Goal: Communication & Community: Answer question/provide support

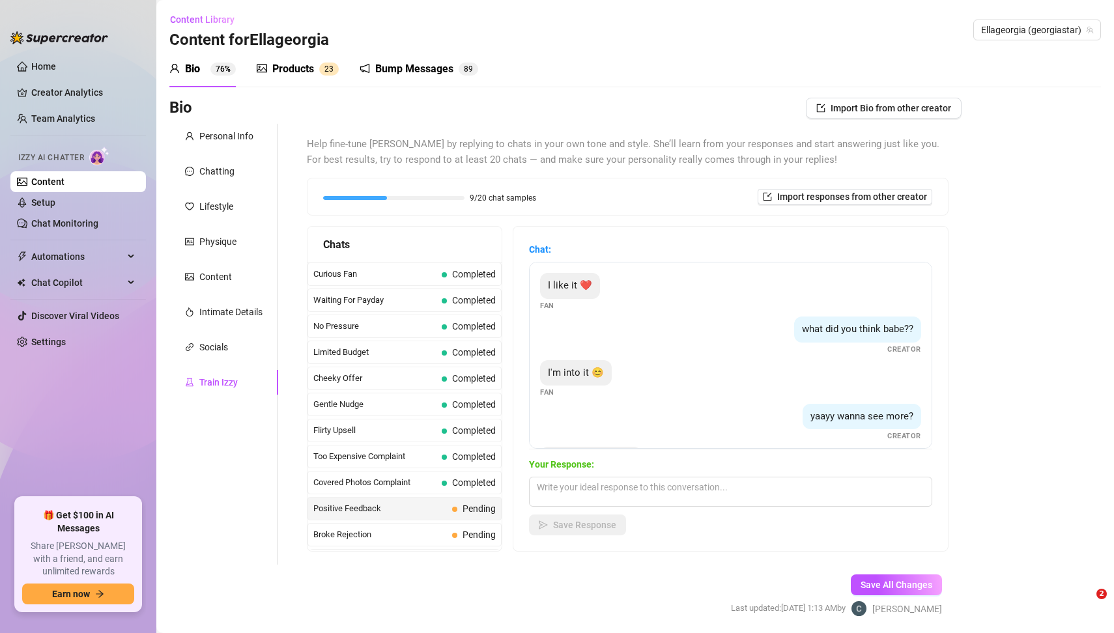
click at [483, 504] on span "Pending" at bounding box center [479, 509] width 33 height 10
click at [709, 345] on div "what did you think babe?? Creator" at bounding box center [730, 336] width 381 height 38
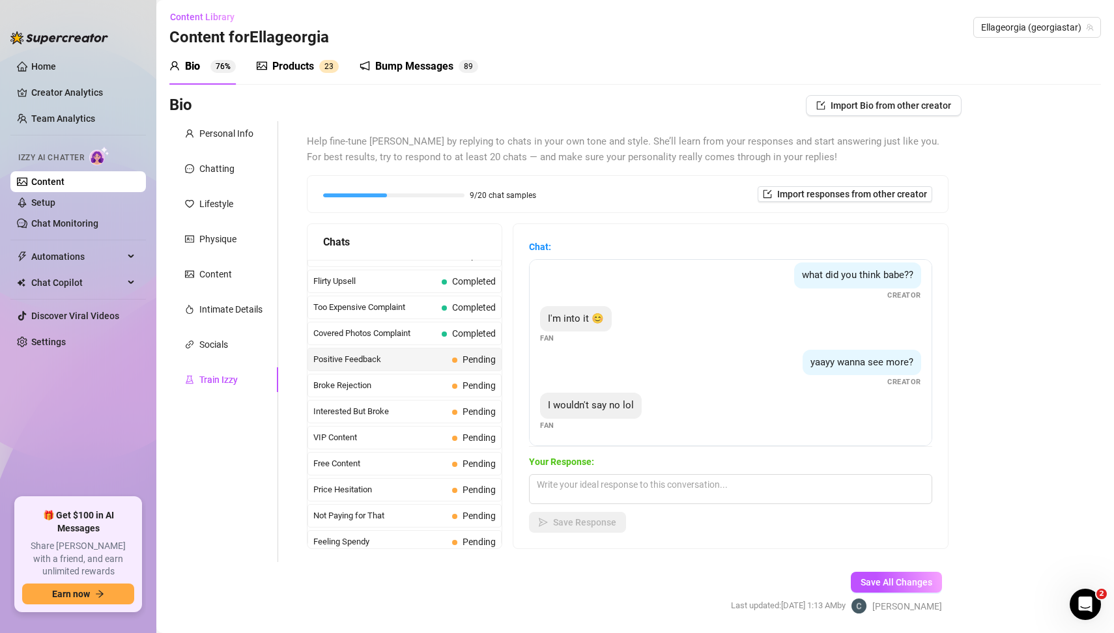
scroll to position [9, 0]
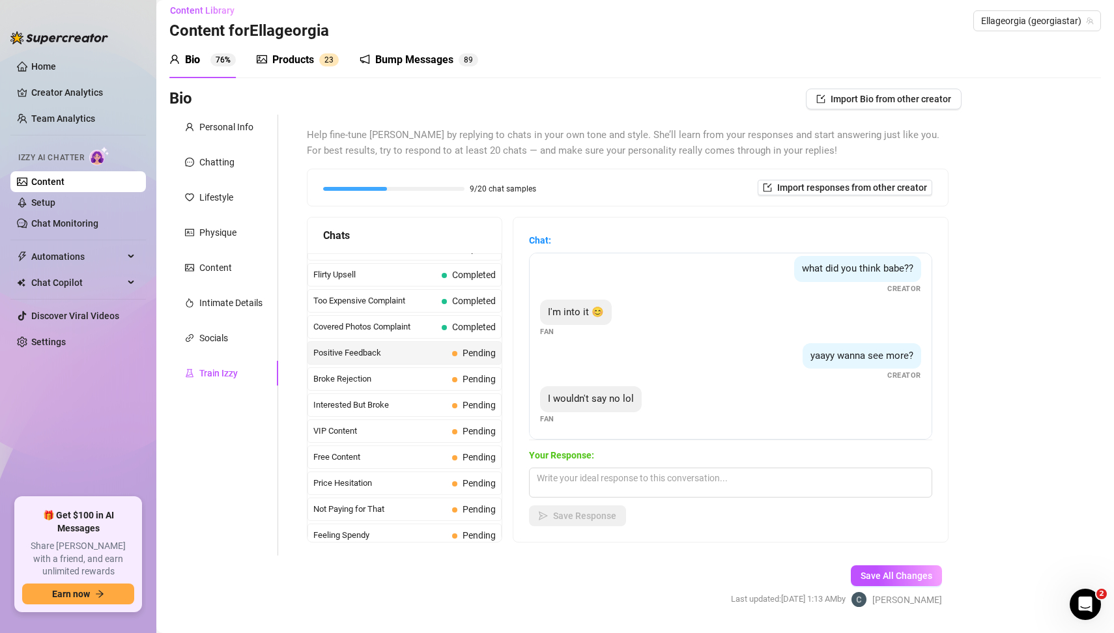
click at [1036, 385] on div "Bio Import Bio from other creator Personal Info Chatting Lifestyle Physique Con…" at bounding box center [635, 360] width 932 height 542
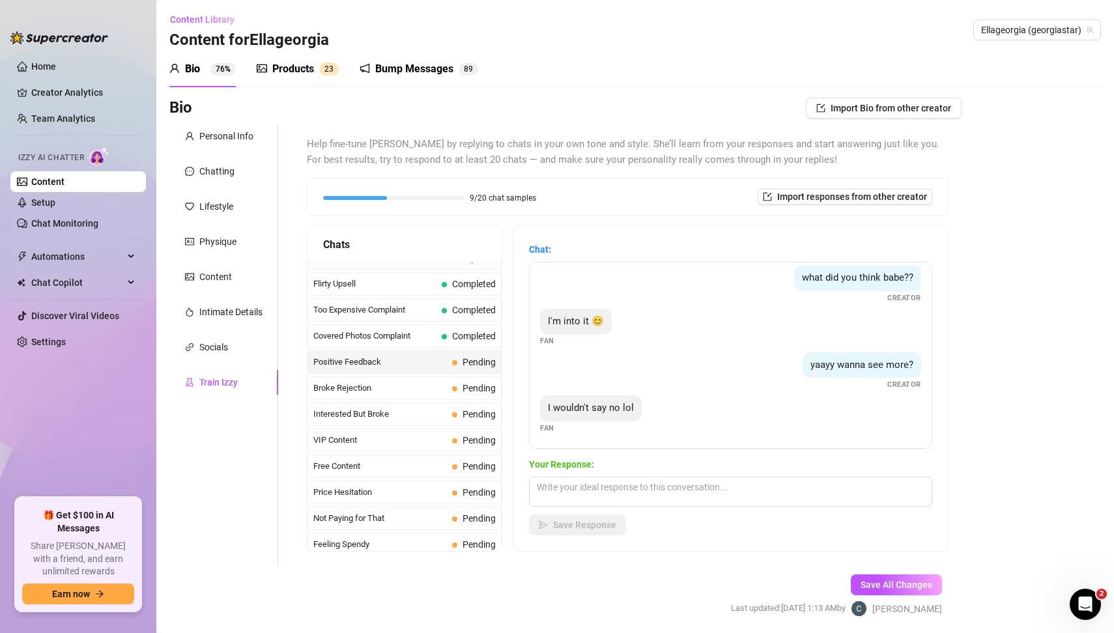
click at [665, 373] on div "yaayy wanna see more? Creator" at bounding box center [730, 371] width 381 height 38
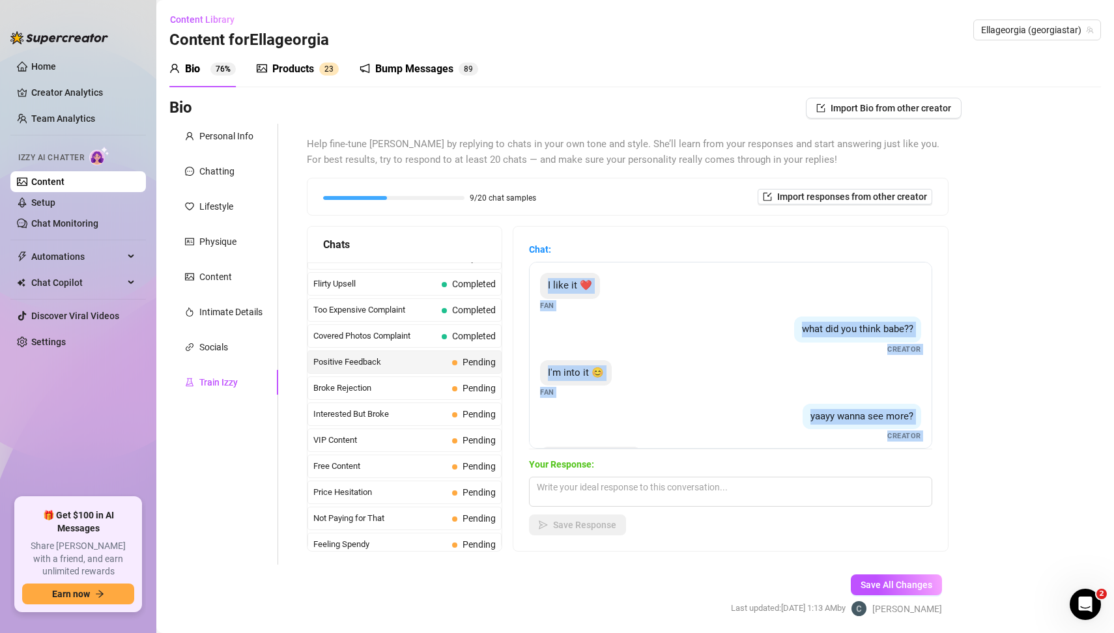
scroll to position [51, 0]
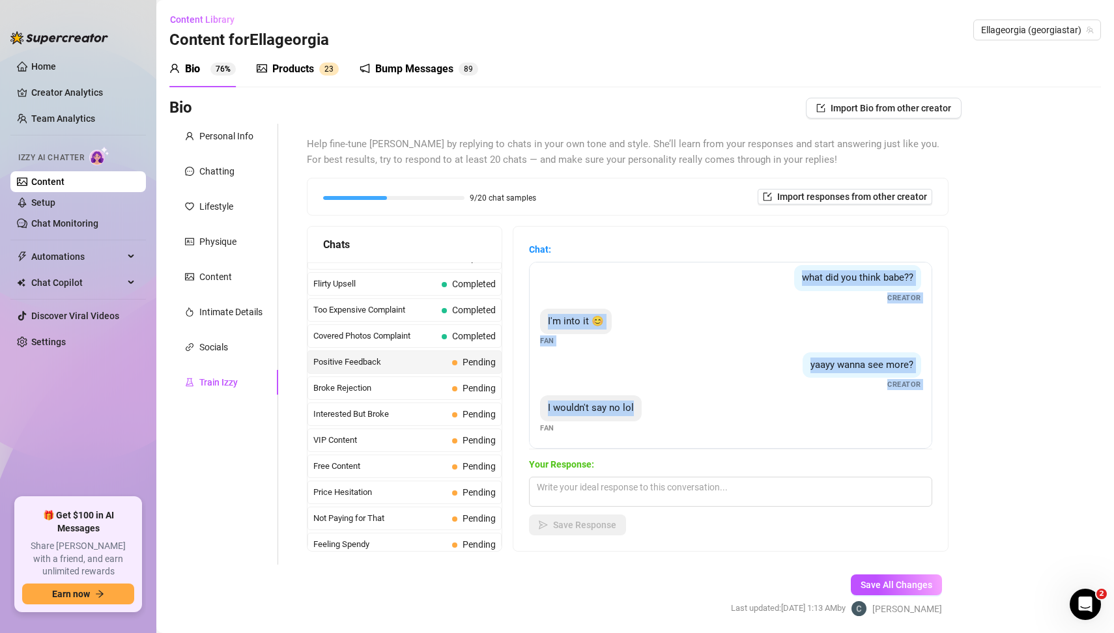
drag, startPoint x: 539, startPoint y: 282, endPoint x: 766, endPoint y: 435, distance: 274.1
click at [766, 435] on div "I like it ❤️ Fan what did you think babe?? Creator I'm into it 😊 Fan yaayy wann…" at bounding box center [730, 355] width 403 height 187
copy div "I like it ❤️ Fan what did you think babe?? Creator I'm into it 😊 Fan yaayy wann…"
click at [577, 494] on textarea at bounding box center [730, 492] width 403 height 30
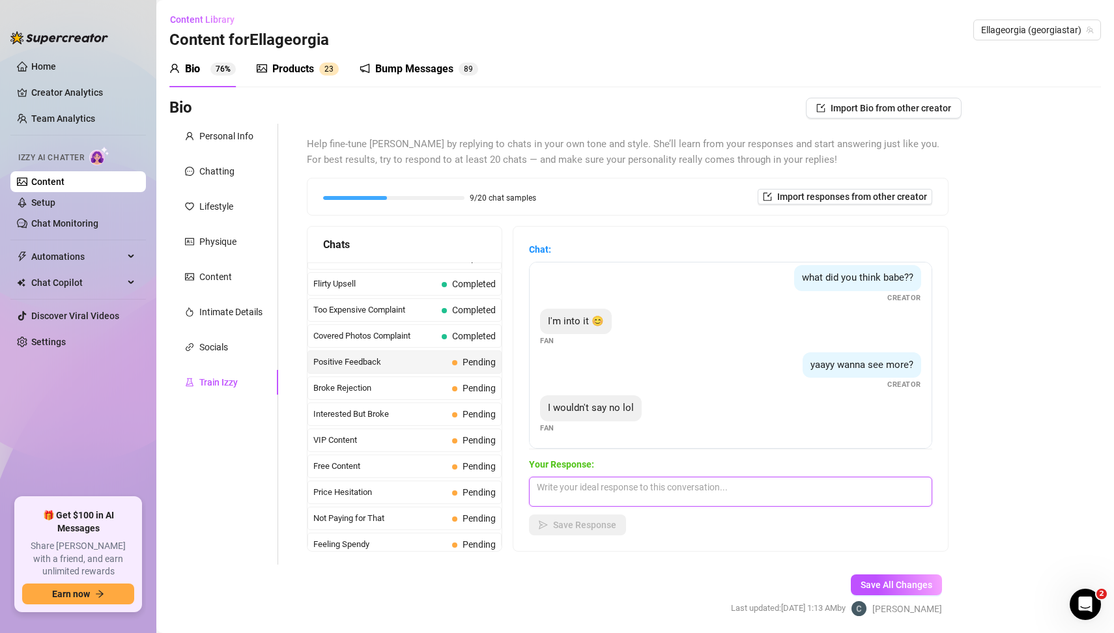
paste textarea "Mmm I love hearing that, baby 😘❤️ It makes me so excited knowing you’re into it…"
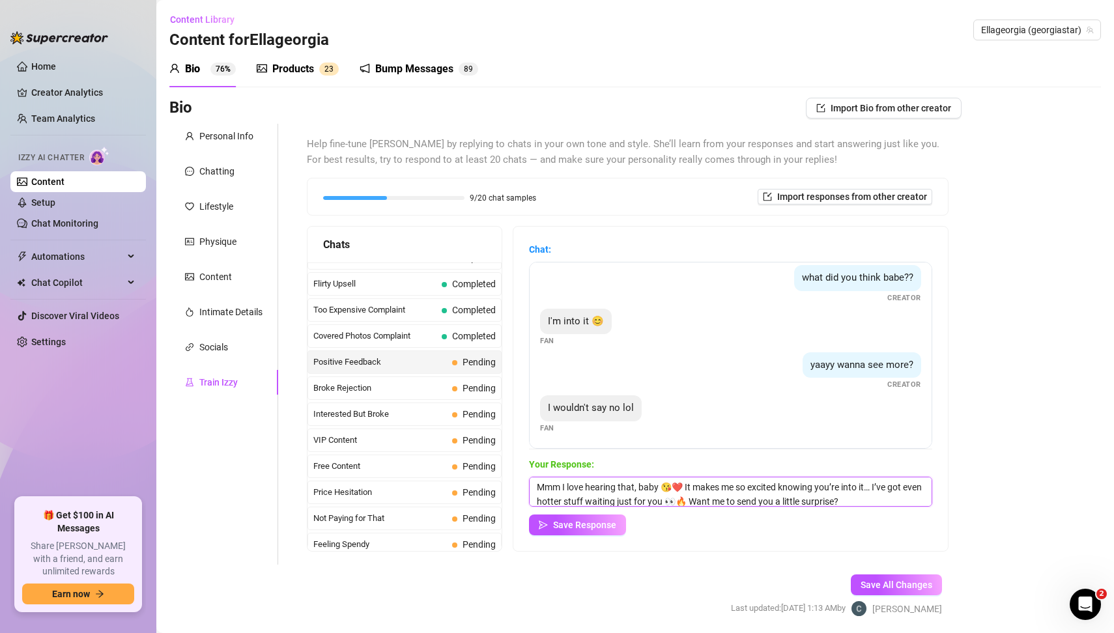
type textarea "Mmm I love hearing that, baby 😘❤️ It makes me so excited knowing you’re into it…"
click at [998, 502] on div "Bio Import Bio from other creator Personal Info Chatting Lifestyle Physique Con…" at bounding box center [635, 369] width 932 height 542
click at [847, 502] on textarea "Mmm I love hearing that, baby 😘❤️ It makes me so excited knowing you’re into it…" at bounding box center [730, 492] width 403 height 30
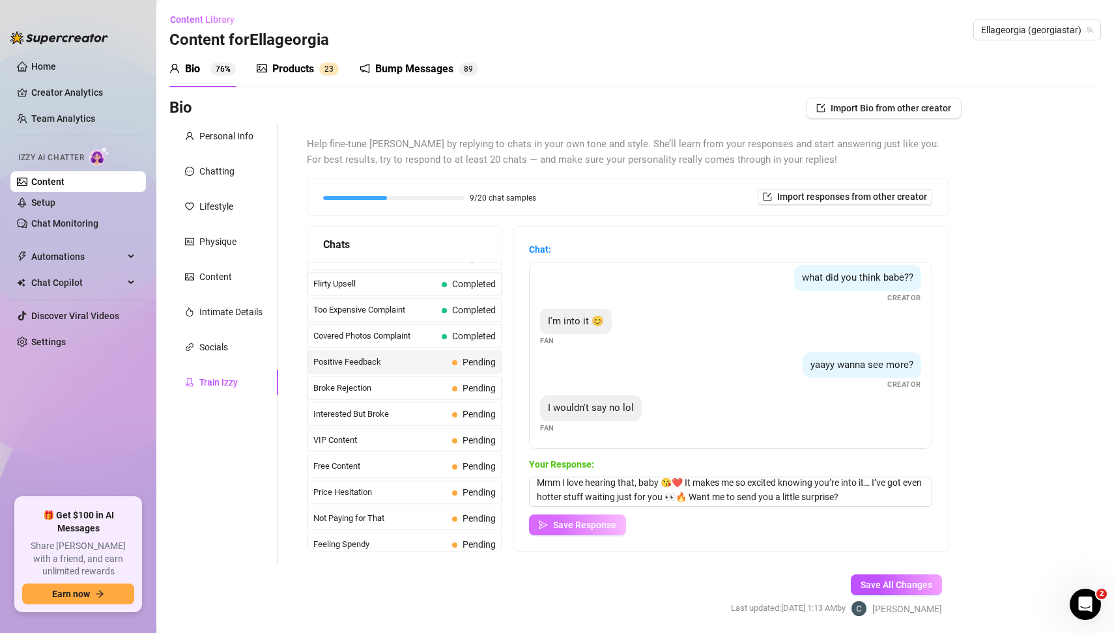
click at [601, 528] on span "Save Response" at bounding box center [584, 525] width 63 height 10
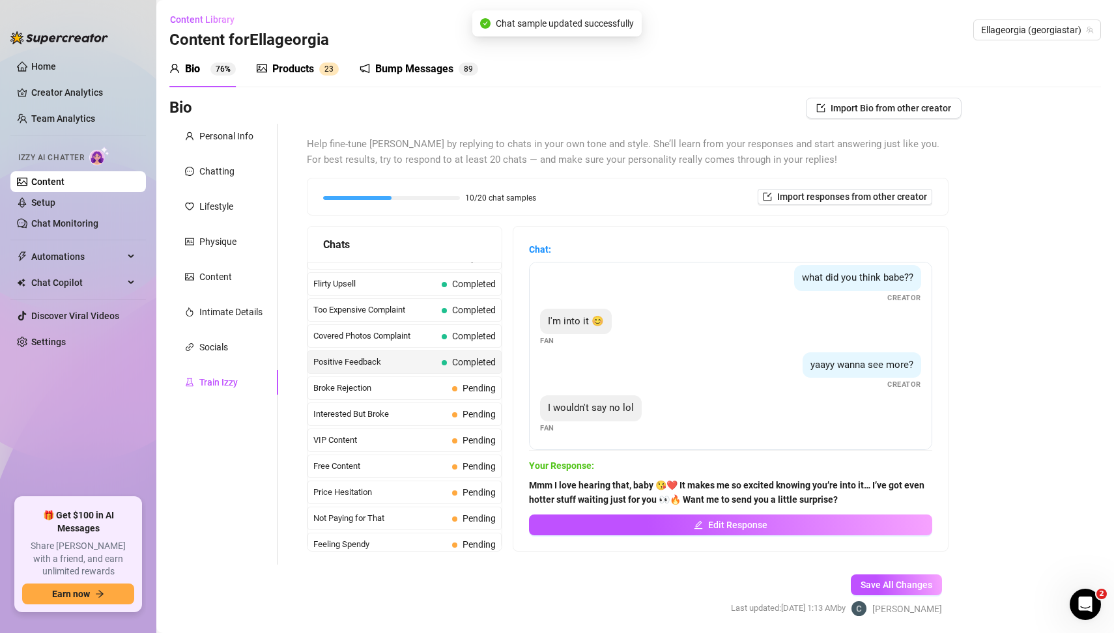
scroll to position [50, 0]
click at [400, 388] on div "Broke Rejection Pending" at bounding box center [404, 388] width 194 height 23
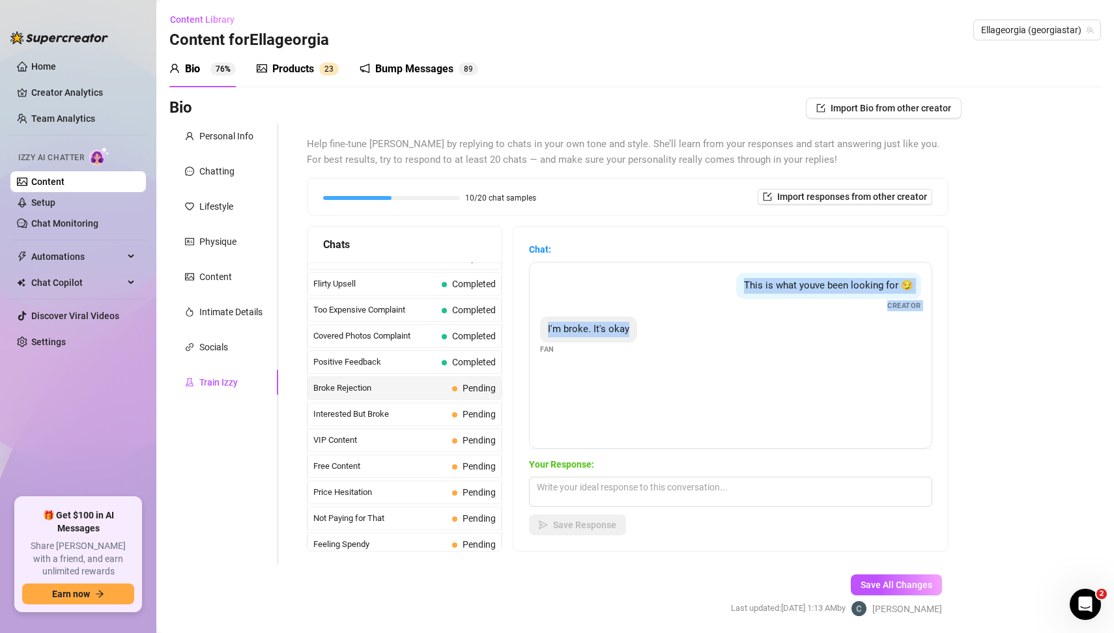
drag, startPoint x: 722, startPoint y: 278, endPoint x: 755, endPoint y: 340, distance: 70.5
click at [755, 340] on div "This is what youve been looking for 😏 Creator I'm broke. It's okay Fan" at bounding box center [730, 355] width 403 height 187
copy div "This is what youve been looking for 😏 Creator I'm broke. It's okay"
click at [577, 492] on textarea at bounding box center [730, 492] width 403 height 30
paste textarea "Aww baby, I get it 😘 don’t worry. I’ll still be here teasing you until you’re r…"
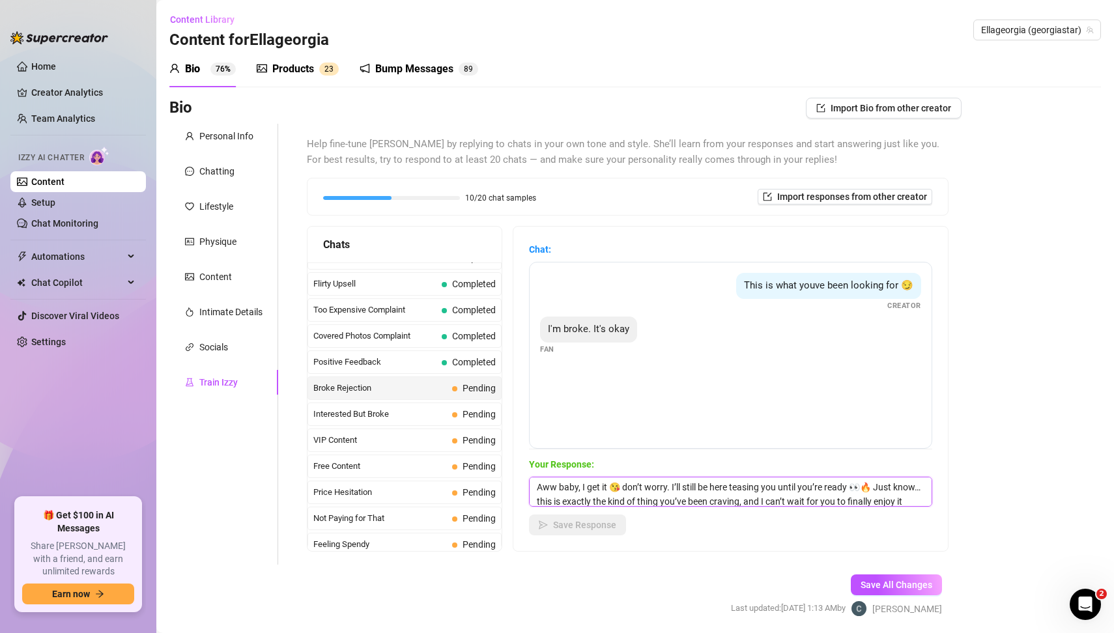
scroll to position [14, 0]
type textarea "Aww baby, I get it 😘 don’t worry. I’ll still be here teasing you until you’re r…"
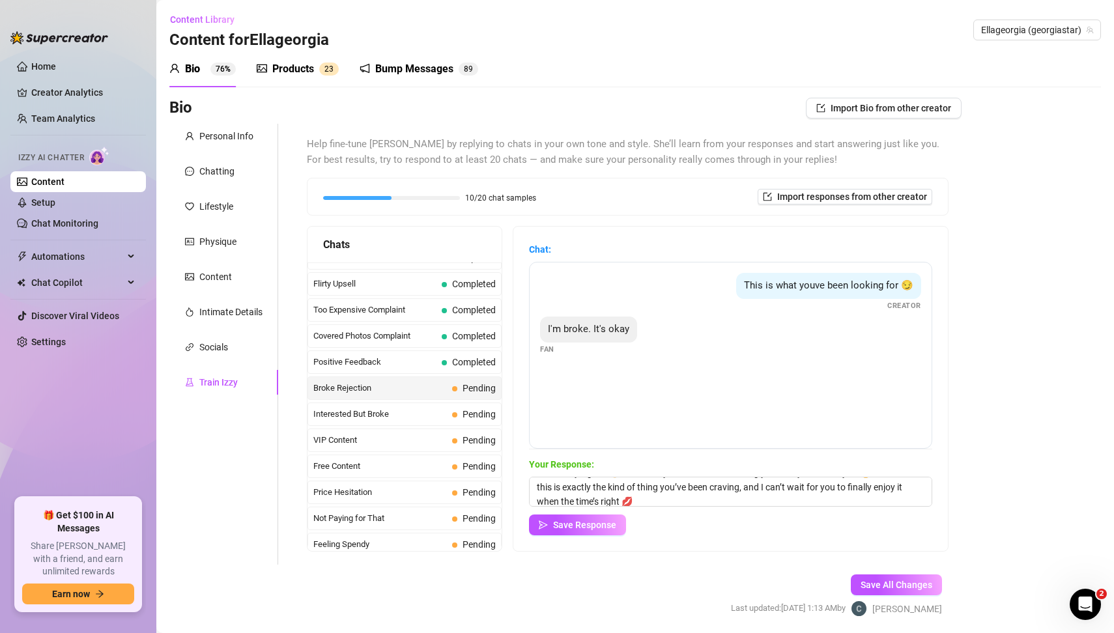
click at [1007, 425] on div "Bio Import Bio from other creator Personal Info Chatting Lifestyle Physique Con…" at bounding box center [635, 369] width 932 height 542
click at [601, 526] on span "Save Response" at bounding box center [584, 525] width 63 height 10
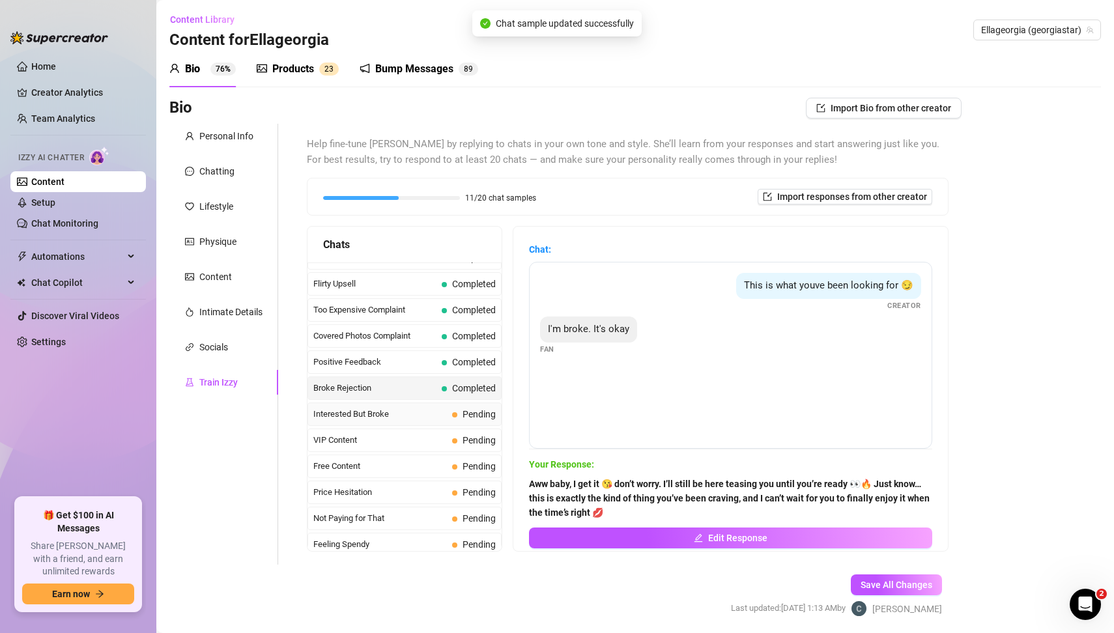
click at [384, 412] on span "Interested But Broke" at bounding box center [380, 414] width 134 height 13
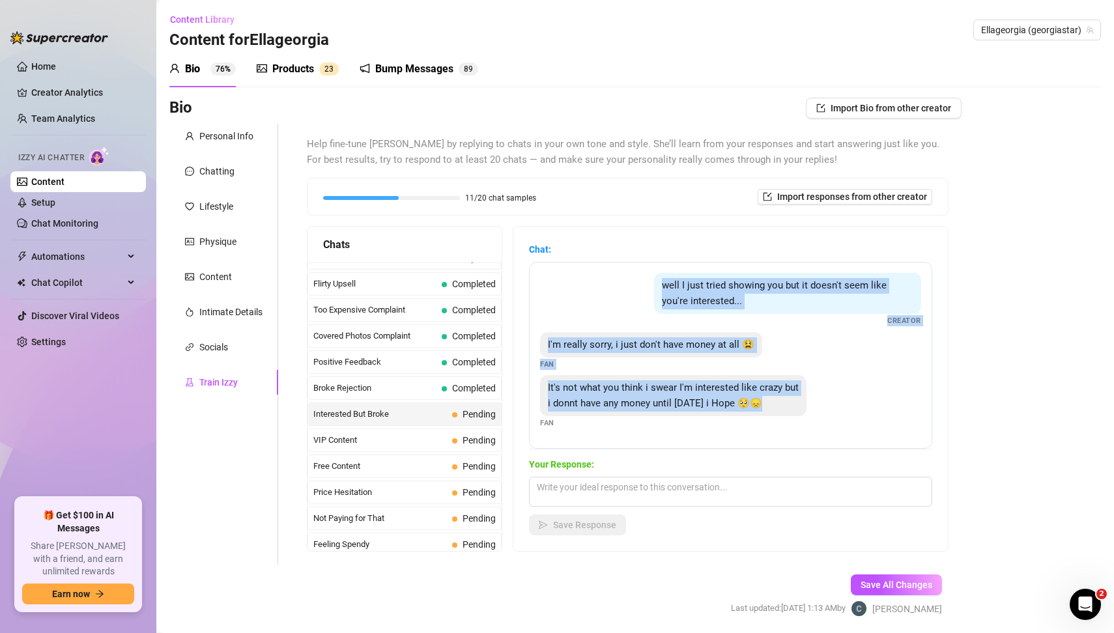
drag, startPoint x: 656, startPoint y: 287, endPoint x: 791, endPoint y: 403, distance: 177.4
click at [791, 403] on div "well I just tried showing you but it doesn't seem like you're interested... Cre…" at bounding box center [730, 355] width 403 height 187
copy div "well I just tried showing you but it doesn't seem like you're interested... Cre…"
click at [581, 491] on textarea at bounding box center [730, 492] width 403 height 30
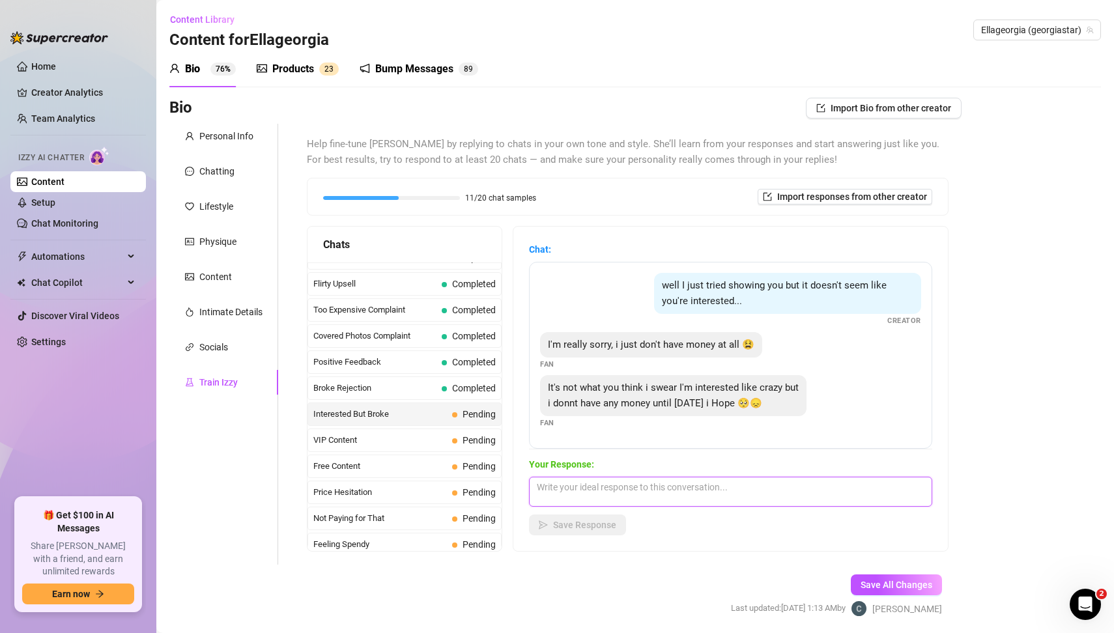
click at [581, 491] on textarea at bounding box center [730, 492] width 403 height 30
paste textarea "Aww don’t be sorry baby 😘 I know you’re interested, and that makes me so happy …"
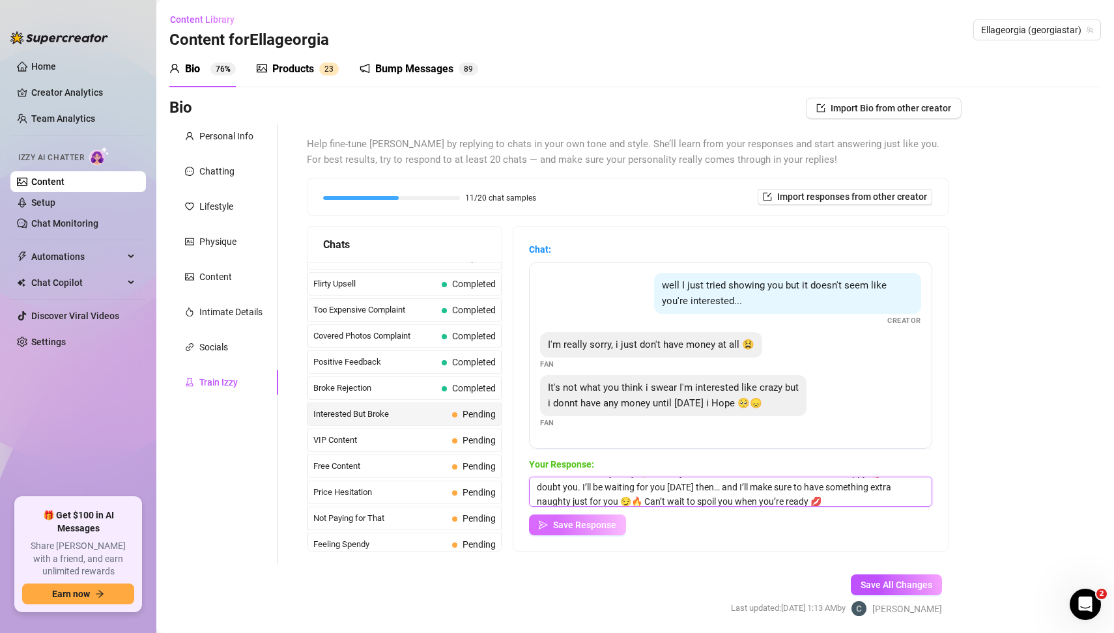
type textarea "Aww don’t be sorry baby 😘 I know you’re interested, and that makes me so happy …"
click at [580, 533] on button "Save Response" at bounding box center [577, 525] width 97 height 21
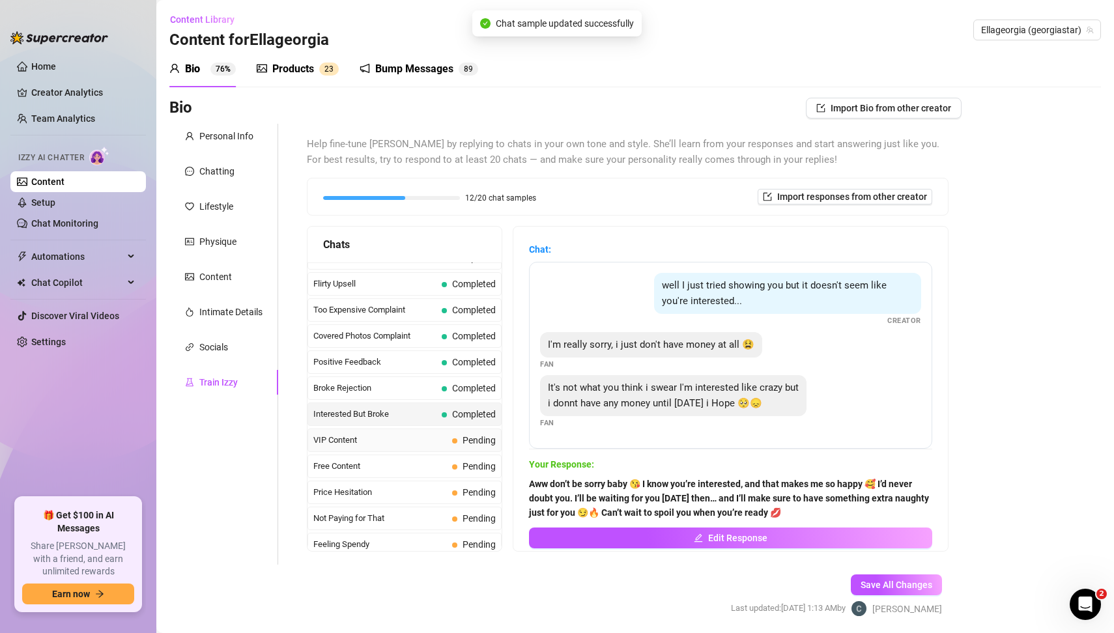
click at [425, 434] on span "VIP Content" at bounding box center [380, 440] width 134 height 13
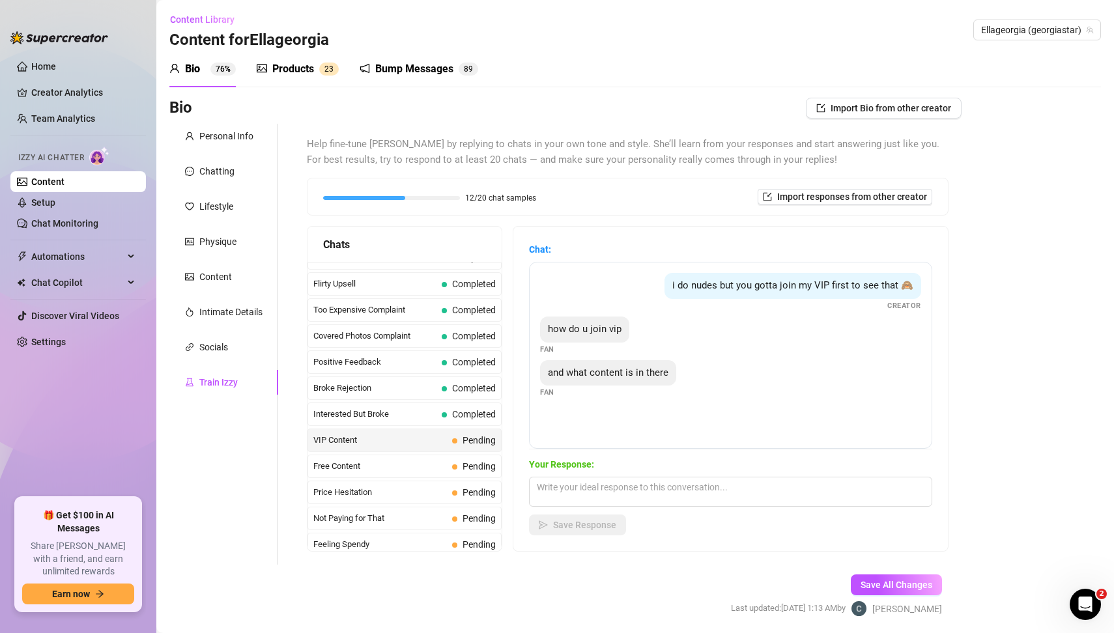
click at [1048, 449] on div "Bio Import Bio from other creator Personal Info Chatting Lifestyle Physique Con…" at bounding box center [635, 369] width 932 height 542
drag, startPoint x: 664, startPoint y: 289, endPoint x: 1016, endPoint y: 350, distance: 357.7
click at [706, 326] on div "i do nudes but you gotta join my VIP first to see that 🙈 Creator how do u join …" at bounding box center [730, 355] width 403 height 187
click at [685, 317] on div "how do u join vip Fan" at bounding box center [730, 336] width 381 height 38
click at [1024, 373] on div "Bio Import Bio from other creator Personal Info Chatting Lifestyle Physique Con…" at bounding box center [635, 369] width 932 height 542
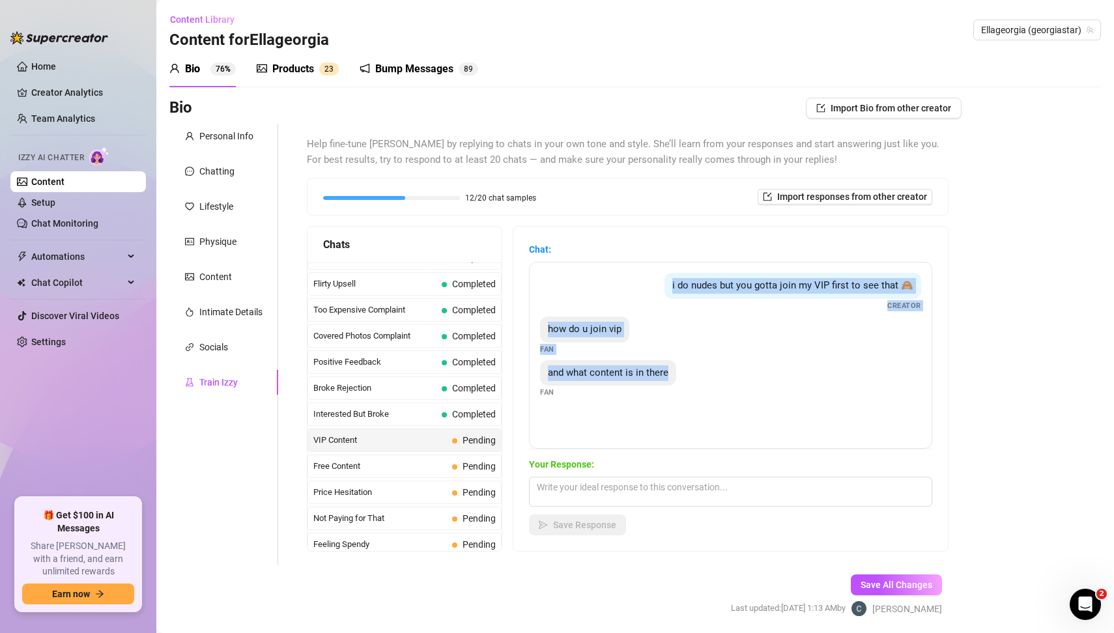
drag, startPoint x: 663, startPoint y: 281, endPoint x: 730, endPoint y: 396, distance: 132.5
click at [730, 396] on div "i do nudes but you gotta join my VIP first to see that 🙈 Creator how do u join …" at bounding box center [730, 355] width 403 height 187
copy div "i do nudes but you gotta join my VIP first to see that 🙈 Creator how do u join …"
click at [601, 498] on textarea at bounding box center [730, 492] width 403 height 30
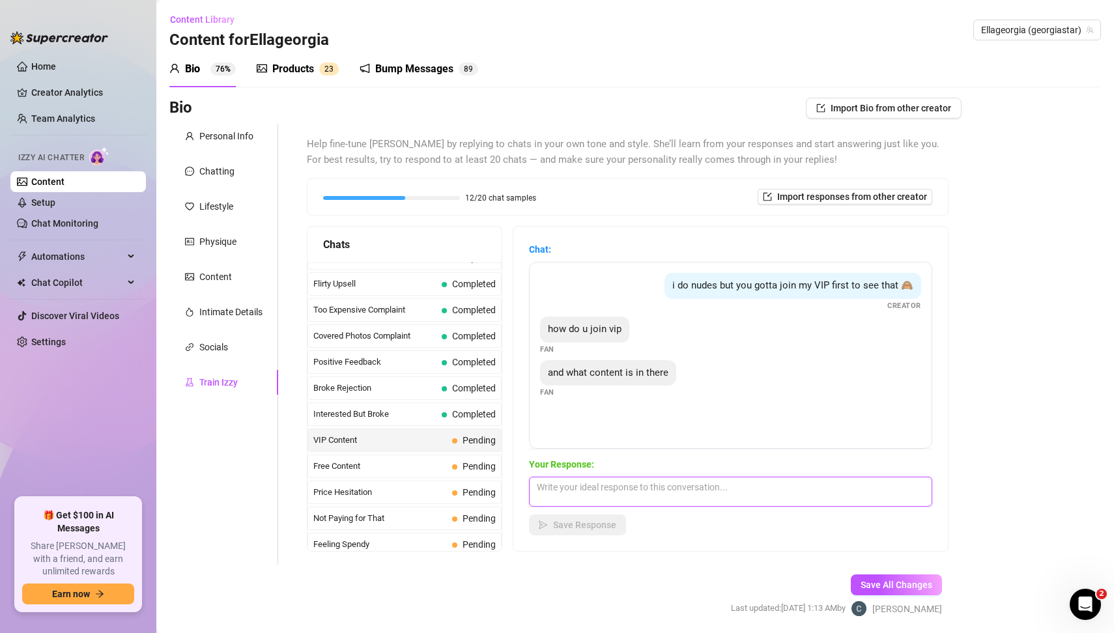
paste textarea "Mmm I love that you’re curious, baby 😏💋 Joining my VIP is super easy — just hit…"
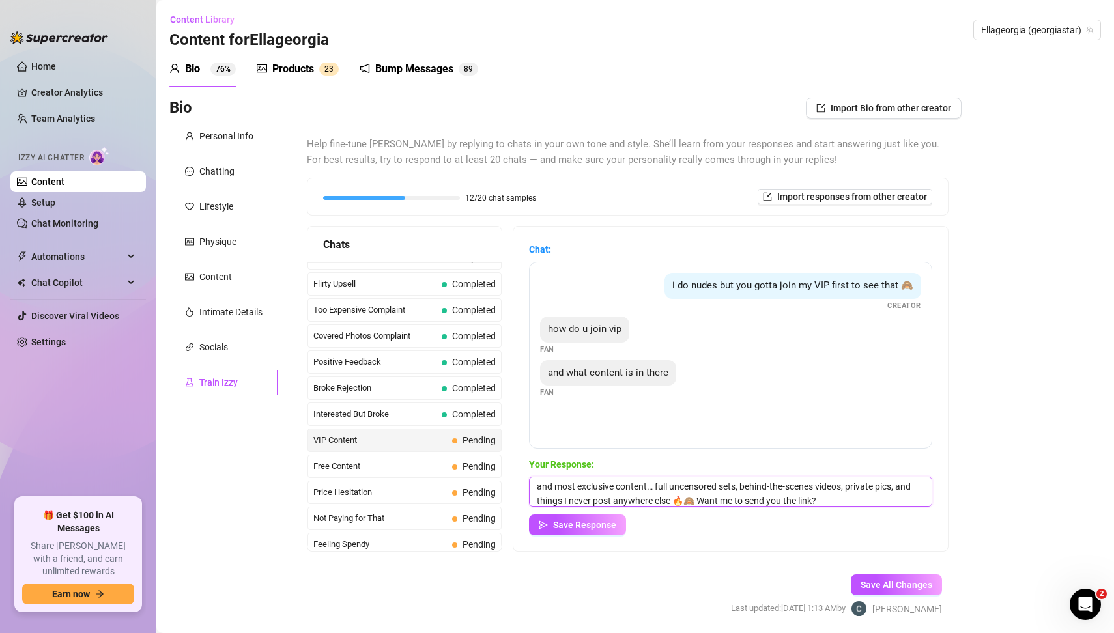
scroll to position [0, 0]
click at [625, 502] on textarea "Mmm I love that you’re curious, baby 😏💋 Joining my VIP is super easy — just hit…" at bounding box center [730, 492] width 403 height 30
type textarea "Mmm I love that you’re curious, baby 😏💋 Joining my VIP is super easy — I can se…"
click at [587, 528] on span "Save Response" at bounding box center [584, 525] width 63 height 10
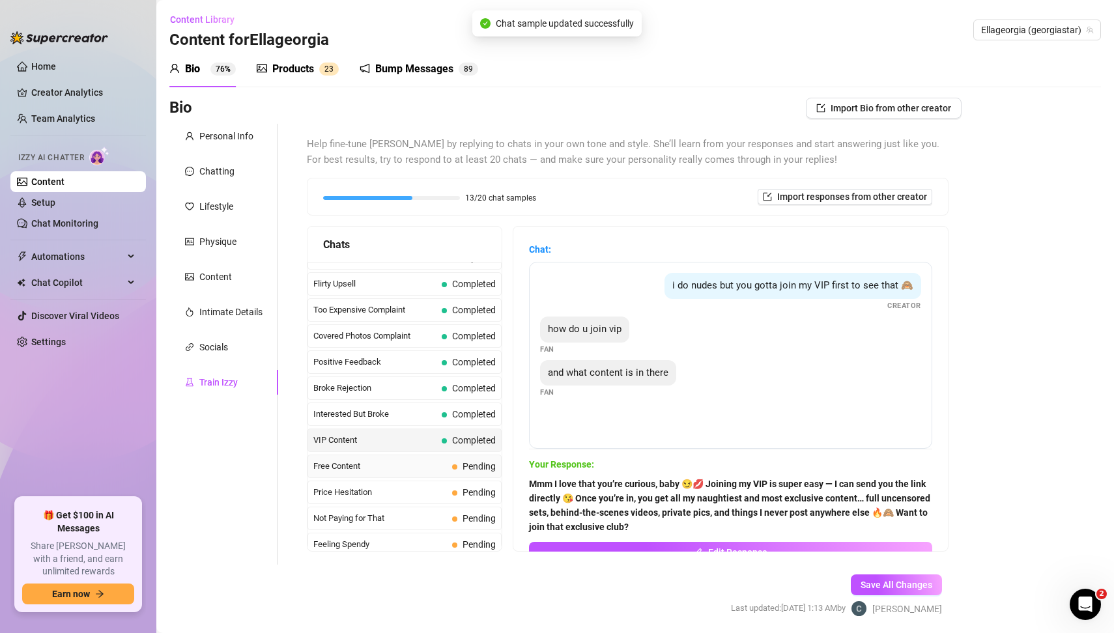
click at [363, 463] on span "Free Content" at bounding box center [380, 466] width 134 height 13
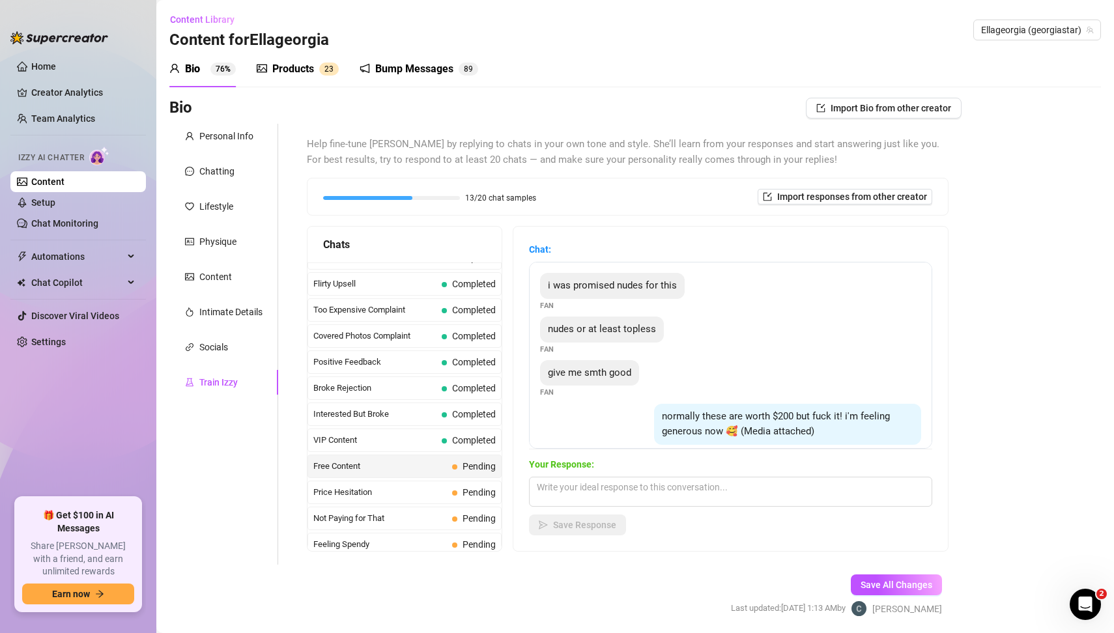
click at [1059, 414] on div "Bio Import Bio from other creator Personal Info Chatting Lifestyle Physique Con…" at bounding box center [635, 369] width 932 height 542
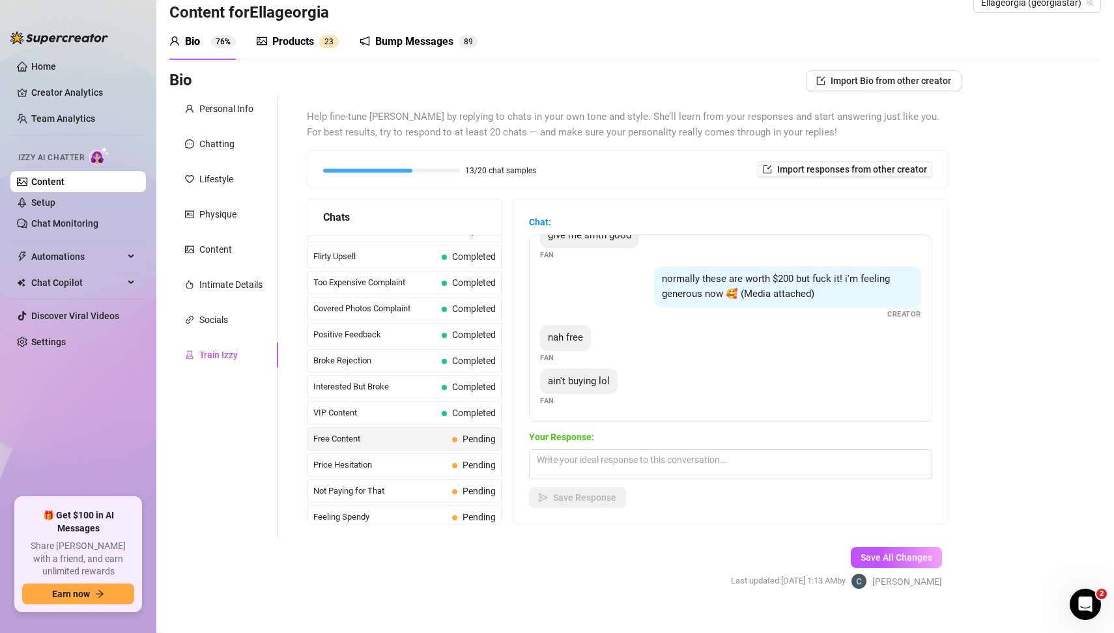
scroll to position [0, 0]
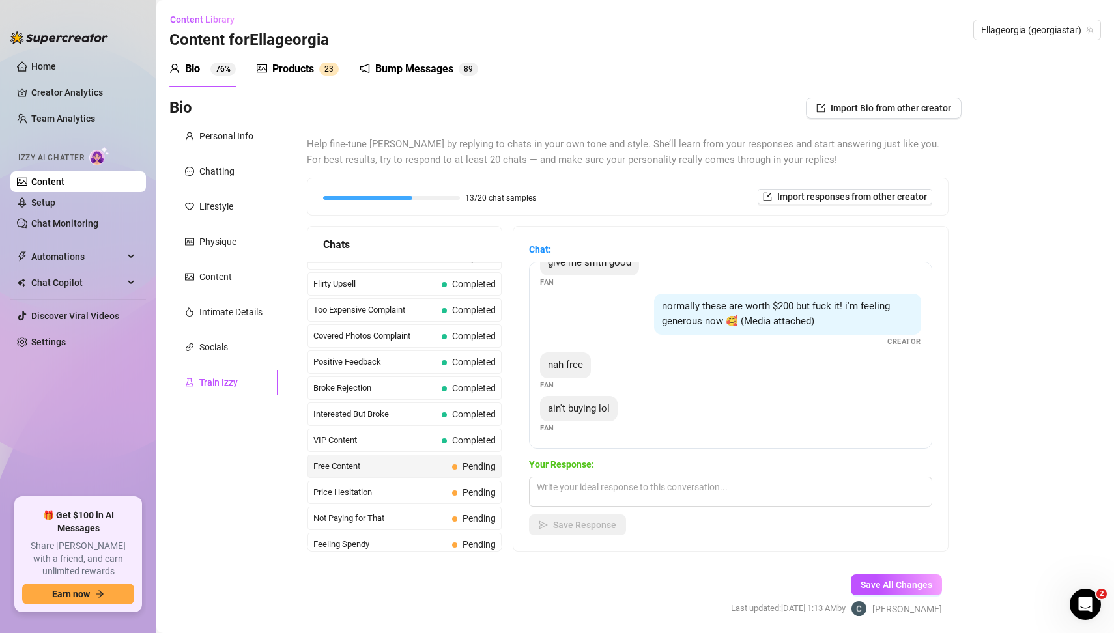
click at [815, 404] on div "ain't buying lol Fan" at bounding box center [730, 415] width 381 height 38
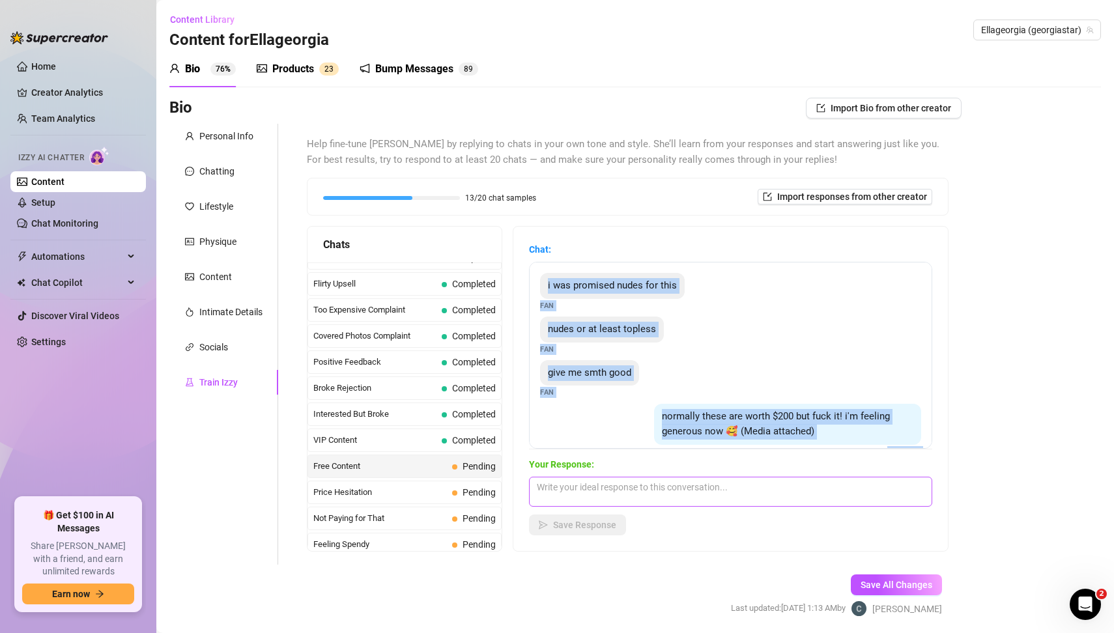
scroll to position [110, 0]
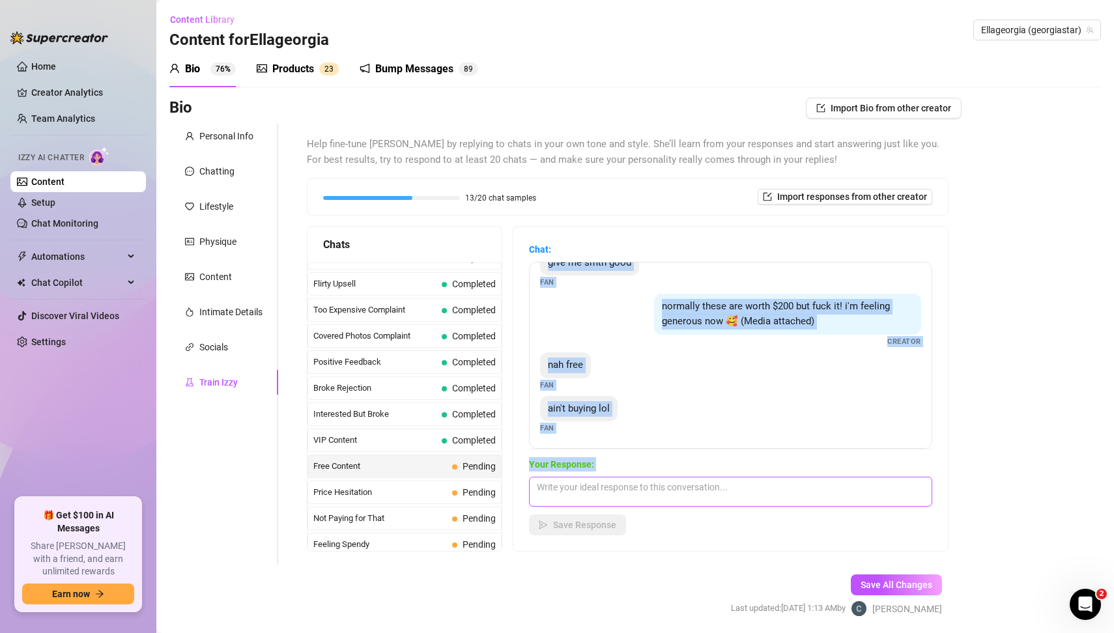
drag, startPoint x: 543, startPoint y: 285, endPoint x: 726, endPoint y: 497, distance: 279.9
click at [726, 497] on div "Chat: i was promised nudes for this Fan nudes or at least topless Fan give me s…" at bounding box center [730, 388] width 403 height 293
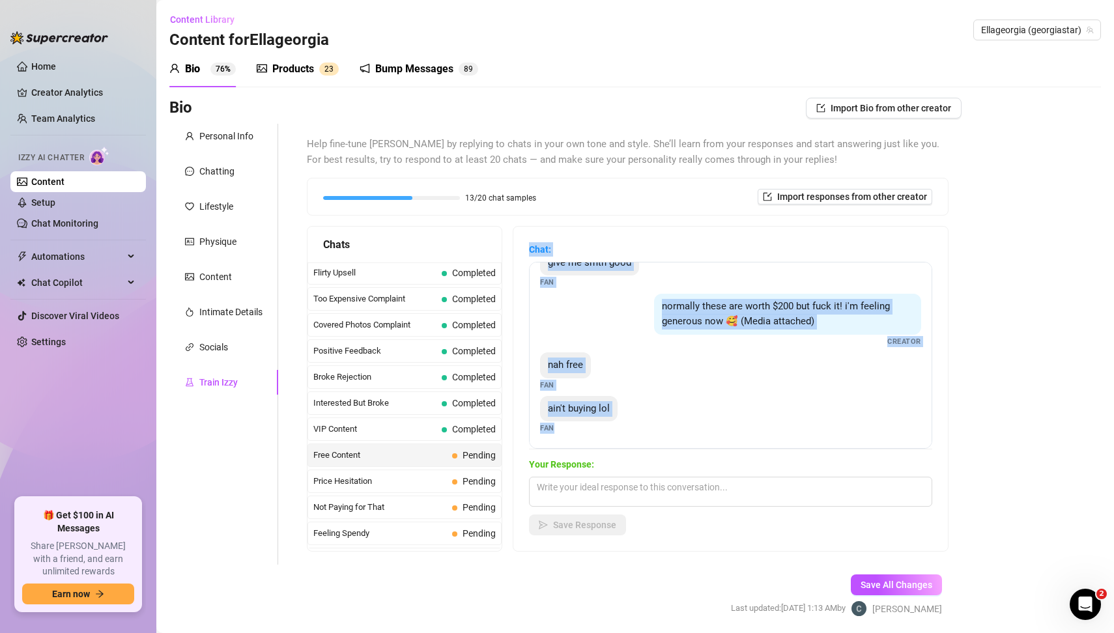
scroll to position [194, 0]
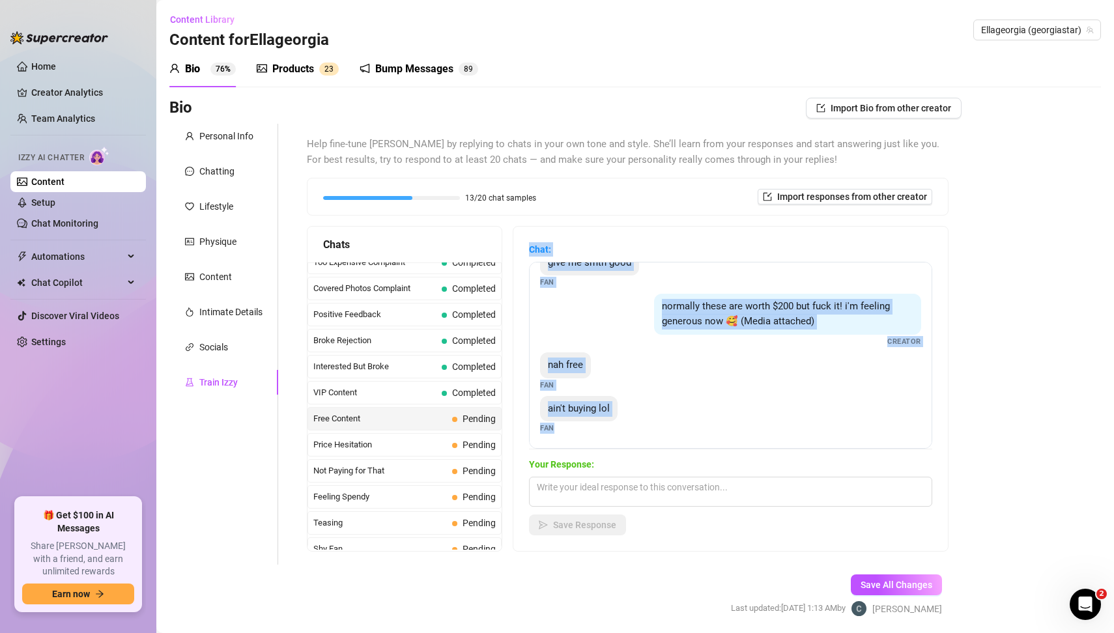
click at [679, 419] on div "ain't buying lol Fan" at bounding box center [730, 415] width 381 height 38
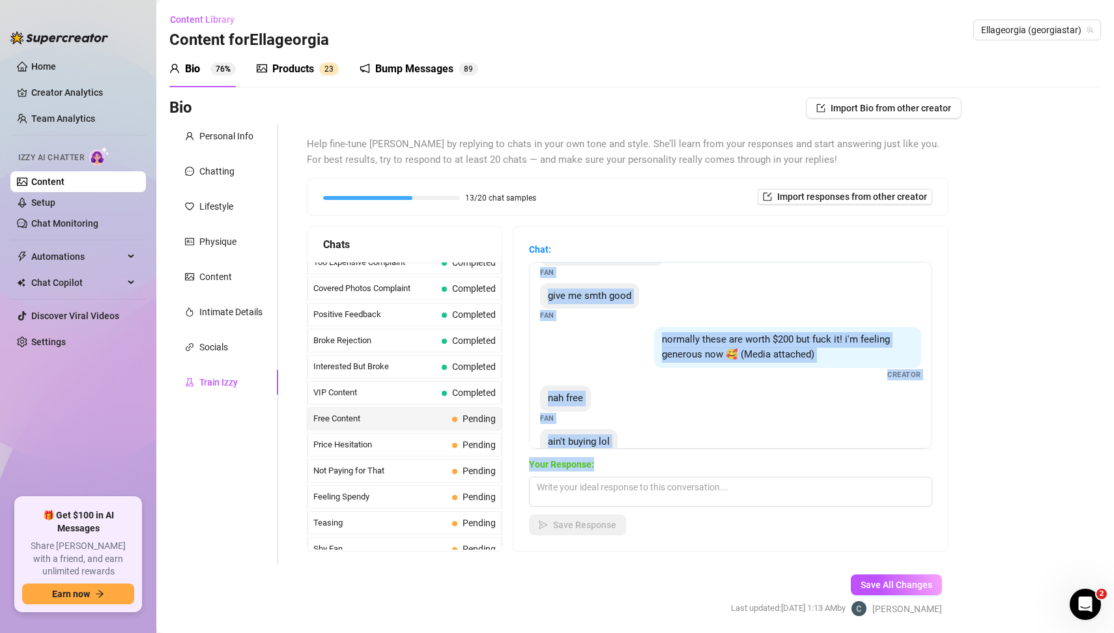
scroll to position [110, 0]
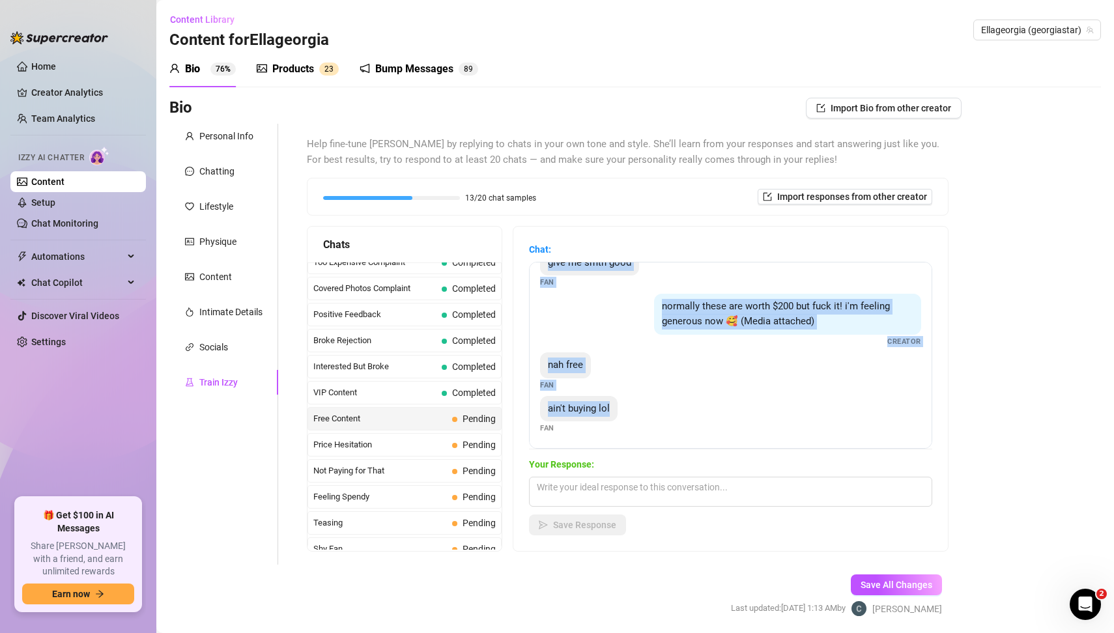
drag, startPoint x: 543, startPoint y: 289, endPoint x: 623, endPoint y: 424, distance: 156.9
click at [623, 424] on div "i was promised nudes for this Fan nudes or at least topless Fan give me smth go…" at bounding box center [730, 355] width 403 height 187
copy div "i was promised nudes for this Fan nudes or at least topless Fan give me smth go…"
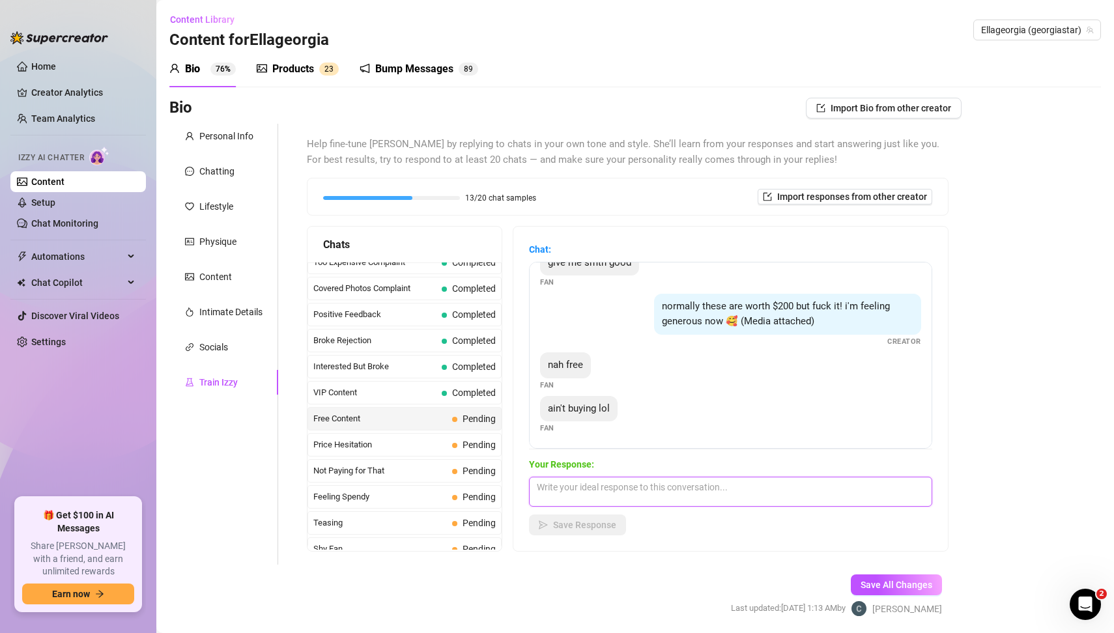
click at [608, 489] on textarea at bounding box center [730, 492] width 403 height 30
paste textarea "Haha nice try, baby 😏💋 you know I don’t just give myself away for free… I’m way…"
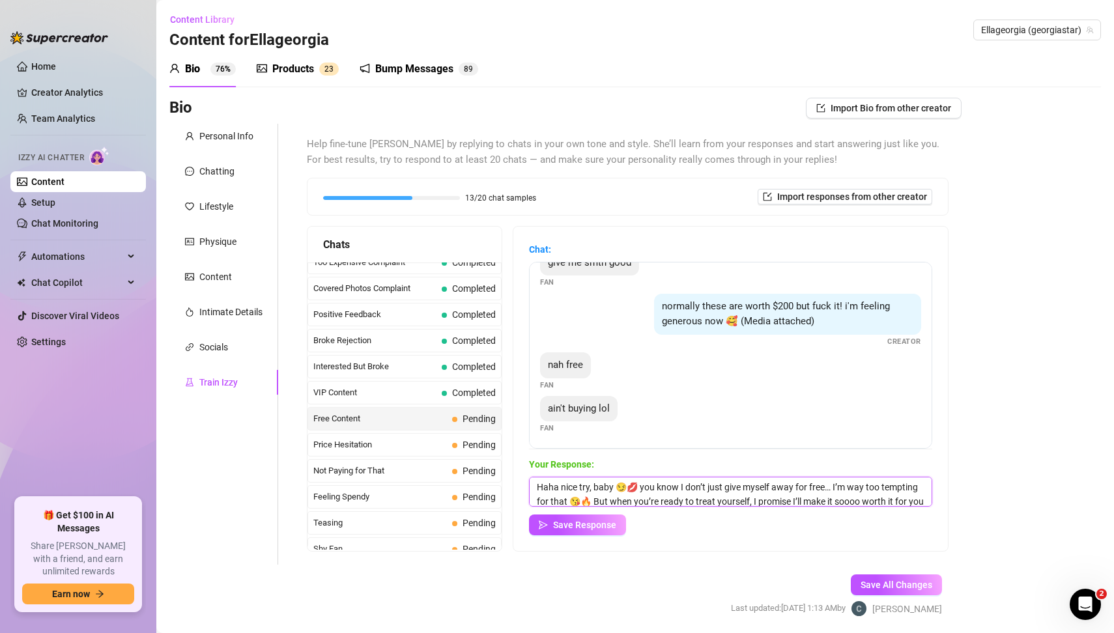
scroll to position [14, 0]
type textarea "Haha nice try, baby 😏💋 you know I don’t just give myself away for free… I’m way…"
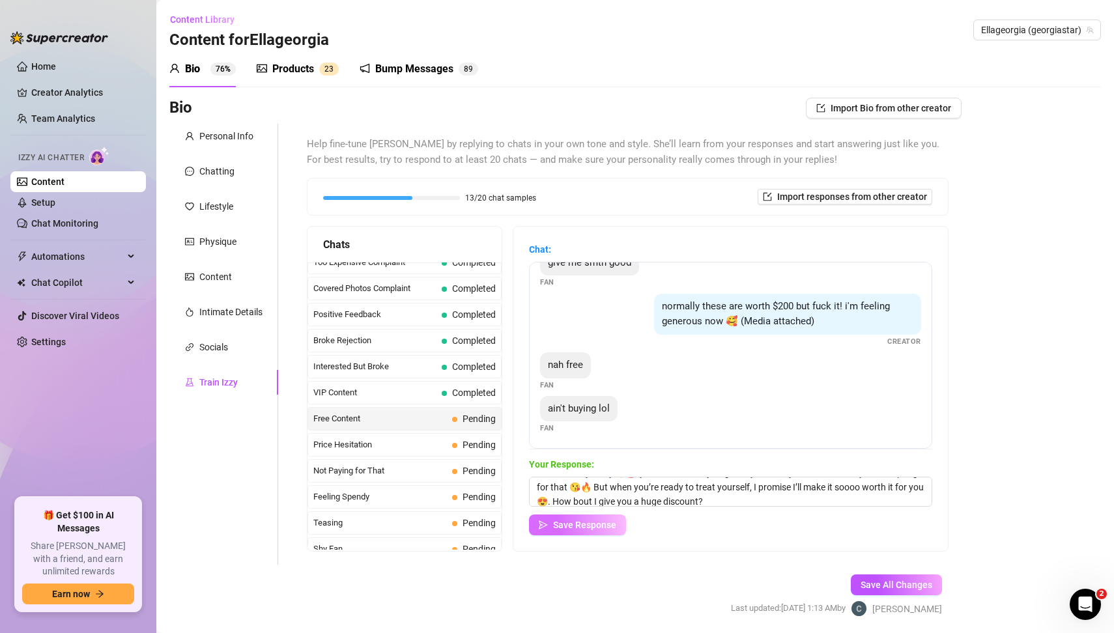
click at [610, 522] on span "Save Response" at bounding box center [584, 525] width 63 height 10
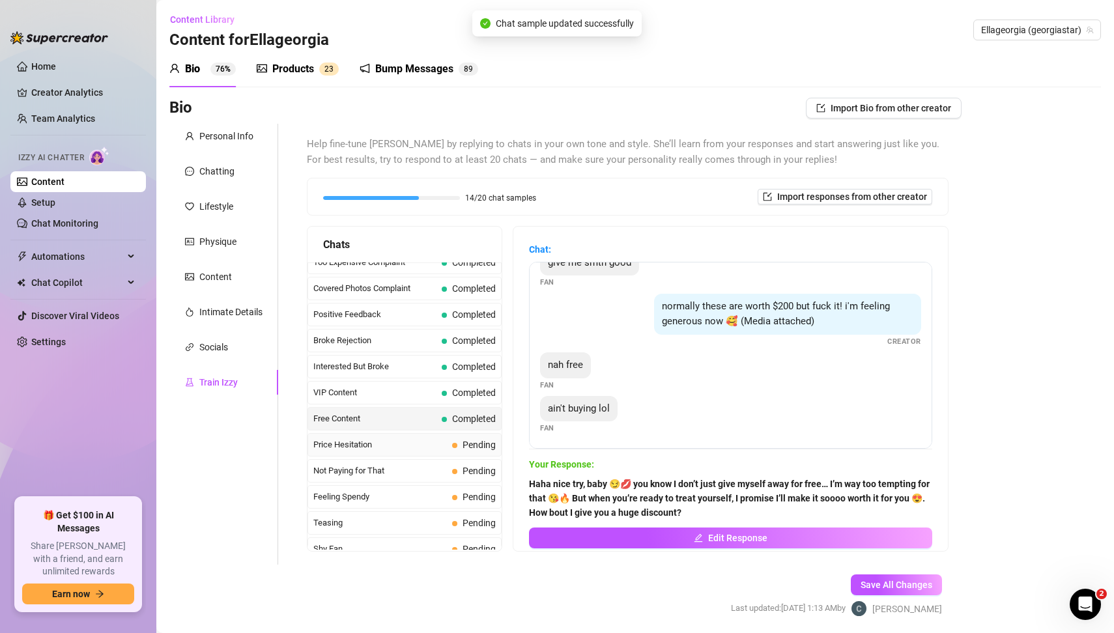
click at [405, 438] on span "Price Hesitation" at bounding box center [380, 444] width 134 height 13
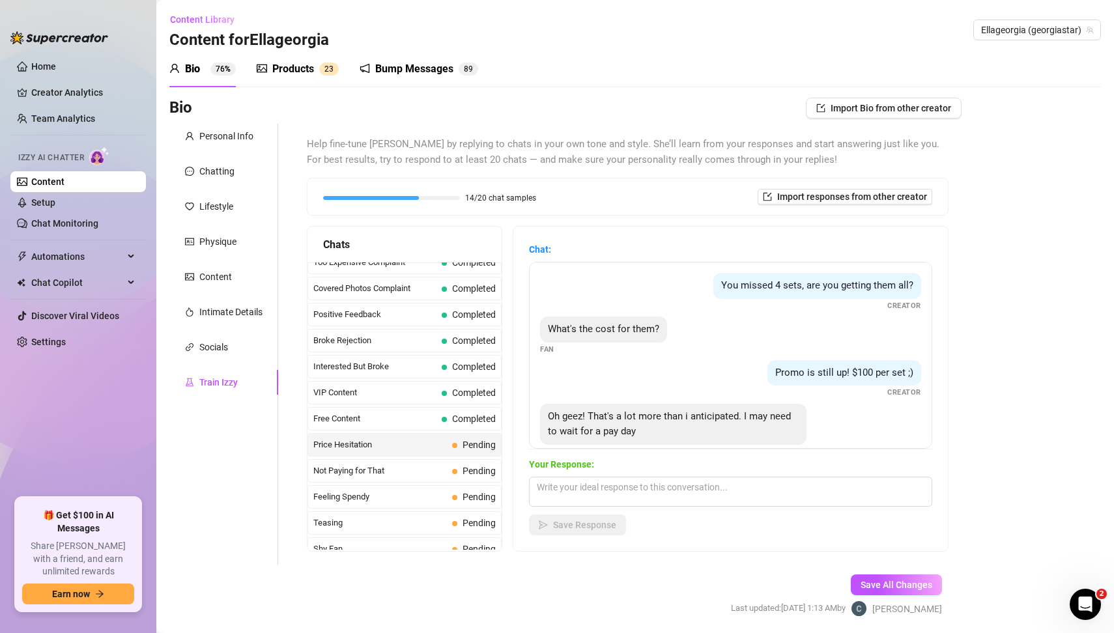
click at [709, 348] on div "What's the cost for them? Fan" at bounding box center [730, 336] width 381 height 38
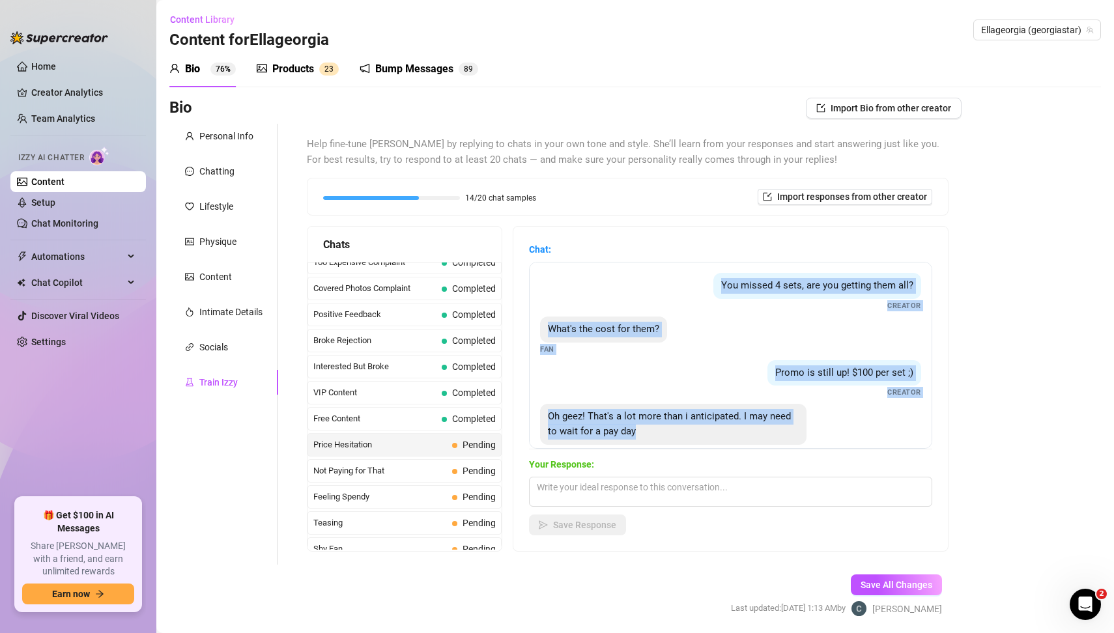
scroll to position [23, 0]
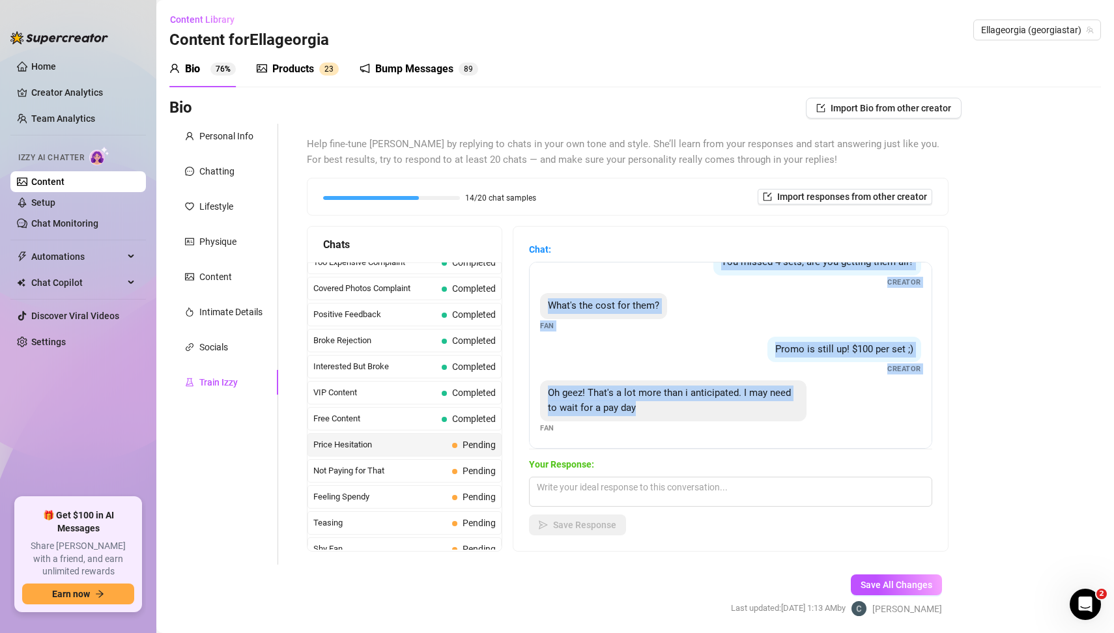
drag, startPoint x: 716, startPoint y: 278, endPoint x: 764, endPoint y: 453, distance: 181.6
click at [764, 453] on div "Chat: You missed 4 sets, are you getting them all? Creator What's the cost for …" at bounding box center [730, 388] width 403 height 293
copy div "You missed 4 sets, are you getting them all? Creator What's the cost for them? …"
click at [594, 489] on textarea at bounding box center [730, 492] width 403 height 30
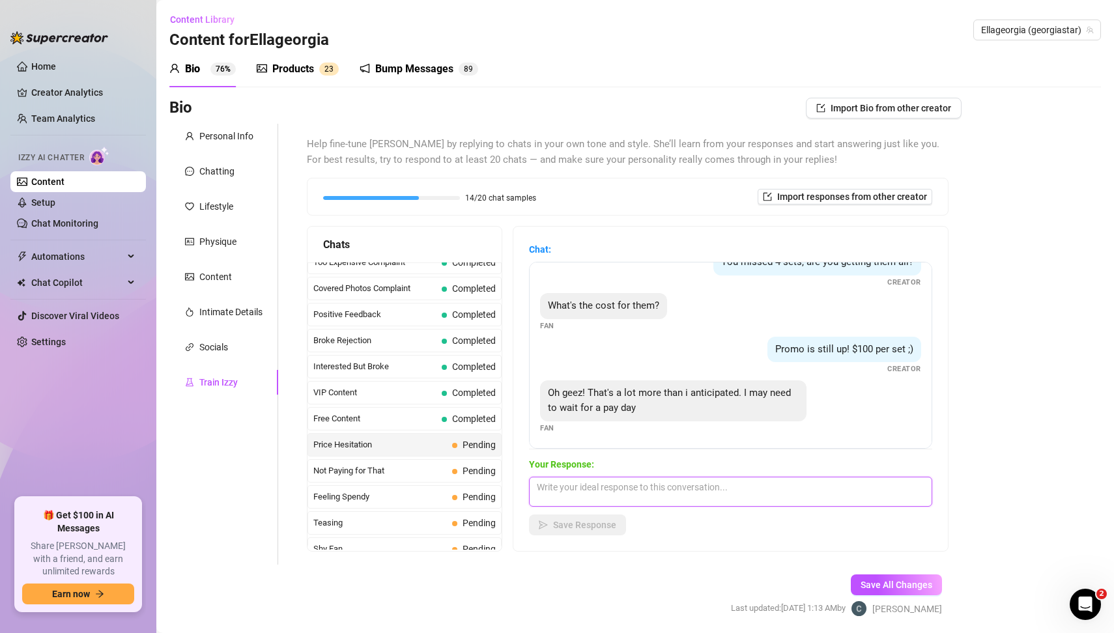
paste textarea "Aww I get it baby 😘 I know $100 a set is a lot all at once. But you know I love…"
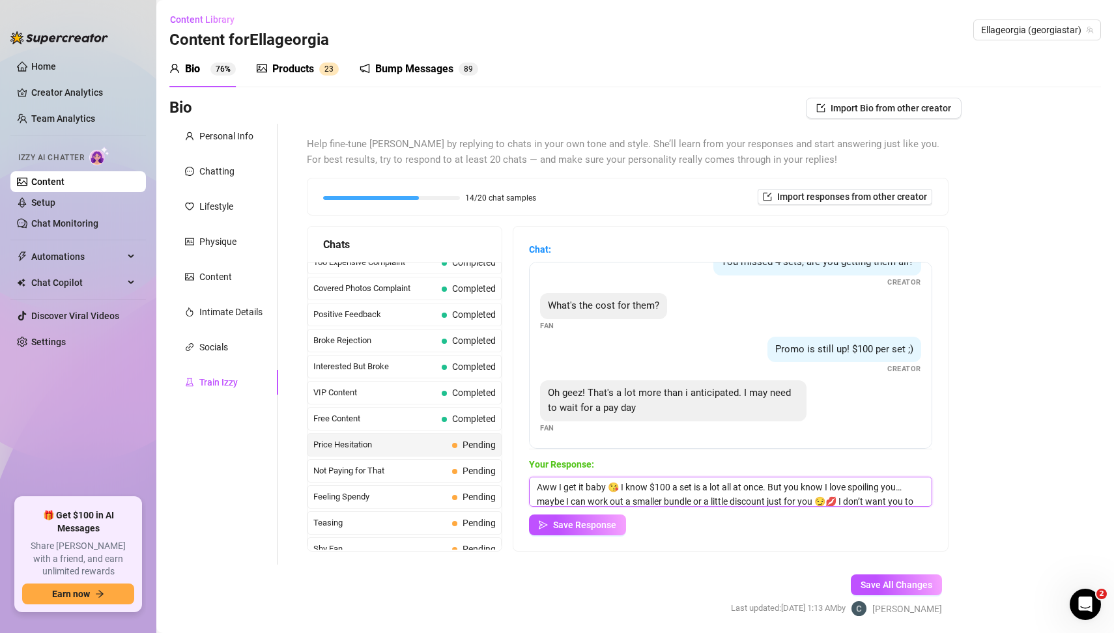
scroll to position [14, 0]
type textarea "Aww I get it baby 😘 I know $100 a set is a lot all at once. But you know I love…"
click at [601, 522] on span "Save Response" at bounding box center [584, 525] width 63 height 10
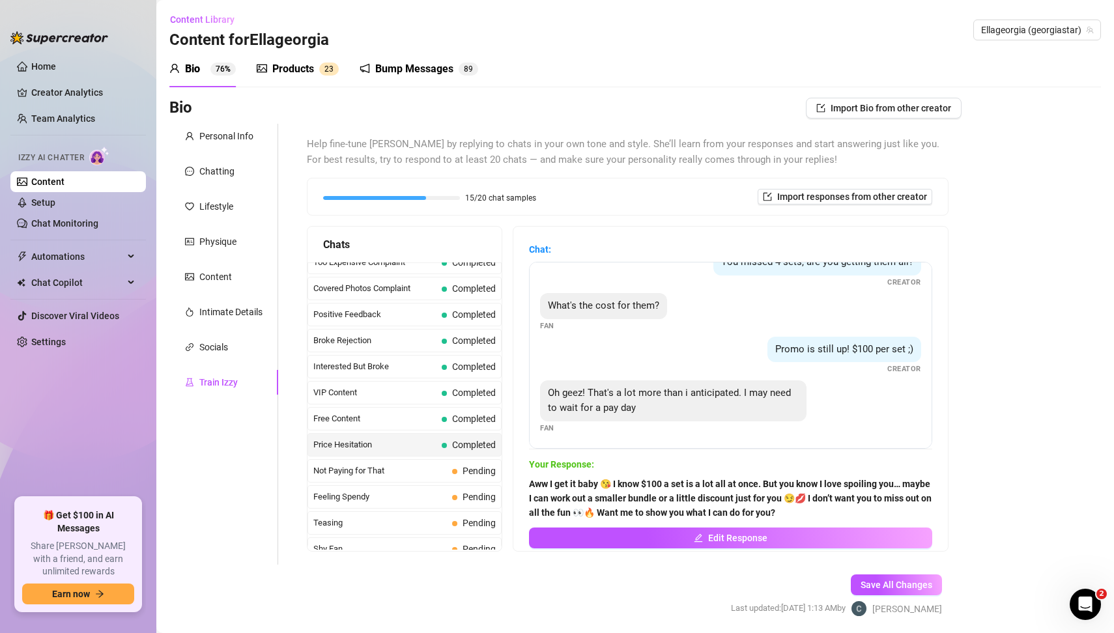
click at [217, 511] on div "Personal Info Chatting Lifestyle Physique Content Intimate Details Socials Trai…" at bounding box center [223, 344] width 109 height 441
click at [391, 465] on span "Not Paying for That" at bounding box center [380, 471] width 134 height 13
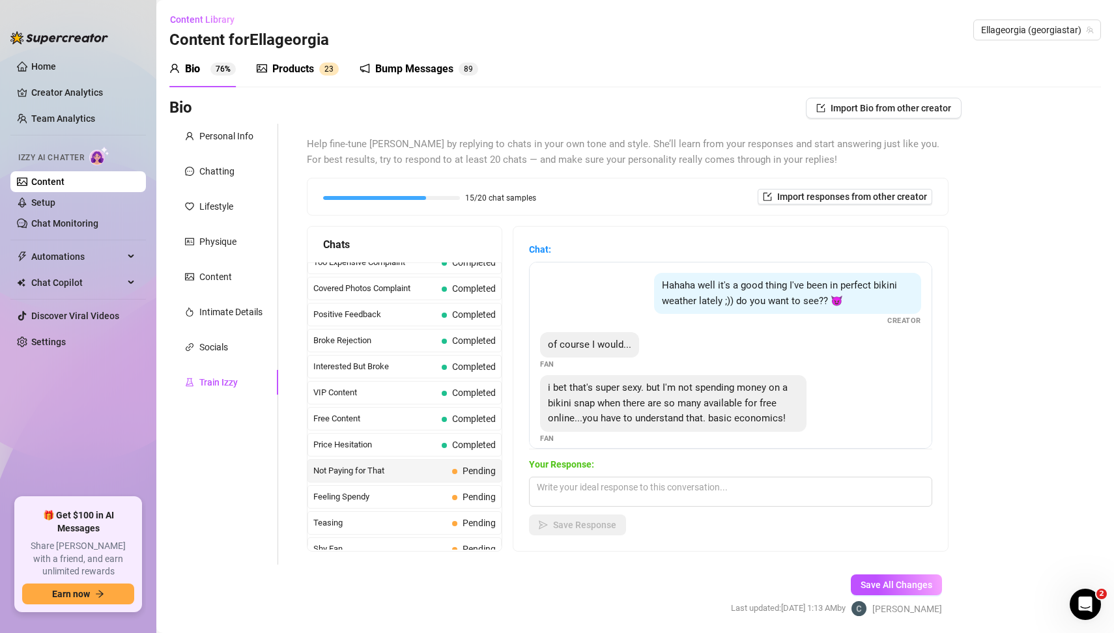
click at [971, 382] on div "Bio Import Bio from other creator Personal Info Chatting Lifestyle Physique Con…" at bounding box center [635, 369] width 932 height 542
drag, startPoint x: 659, startPoint y: 284, endPoint x: 667, endPoint y: 300, distance: 17.8
click at [667, 300] on div "Hahaha well it's a good thing I've been in perfect bikini weather lately ;)) do…" at bounding box center [787, 293] width 266 height 41
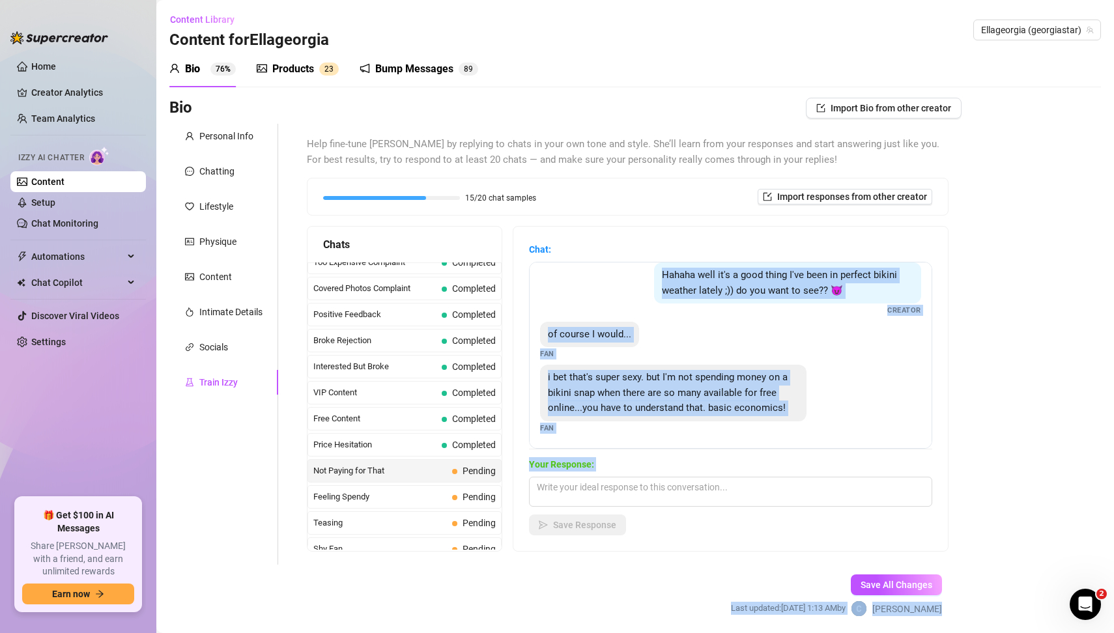
scroll to position [0, 0]
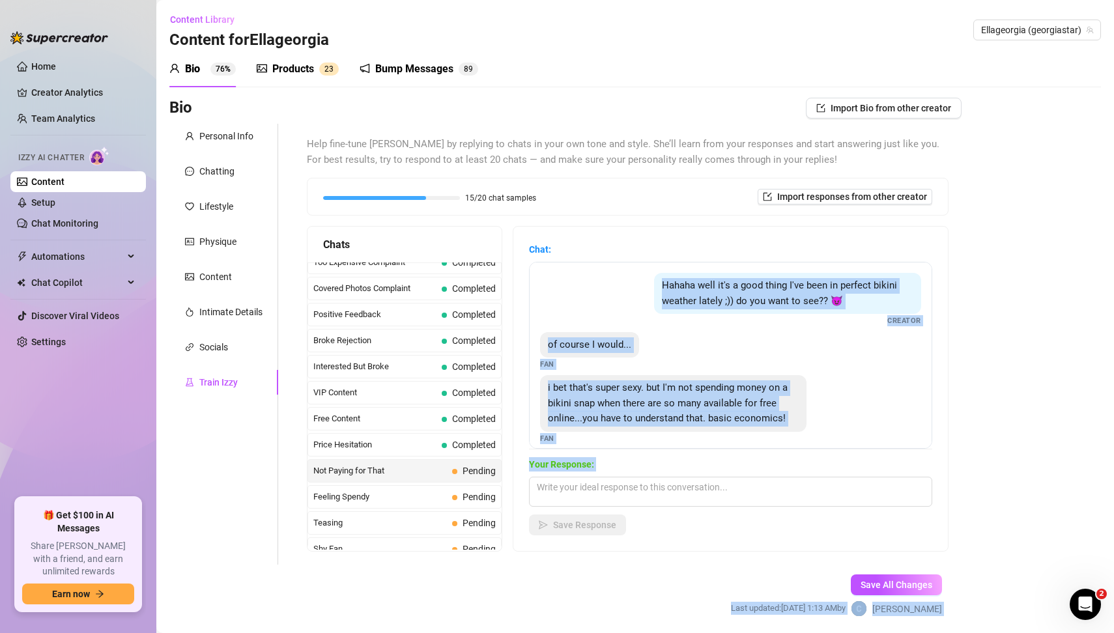
click at [1091, 431] on div "Bio Import Bio from other creator Personal Info Chatting Lifestyle Physique Con…" at bounding box center [635, 369] width 932 height 542
drag, startPoint x: 630, startPoint y: 291, endPoint x: 796, endPoint y: 438, distance: 222.4
click at [796, 438] on div "Hahaha well it's a good thing I've been in perfect bikini weather lately ;)) do…" at bounding box center [730, 355] width 403 height 187
copy div "Hahaha well it's a good thing I've been in perfect bikini weather lately ;)) do…"
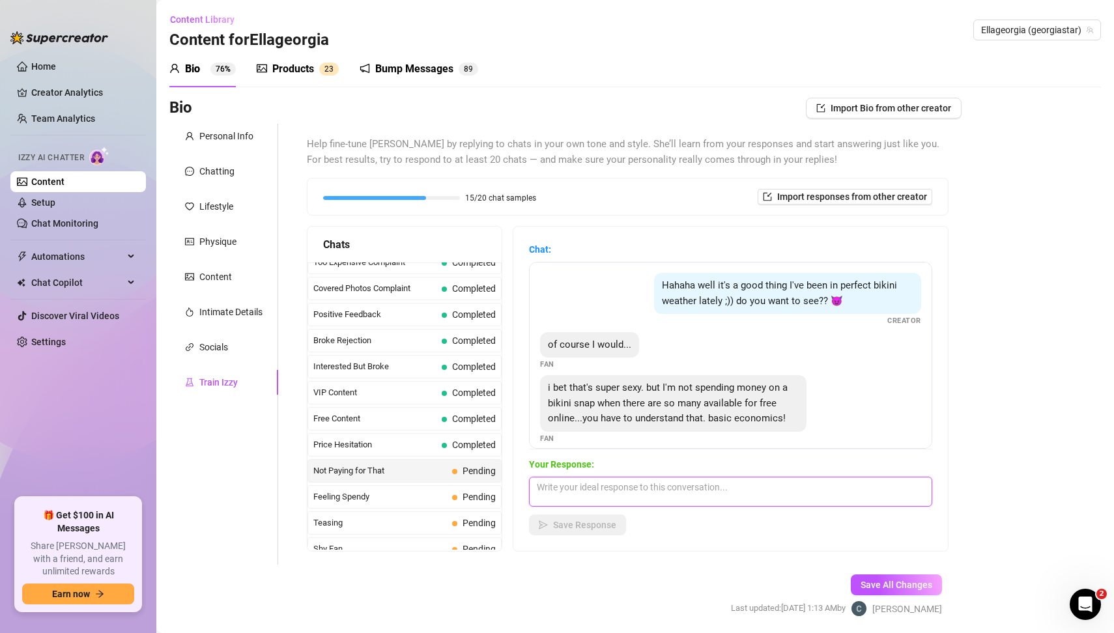
click at [592, 487] on textarea at bounding box center [730, 492] width 403 height 30
paste textarea "Haha I get what you’re saying baby 😉 but here’s the difference… those random bi…"
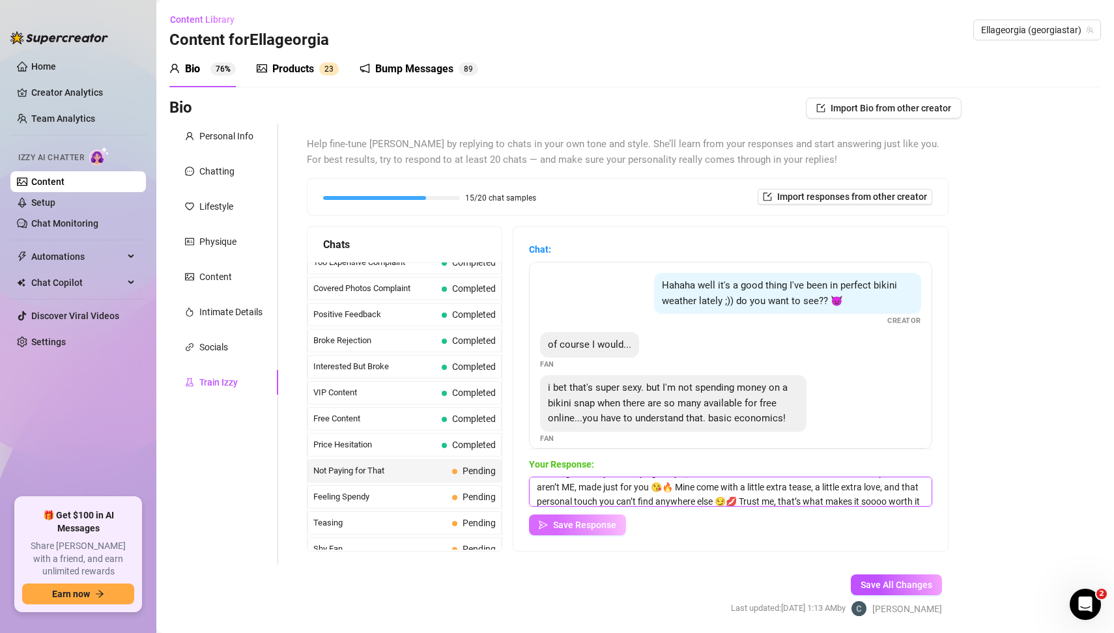
type textarea "Haha I get what you’re saying baby 😉 but here’s the difference… those random bi…"
click at [595, 523] on span "Save Response" at bounding box center [584, 525] width 63 height 10
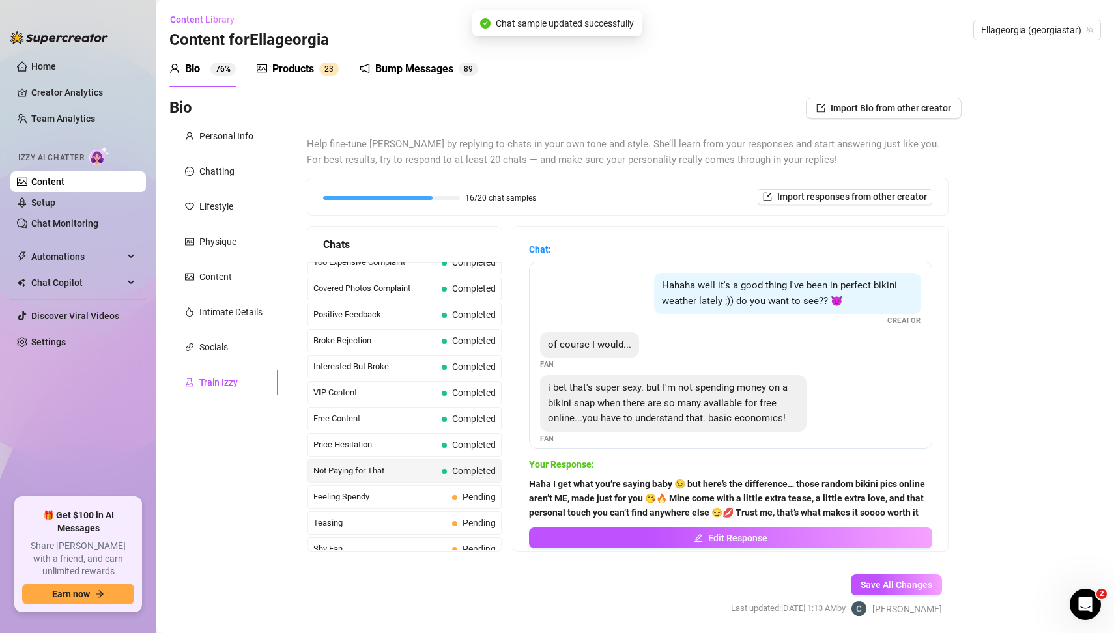
click at [216, 502] on div "Personal Info Chatting Lifestyle Physique Content Intimate Details Socials Trai…" at bounding box center [223, 344] width 109 height 441
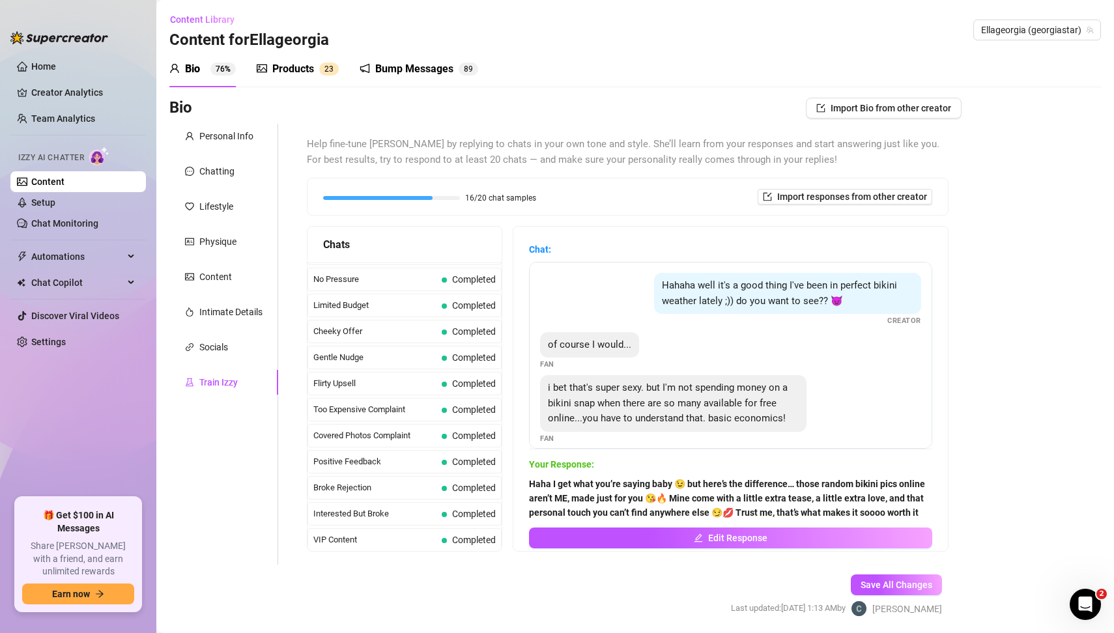
scroll to position [0, 0]
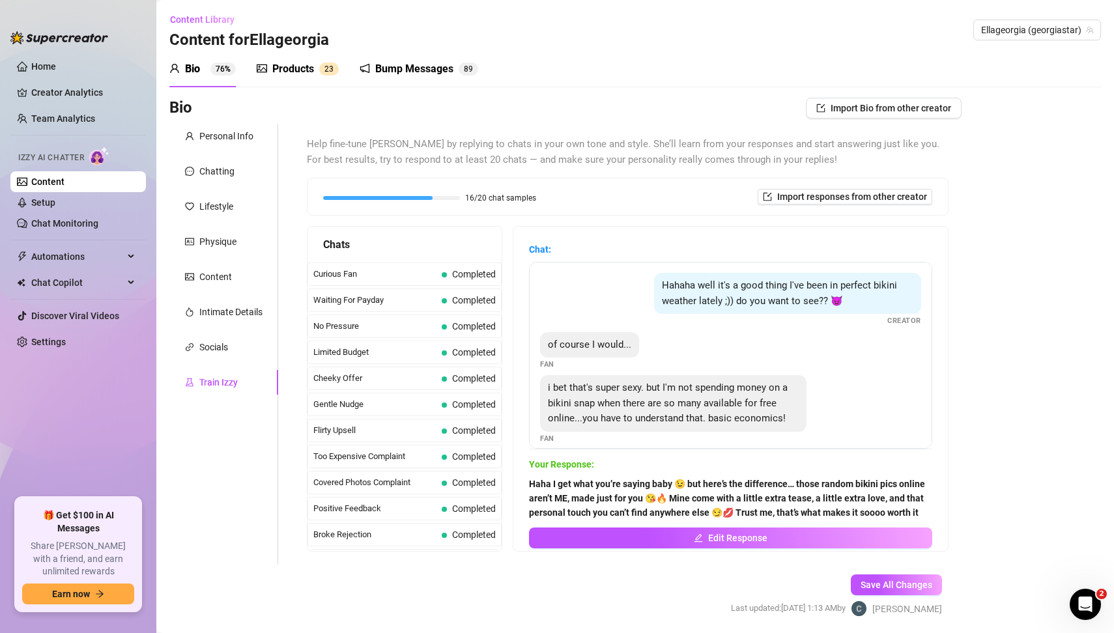
click at [235, 500] on div "Personal Info Chatting Lifestyle Physique Content Intimate Details Socials Trai…" at bounding box center [223, 344] width 109 height 441
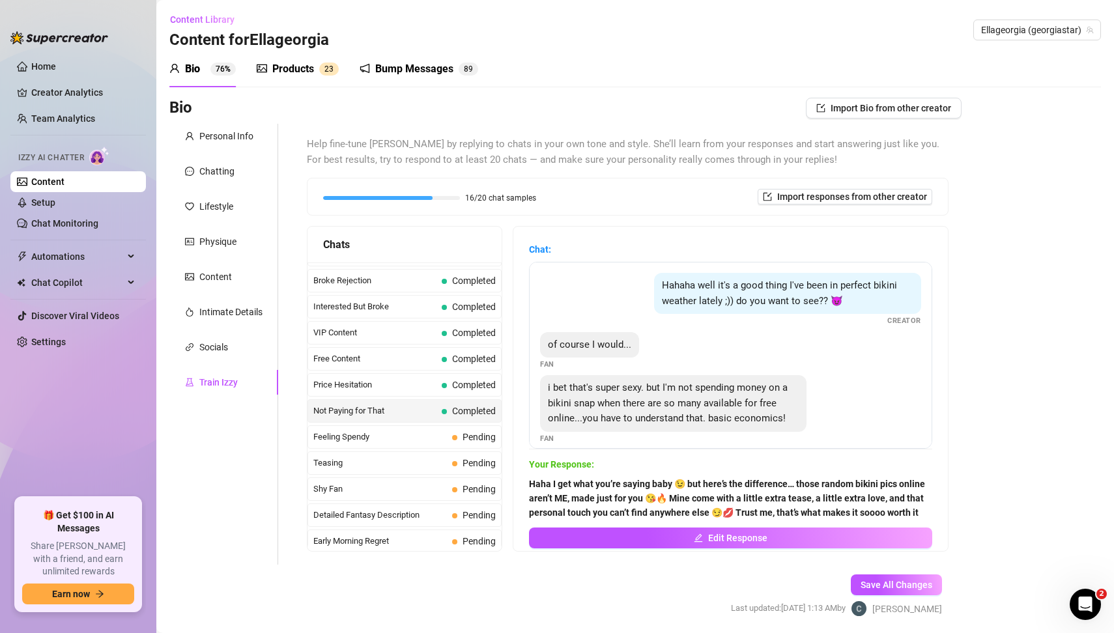
scroll to position [272, 0]
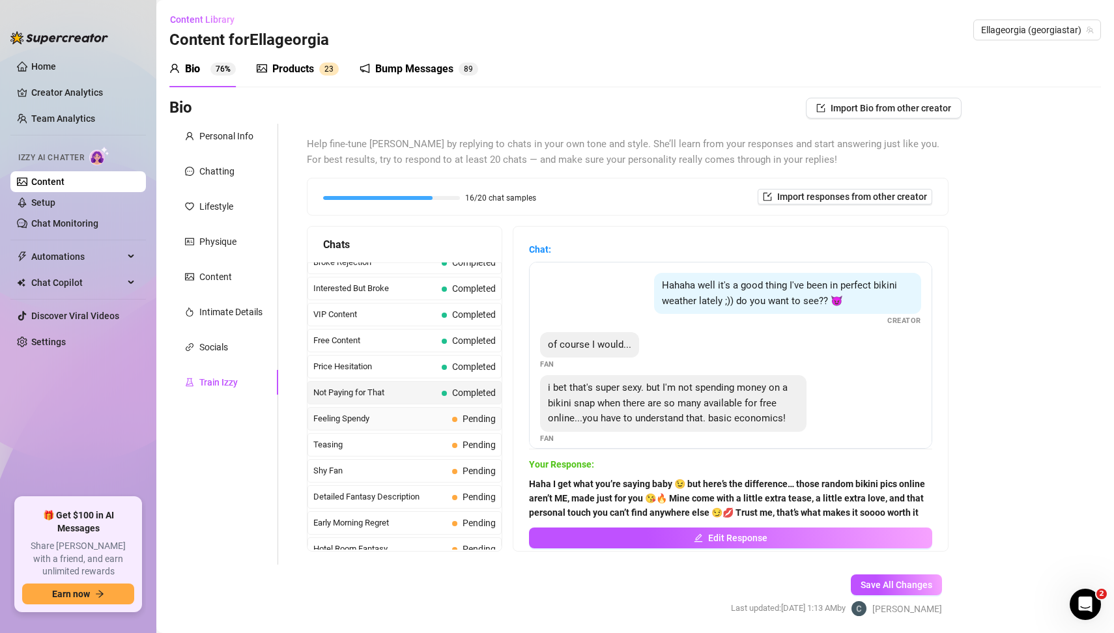
click at [391, 412] on span "Feeling Spendy" at bounding box center [380, 418] width 134 height 13
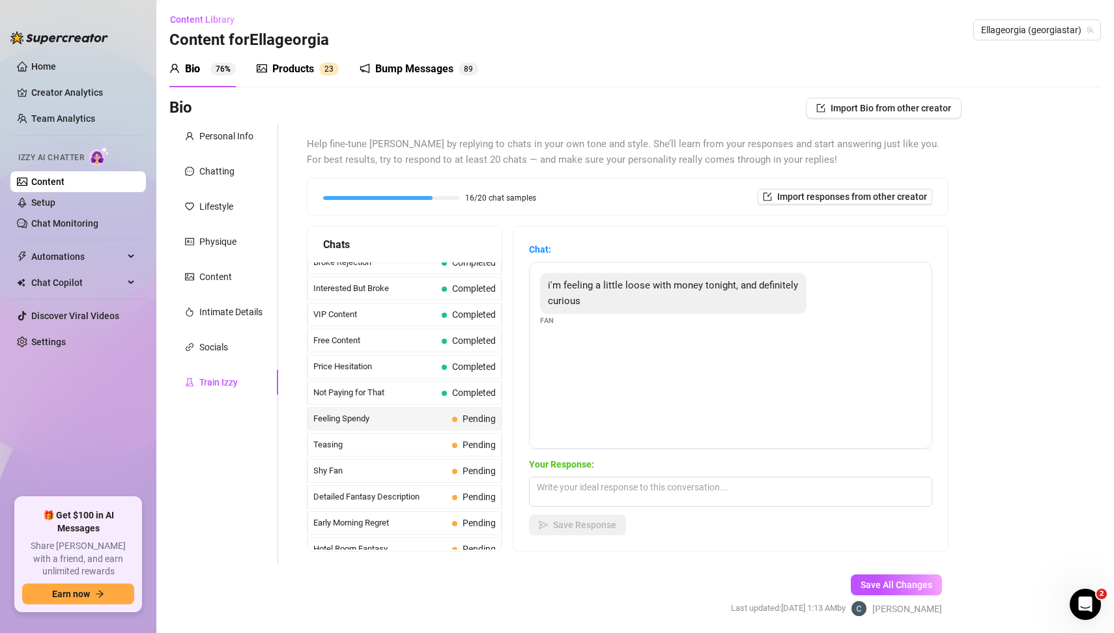
click at [623, 354] on div "i'm feeling a little loose with money tonight, and definitely curious Fan" at bounding box center [730, 355] width 403 height 187
click at [616, 391] on div "i'm feeling a little loose with money tonight, and definitely curious Fan" at bounding box center [730, 355] width 403 height 187
drag, startPoint x: 539, startPoint y: 281, endPoint x: 604, endPoint y: 316, distance: 73.5
click at [604, 316] on div "i'm feeling a little loose with money tonight, and definitely curious Fan" at bounding box center [730, 299] width 381 height 53
copy span "i'm feeling a little loose with money tonight, and definitely curious"
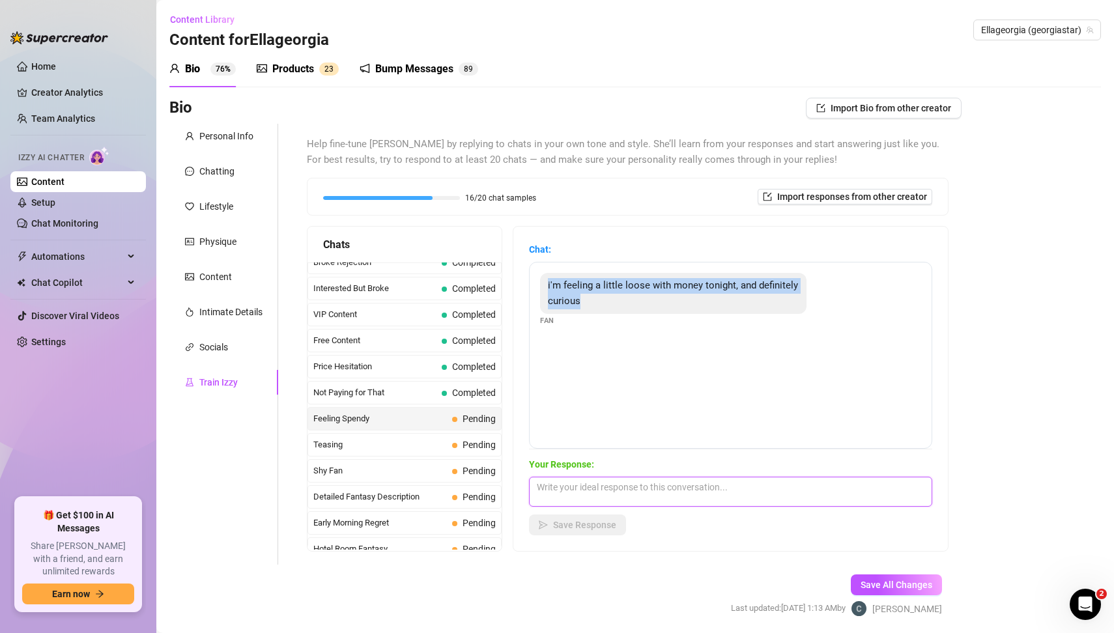
click at [599, 496] on textarea at bounding box center [730, 492] width 403 height 30
paste textarea "Mmm I love when you’re feeling like that, baby 😏💋 You have no idea how excited …"
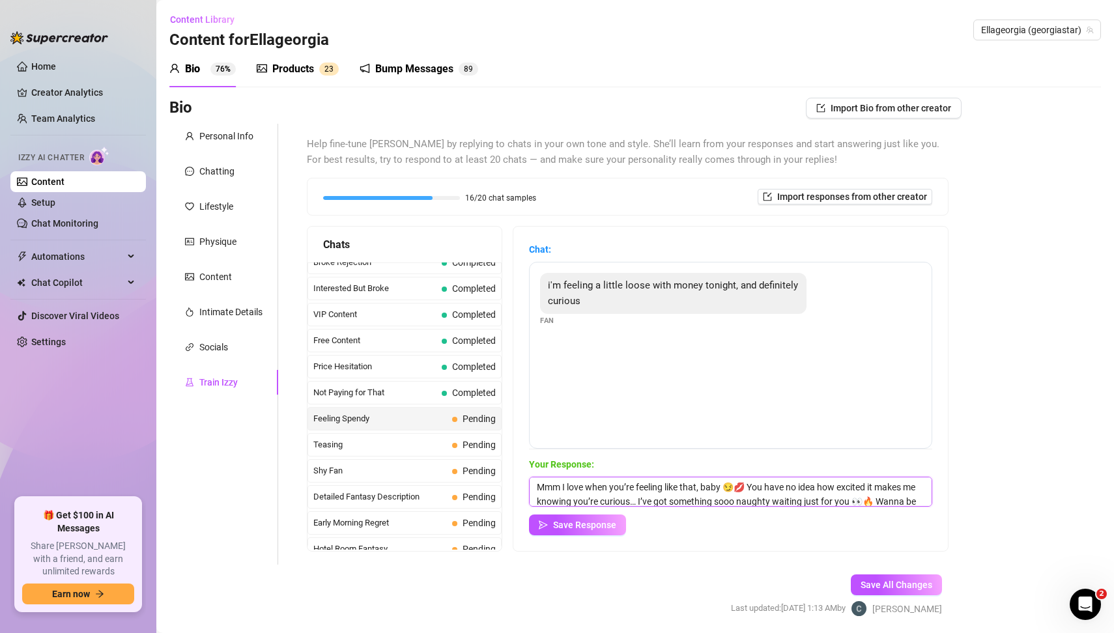
scroll to position [14, 0]
type textarea "Mmm I love when you’re feeling like that, baby 😏💋 You have no idea how excited …"
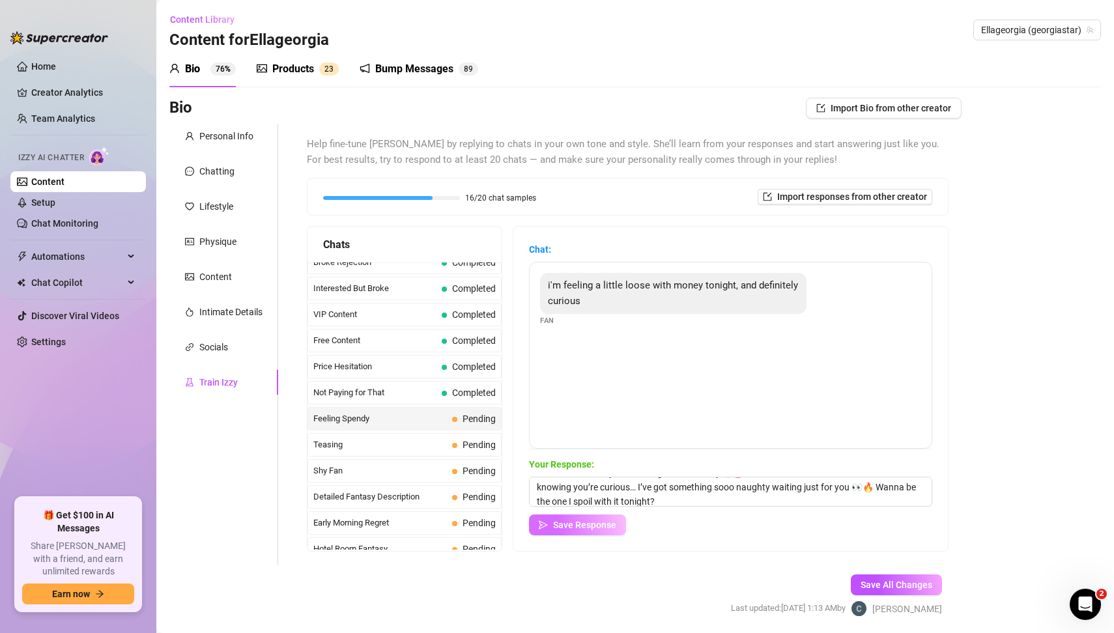
click at [603, 525] on span "Save Response" at bounding box center [584, 525] width 63 height 10
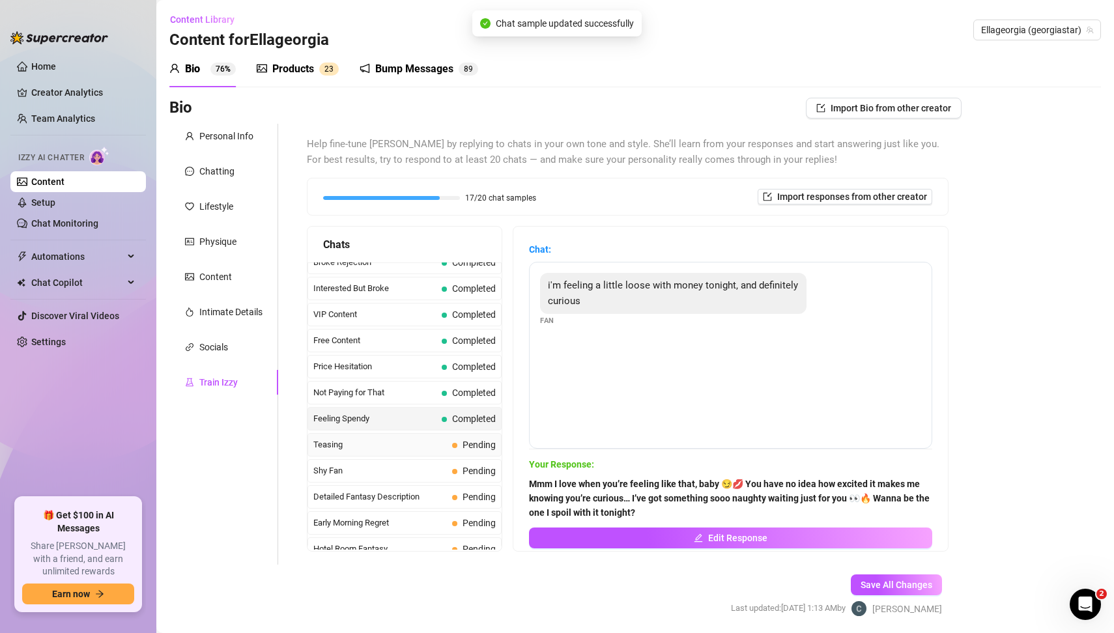
click at [472, 440] on span "Pending" at bounding box center [479, 445] width 33 height 10
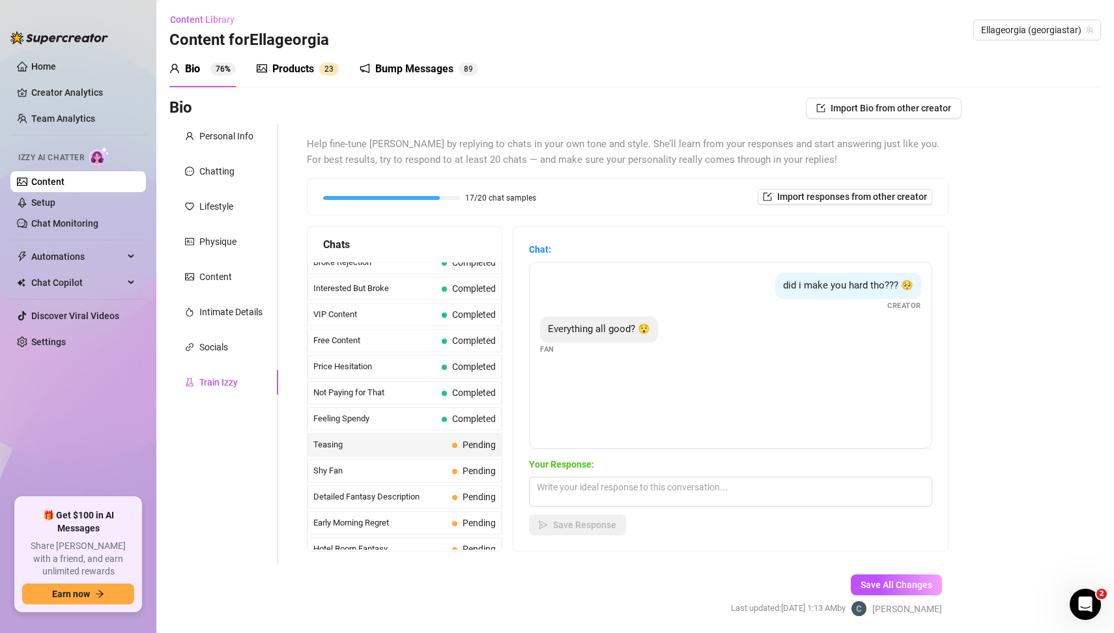
click at [238, 496] on div "Personal Info Chatting Lifestyle Physique Content Intimate Details Socials Trai…" at bounding box center [223, 344] width 109 height 441
click at [436, 438] on span "Teasing" at bounding box center [380, 444] width 134 height 13
click at [738, 279] on div "did i make you hard tho??? 🥺 Creator" at bounding box center [730, 292] width 381 height 38
drag, startPoint x: 739, startPoint y: 280, endPoint x: 821, endPoint y: 336, distance: 99.4
click at [821, 336] on div "did i make you hard tho??? 🥺 Creator Everything all good? 😯 Fan" at bounding box center [730, 355] width 403 height 187
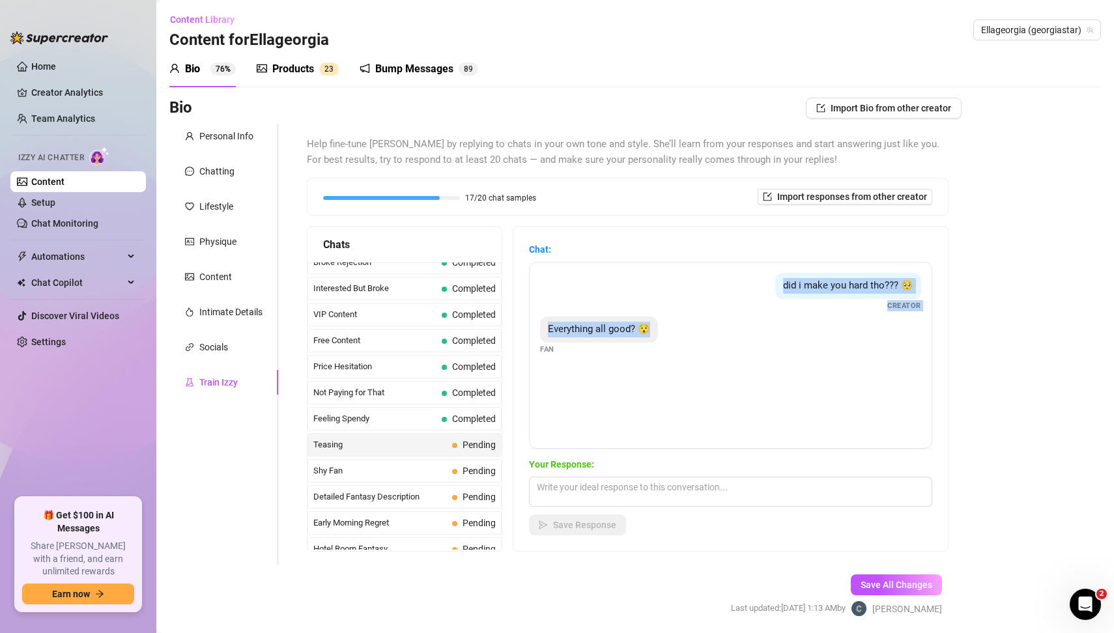
copy div "did i make you hard tho??? 🥺 Creator Everything all good? 😯"
click at [575, 496] on textarea at bounding box center [730, 492] width 403 height 30
paste textarea ": “Mmm you’re so calm, baby… but I bet if I kept teasing you a little more, you…"
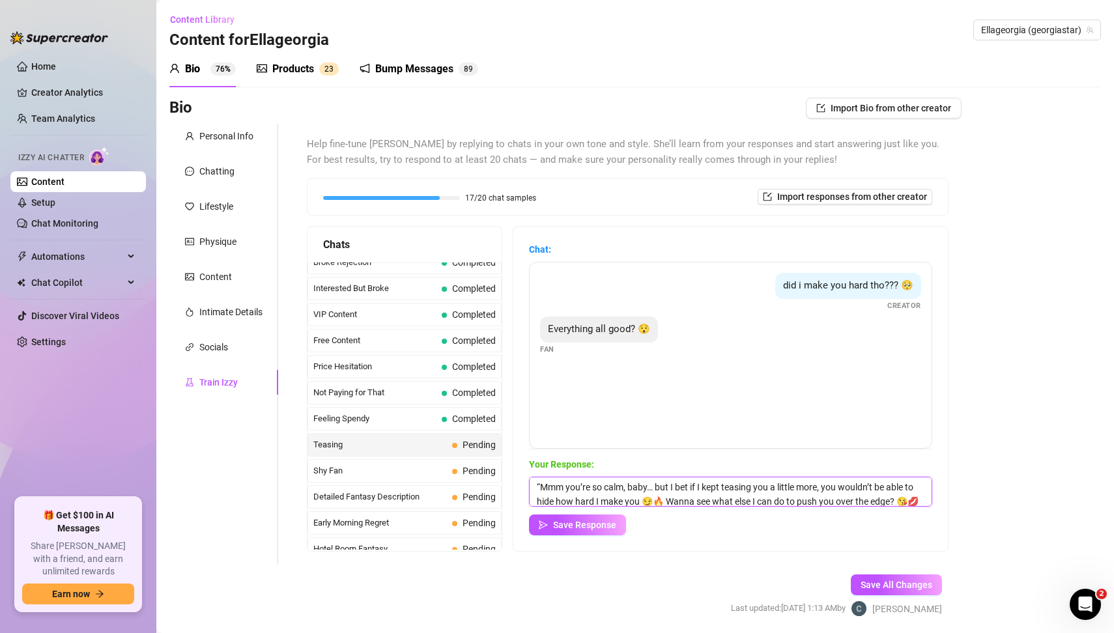
click at [550, 491] on textarea ": “Mmm you’re so calm, baby… but I bet if I kept teasing you a little more, you…" at bounding box center [730, 492] width 403 height 30
type textarea ": Mmm you’re so calm, baby… but I bet if I kept teasing you a little more, you …"
click at [1001, 452] on div "Bio Import Bio from other creator Personal Info Chatting Lifestyle Physique Con…" at bounding box center [635, 369] width 932 height 542
click at [594, 528] on span "Save Response" at bounding box center [584, 525] width 63 height 10
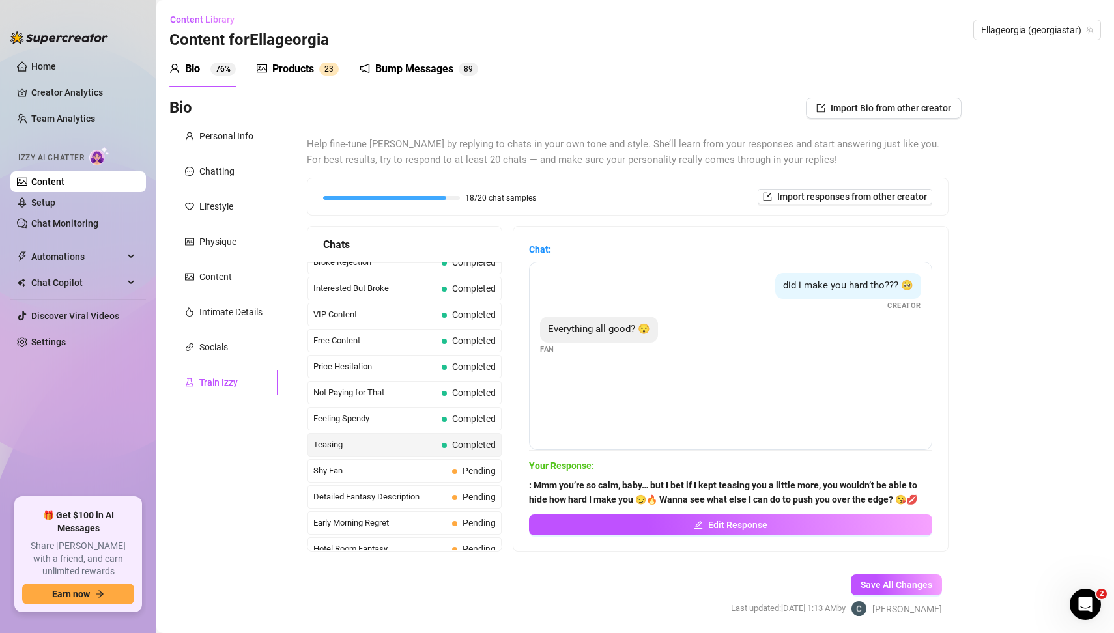
click at [1035, 435] on div "Bio Import Bio from other creator Personal Info Chatting Lifestyle Physique Con…" at bounding box center [635, 369] width 932 height 542
click at [386, 465] on span "Shy Fan" at bounding box center [380, 471] width 134 height 13
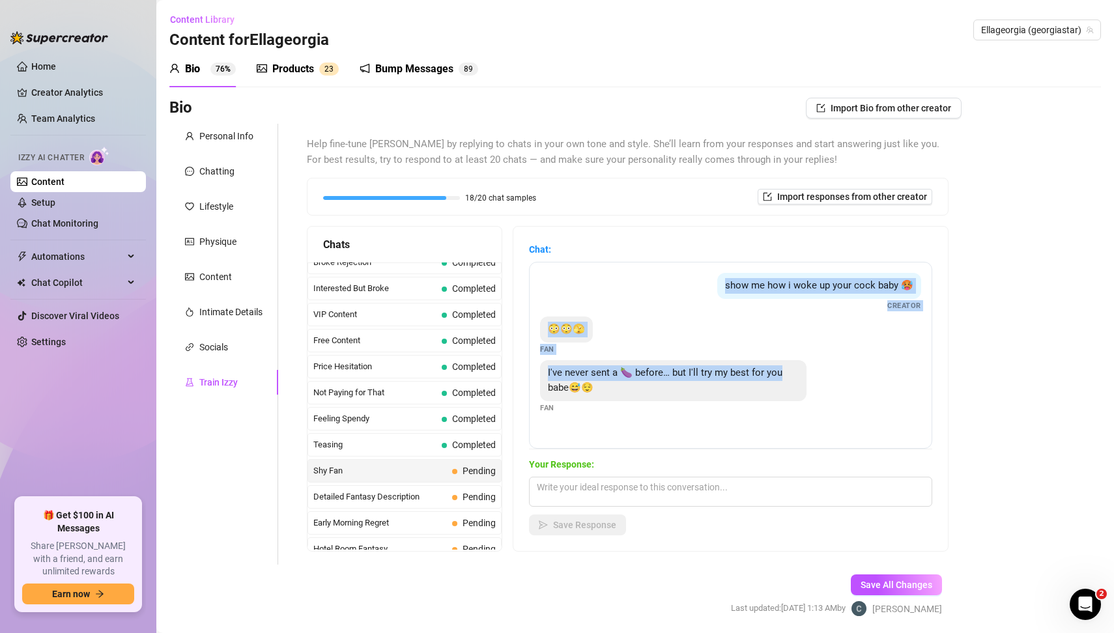
drag, startPoint x: 724, startPoint y: 284, endPoint x: 805, endPoint y: 379, distance: 124.8
click at [805, 379] on div "show me how i woke up your cock baby 🥵 Creator 😳😳🫣 Fan I've never sent a 🍆 befo…" at bounding box center [730, 355] width 403 height 187
click at [592, 489] on textarea at bounding box center [730, 492] width 403 height 30
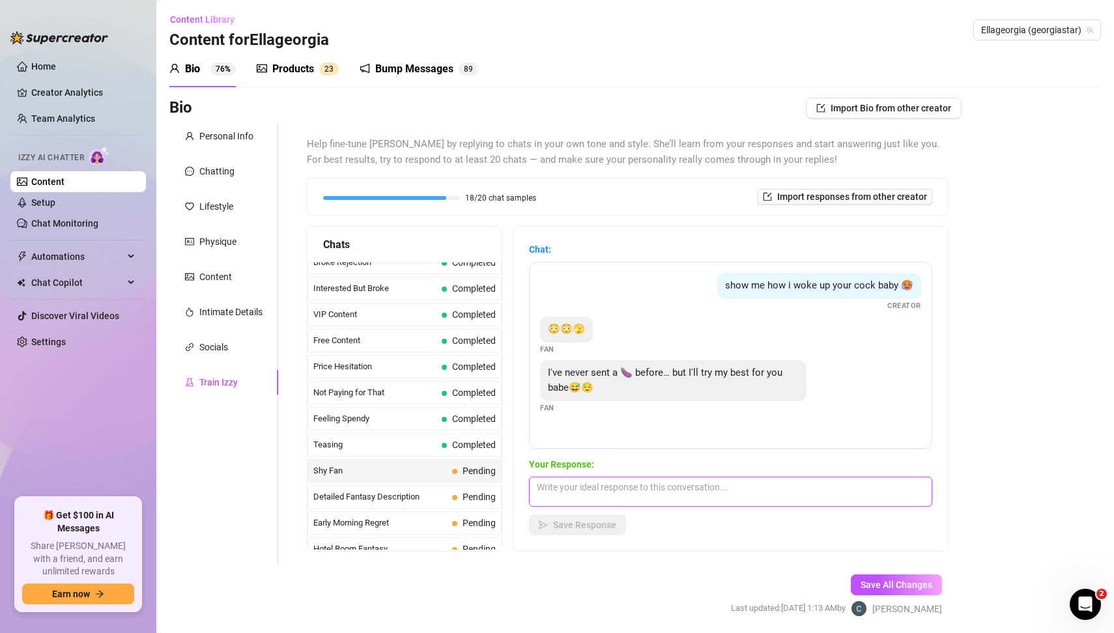
paste textarea "Aww you’re so cute when you get shy 😘 That makes me want it even more… I love k…"
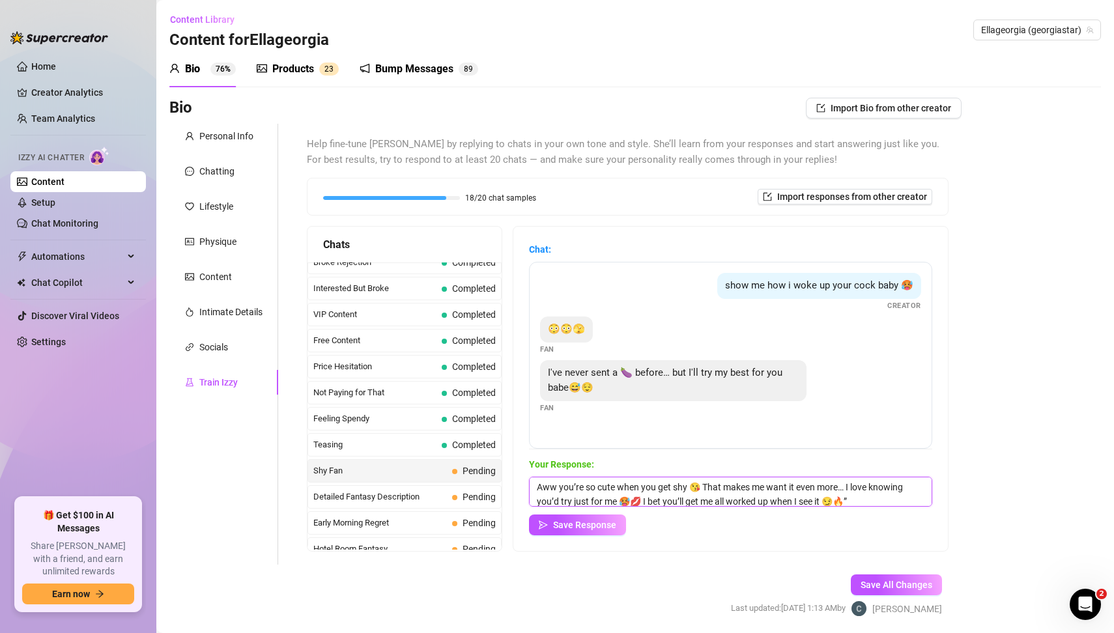
scroll to position [0, 0]
type textarea "Aww you’re so cute when you get shy 😘 That makes me want it even more… I love k…"
click at [579, 525] on span "Save Response" at bounding box center [584, 525] width 63 height 10
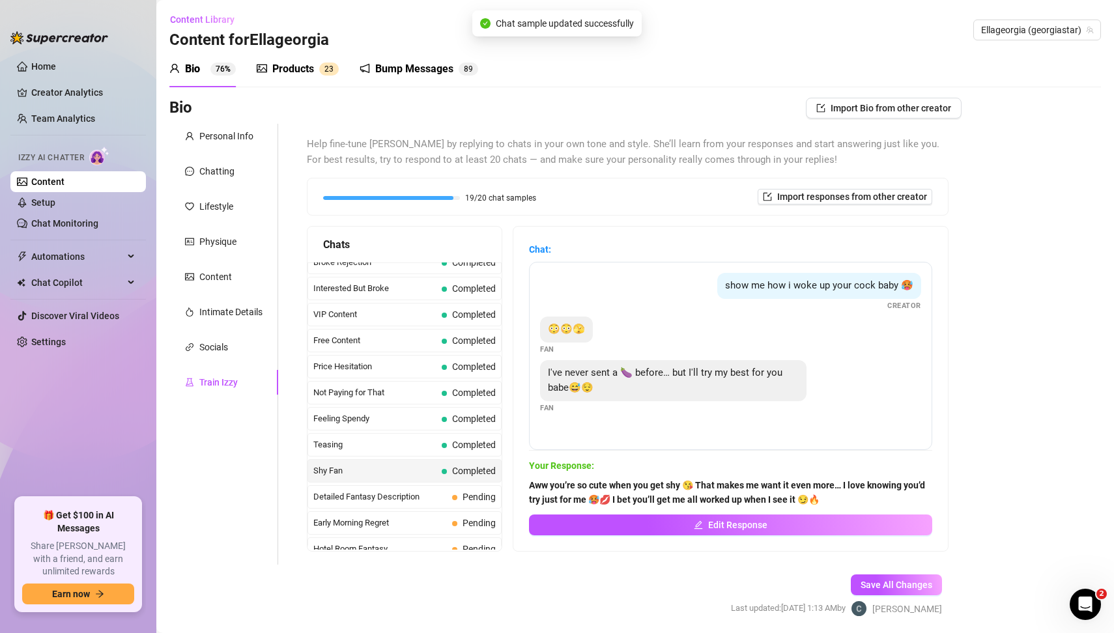
click at [1022, 398] on div "Bio Import Bio from other creator Personal Info Chatting Lifestyle Physique Con…" at bounding box center [635, 369] width 932 height 542
click at [424, 491] on span "Detailed Fantasy Description" at bounding box center [380, 497] width 134 height 13
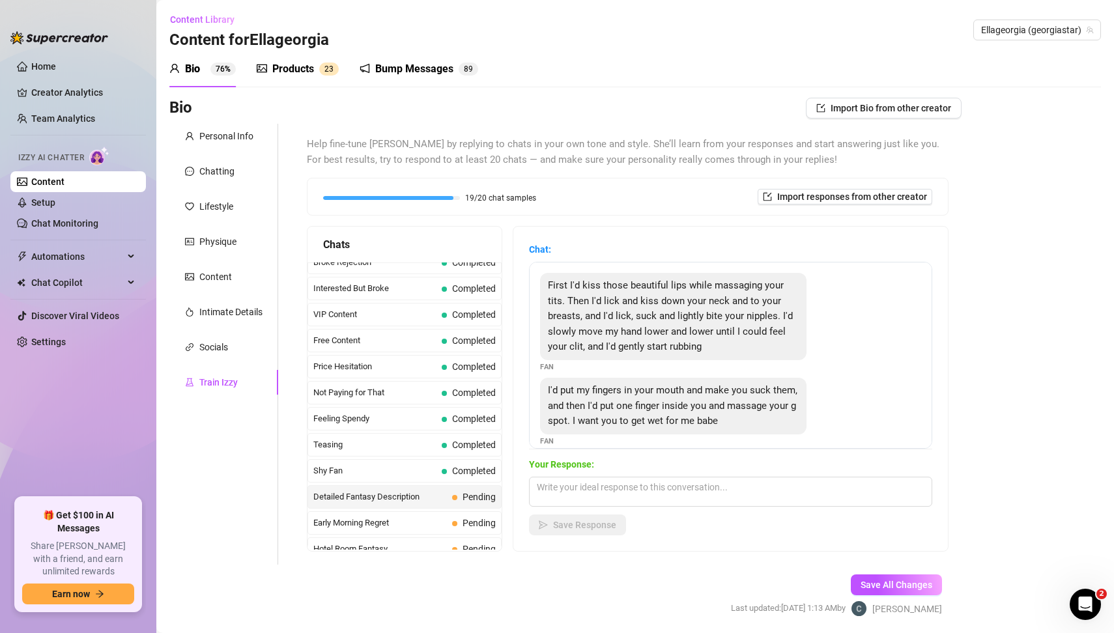
click at [980, 423] on div "Bio Import Bio from other creator Personal Info Chatting Lifestyle Physique Con…" at bounding box center [635, 369] width 932 height 542
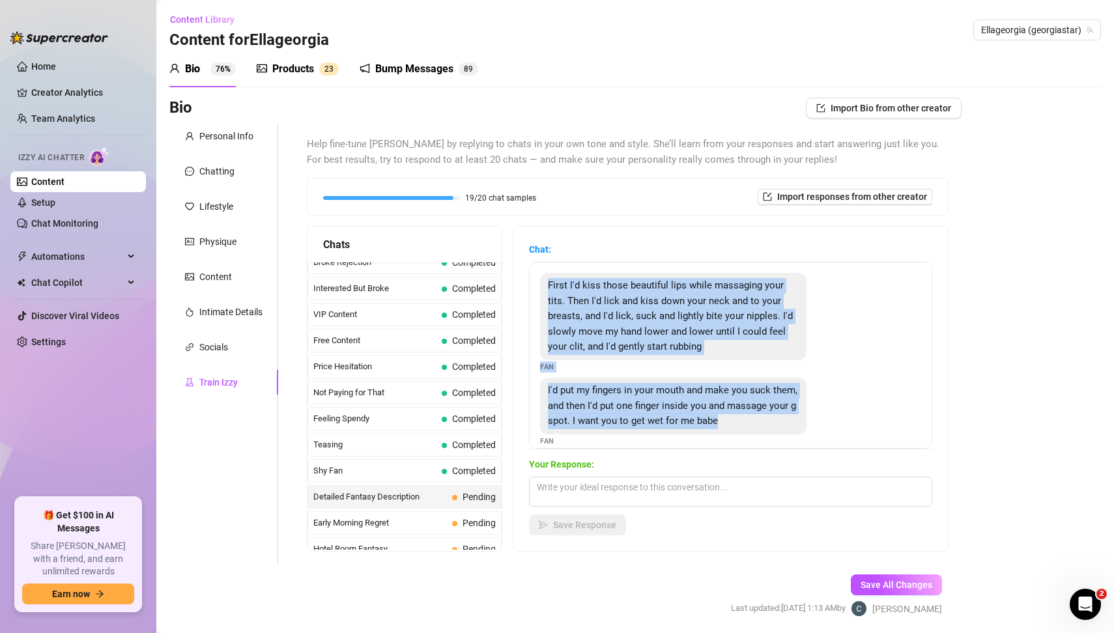
scroll to position [13, 0]
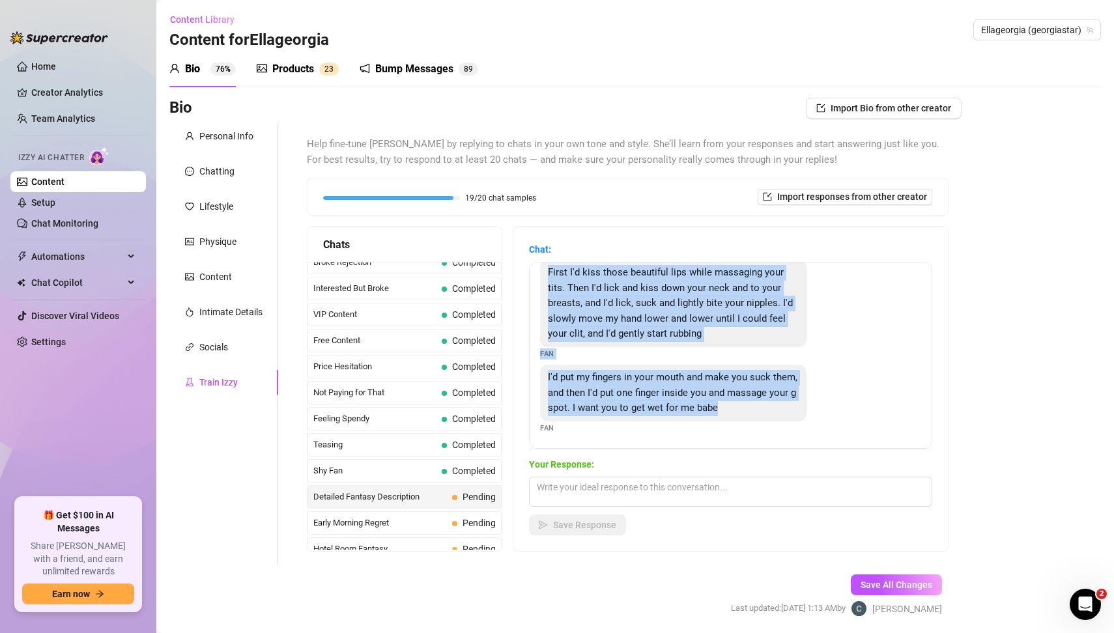
drag, startPoint x: 545, startPoint y: 285, endPoint x: 779, endPoint y: 444, distance: 282.8
click at [779, 444] on div "First I'd kiss those beautiful lips while massaging your tits. Then I'd lick an…" at bounding box center [730, 355] width 403 height 187
click at [571, 493] on textarea at bounding box center [730, 492] width 403 height 30
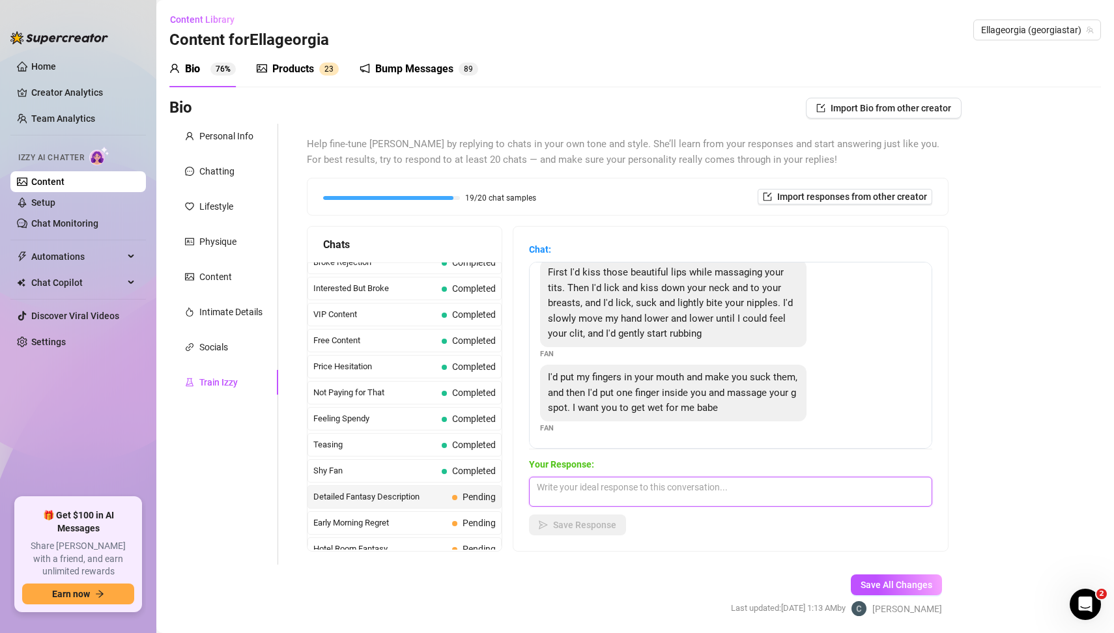
paste textarea "Mmm baby you’re making me so wet just imagining all that 😏🔥 I can practically f…"
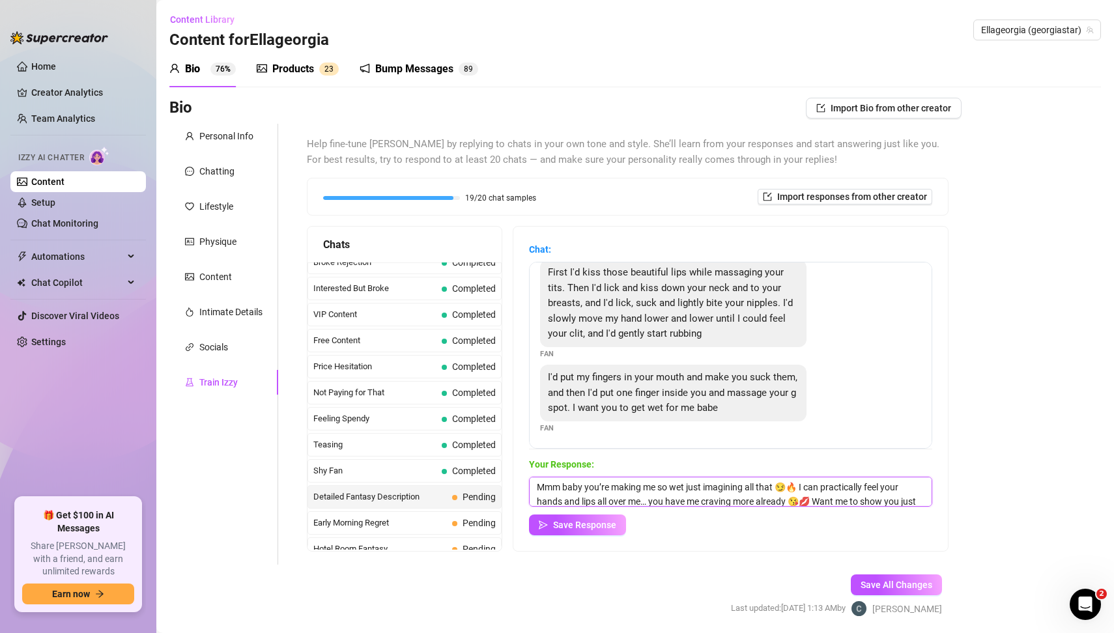
scroll to position [14, 0]
type textarea "Mmm baby you’re making me so wet just imagining all that 😏🔥 I can practically f…"
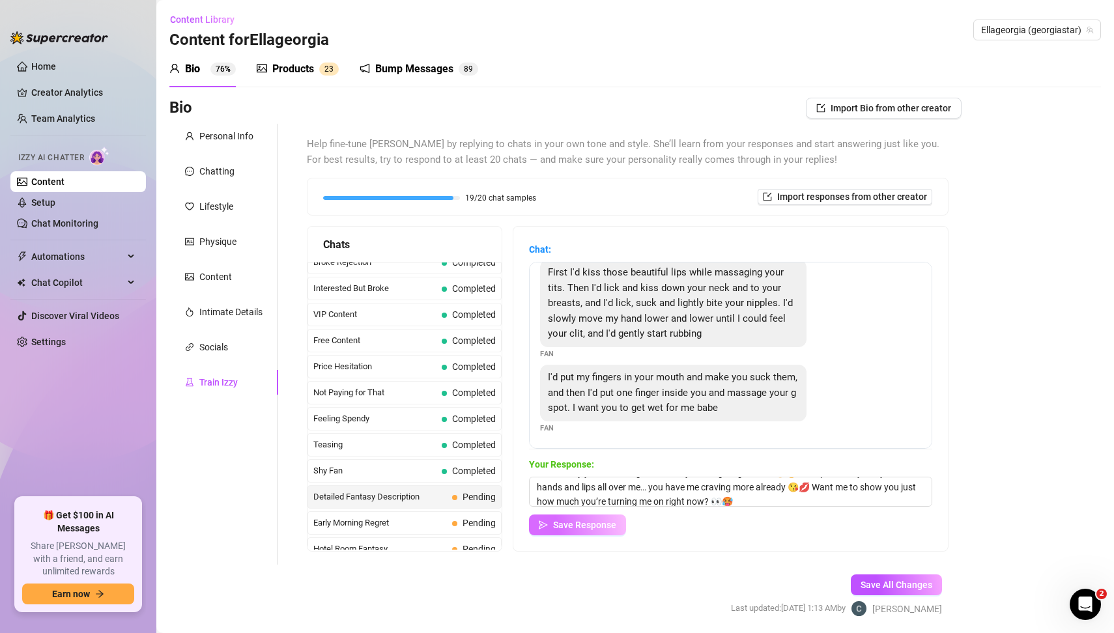
click at [616, 526] on button "Save Response" at bounding box center [577, 525] width 97 height 21
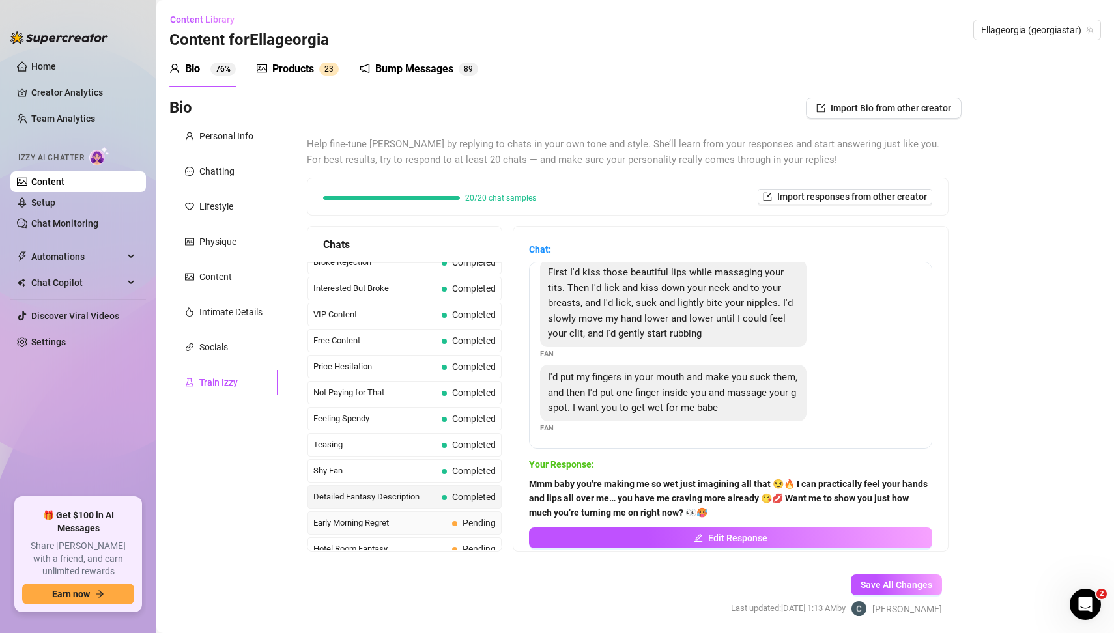
click at [399, 517] on span "Early Morning Regret" at bounding box center [380, 523] width 134 height 13
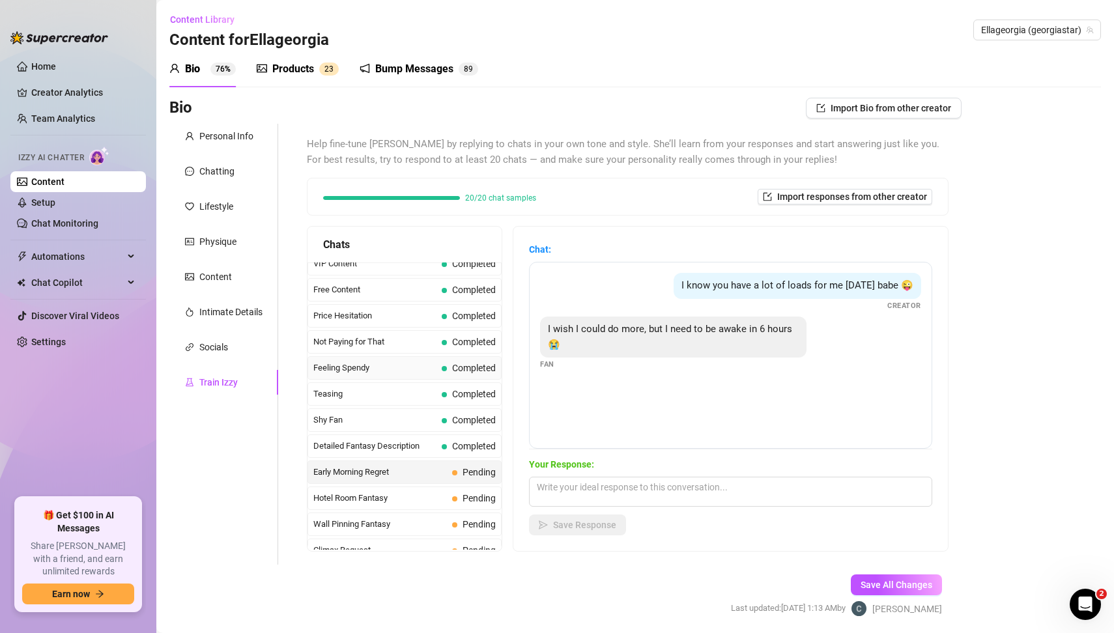
scroll to position [500, 0]
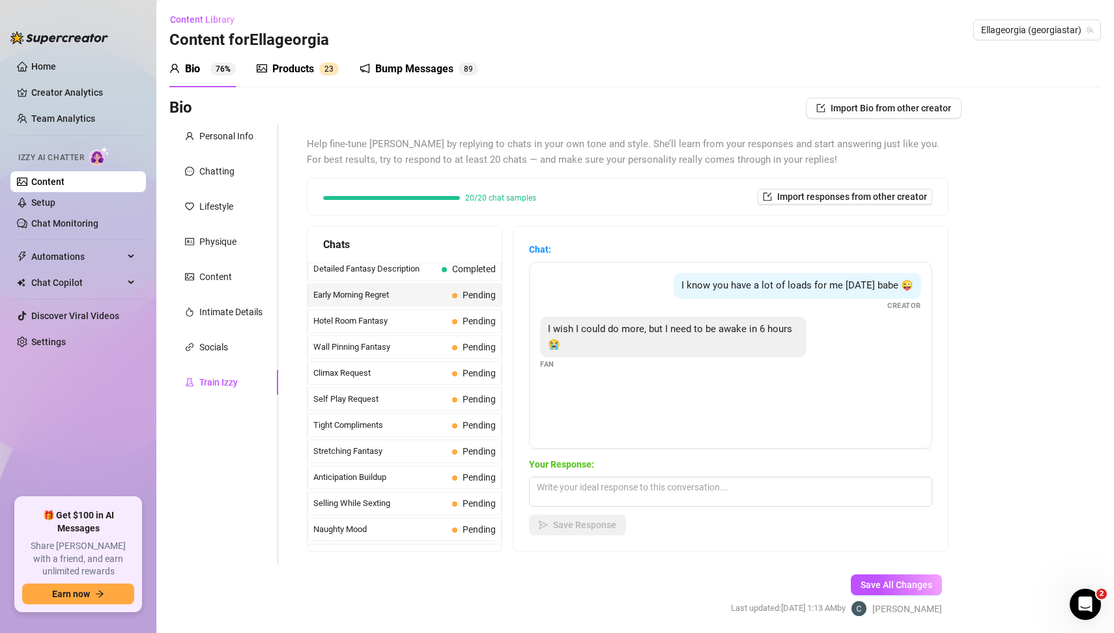
click at [1004, 422] on div "Bio Import Bio from other creator Personal Info Chatting Lifestyle Physique Con…" at bounding box center [635, 369] width 932 height 542
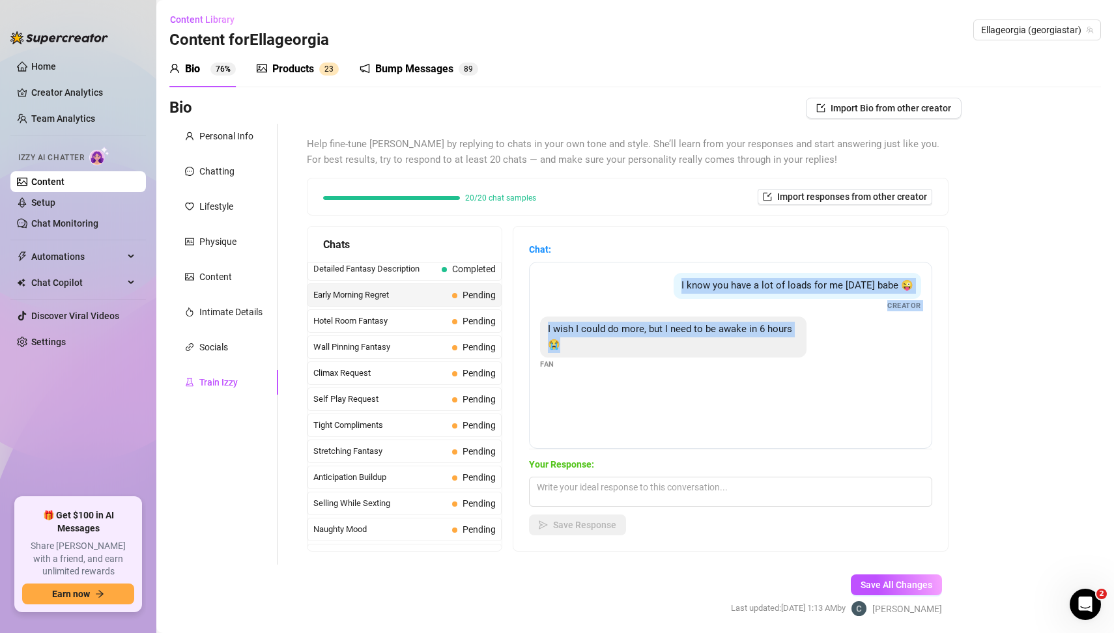
drag, startPoint x: 684, startPoint y: 284, endPoint x: 777, endPoint y: 344, distance: 110.8
click at [777, 344] on div "I know you have a lot of loads for me [DATE] babe 😜 Creator I wish I could do m…" at bounding box center [730, 355] width 403 height 187
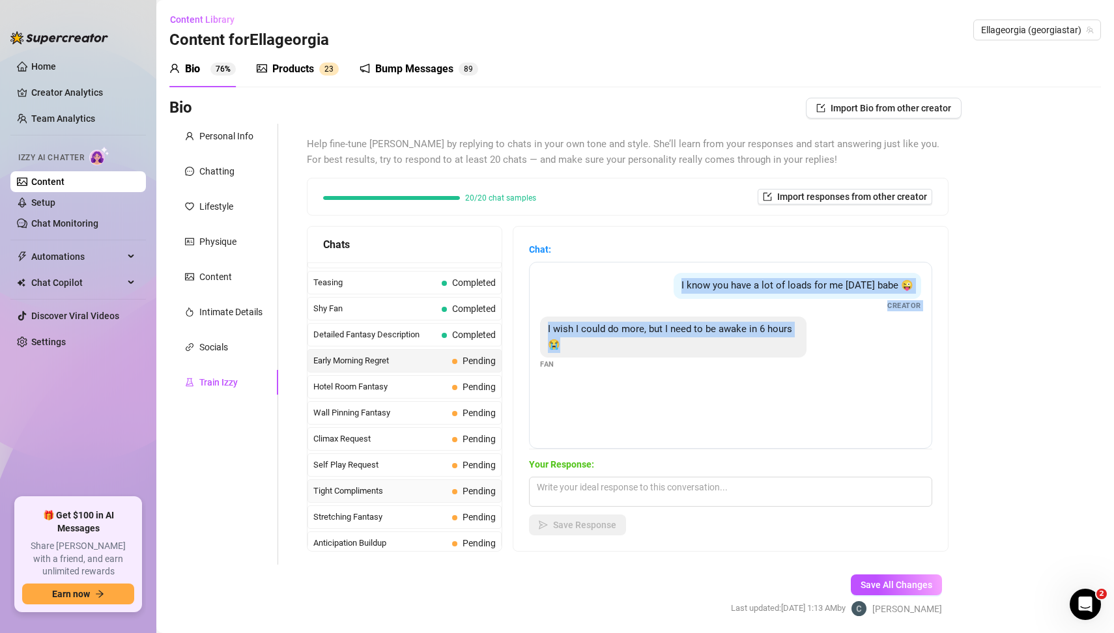
scroll to position [434, 0]
click at [586, 494] on textarea at bounding box center [730, 492] width 403 height 30
paste textarea "Aww poor baby 😘 I bet you’d stay up all night with me if you could 😏💋 Just imag…"
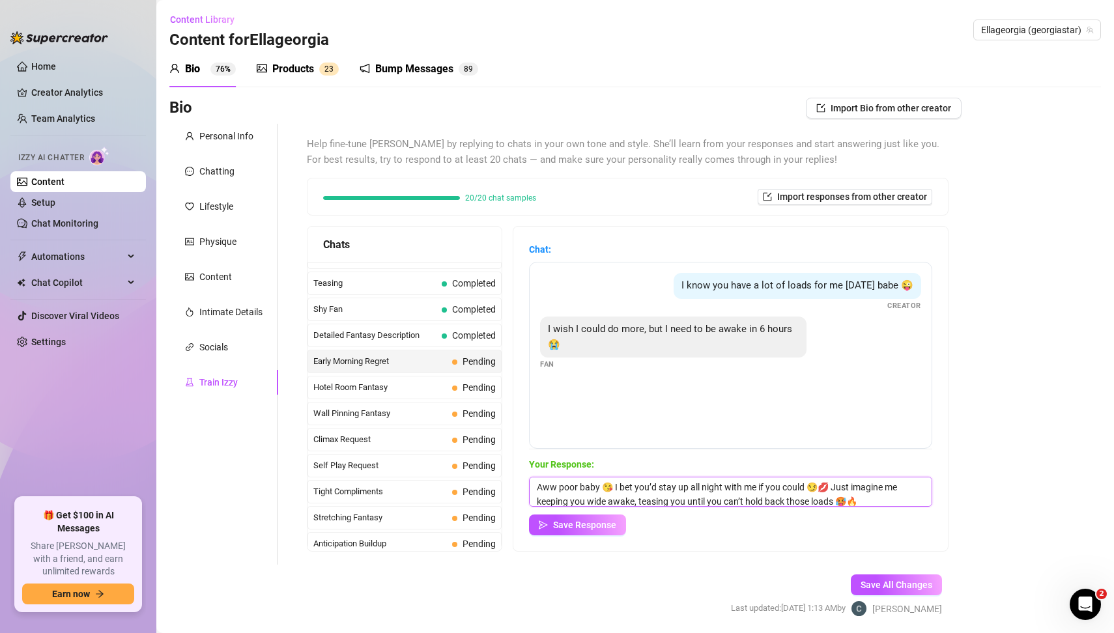
scroll to position [0, 0]
type textarea "Aww poor baby 😘 I bet you’d stay up all night with me if you could 😏💋 Just imag…"
click at [595, 521] on span "Save Response" at bounding box center [584, 525] width 63 height 10
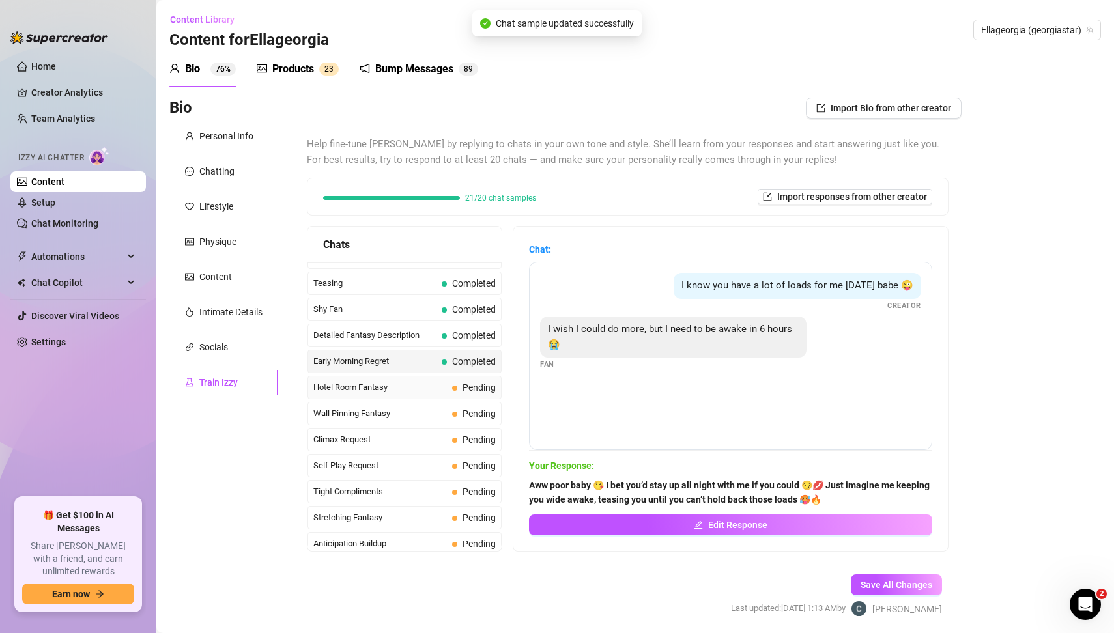
click at [471, 382] on span "Pending" at bounding box center [479, 387] width 33 height 10
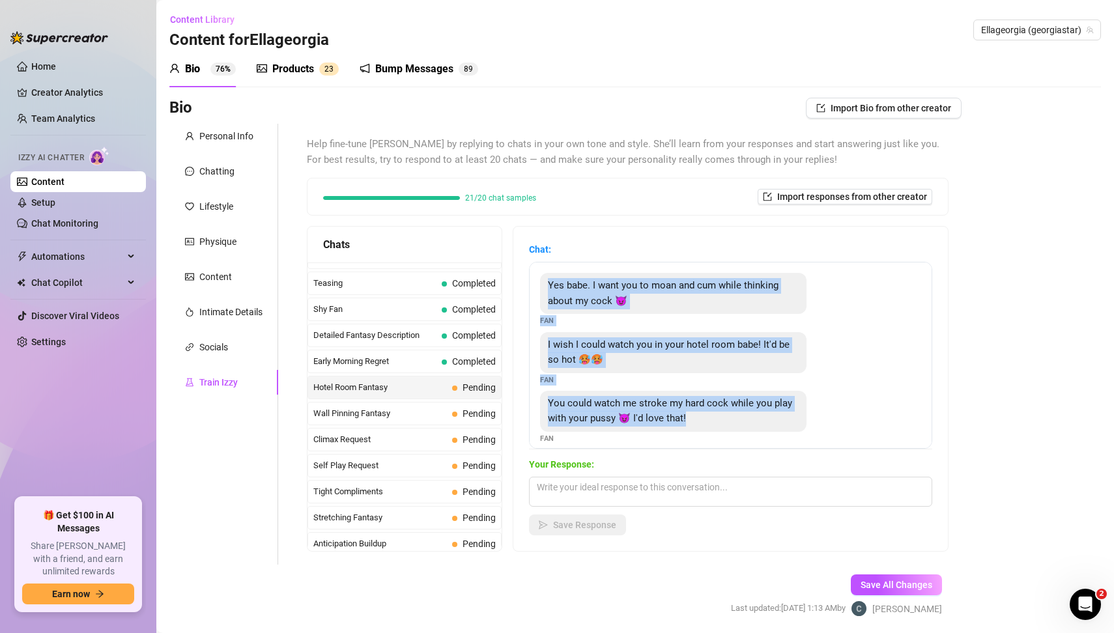
drag, startPoint x: 544, startPoint y: 275, endPoint x: 737, endPoint y: 422, distance: 242.2
click at [737, 422] on div "Yes babe. I want you to moan and cum while thinking about my cock 😈 Fan I wish …" at bounding box center [730, 355] width 403 height 187
click at [652, 486] on textarea at bounding box center [730, 492] width 403 height 30
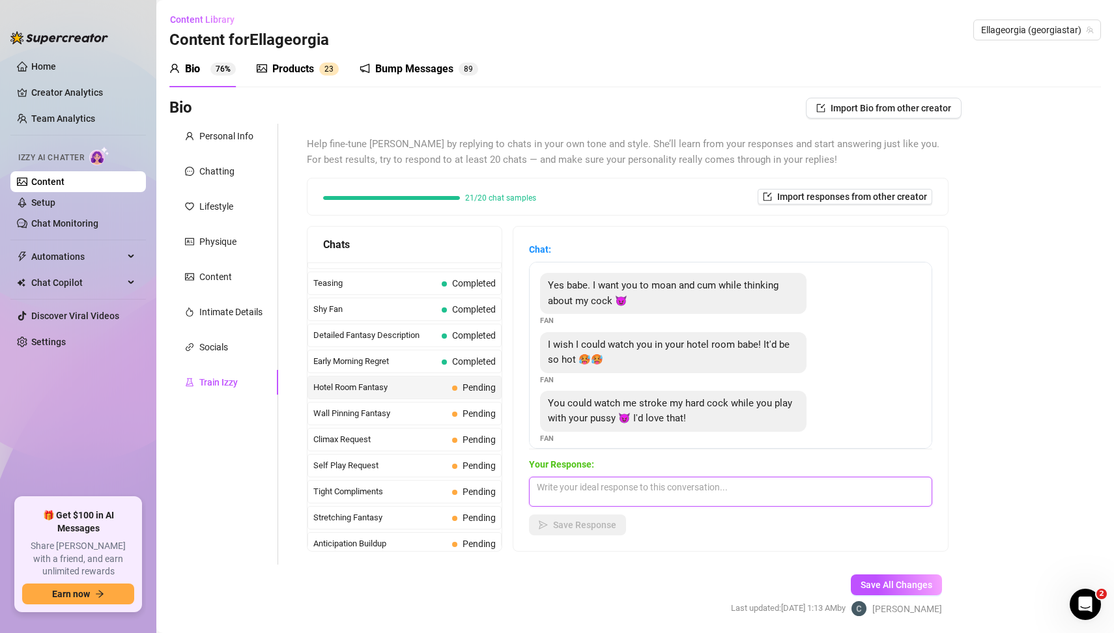
paste textarea "Mmm baby you’re getting me all worked up just picturing that 😈🔥 I’m in this hot…"
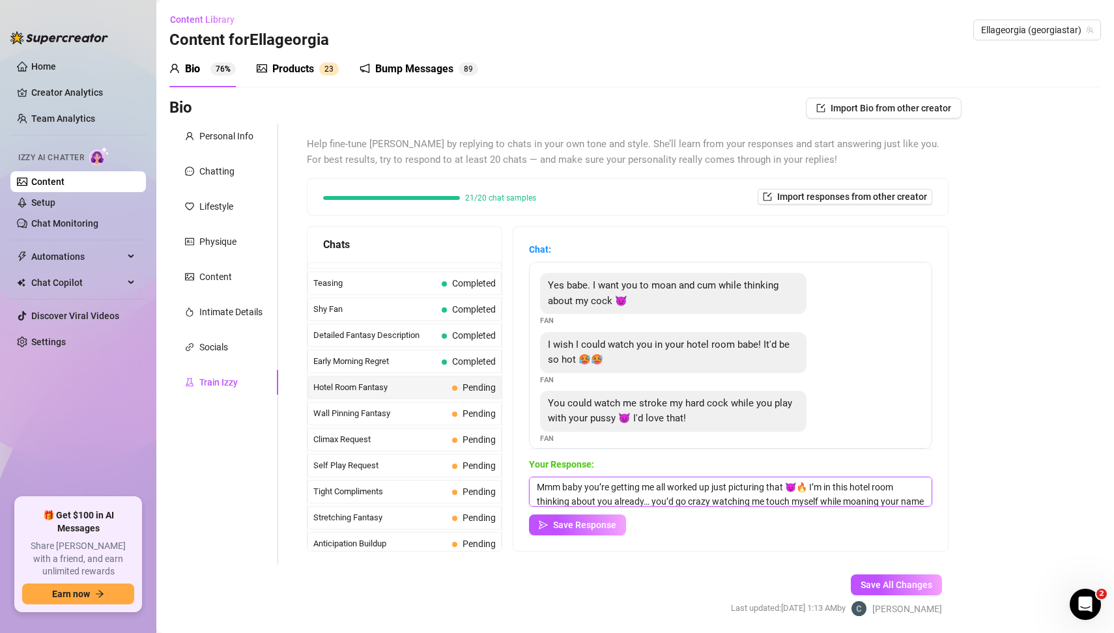
scroll to position [29, 0]
type textarea "Mmm baby you’re getting me all worked up just picturing that 😈🔥 I’m in this hot…"
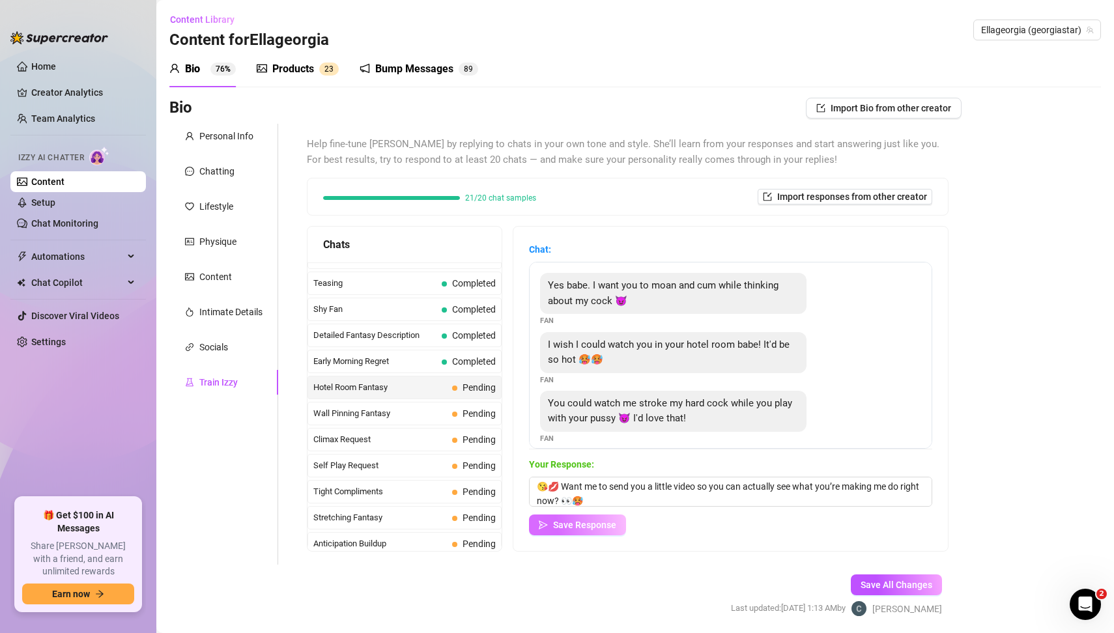
click at [597, 528] on span "Save Response" at bounding box center [584, 525] width 63 height 10
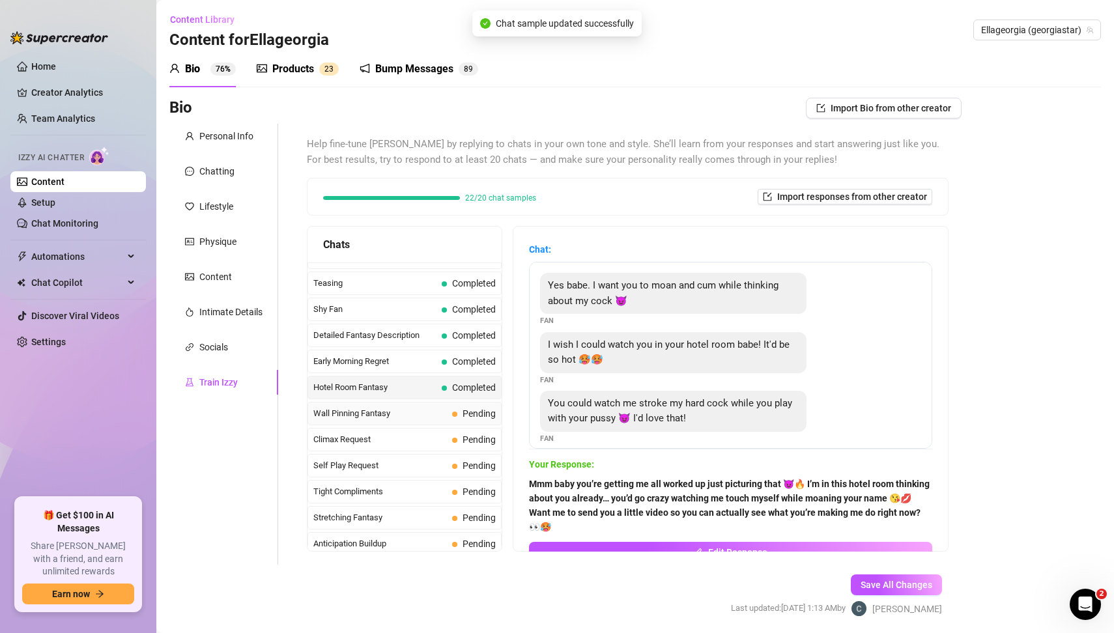
click at [391, 407] on span "Wall Pinning Fantasy" at bounding box center [380, 413] width 134 height 13
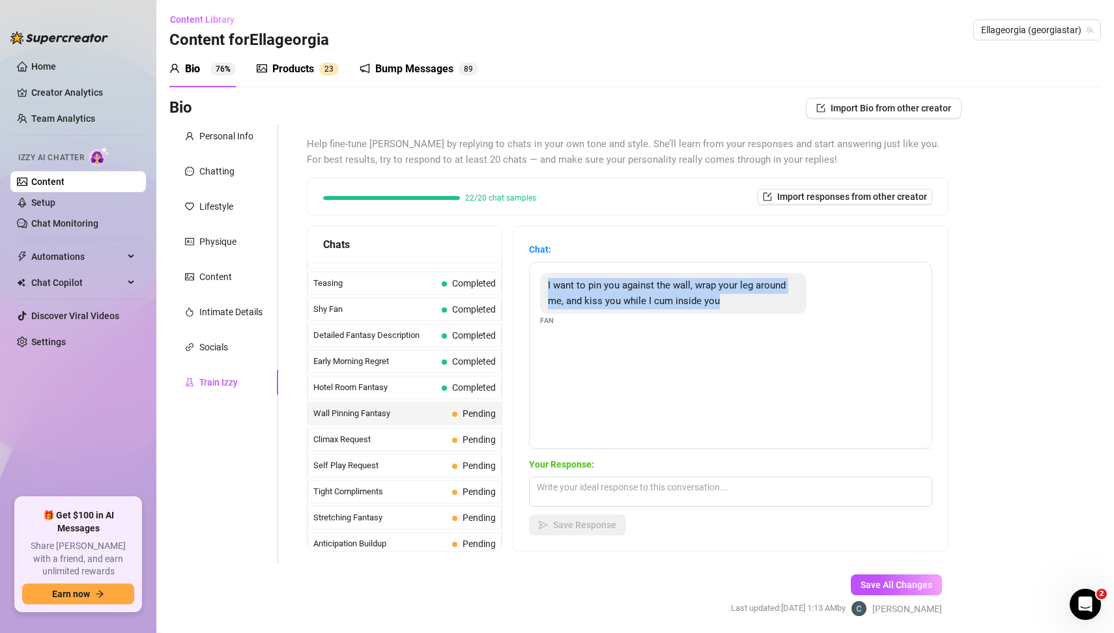
drag, startPoint x: 543, startPoint y: 283, endPoint x: 660, endPoint y: 308, distance: 119.4
click at [660, 308] on div "I want to pin you against the wall, wrap your leg around me, and kiss you while…" at bounding box center [673, 293] width 266 height 41
click at [559, 490] on textarea at bounding box center [730, 492] width 403 height 30
paste textarea "Mmm baby that’s so hot 😈🔥 I can feel your body pressed against mine just readin…"
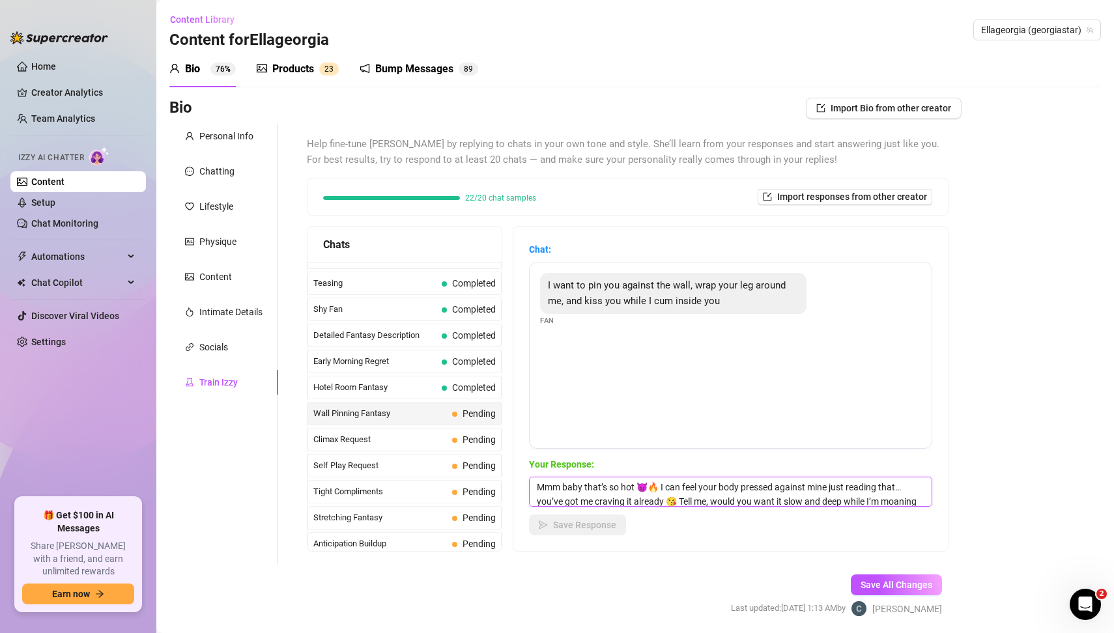
scroll to position [14, 0]
type textarea "Mmm baby that’s so hot 😈🔥 I can feel your body pressed against mine just readin…"
click at [607, 524] on span "Save Response" at bounding box center [584, 525] width 63 height 10
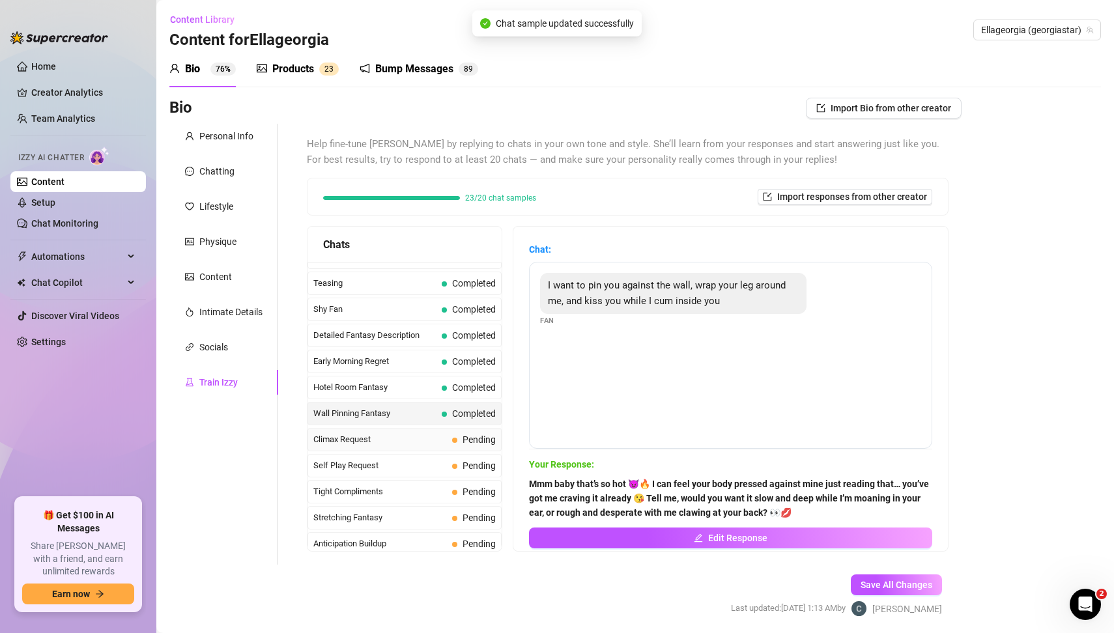
click at [368, 433] on span "Climax Request" at bounding box center [380, 439] width 134 height 13
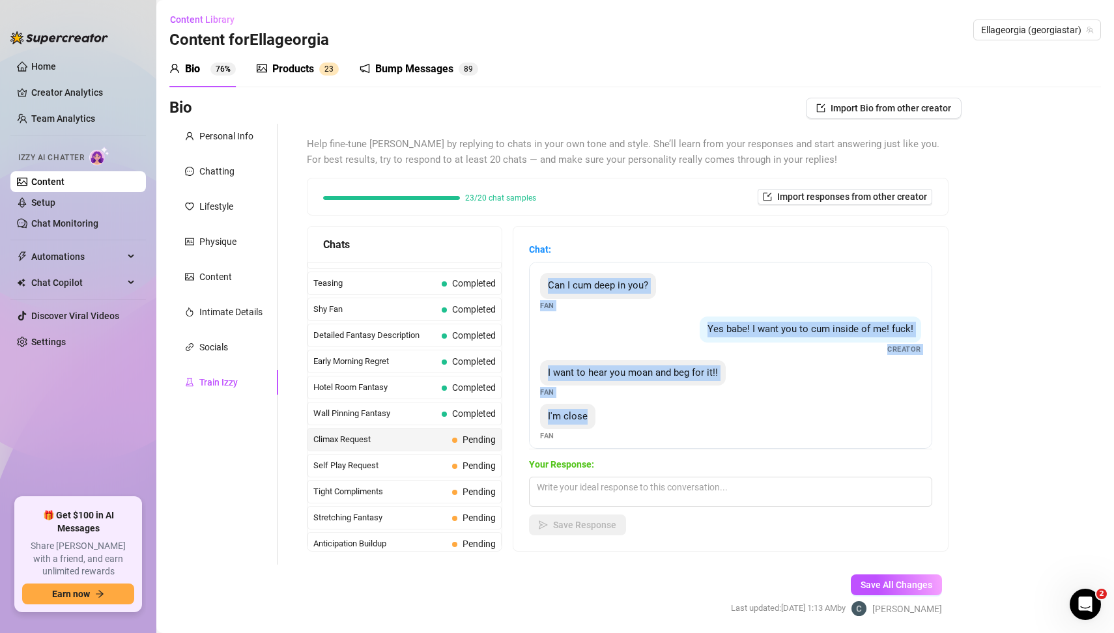
drag, startPoint x: 541, startPoint y: 282, endPoint x: 706, endPoint y: 427, distance: 219.2
click at [706, 427] on div "Can I cum deep in you? Fan Yes babe! I want you to cum inside of me! fuck! Crea…" at bounding box center [730, 355] width 403 height 187
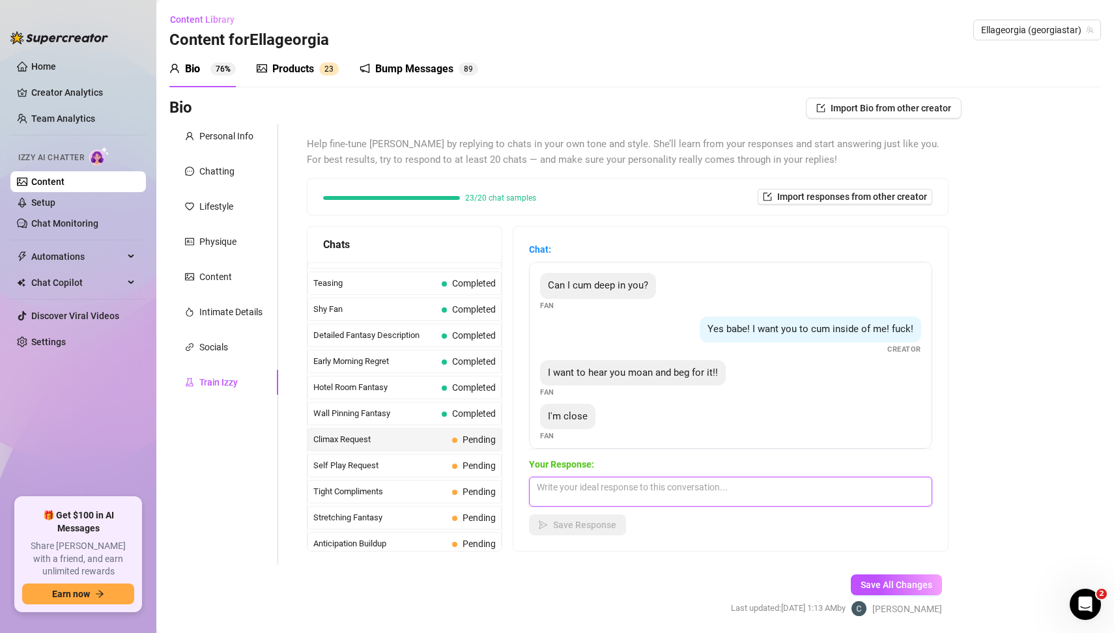
click at [599, 494] on textarea at bounding box center [730, 492] width 403 height 30
paste textarea "Mmm yesss baby 😩🔥 I’m already moaning your name, begging you to fill me up deep…"
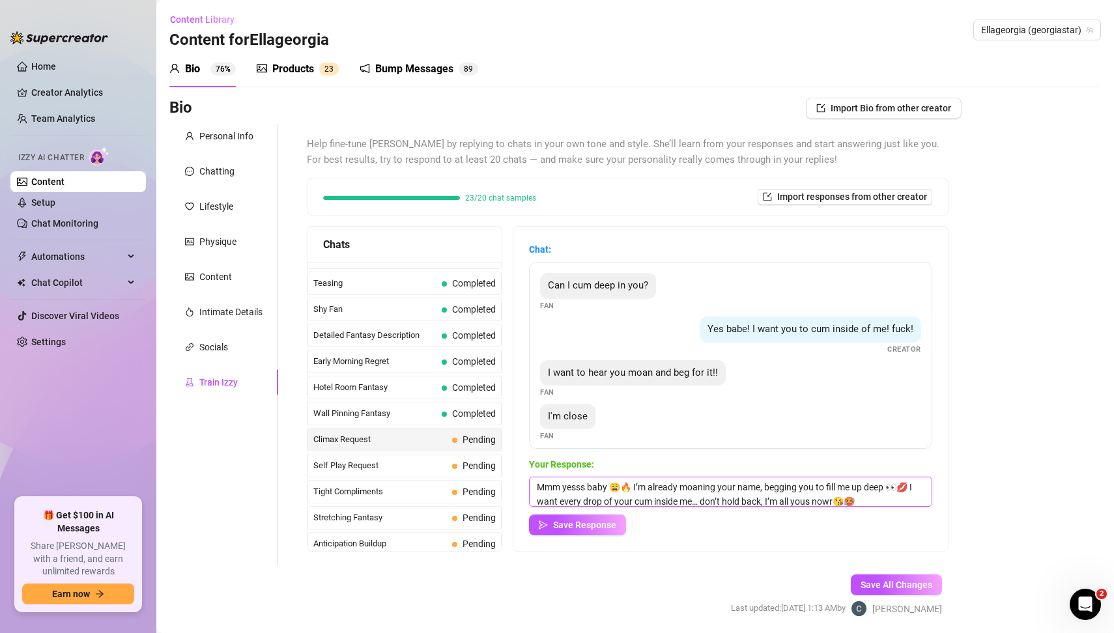
type textarea "Mmm yesss baby 😩🔥 I’m already moaning your name, begging you to fill me up deep…"
click at [1017, 459] on div "Bio Import Bio from other creator Personal Info Chatting Lifestyle Physique Con…" at bounding box center [635, 369] width 932 height 542
click at [604, 527] on span "Save Response" at bounding box center [584, 525] width 63 height 10
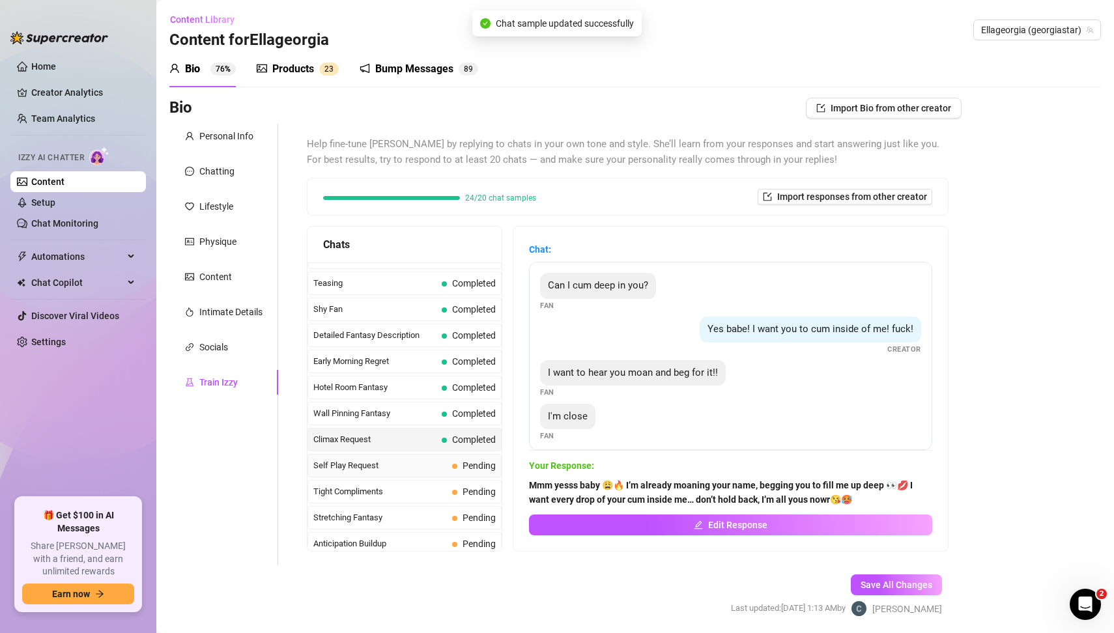
click at [440, 459] on span "Self Play Request" at bounding box center [380, 465] width 134 height 13
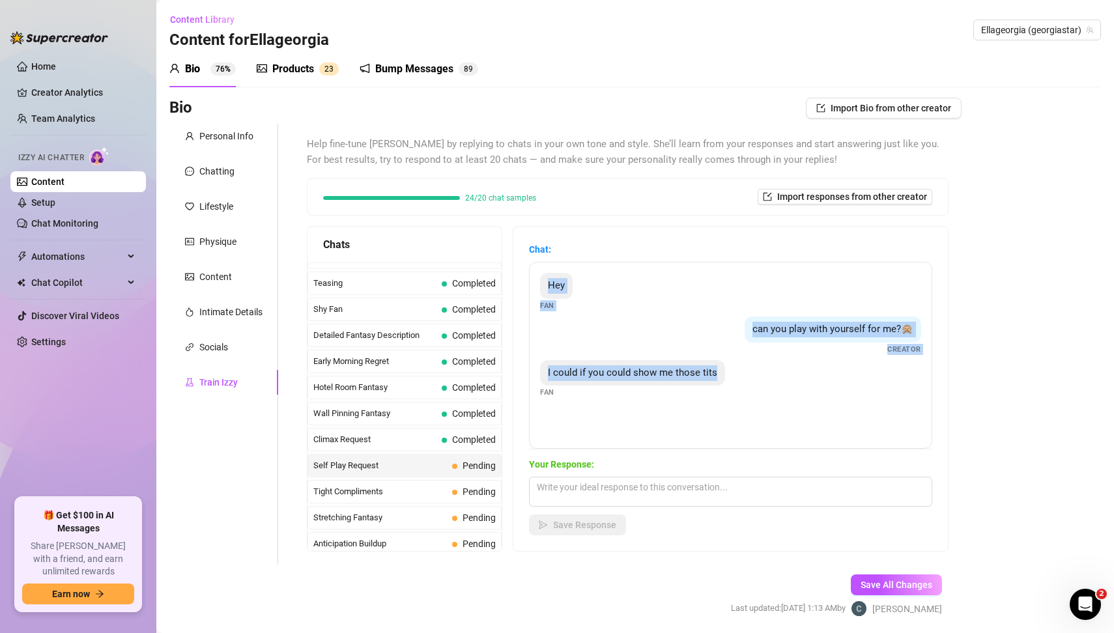
drag, startPoint x: 541, startPoint y: 281, endPoint x: 715, endPoint y: 382, distance: 200.8
click at [715, 382] on div "Hey Fan can you play with yourself for me?🙊 Creator I could if you could show m…" at bounding box center [730, 355] width 403 height 187
click at [584, 487] on textarea at bounding box center [730, 492] width 403 height 30
paste textarea "Hehe you’re so cheeky 😘 I love that… my tits are way too perfect to just flash …"
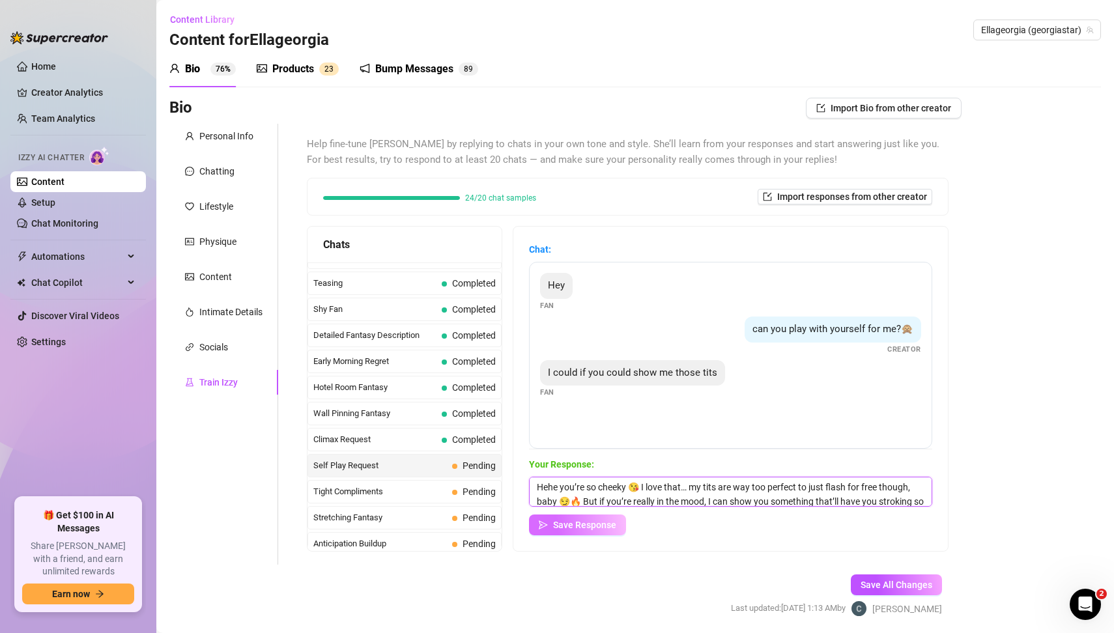
type textarea "Hehe you’re so cheeky 😘 I love that… my tits are way too perfect to just flash …"
click at [610, 532] on button "Save Response" at bounding box center [577, 525] width 97 height 21
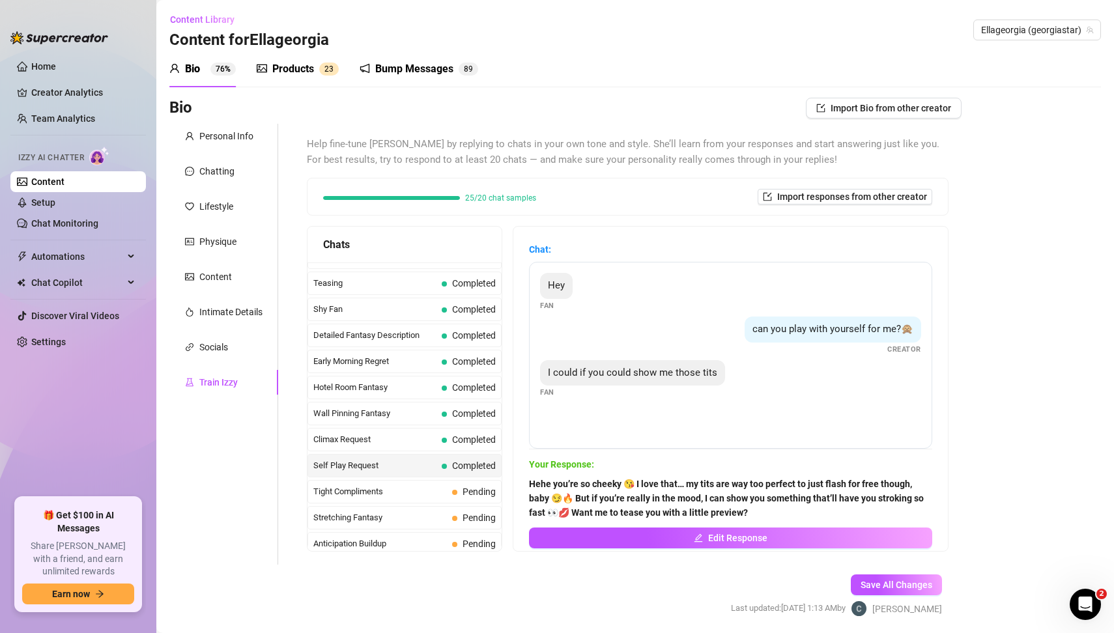
click at [246, 478] on div "Personal Info Chatting Lifestyle Physique Content Intimate Details Socials Trai…" at bounding box center [223, 344] width 109 height 441
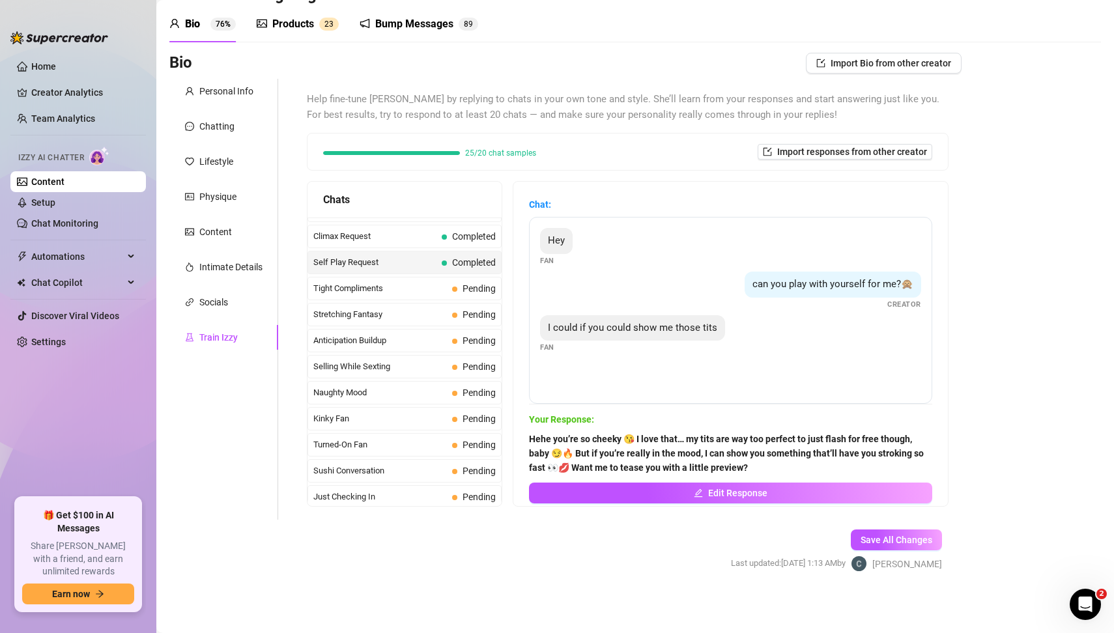
scroll to position [598, 0]
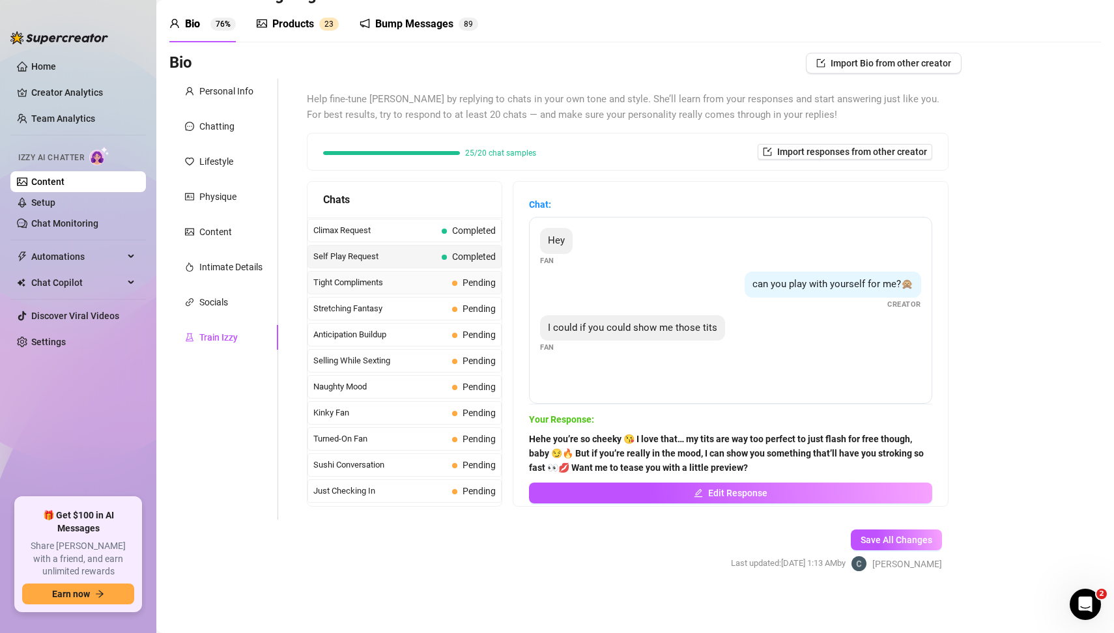
click at [395, 276] on span "Tight Compliments" at bounding box center [380, 282] width 134 height 13
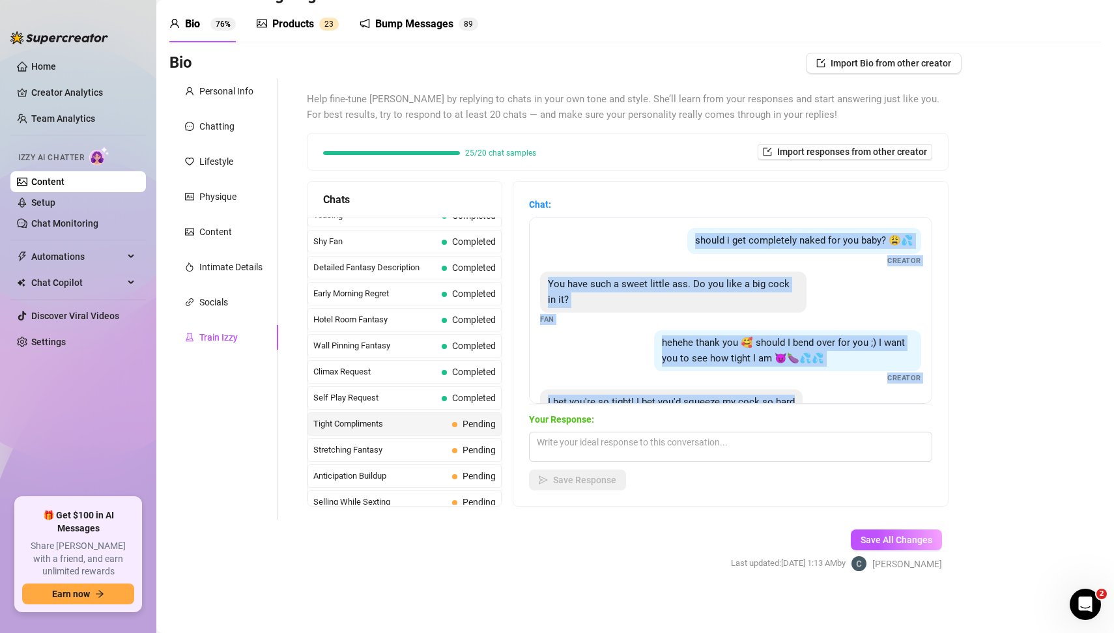
scroll to position [38, 0]
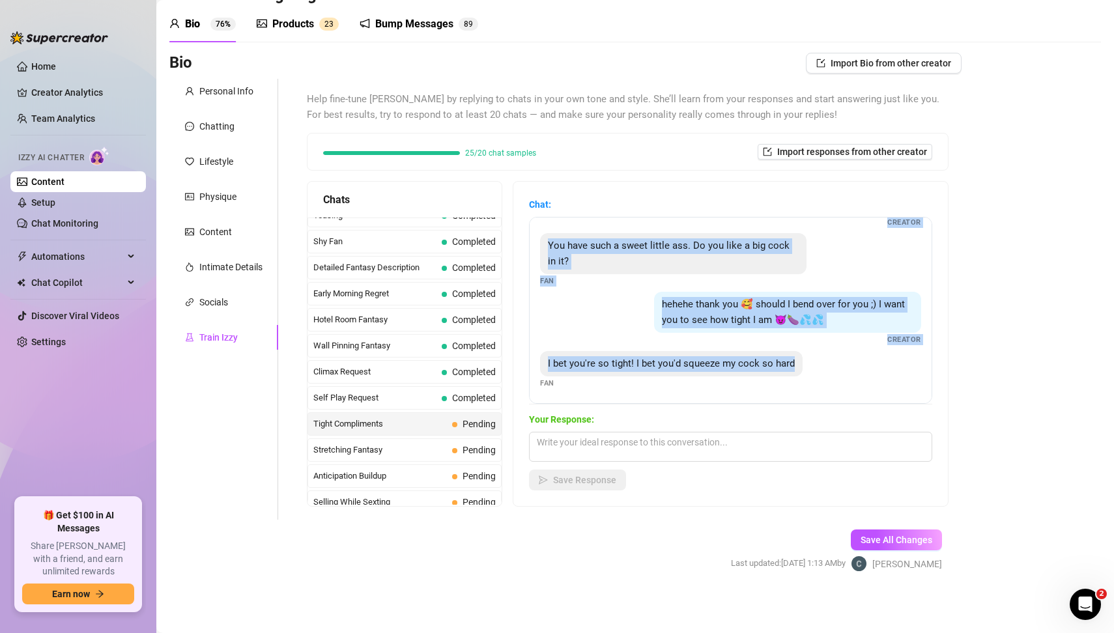
drag, startPoint x: 688, startPoint y: 238, endPoint x: 877, endPoint y: 364, distance: 226.6
click at [877, 364] on div "should i get completely naked for you baby? 😩💦 Creator You have such a sweet li…" at bounding box center [730, 310] width 403 height 187
click at [579, 449] on textarea at bounding box center [730, 447] width 403 height 30
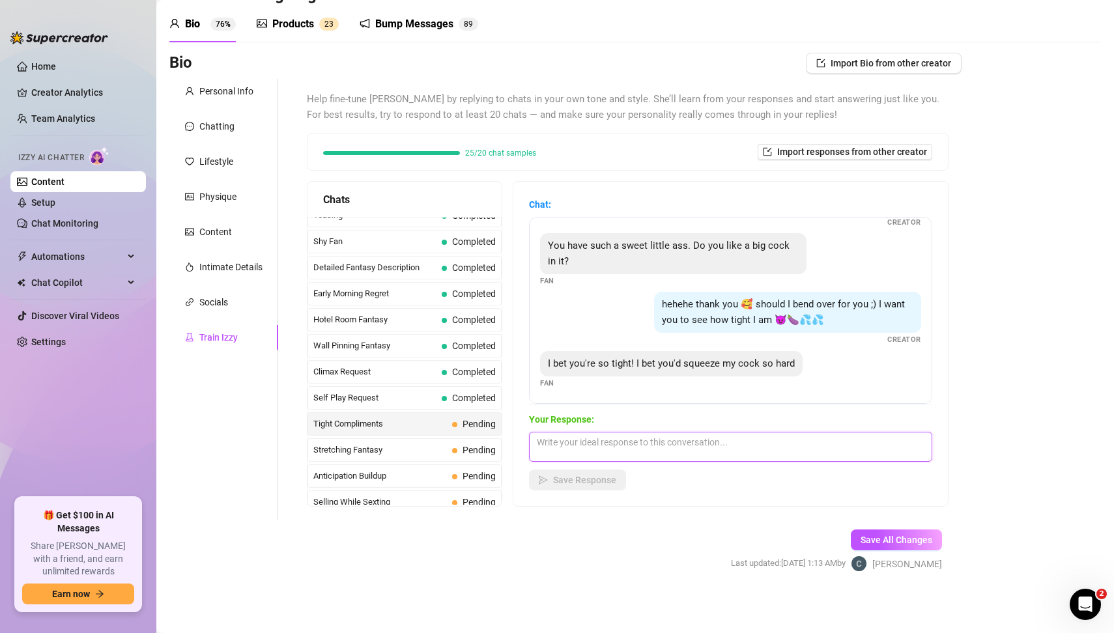
paste textarea "Mmm yesss baby 😈🔥 I’d wrap around your cock so tight, you’d feel every inch str…"
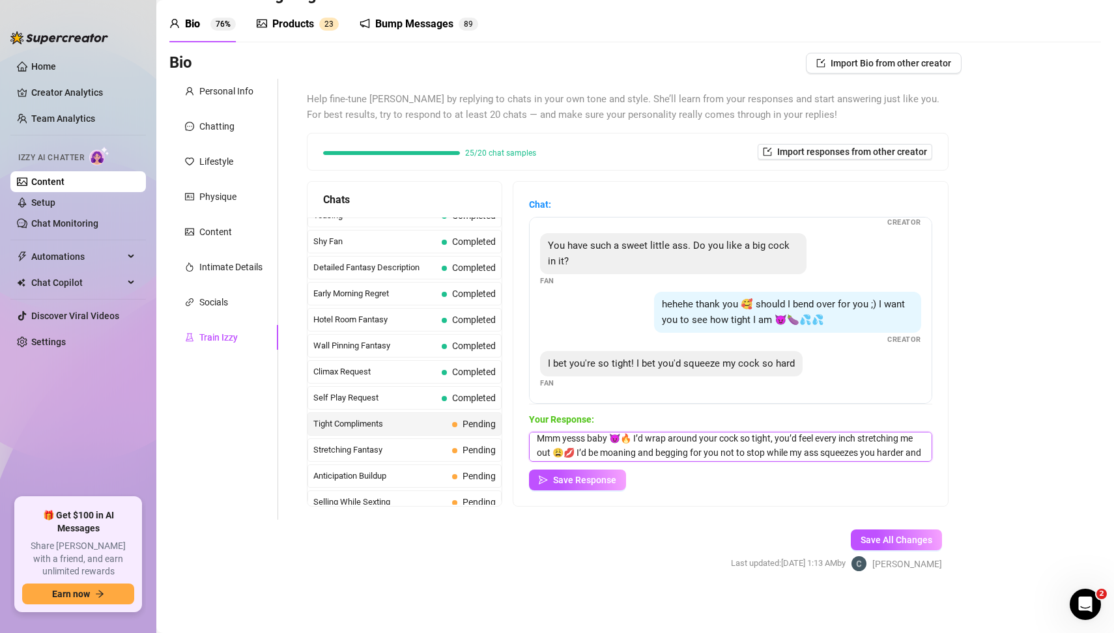
scroll to position [14, 0]
type textarea "Mmm yesss baby 😈🔥 I’d wrap around your cock so tight, you’d feel every inch str…"
click at [973, 475] on div "Bio Import Bio from other creator Personal Info Chatting Lifestyle Physique Con…" at bounding box center [635, 324] width 932 height 542
click at [981, 478] on div "Bio Import Bio from other creator Personal Info Chatting Lifestyle Physique Con…" at bounding box center [635, 324] width 932 height 542
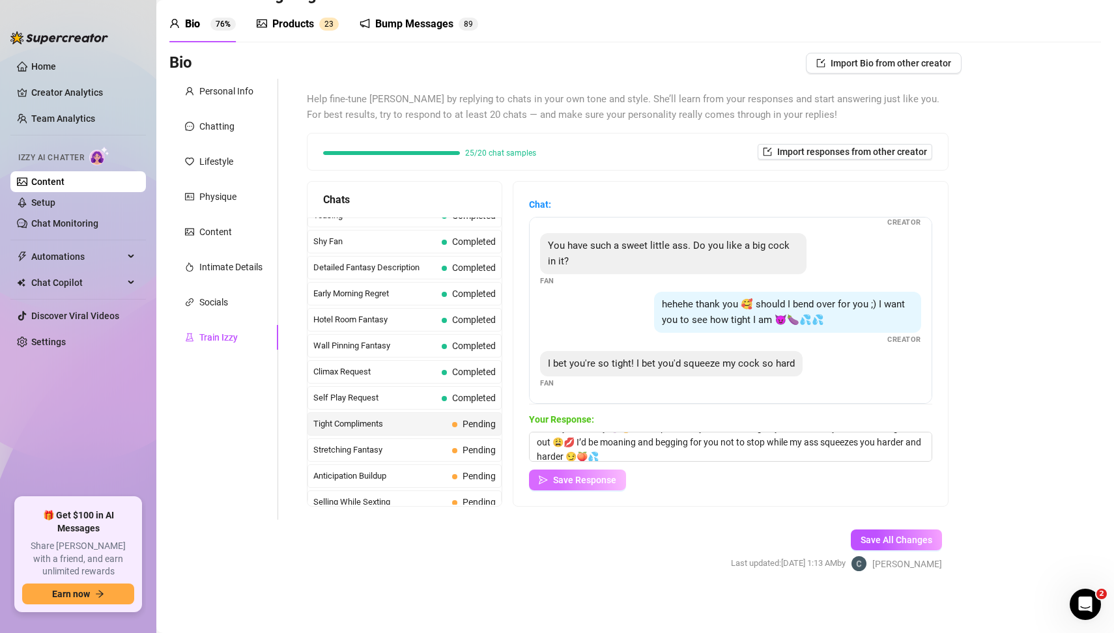
click at [607, 479] on span "Save Response" at bounding box center [584, 480] width 63 height 10
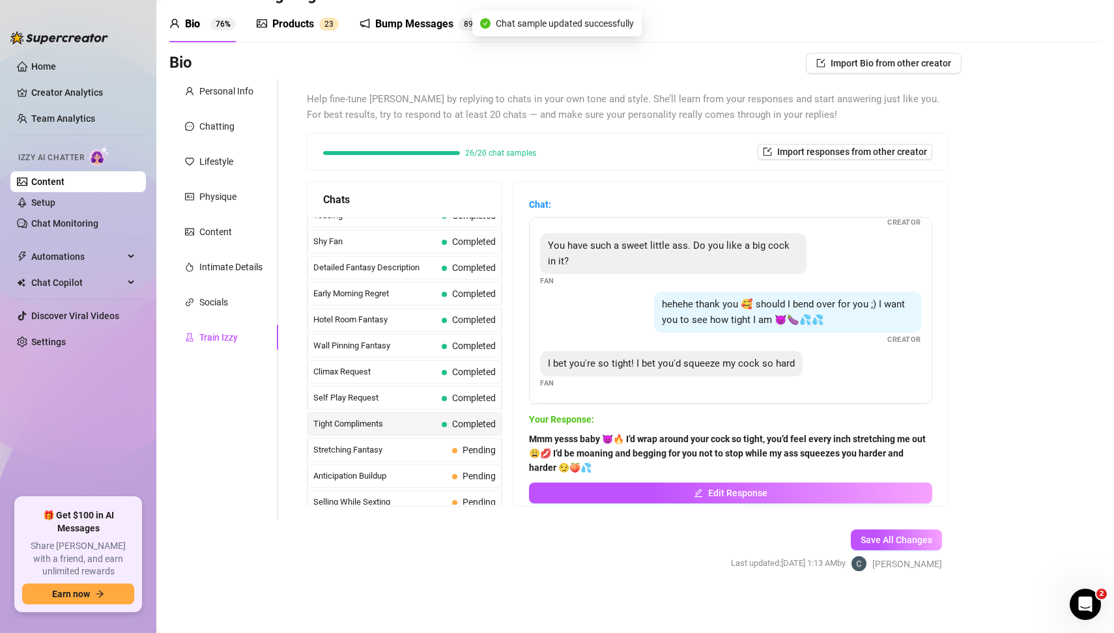
click at [1033, 402] on div "Bio Import Bio from other creator Personal Info Chatting Lifestyle Physique Con…" at bounding box center [635, 324] width 932 height 542
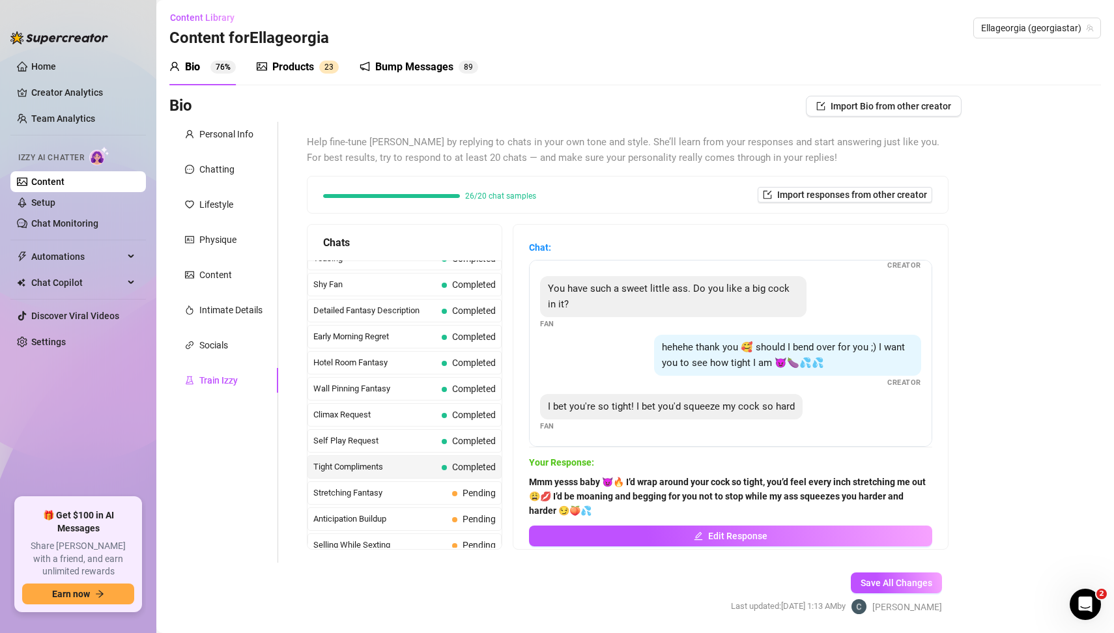
scroll to position [0, 0]
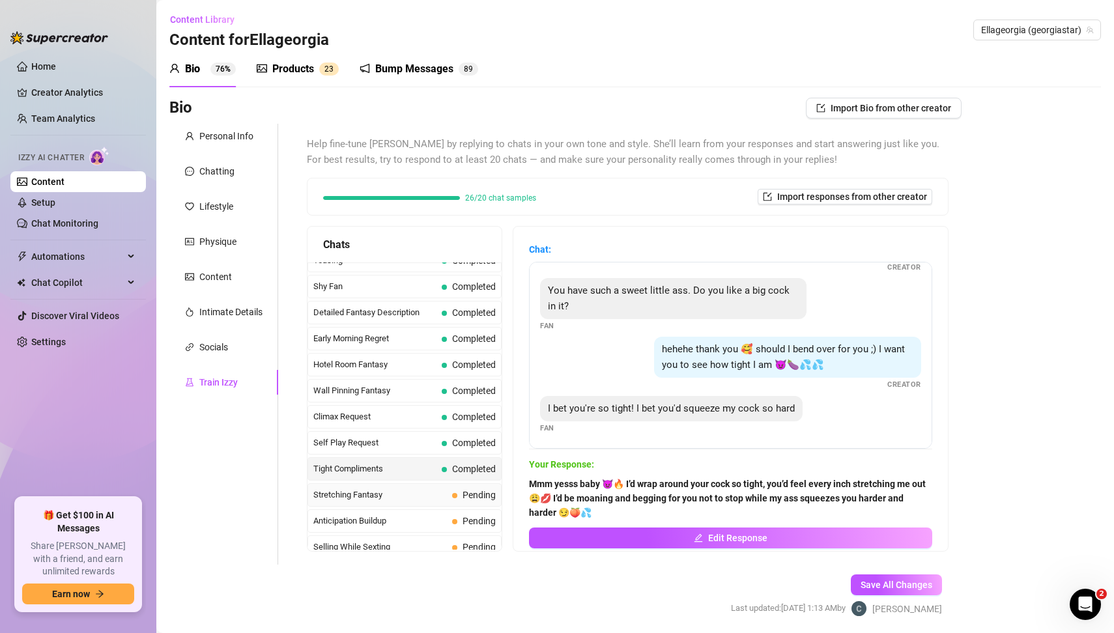
click at [384, 489] on span "Stretching Fantasy" at bounding box center [380, 495] width 134 height 13
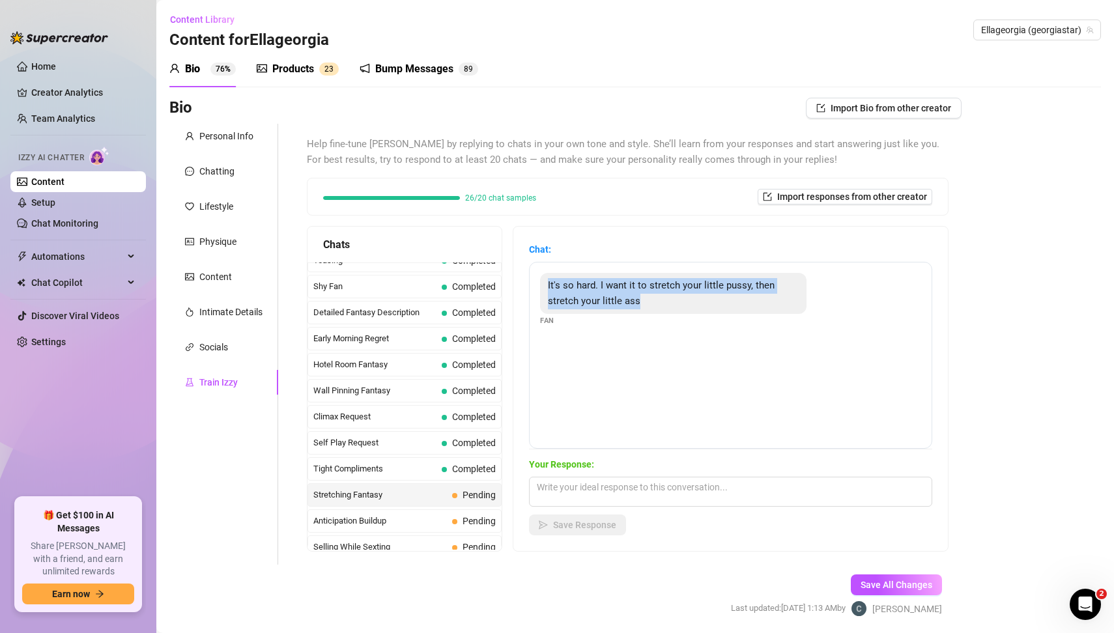
drag, startPoint x: 546, startPoint y: 279, endPoint x: 732, endPoint y: 312, distance: 189.1
click at [732, 312] on div "It's so hard. I want it to stretch your little pussy, then stretch your little …" at bounding box center [673, 293] width 266 height 41
click at [577, 498] on textarea at bounding box center [730, 492] width 403 height 30
paste textarea "Mmm baby you’ve got me dripping just thinking about that 😩💦 I want to feel your…"
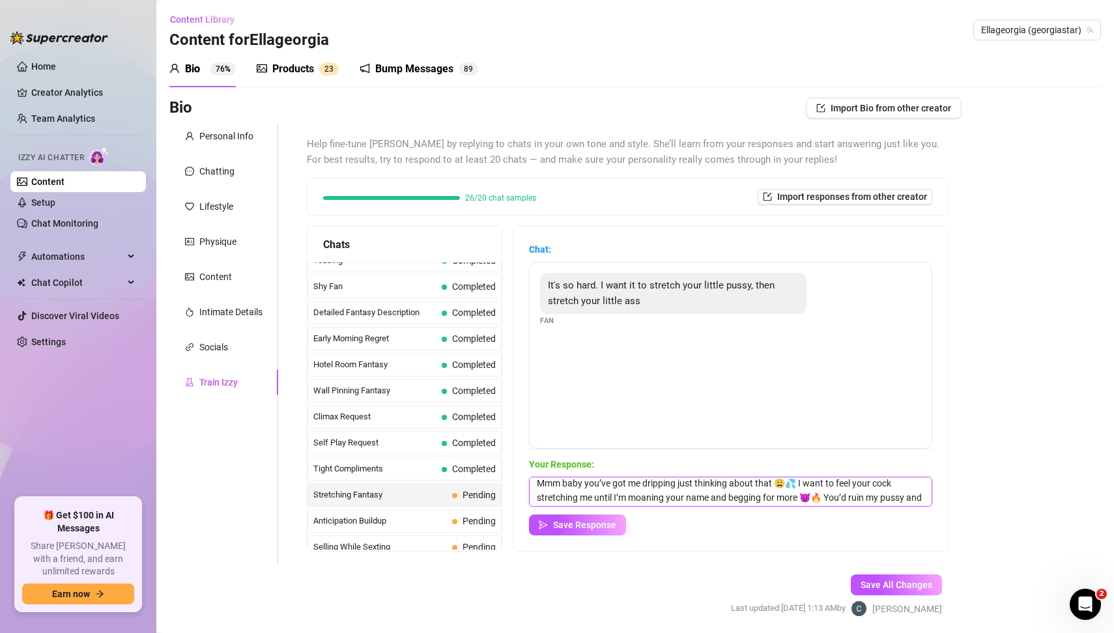
scroll to position [14, 0]
type textarea "Mmm baby you’ve got me dripping just thinking about that 😩💦 I want to feel your…"
click at [1011, 504] on div "Bio Import Bio from other creator Personal Info Chatting Lifestyle Physique Con…" at bounding box center [635, 369] width 932 height 542
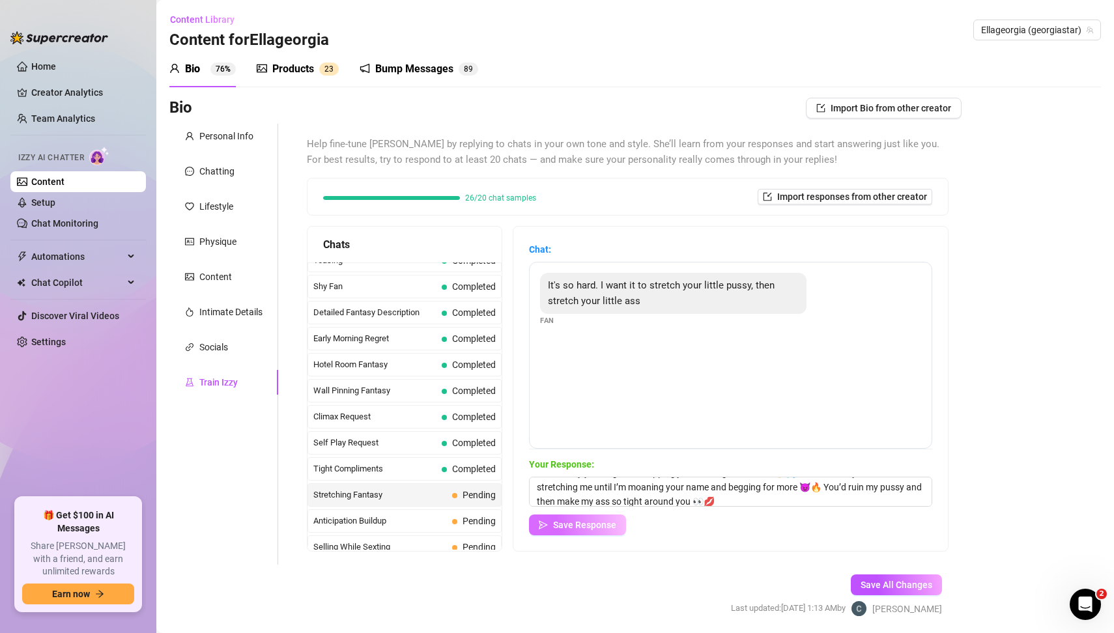
click at [601, 528] on span "Save Response" at bounding box center [584, 525] width 63 height 10
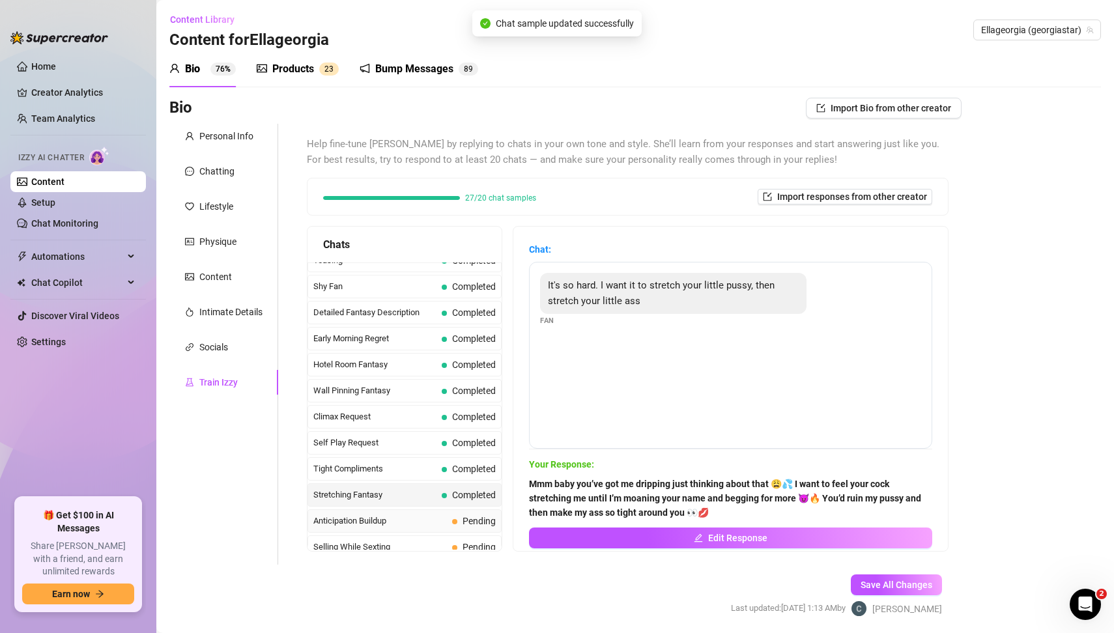
click at [429, 515] on span "Anticipation Buildup" at bounding box center [380, 521] width 134 height 13
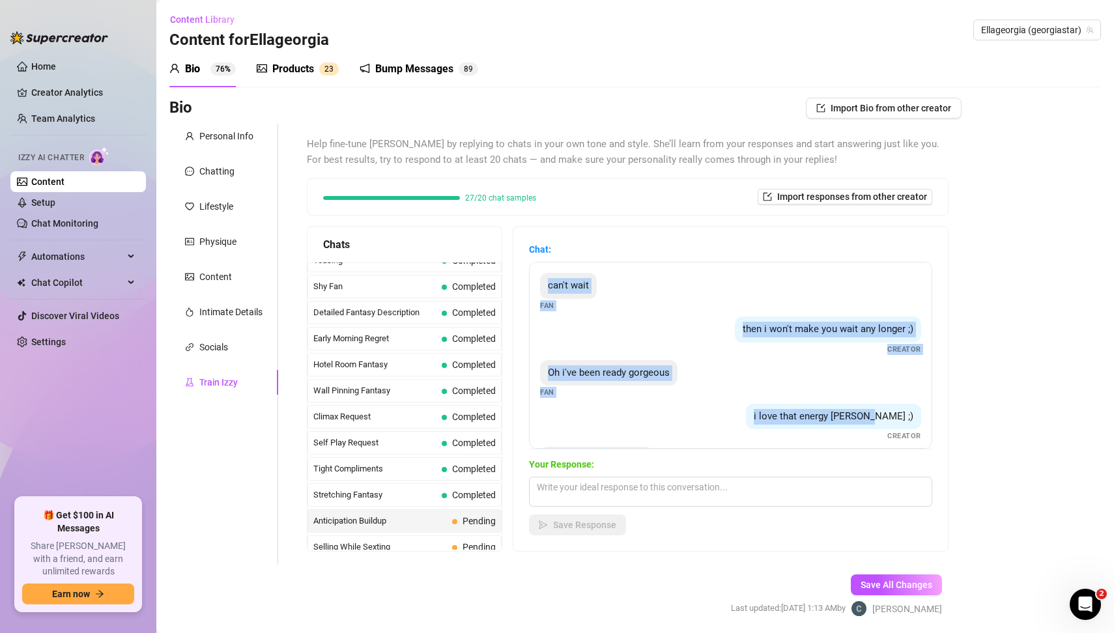
drag, startPoint x: 544, startPoint y: 282, endPoint x: 904, endPoint y: 426, distance: 388.0
click at [904, 426] on div "can't wait Fan then i won't make you wait any longer ;) Creator Oh i've been re…" at bounding box center [730, 355] width 403 height 187
click at [610, 494] on textarea at bounding box center [730, 492] width 403 height 30
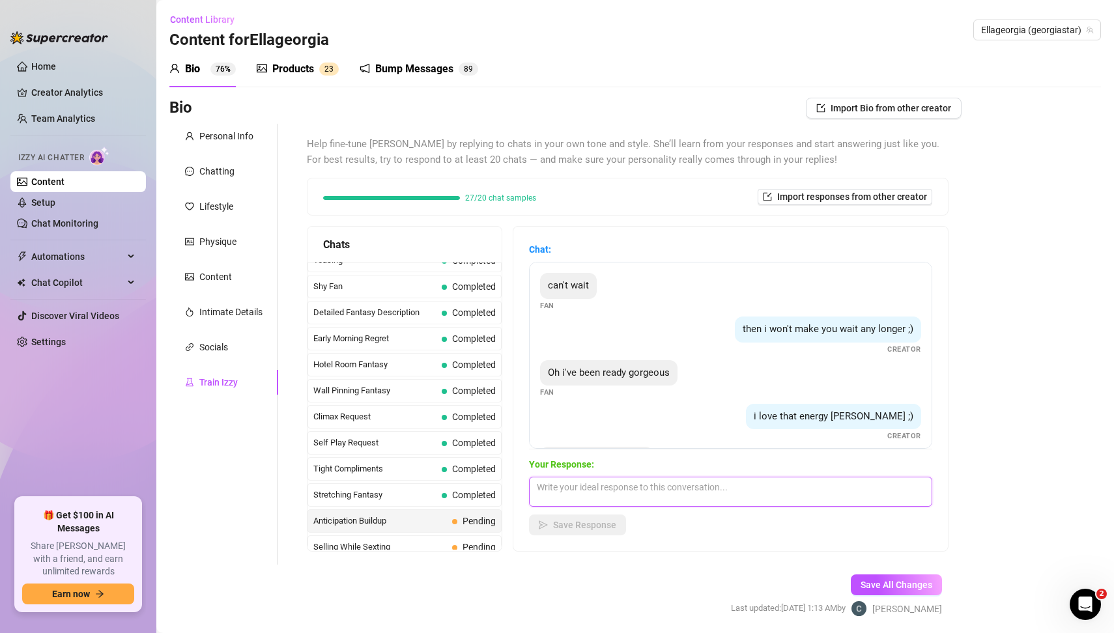
paste textarea "Mmm I can feel how ready you are for me, [PERSON_NAME] 😏🔥 I’m so wet just knowi…"
type textarea "Mmm I can feel how ready you are for me 😏🔥 I’m so wet just knowing you’ve been …"
click at [605, 527] on span "Save Response" at bounding box center [584, 525] width 63 height 10
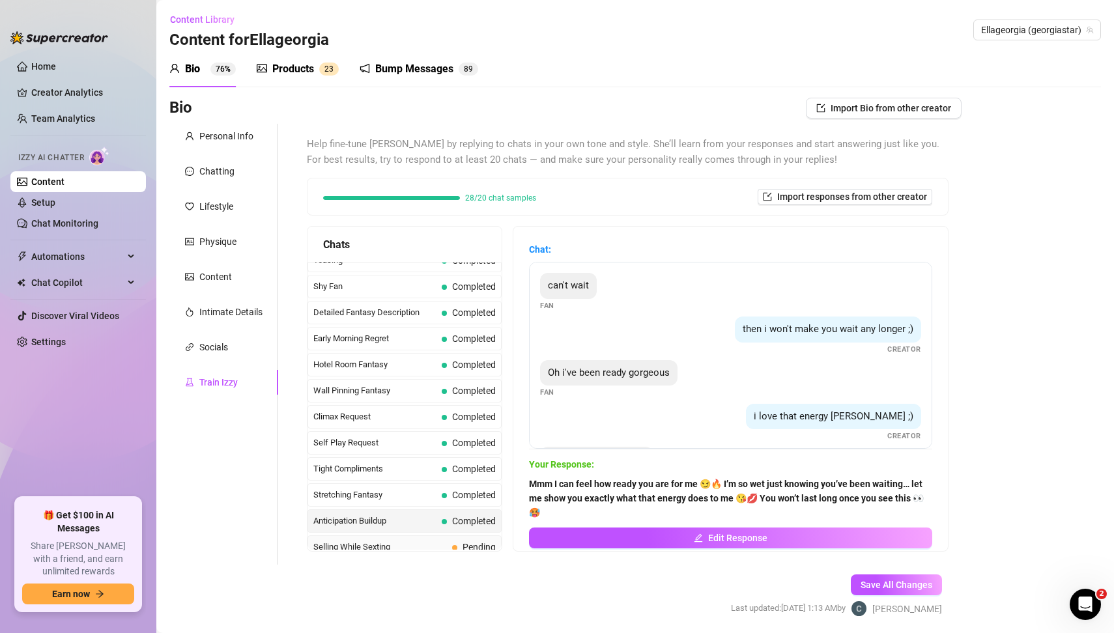
click at [383, 541] on span "Selling While Sexting" at bounding box center [380, 547] width 134 height 13
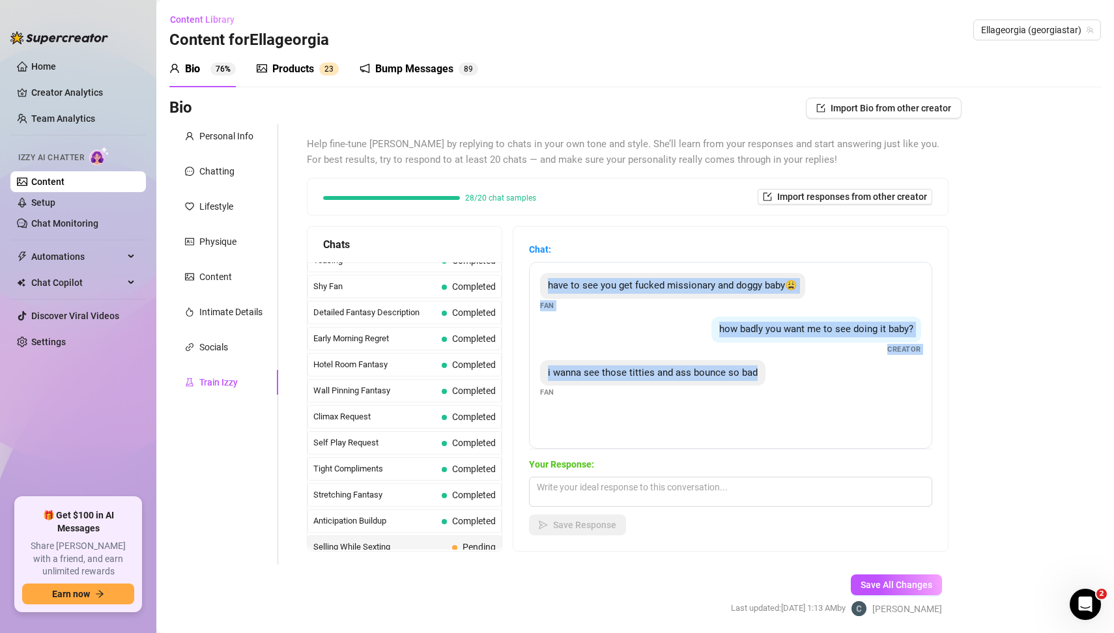
drag, startPoint x: 539, startPoint y: 276, endPoint x: 745, endPoint y: 401, distance: 241.4
click at [745, 401] on div "have to see you get fucked missionary and doggy baby😩 Fan how badly you want me…" at bounding box center [730, 355] width 403 height 187
click at [680, 431] on div "have to see you get fucked missionary and doggy baby😩 Fan how badly you want me…" at bounding box center [730, 355] width 403 height 187
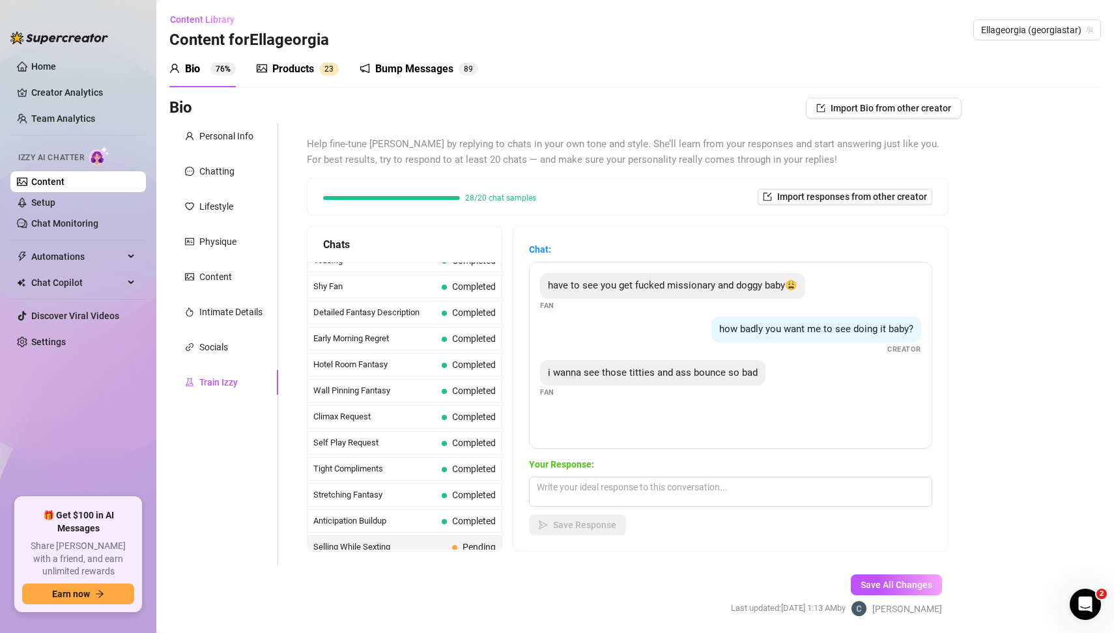
click at [657, 431] on div "have to see you get fucked missionary and doggy baby😩 Fan how badly you want me…" at bounding box center [730, 355] width 403 height 187
click at [619, 493] on textarea at bounding box center [730, 492] width 403 height 30
paste textarea "Mmm yesss baby 😈🔥 I’d have my titties bouncing in your face while my ass slaps …"
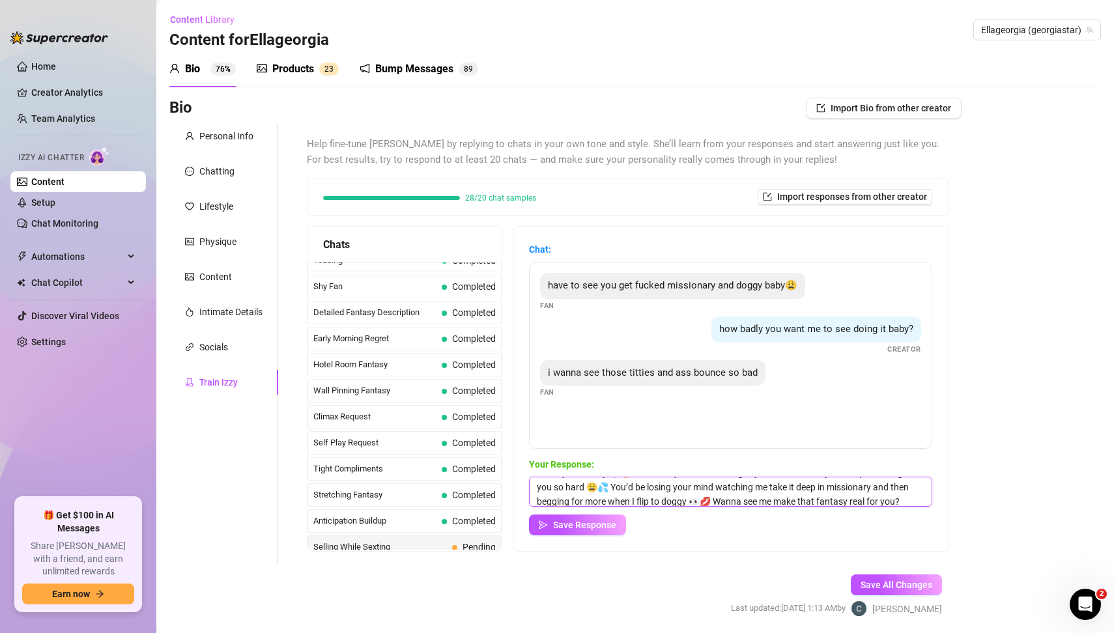
click at [552, 488] on textarea "Mmm yesss baby 😈🔥 I’d have my titties bouncing in your face while my ass slaps …" at bounding box center [730, 492] width 403 height 30
click at [878, 491] on textarea "Mmm yesss baby 😈🔥 I’d have my titties bouncing in your face while my ass slaps …" at bounding box center [730, 492] width 403 height 30
click at [916, 500] on textarea "Mmm yesss baby 😈🔥 I’d have my titties bouncing in your face while my ass slaps …" at bounding box center [730, 492] width 403 height 30
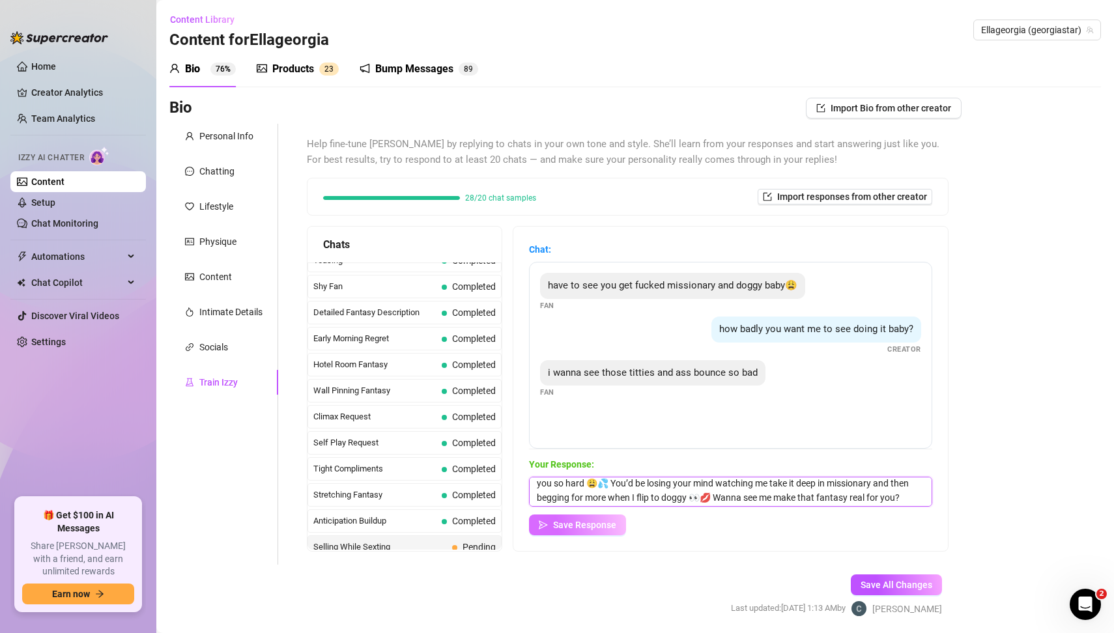
type textarea "Mmm yesss baby 😈🔥 I’d have my titties bouncing in your face while my ass slaps …"
click at [602, 528] on span "Save Response" at bounding box center [584, 525] width 63 height 10
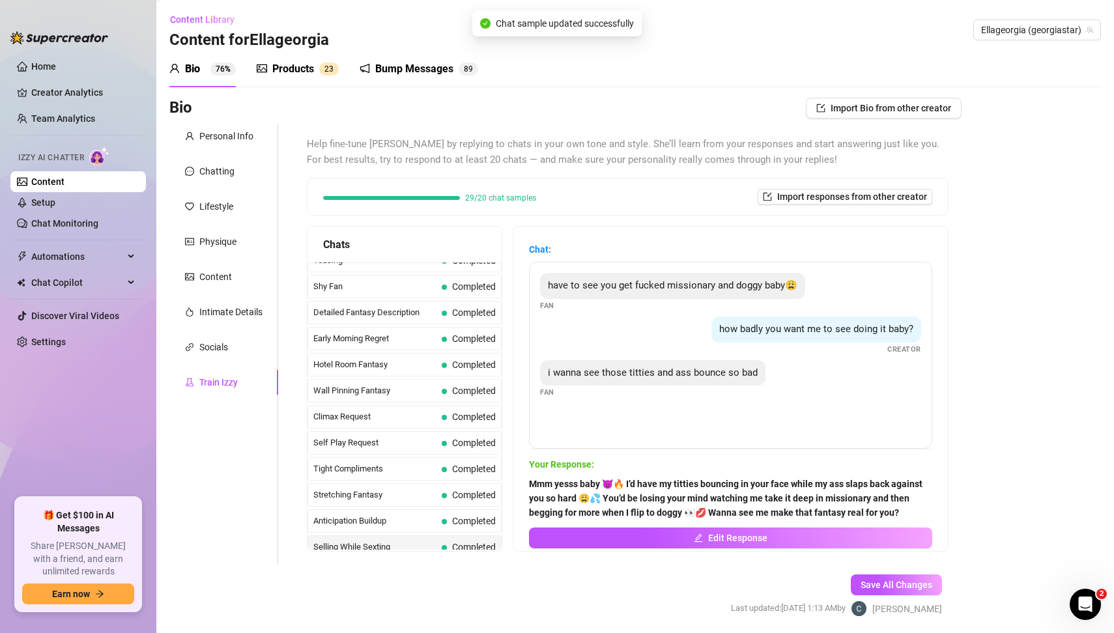
click at [1055, 467] on div "Bio Import Bio from other creator Personal Info Chatting Lifestyle Physique Con…" at bounding box center [635, 369] width 932 height 542
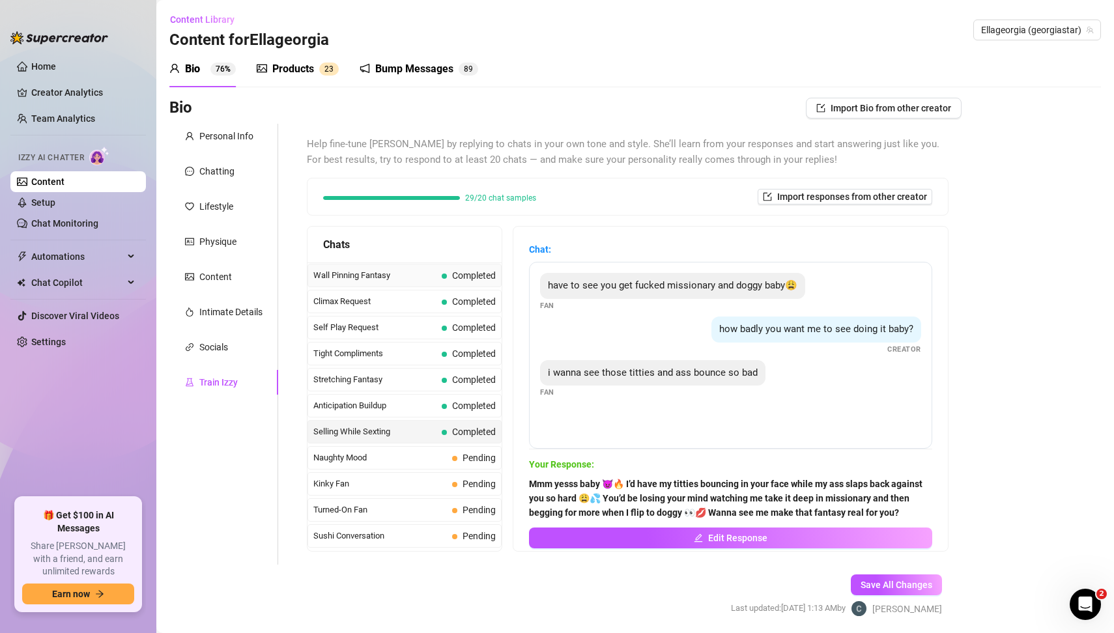
scroll to position [571, 0]
click at [366, 452] on span "Naughty Mood" at bounding box center [380, 458] width 134 height 13
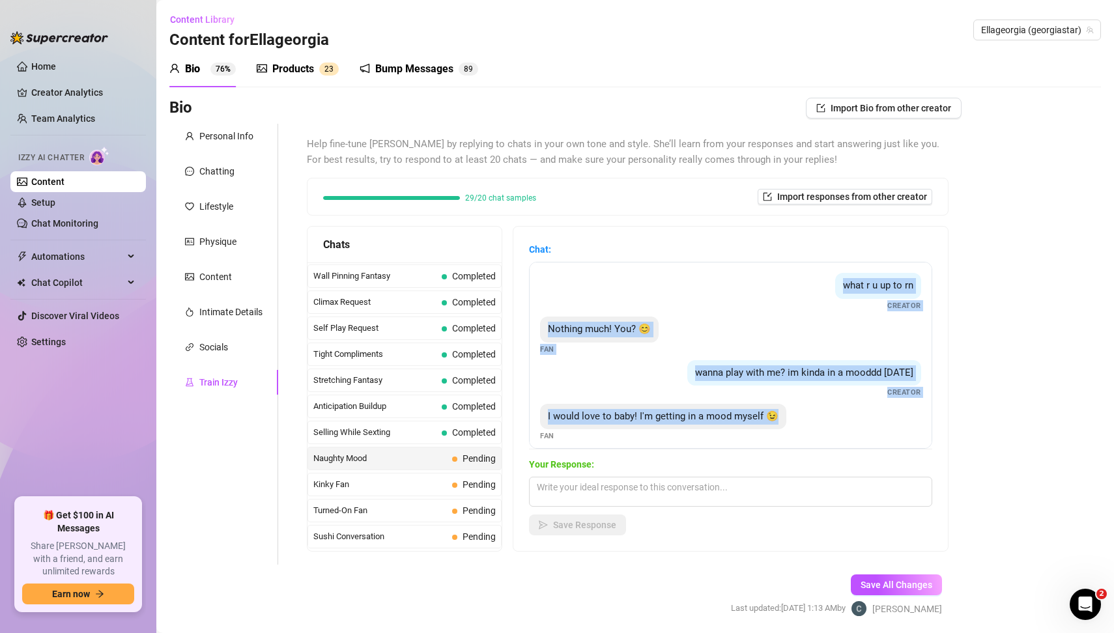
drag, startPoint x: 806, startPoint y: 279, endPoint x: 915, endPoint y: 433, distance: 187.8
click at [915, 433] on div "what r u up to rn Creator Nothing much! You? 😊 Fan wanna play with me? im kinda…" at bounding box center [730, 355] width 403 height 187
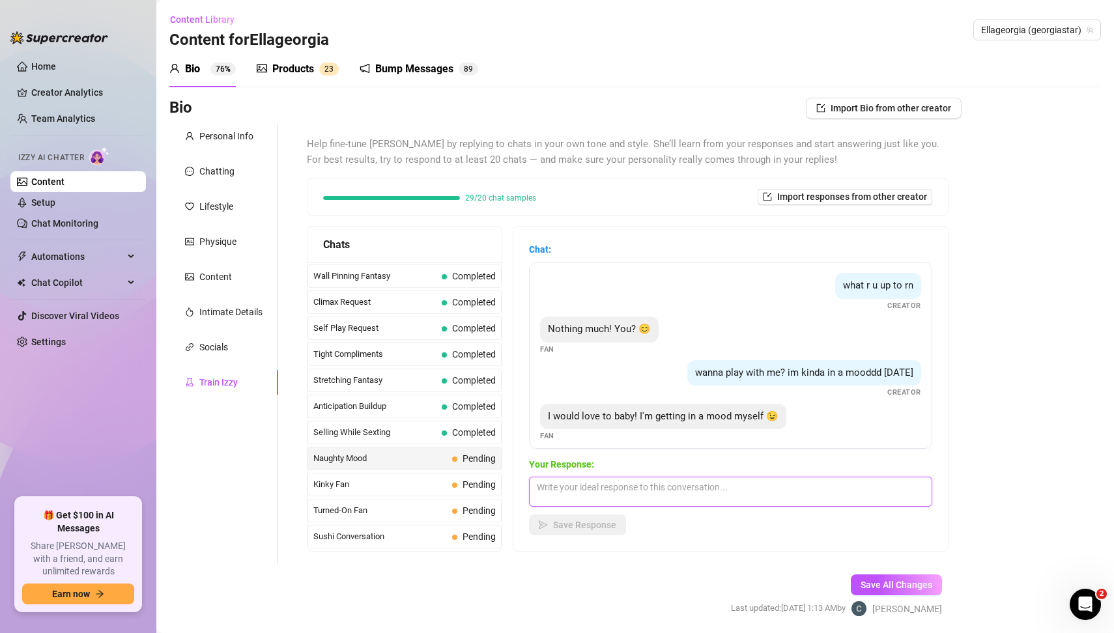
click at [649, 496] on textarea at bounding box center [730, 492] width 403 height 30
paste textarea "Mmm I love that you’re getting in the mood with me 😏💋 I’m already so worked up,…"
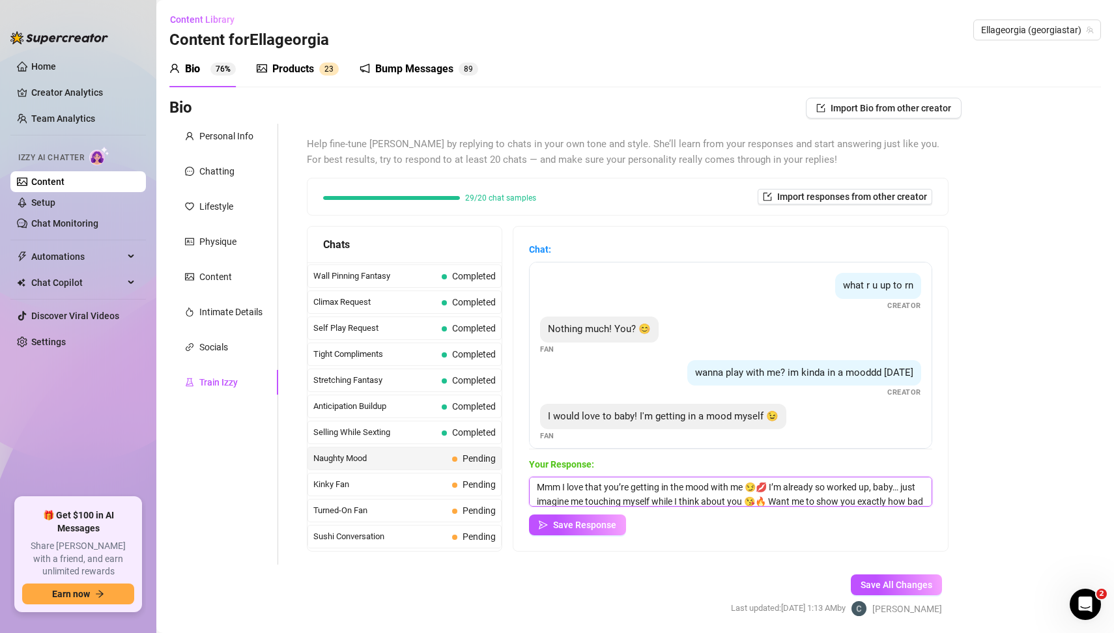
scroll to position [14, 0]
type textarea "Mmm I love that you’re getting in the mood with me 😏💋 I’m already so worked up,…"
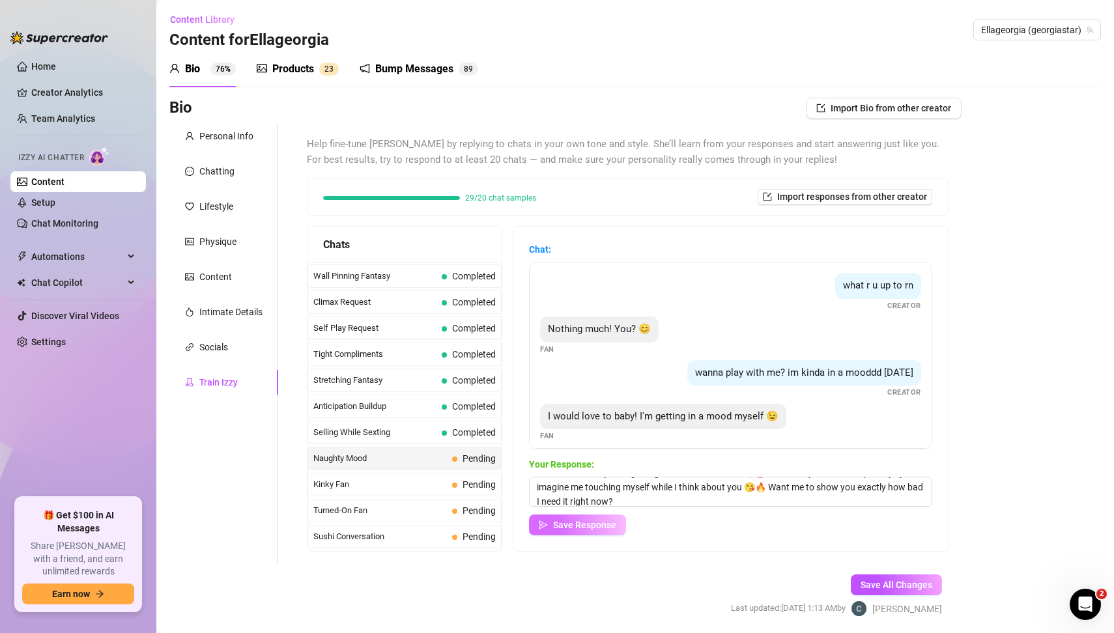
click at [599, 522] on span "Save Response" at bounding box center [584, 525] width 63 height 10
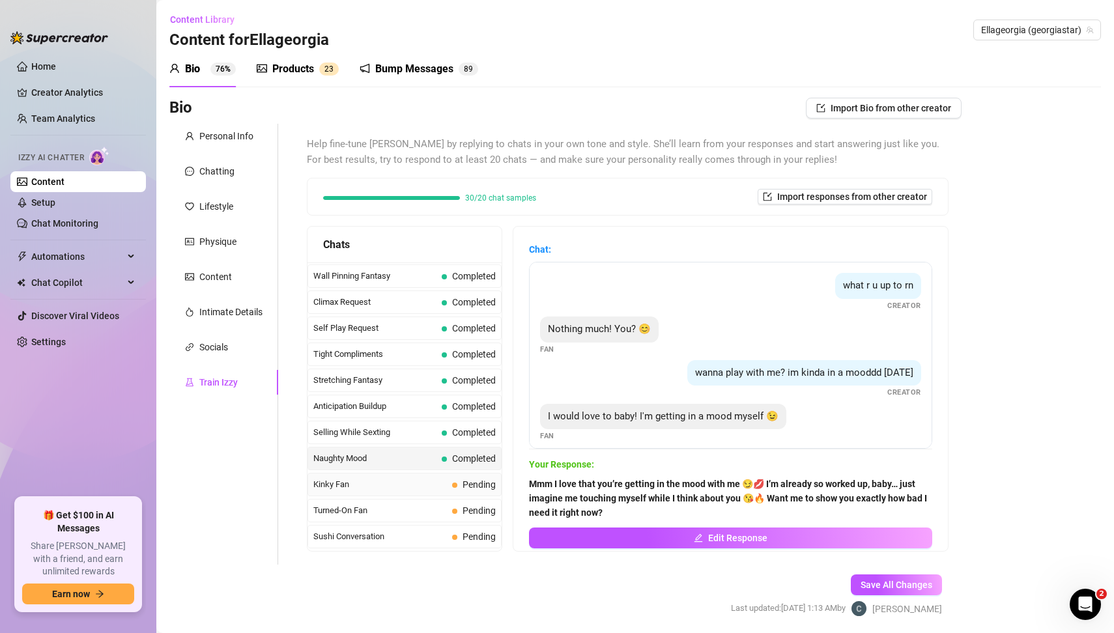
click at [358, 478] on span "Kinky Fan" at bounding box center [380, 484] width 134 height 13
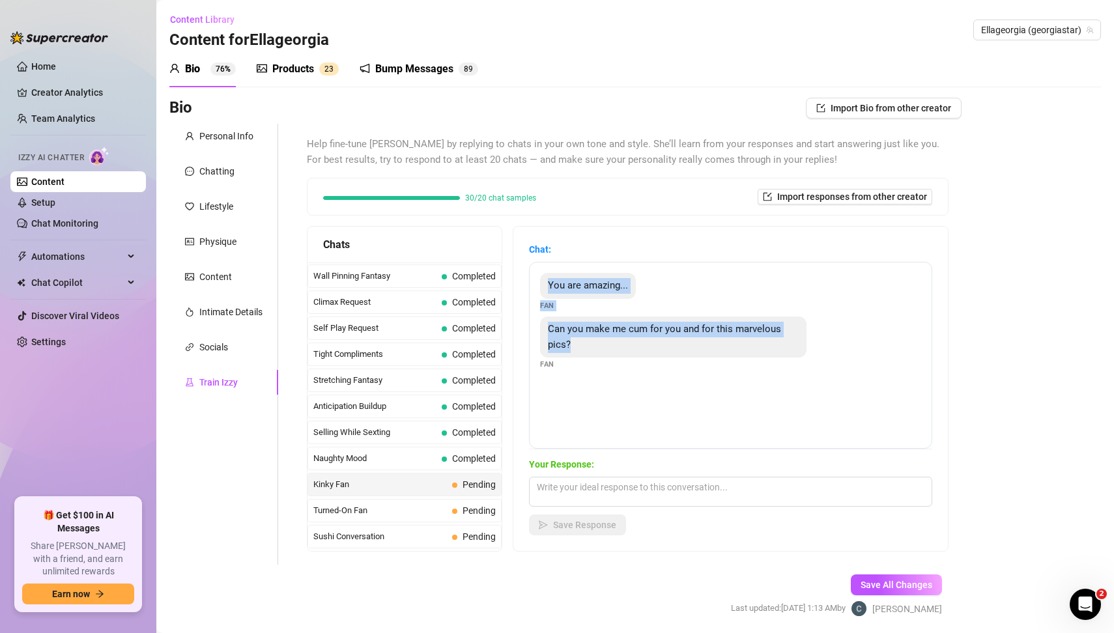
drag, startPoint x: 547, startPoint y: 283, endPoint x: 647, endPoint y: 347, distance: 118.6
click at [647, 347] on div "You are amazing... Fan Can you make me cum for you and for this marvelous pics?…" at bounding box center [730, 355] width 403 height 187
click at [593, 489] on textarea at bounding box center [730, 492] width 403 height 30
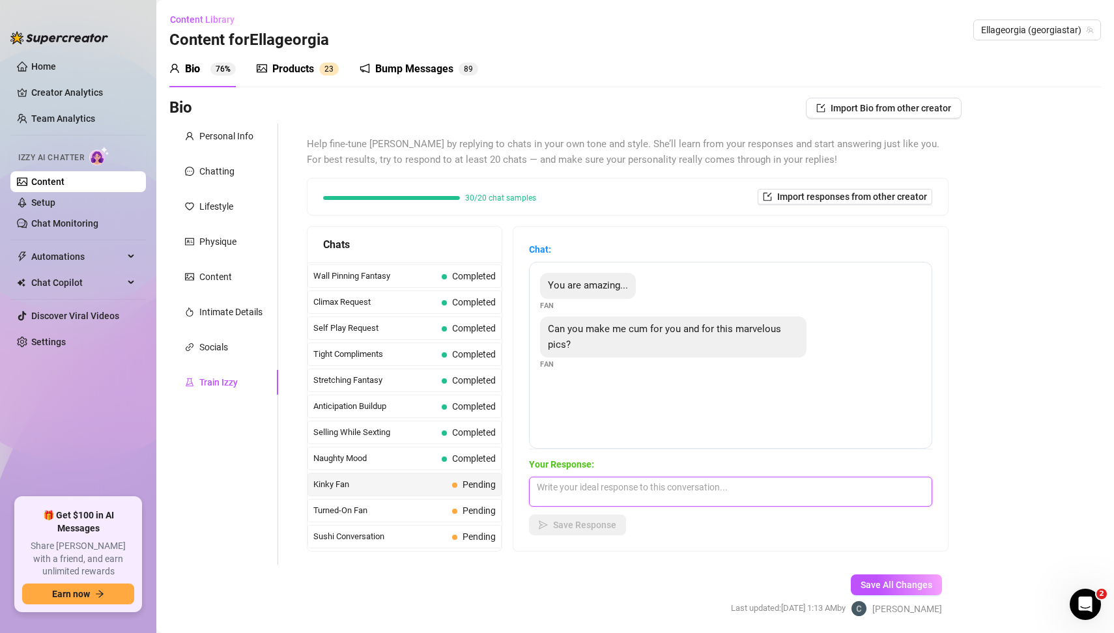
paste textarea "Mmm yesss baby 😘💋 I want you stroking that hard cock just for me… moaning my na…"
type textarea "Mmm yesss baby 😘💋 I want you stroking that hard cock just for me… moaning my na…"
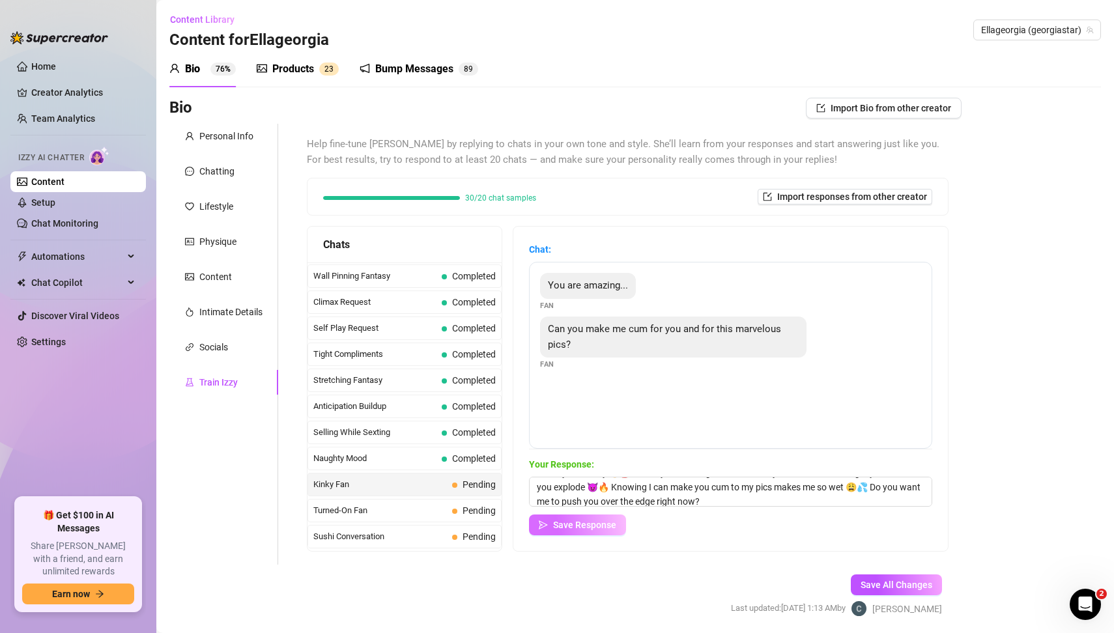
click at [608, 527] on span "Save Response" at bounding box center [584, 525] width 63 height 10
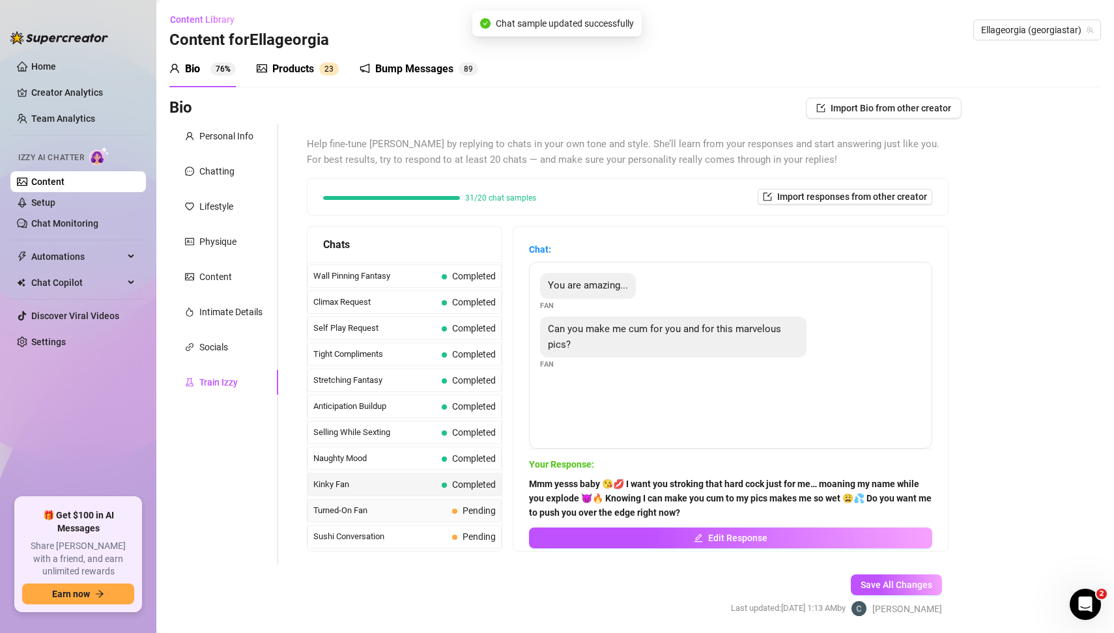
click at [377, 504] on span "Turned-On Fan" at bounding box center [380, 510] width 134 height 13
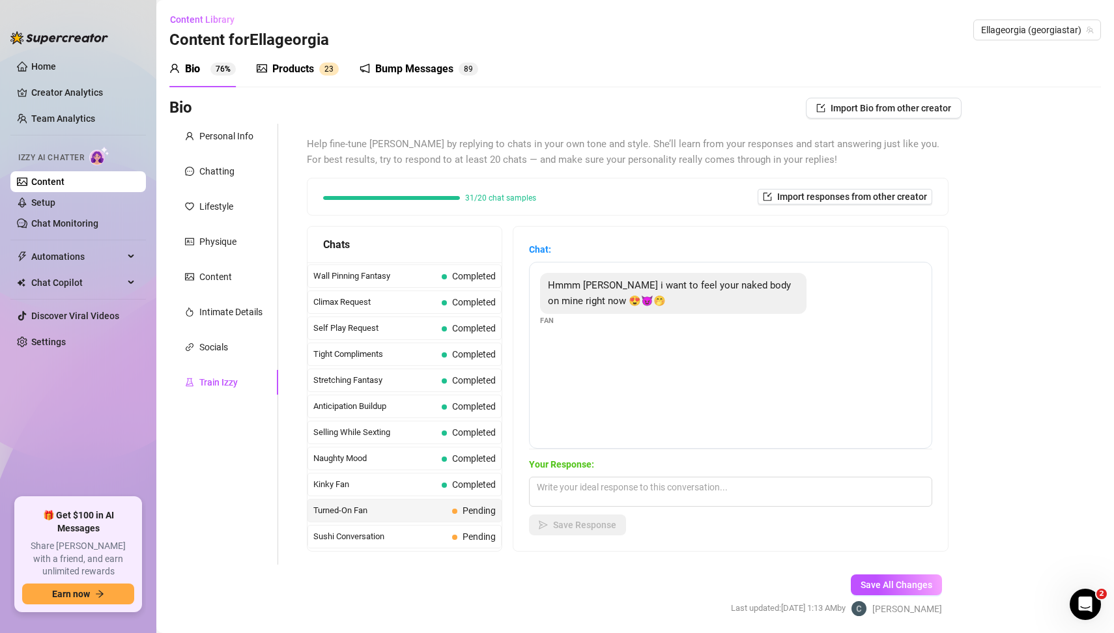
click at [623, 392] on div "Hmmm [PERSON_NAME] i want to feel your naked body on mine right now 😍😈🤭 Fan" at bounding box center [730, 355] width 403 height 187
click at [577, 387] on div "Hmmm [PERSON_NAME] i want to feel your naked body on mine right now 😍😈🤭 Fan" at bounding box center [730, 355] width 403 height 187
drag, startPoint x: 546, startPoint y: 283, endPoint x: 622, endPoint y: 307, distance: 79.3
click at [622, 307] on div "Hmmm [PERSON_NAME] i want to feel your naked body on mine right now 😍😈🤭" at bounding box center [673, 293] width 266 height 41
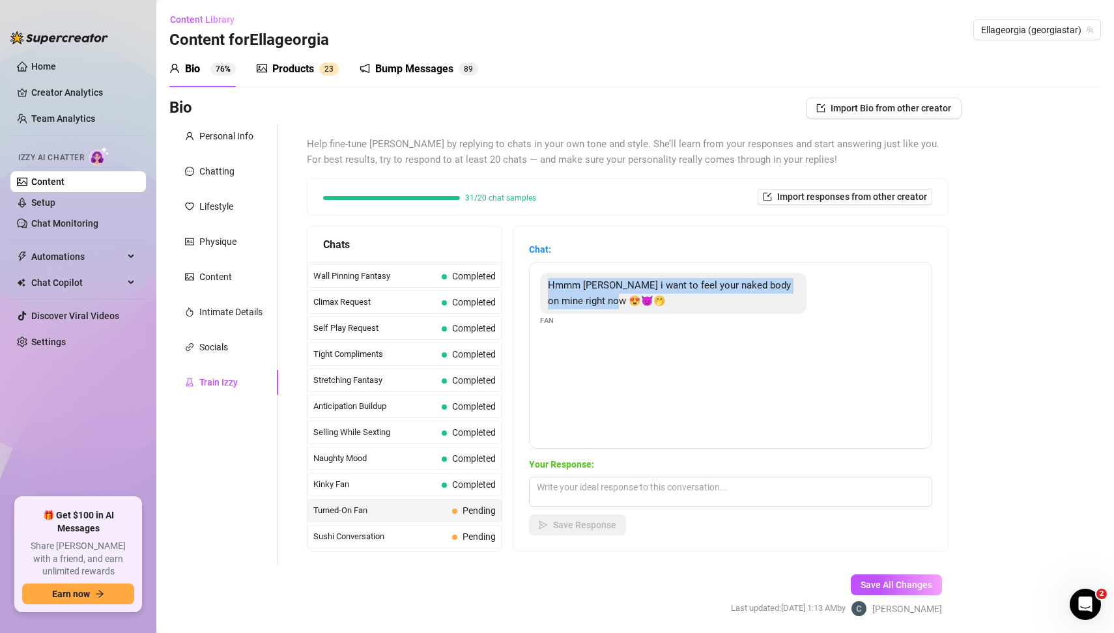
drag, startPoint x: 545, startPoint y: 280, endPoint x: 642, endPoint y: 328, distance: 108.4
click at [642, 328] on div "Hmmm [PERSON_NAME] i want to feel your naked body on mine right now 😍😈🤭 Fan" at bounding box center [730, 355] width 403 height 187
click at [572, 489] on textarea at bounding box center [730, 492] width 403 height 30
paste textarea "Mmm baby just imagine my naked body pressed against yours… my soft skin rubbing…"
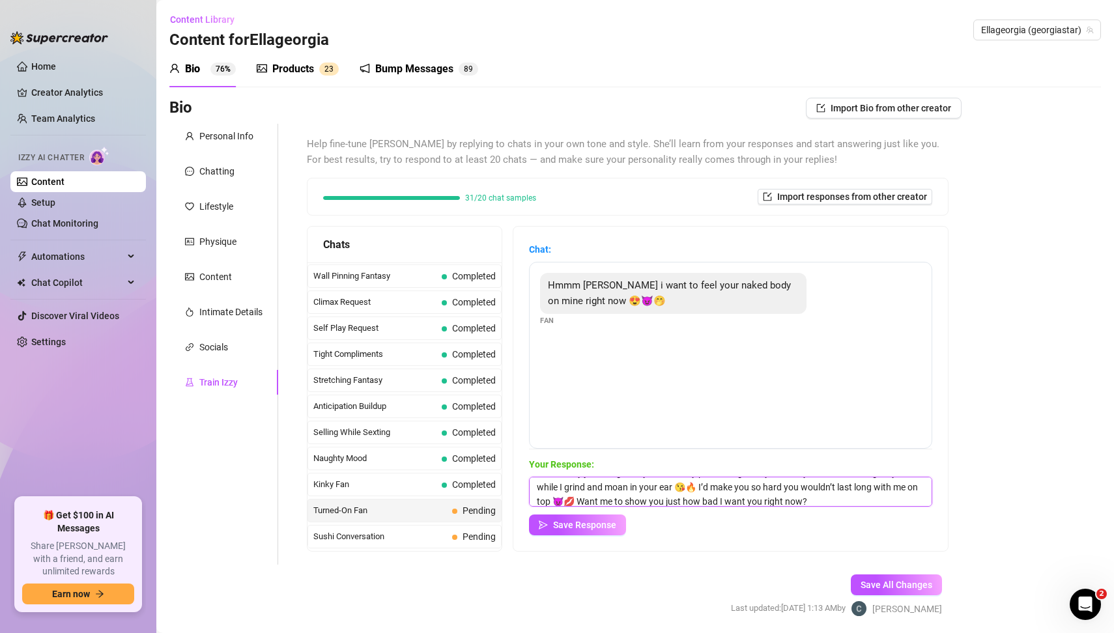
type textarea "Mmm baby just imagine my naked body pressed against yours… my soft skin rubbing…"
click at [595, 523] on span "Save Response" at bounding box center [584, 525] width 63 height 10
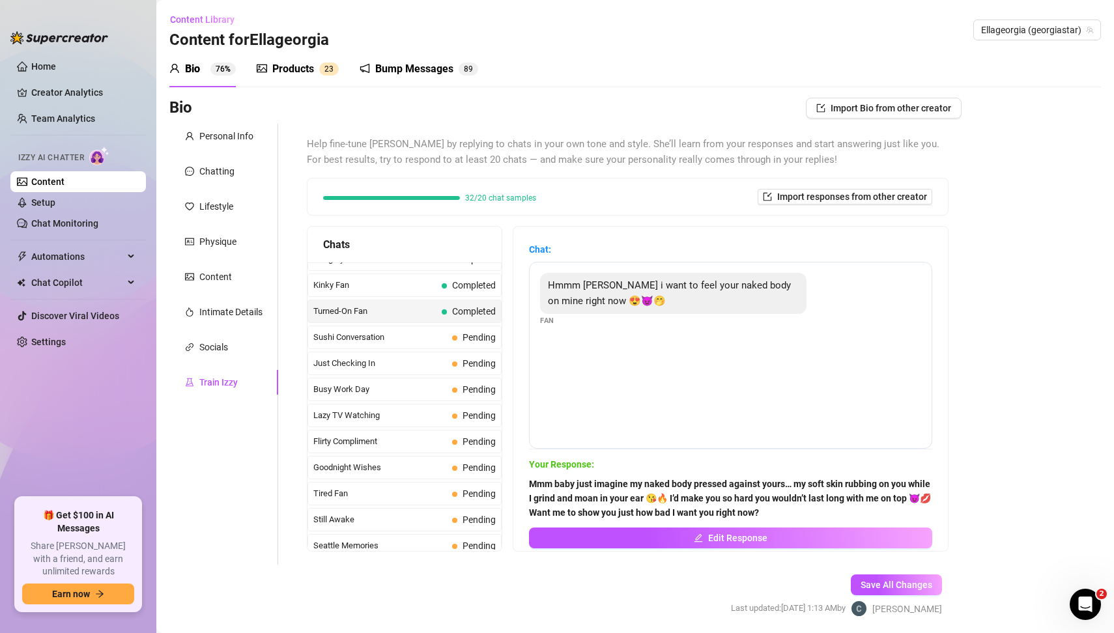
scroll to position [788, 0]
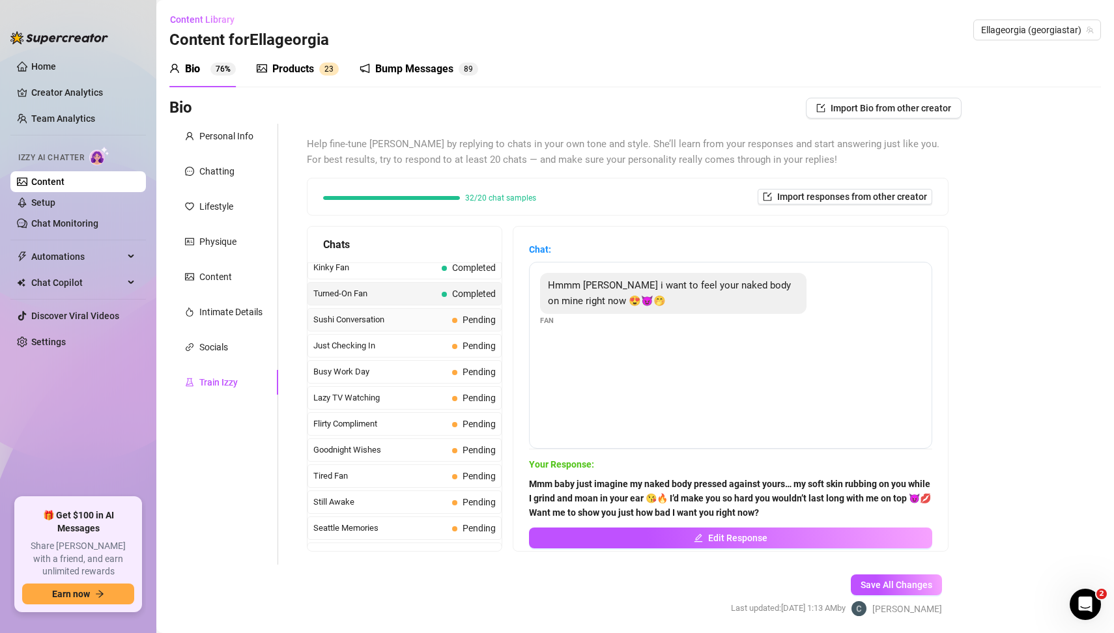
click at [365, 313] on span "Sushi Conversation" at bounding box center [380, 319] width 134 height 13
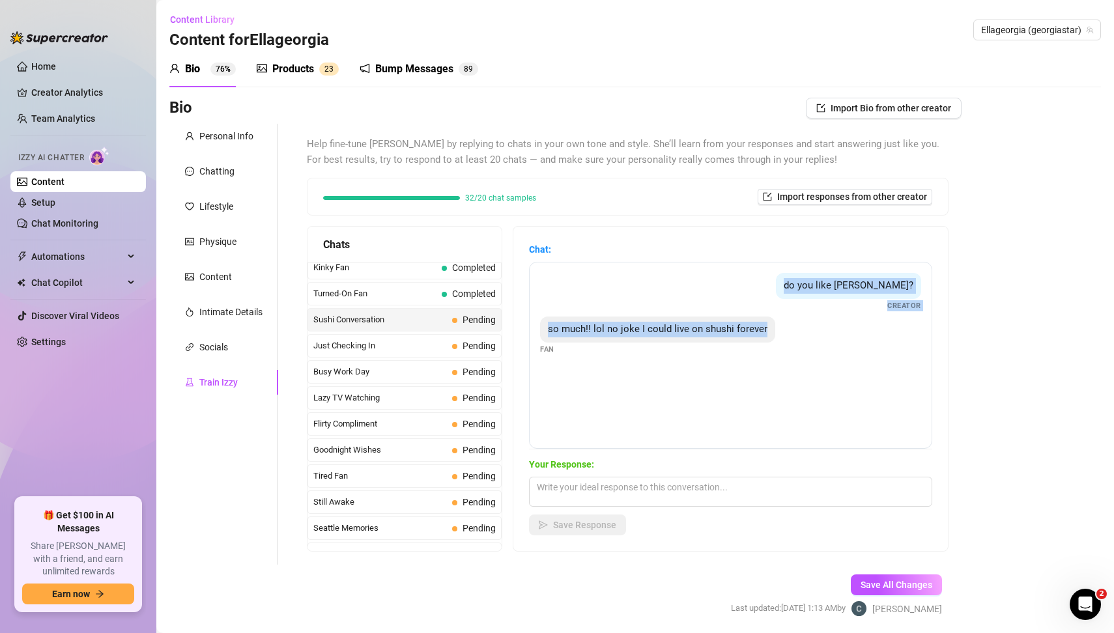
drag, startPoint x: 807, startPoint y: 284, endPoint x: 869, endPoint y: 347, distance: 88.9
click at [869, 347] on div "do you like [PERSON_NAME]? Creator so much!! lol no joke I could live on shushi…" at bounding box center [730, 355] width 403 height 187
click at [577, 481] on textarea at bounding box center [730, 492] width 403 height 30
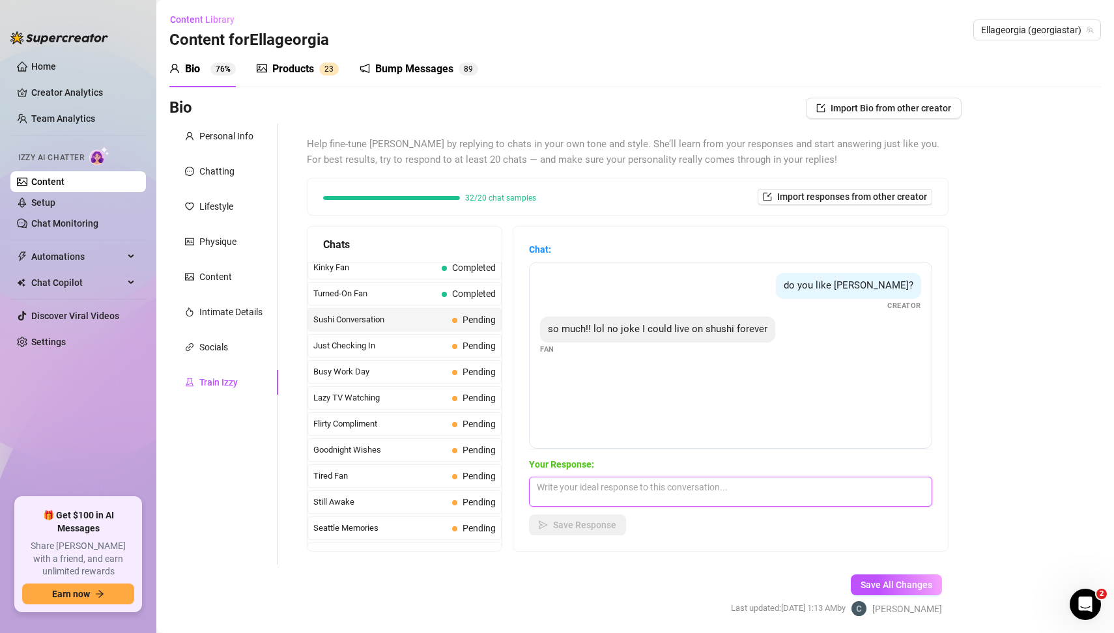
paste textarea "I love that 😘 if you had me and sushi, you’d never need anything else 😏🍣💋 I cou…"
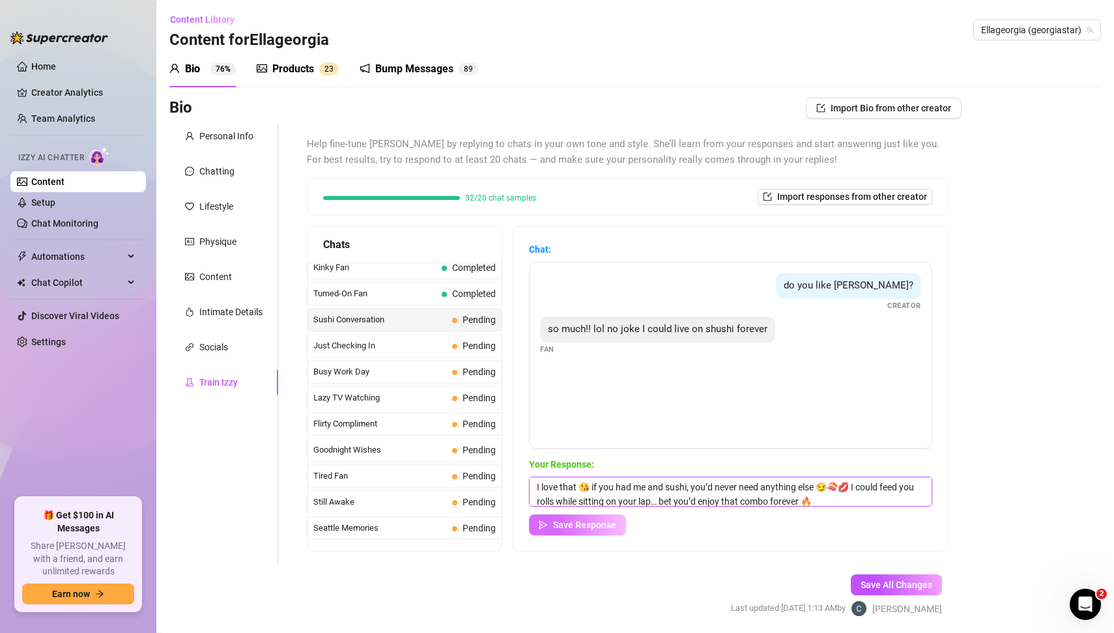
type textarea "I love that 😘 if you had me and sushi, you’d never need anything else 😏🍣💋 I cou…"
click at [610, 526] on span "Save Response" at bounding box center [584, 525] width 63 height 10
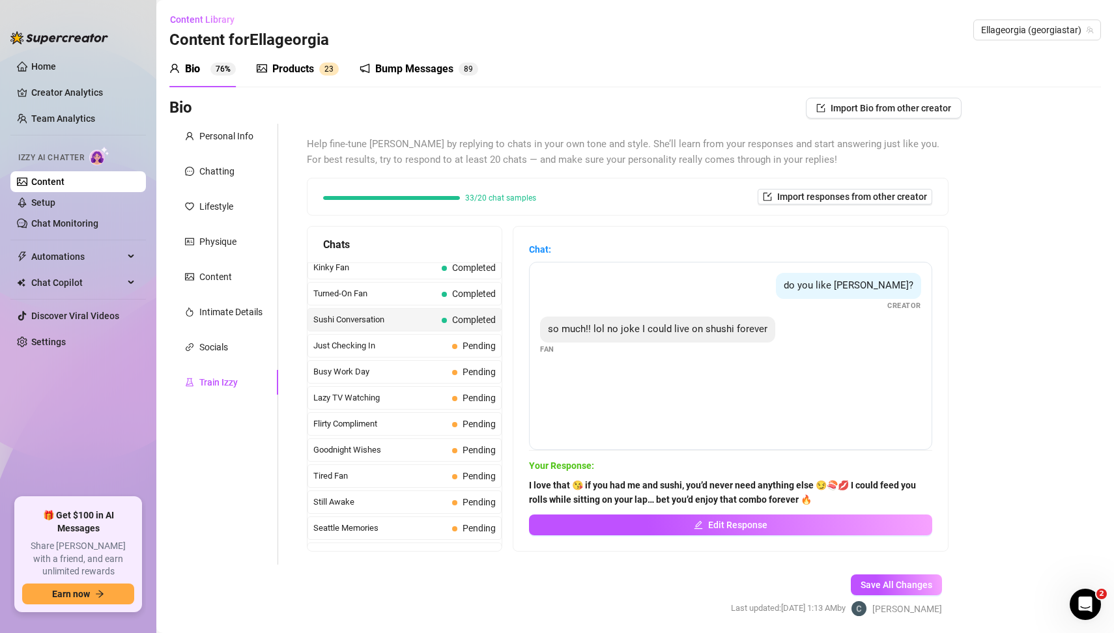
click at [1006, 467] on div "Bio Import Bio from other creator Personal Info Chatting Lifestyle Physique Con…" at bounding box center [635, 369] width 932 height 542
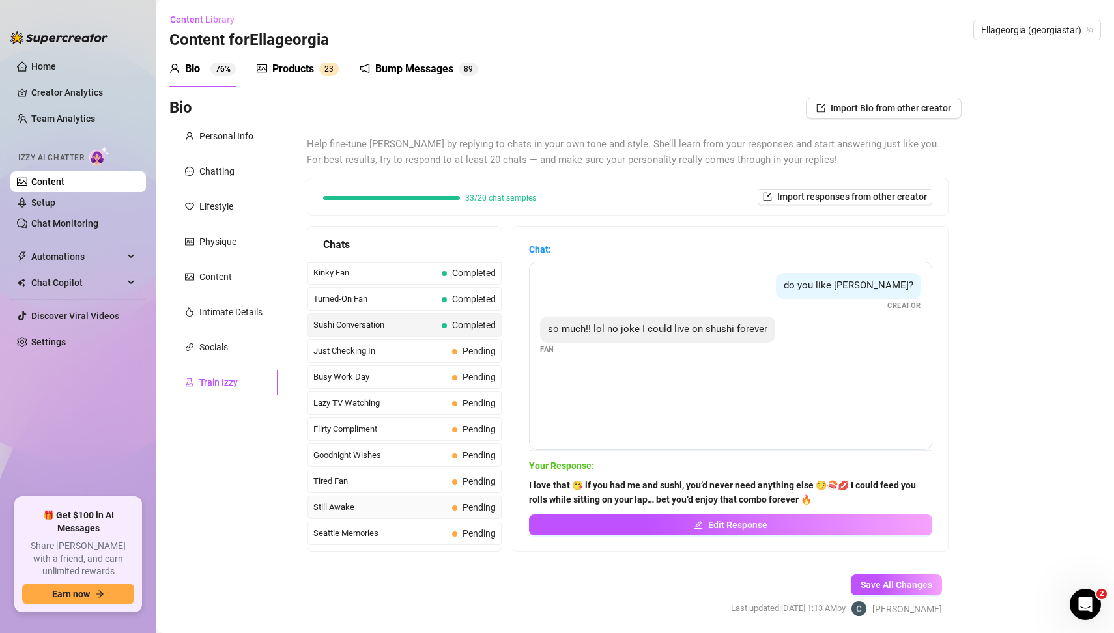
scroll to position [773, 0]
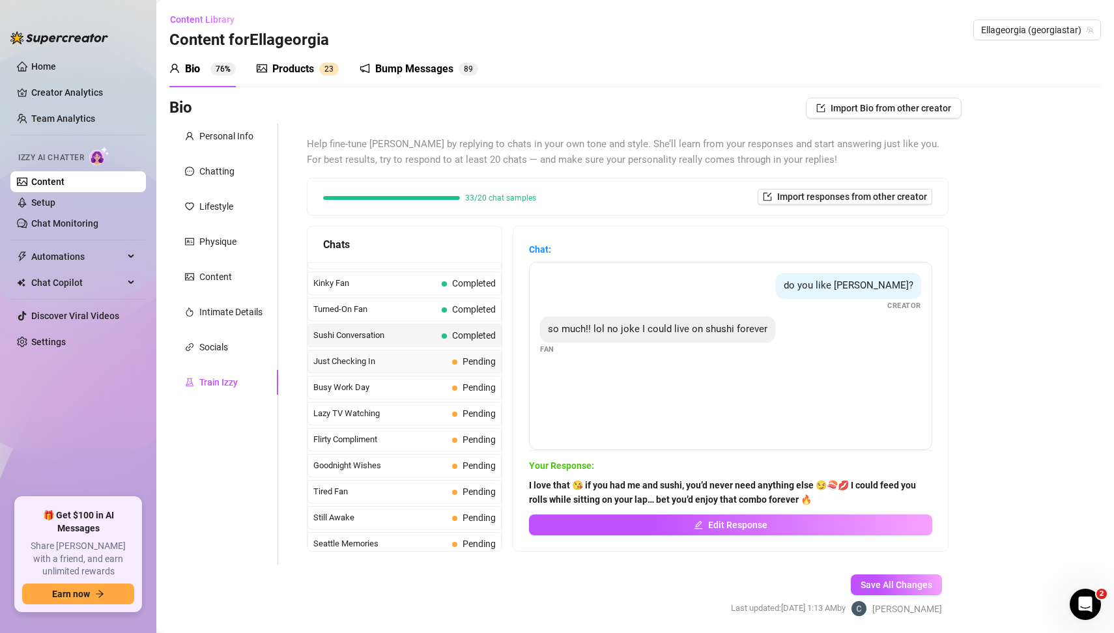
click at [363, 355] on span "Just Checking In" at bounding box center [380, 361] width 134 height 13
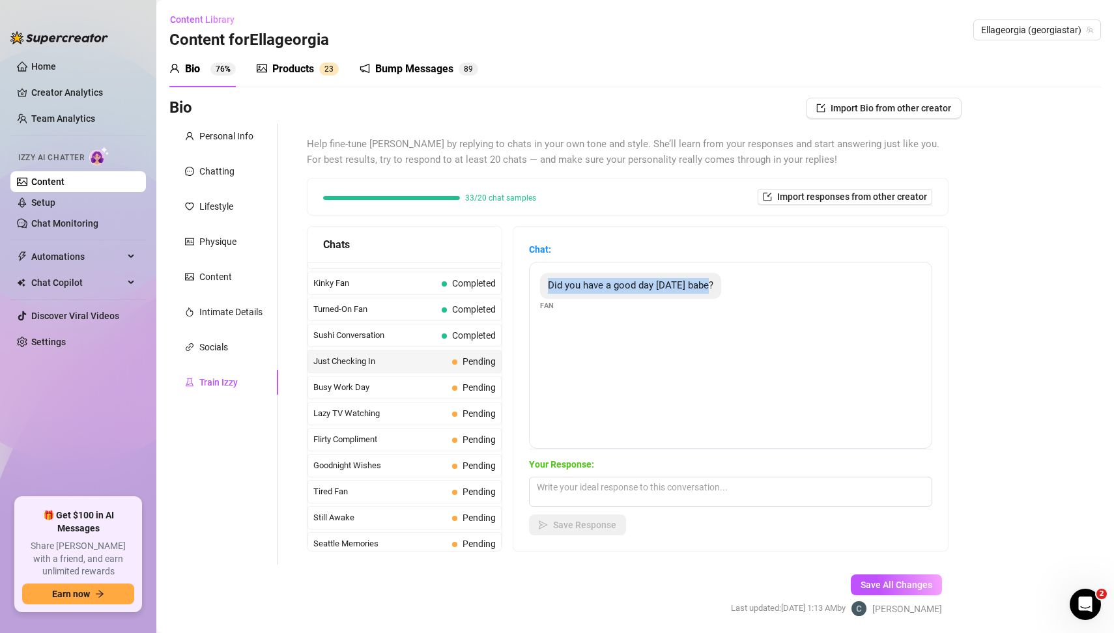
drag, startPoint x: 542, startPoint y: 279, endPoint x: 595, endPoint y: 332, distance: 74.6
click at [595, 332] on div "Did you have a good day [DATE] babe? Fan" at bounding box center [730, 355] width 403 height 187
click at [597, 492] on textarea at bounding box center [730, 492] width 403 height 30
paste textarea "Aww you’re so sweet for asking 😘 I did have a good day, but it would’ve been ev…"
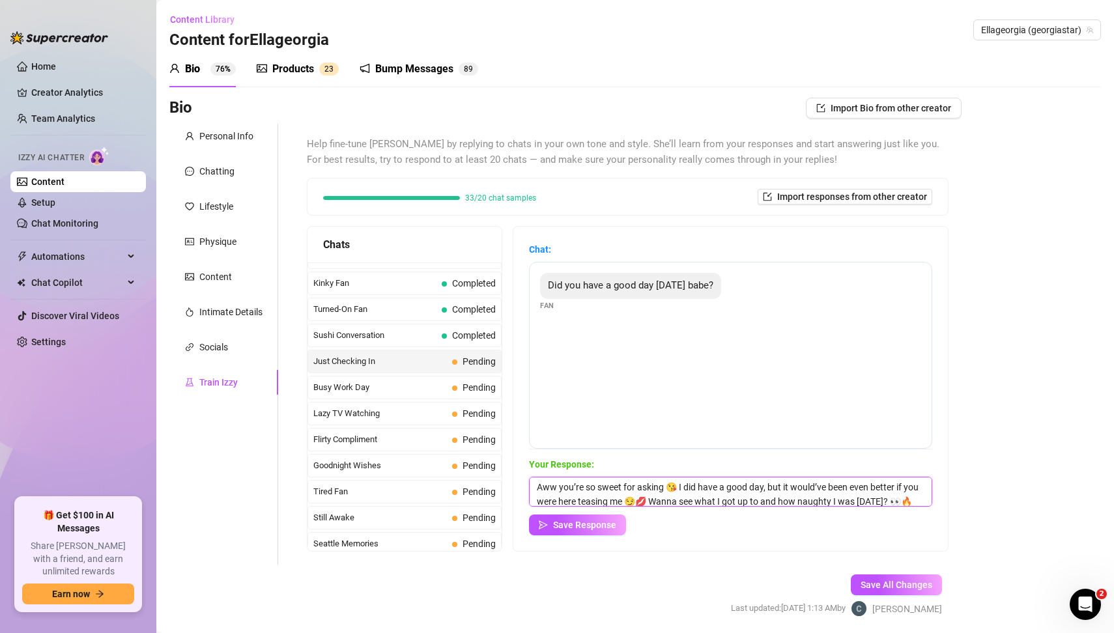
scroll to position [5, 0]
type textarea "Aww you’re so sweet for asking 😘 I did have a good day, but it would’ve been ev…"
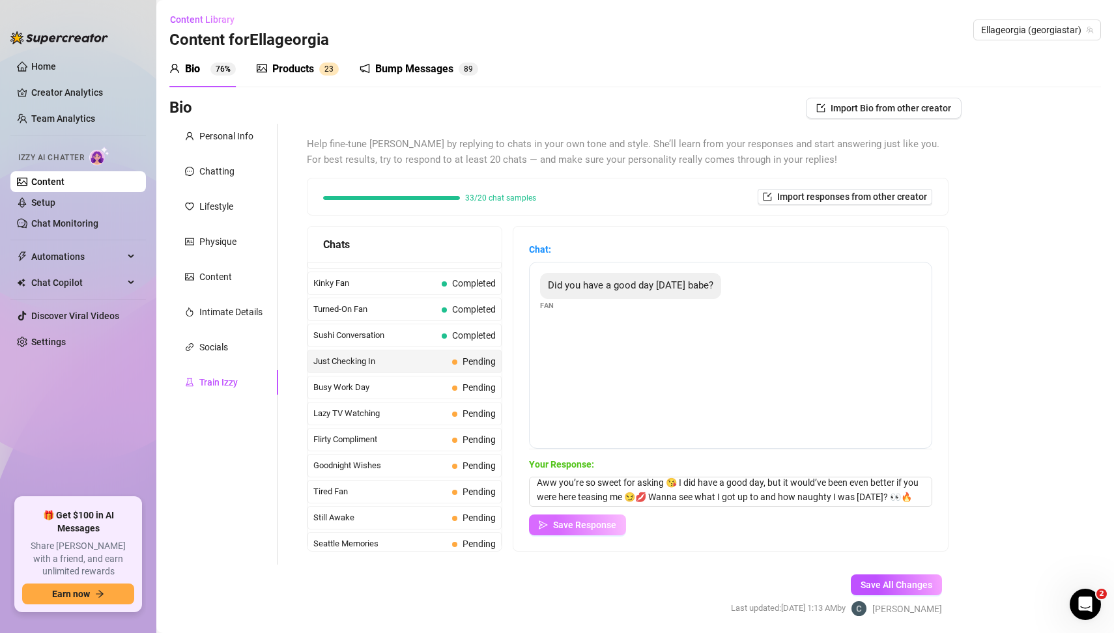
click at [605, 529] on span "Save Response" at bounding box center [584, 525] width 63 height 10
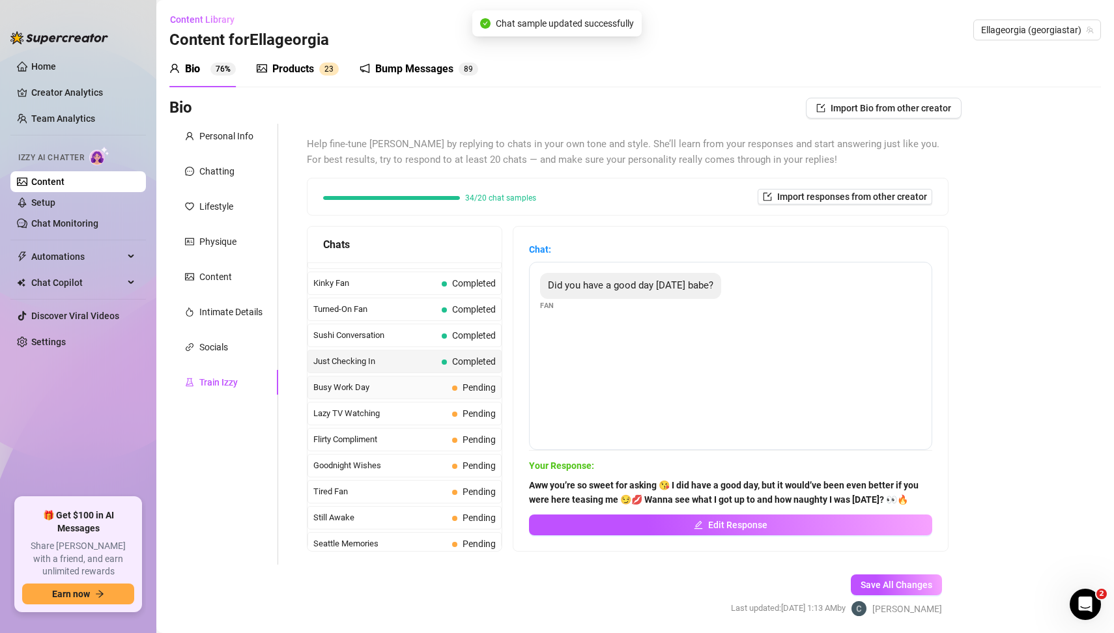
click at [432, 378] on div "Busy Work Day Pending" at bounding box center [404, 387] width 194 height 23
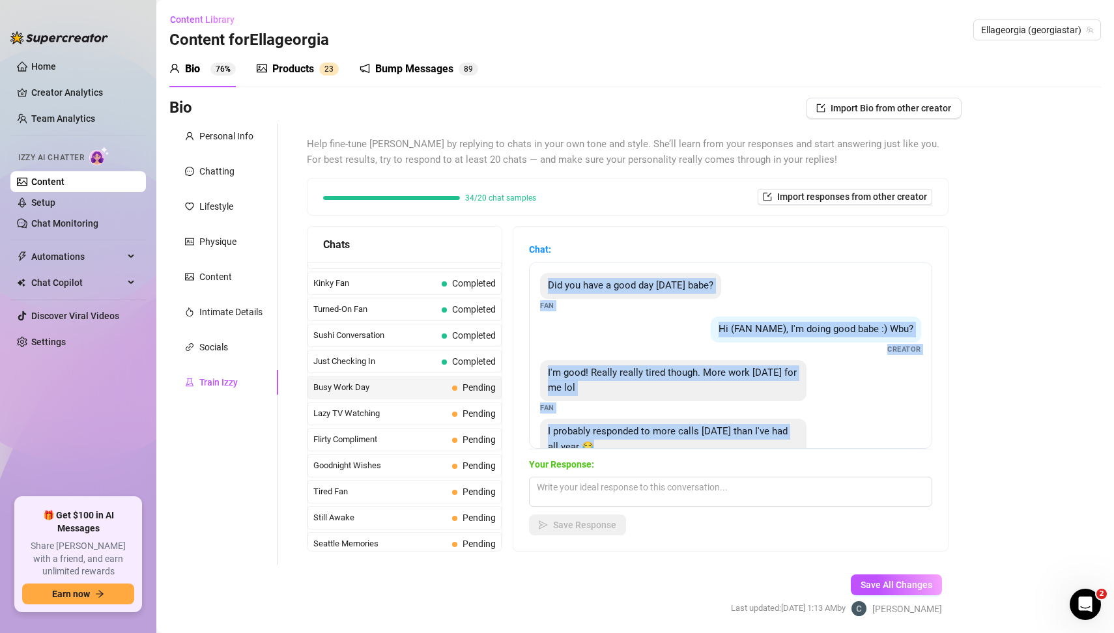
scroll to position [38, 0]
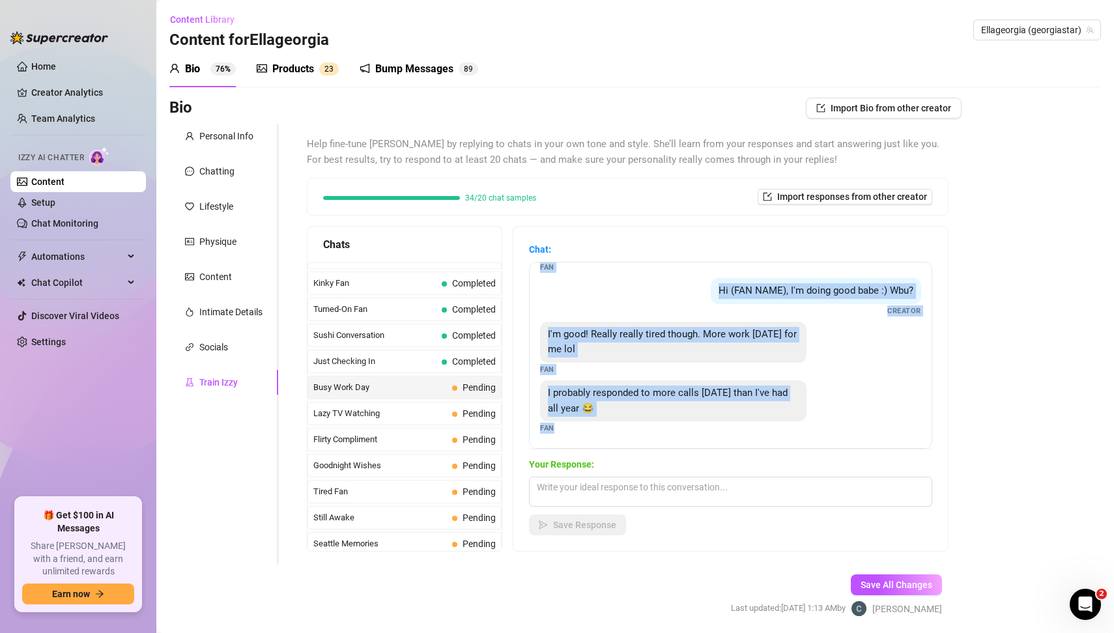
drag, startPoint x: 544, startPoint y: 290, endPoint x: 773, endPoint y: 453, distance: 281.6
click at [773, 453] on div "Chat: Did you have a good day [DATE] babe? Fan Hi (FAN NAME), I'm doing good ba…" at bounding box center [730, 388] width 403 height 293
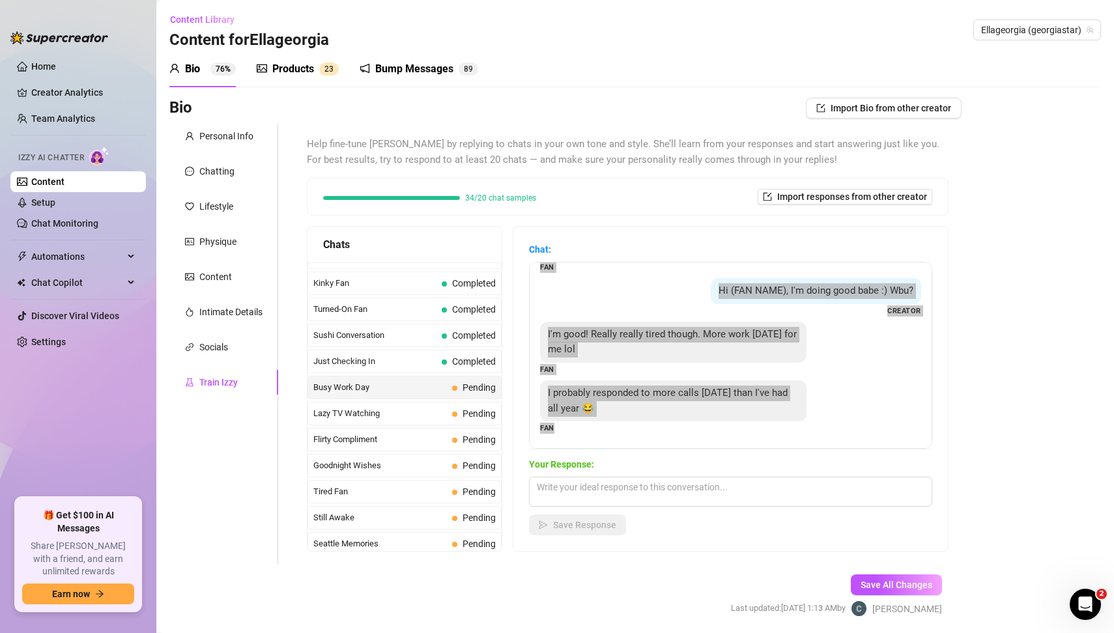
scroll to position [0, 0]
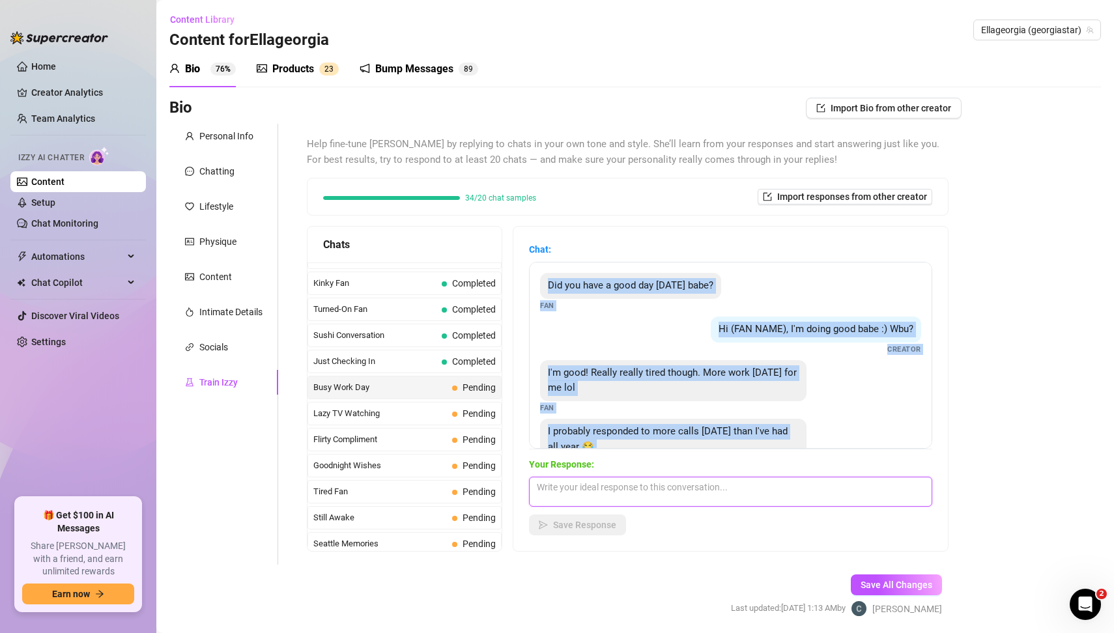
click at [579, 496] on textarea at bounding box center [730, 492] width 403 height 30
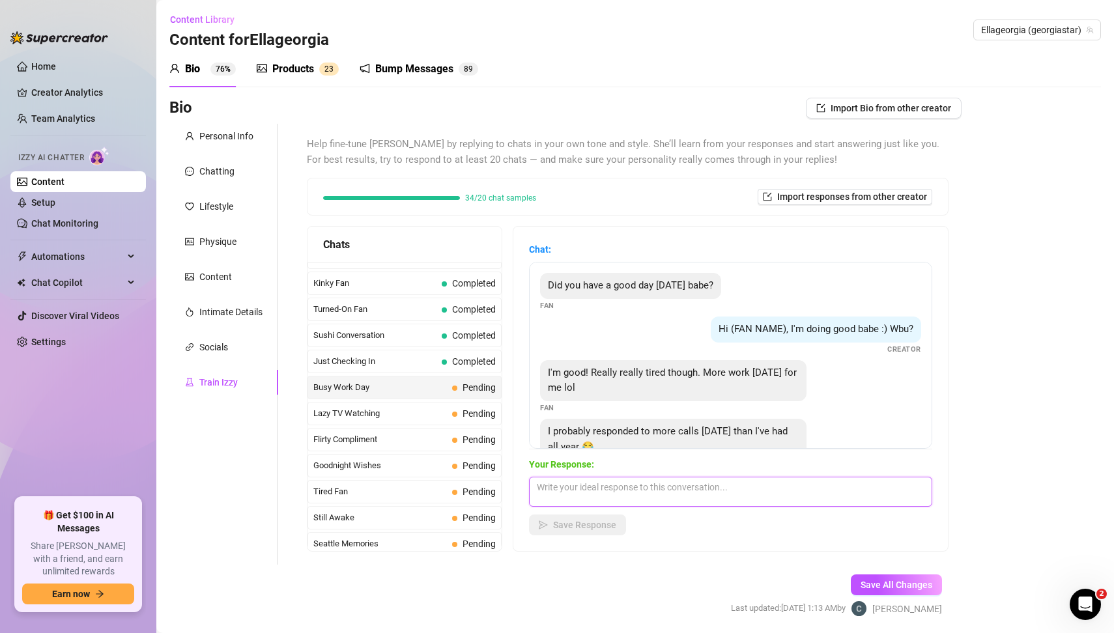
paste textarea "Aww poor baby, you must be exhausted 😘💋 I wish I could’ve been there to help yo…"
type textarea "Aww poor baby, you must be exhausted 😘💋 I wish I could’ve been there to help yo…"
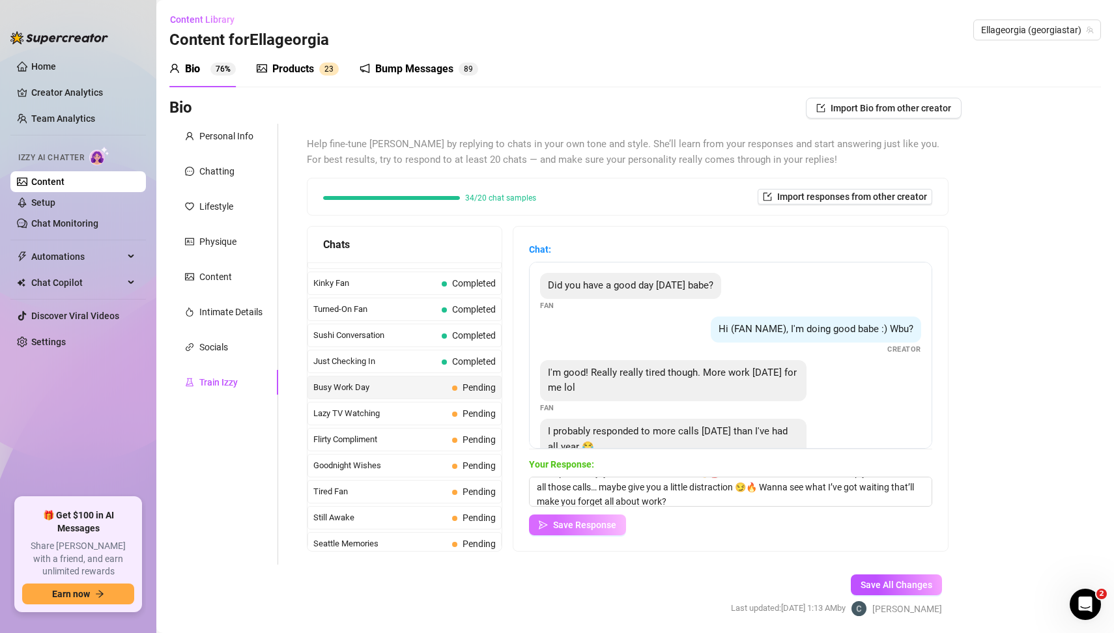
click at [608, 524] on span "Save Response" at bounding box center [584, 525] width 63 height 10
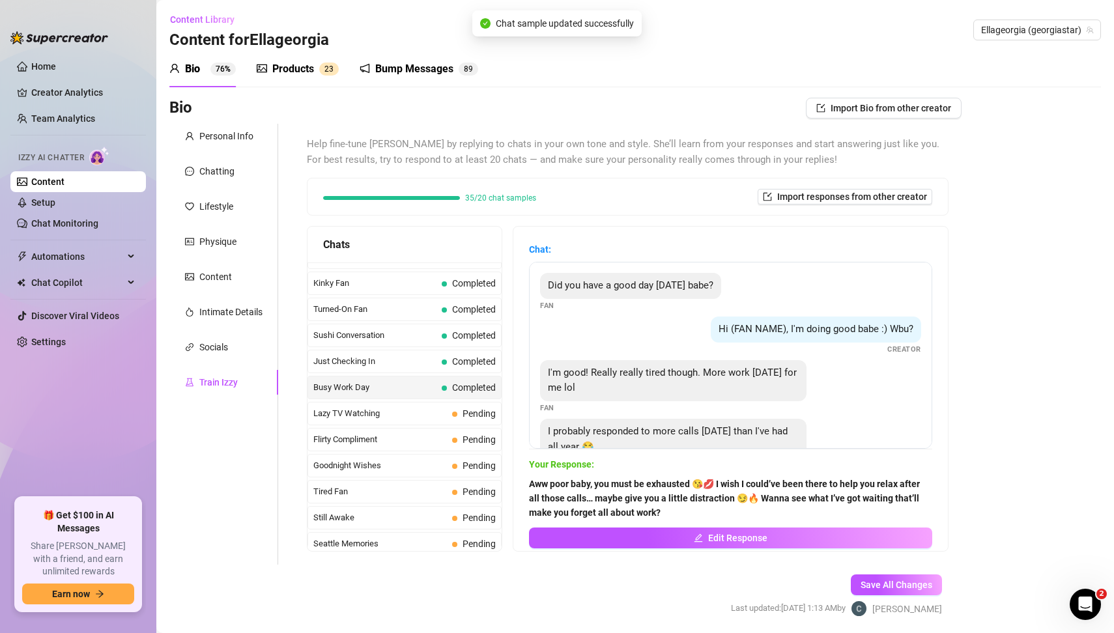
click at [1012, 476] on div "Bio Import Bio from other creator Personal Info Chatting Lifestyle Physique Con…" at bounding box center [635, 369] width 932 height 542
click at [461, 407] on span "Pending" at bounding box center [474, 414] width 44 height 14
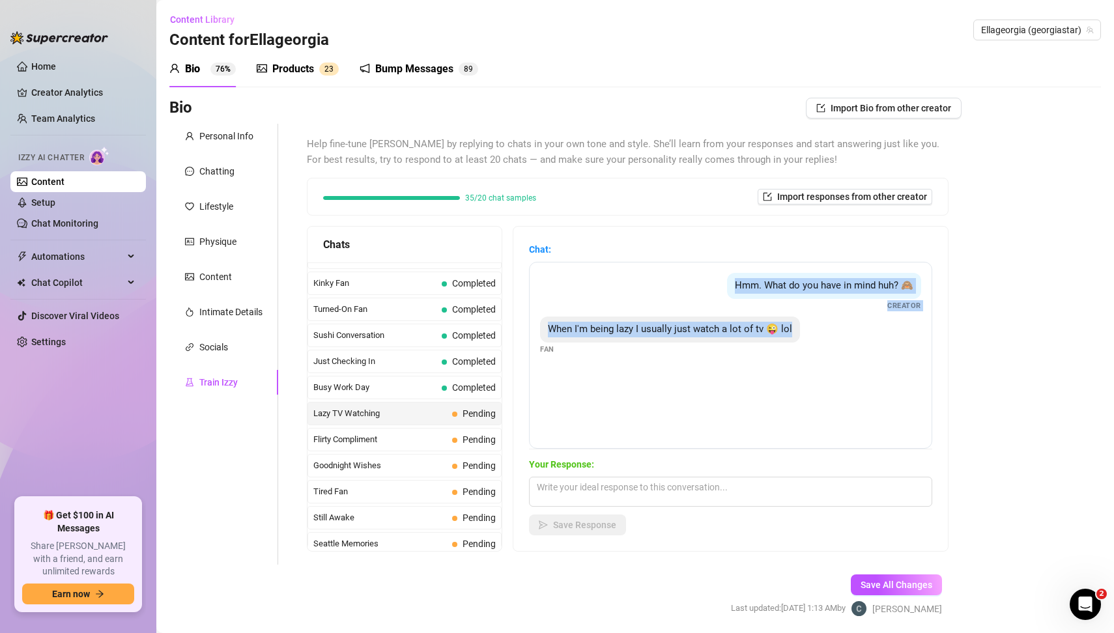
drag, startPoint x: 694, startPoint y: 287, endPoint x: 729, endPoint y: 338, distance: 61.4
click at [729, 338] on div "Hmm. What do you have in mind huh? 🙈 Creator When I'm being lazy I usually just…" at bounding box center [730, 355] width 403 height 187
click at [559, 489] on textarea at bounding box center [730, 492] width 403 height 30
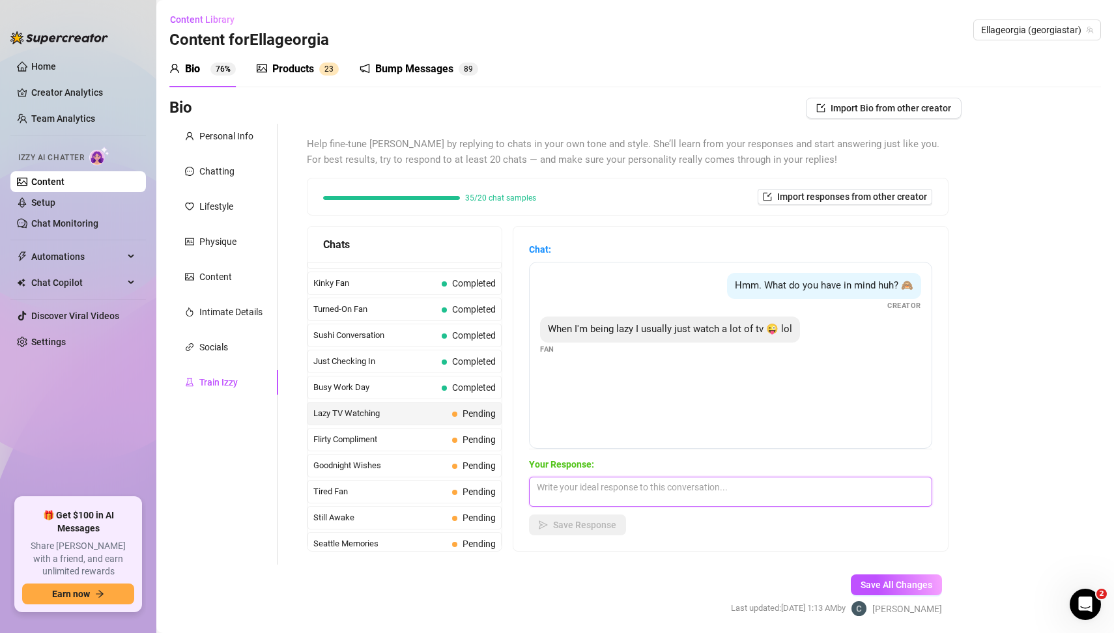
paste textarea "Hehe such a lazy boy 😘 I’d totally curl up and watch with you… but you know I’d…"
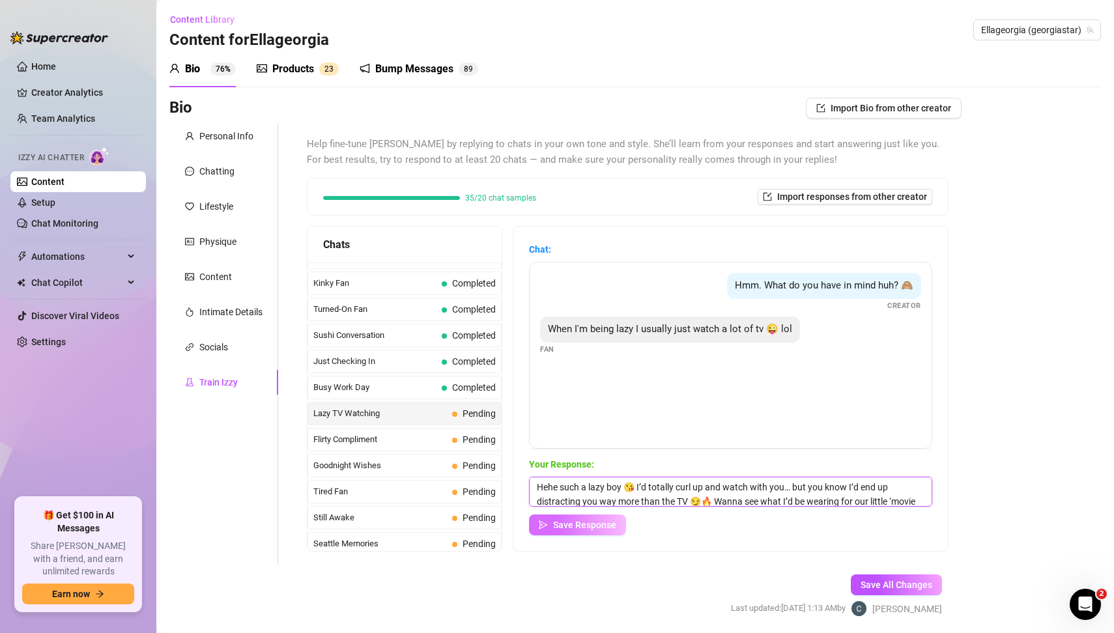
type textarea "Hehe such a lazy boy 😘 I’d totally curl up and watch with you… but you know I’d…"
click at [603, 526] on span "Save Response" at bounding box center [584, 525] width 63 height 10
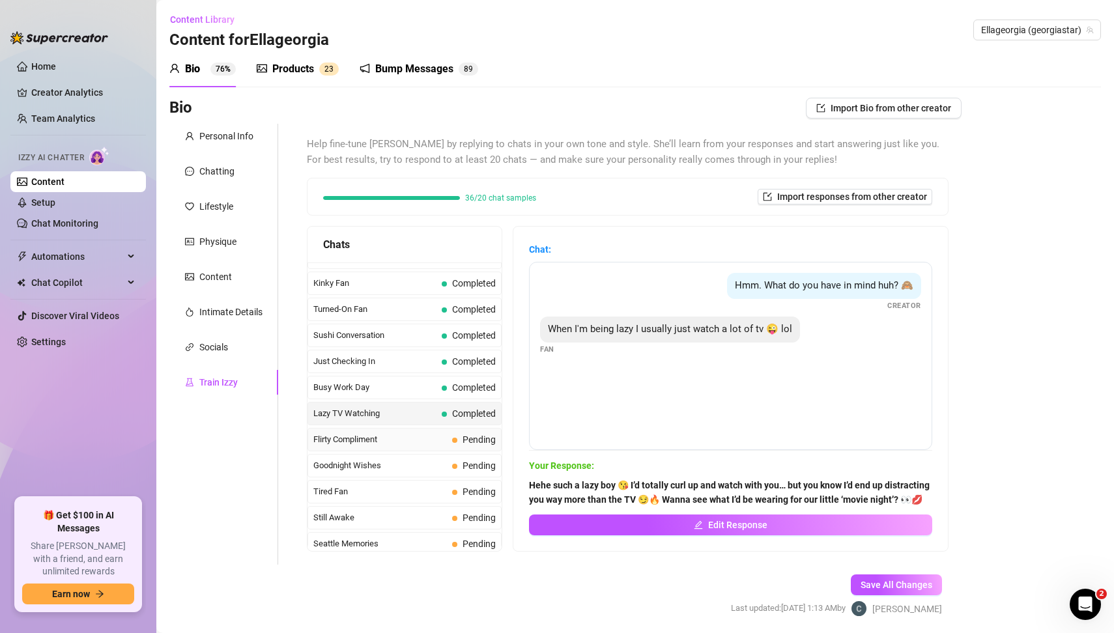
click at [472, 435] on span "Pending" at bounding box center [479, 440] width 33 height 10
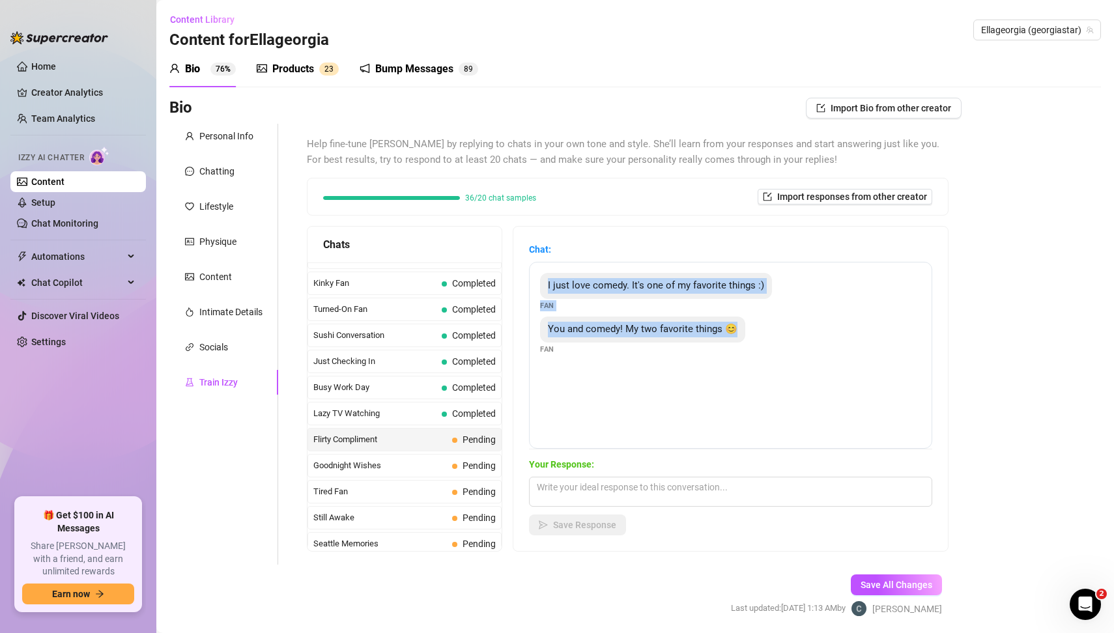
drag, startPoint x: 540, startPoint y: 288, endPoint x: 626, endPoint y: 347, distance: 104.1
click at [626, 347] on div "I just love comedy. It's one of my favorite things :) Fan You and comedy! My tw…" at bounding box center [730, 355] width 403 height 187
click at [588, 488] on textarea at bounding box center [730, 492] width 403 height 30
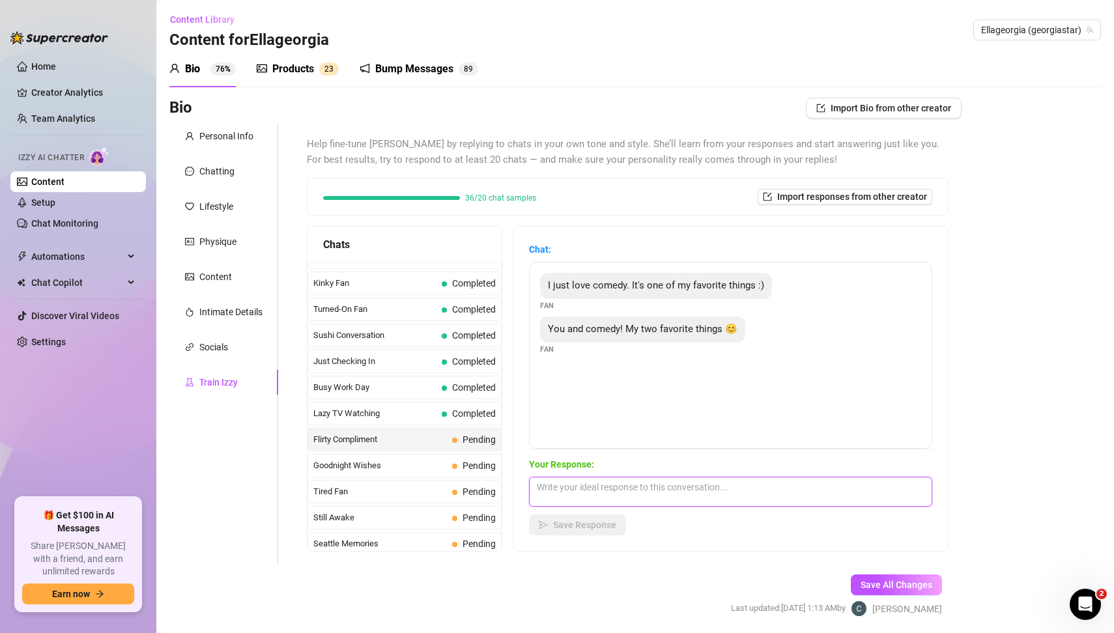
paste textarea "Hehe aww you’re too sweet 🥰 So I’m one of your favorite things, huh? 😘 That mak…"
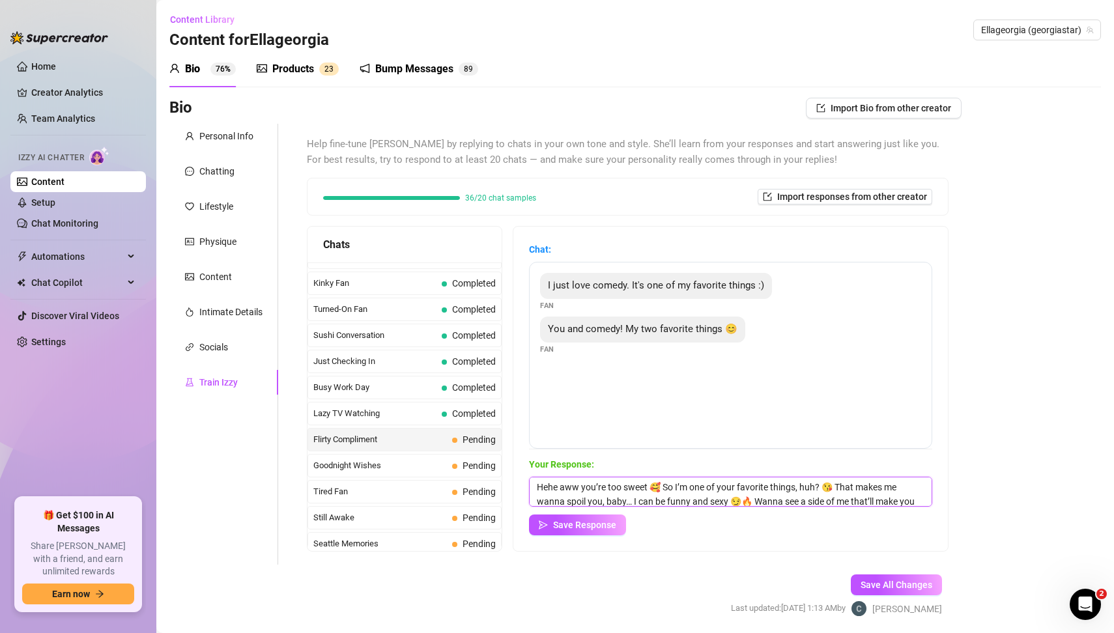
scroll to position [14, 0]
type textarea "Hehe aww you’re too sweet 🥰 So I’m one of your favorite things, huh? 😘 That mak…"
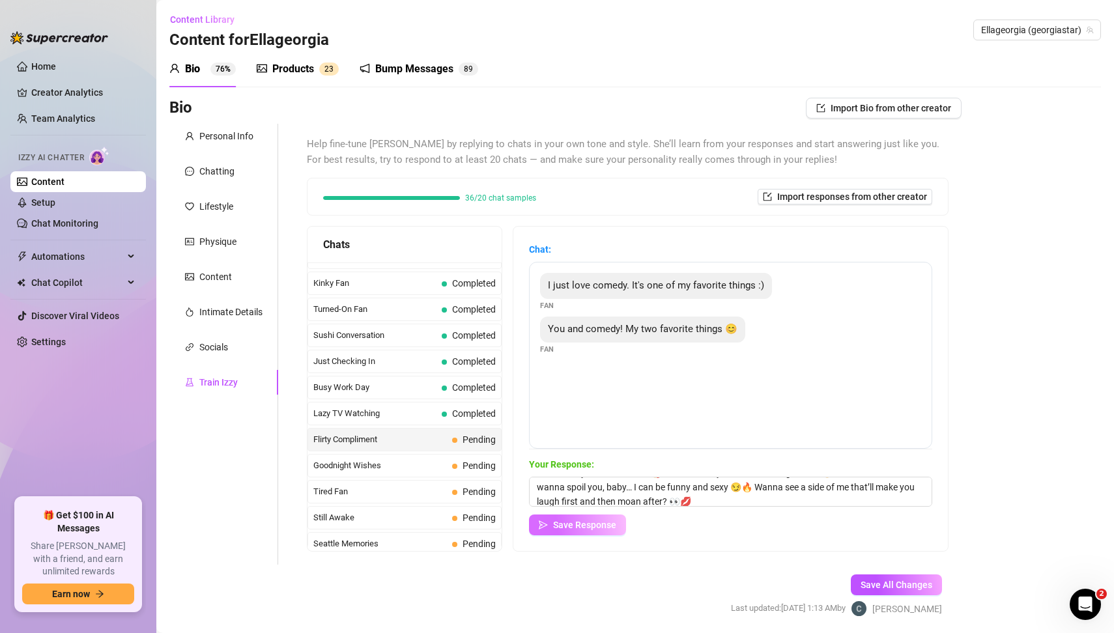
click at [610, 530] on button "Save Response" at bounding box center [577, 525] width 97 height 21
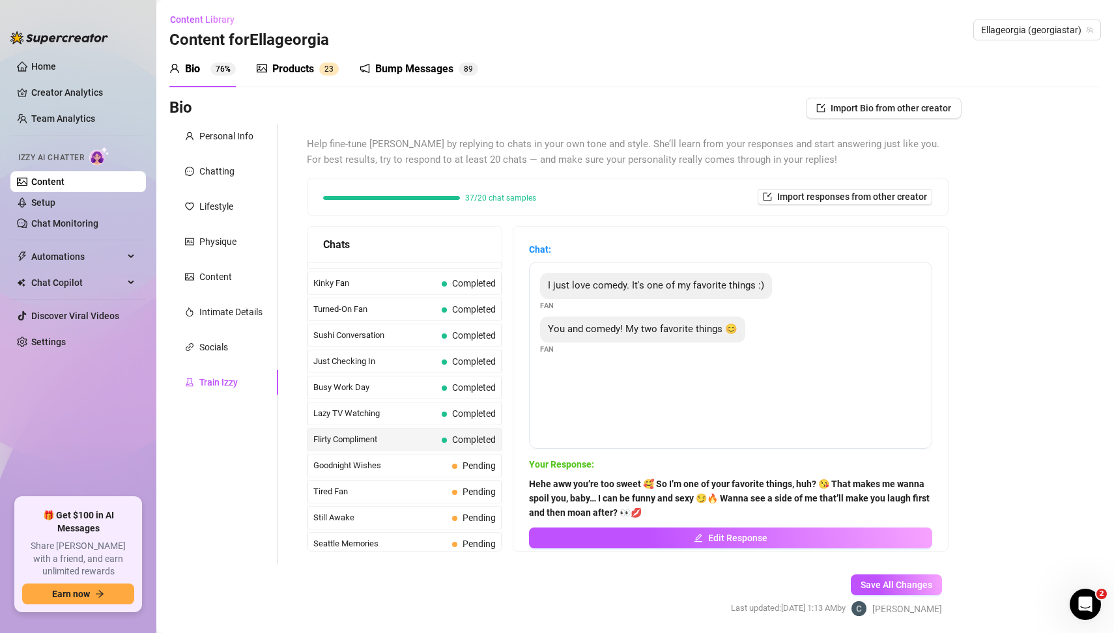
click at [965, 431] on div "Bio Import Bio from other creator Personal Info Chatting Lifestyle Physique Con…" at bounding box center [635, 369] width 932 height 542
click at [362, 459] on span "Goodnight Wishes" at bounding box center [380, 465] width 134 height 13
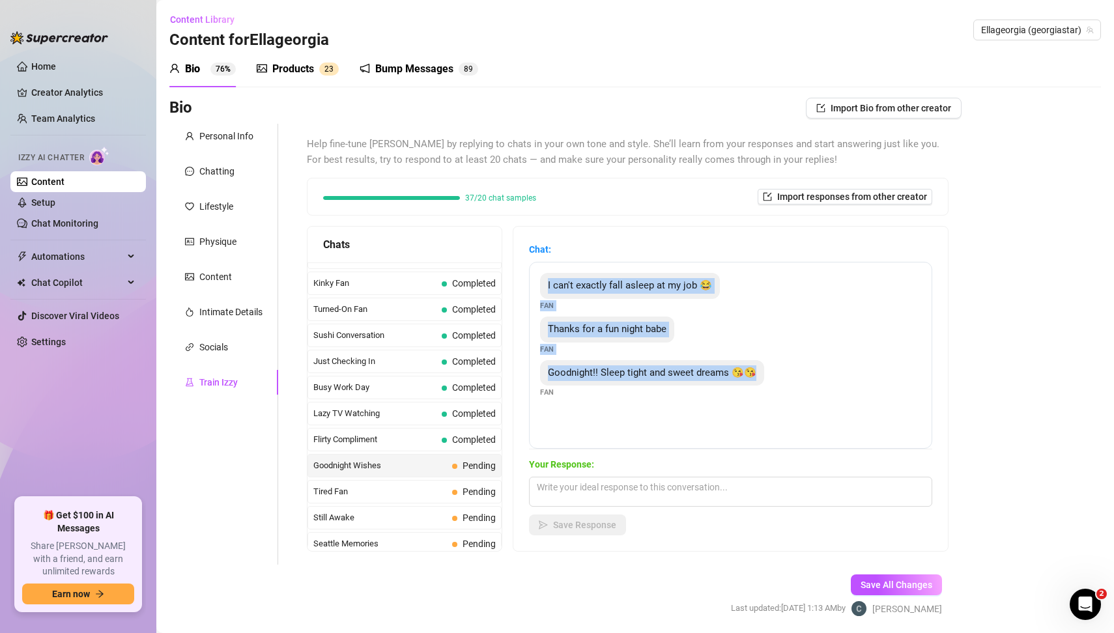
drag, startPoint x: 541, startPoint y: 284, endPoint x: 722, endPoint y: 390, distance: 209.9
click at [722, 390] on div "I can't exactly fall asleep at my job 😂 Fan Thanks for a fun night babe Fan Goo…" at bounding box center [730, 355] width 403 height 187
click at [649, 493] on textarea at bounding box center [730, 492] width 403 height 30
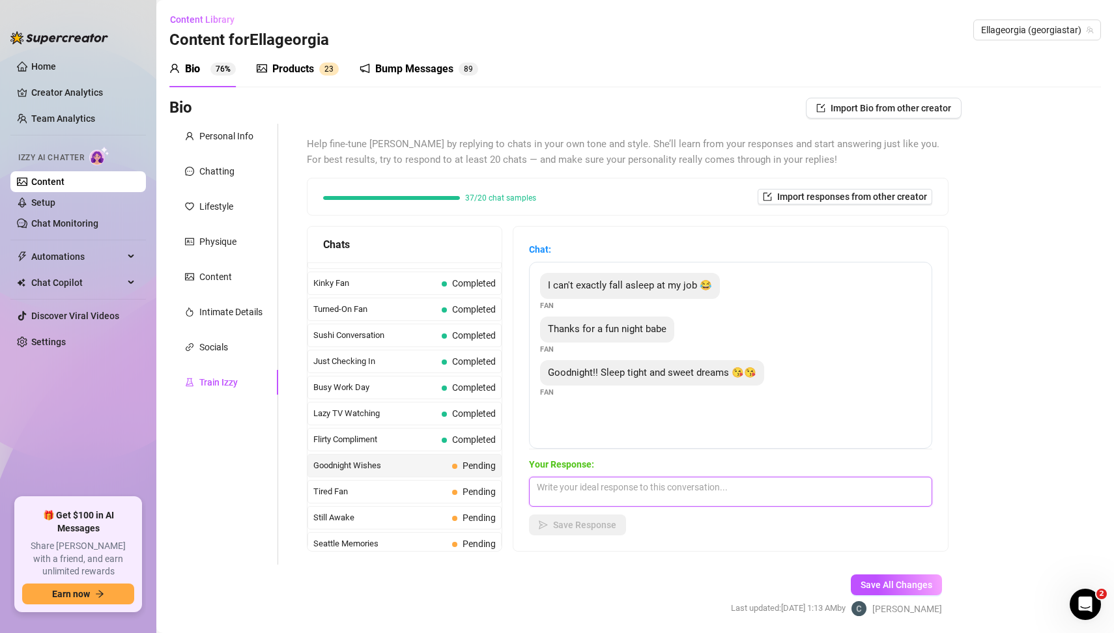
paste textarea "Hehe trueee, don’t get caught sleeping on the job 😜 You made my night so much f…"
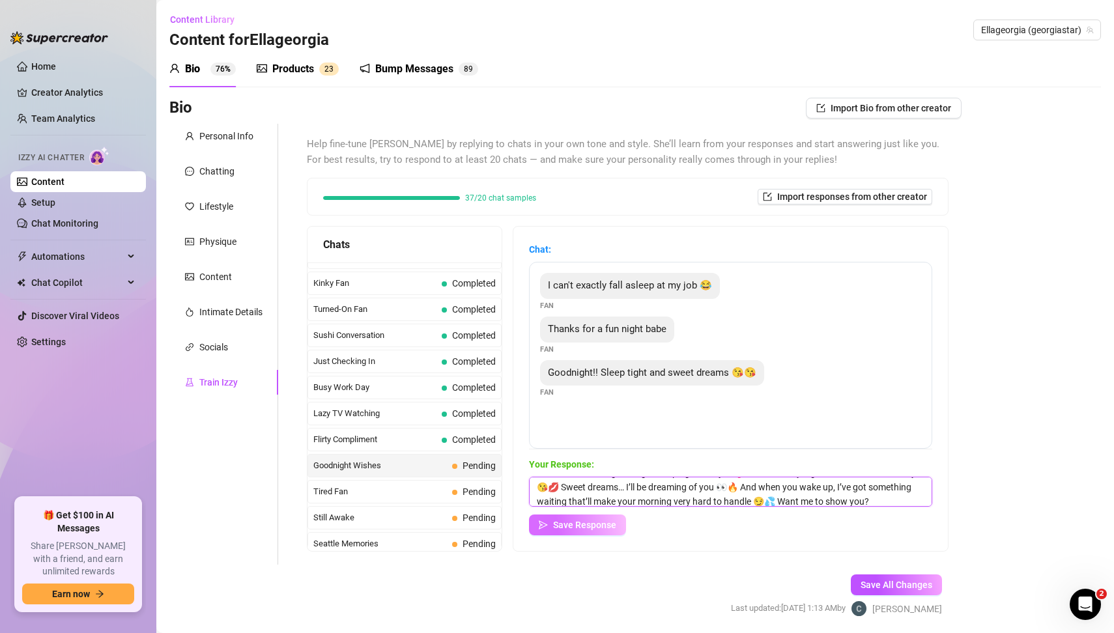
type textarea "Hehe trueee, don’t get caught sleeping on the job 😜 You made my night so much f…"
click at [608, 526] on span "Save Response" at bounding box center [584, 525] width 63 height 10
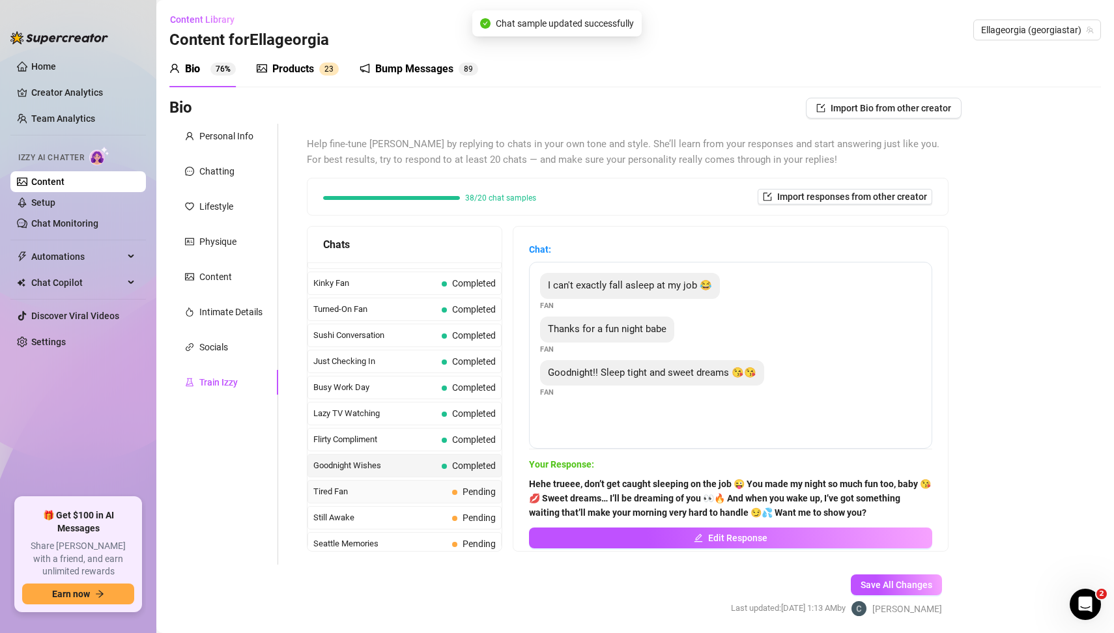
click at [383, 485] on span "Tired Fan" at bounding box center [380, 491] width 134 height 13
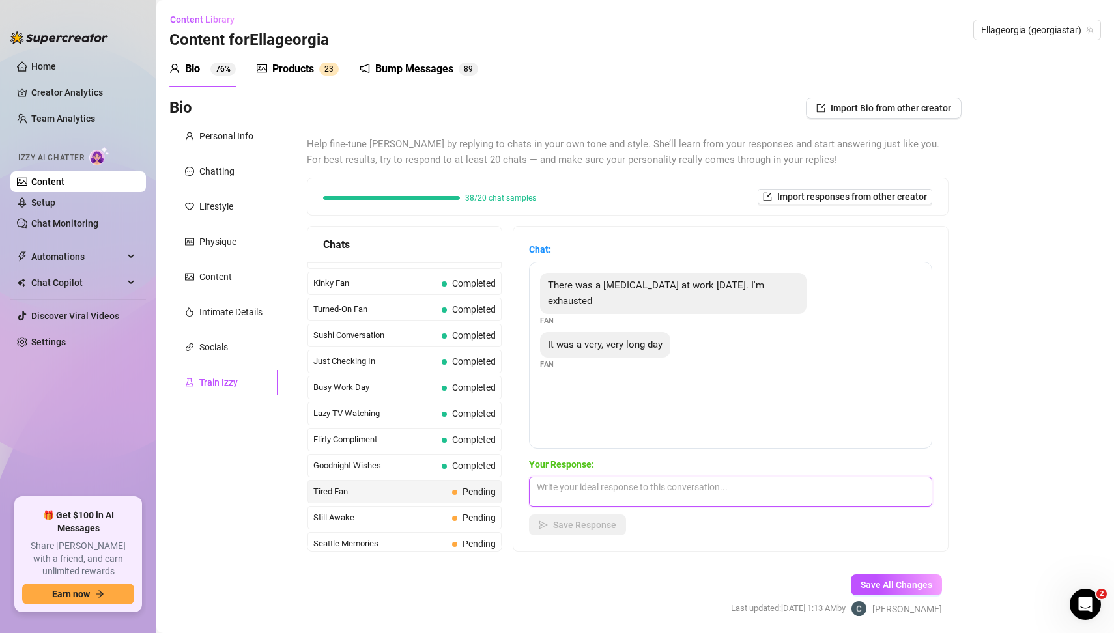
click at [567, 491] on textarea at bounding box center [730, 492] width 403 height 30
drag, startPoint x: 547, startPoint y: 282, endPoint x: 648, endPoint y: 345, distance: 118.6
click at [648, 345] on div "There was a house fire at work [DATE]. I'm exhausted Fan It was a very, very lo…" at bounding box center [730, 355] width 403 height 187
click at [635, 494] on textarea at bounding box center [730, 492] width 403 height 30
paste textarea "Oh wow baby, that sounds intense 😔🔥 I’m glad you’re okay… you must be completel…"
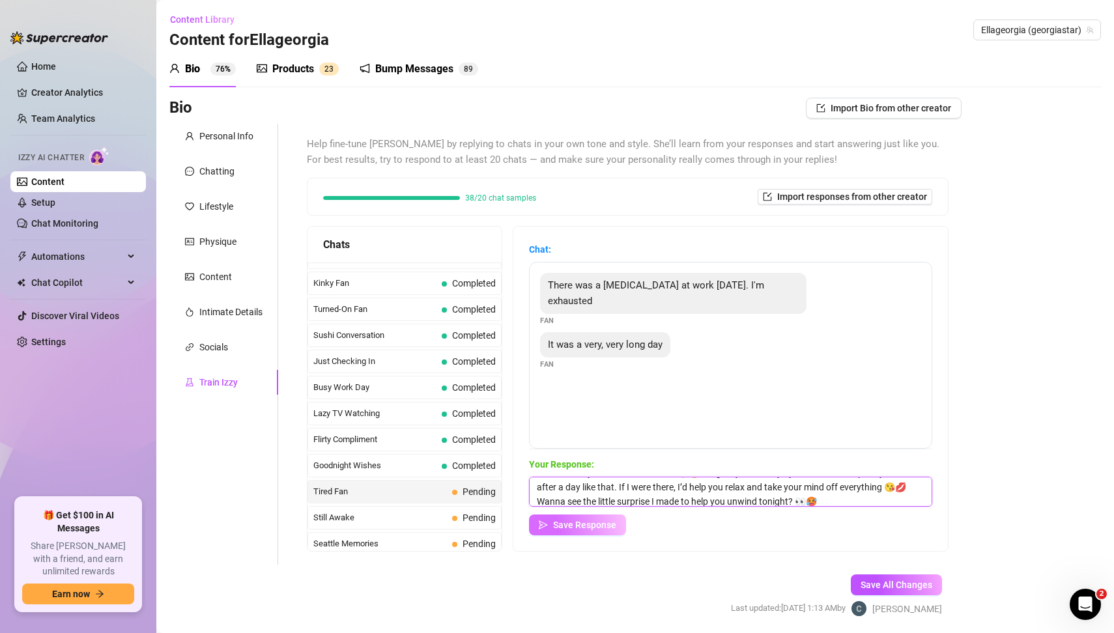
type textarea "Oh wow baby, that sounds intense 😔🔥 I’m glad you’re okay… you must be completel…"
click at [607, 535] on button "Save Response" at bounding box center [577, 525] width 97 height 21
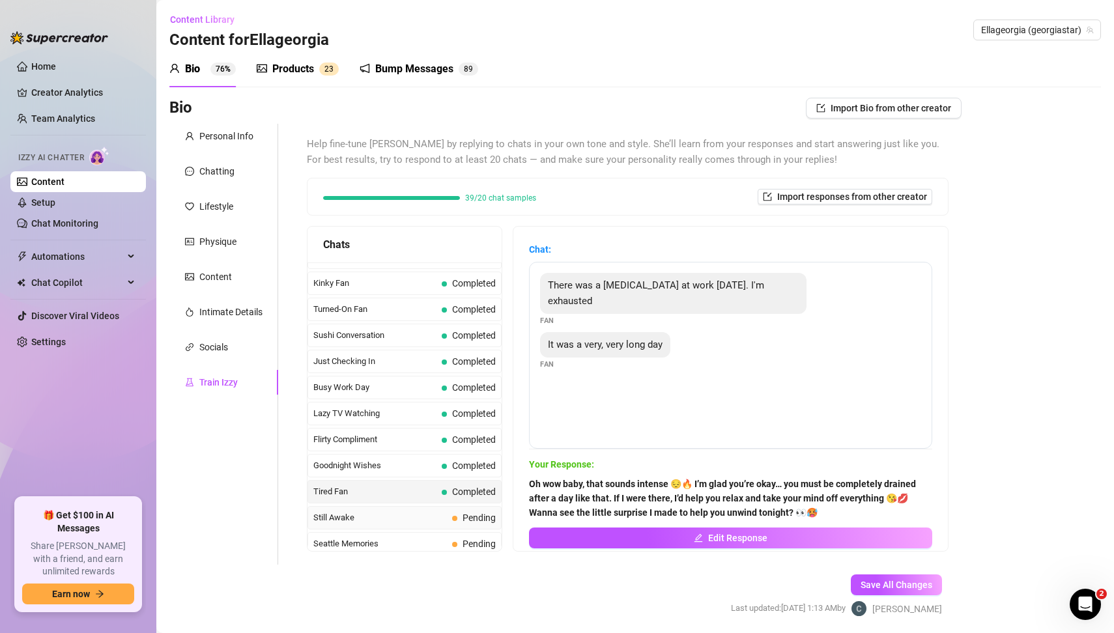
click at [469, 513] on span "Pending" at bounding box center [479, 518] width 33 height 10
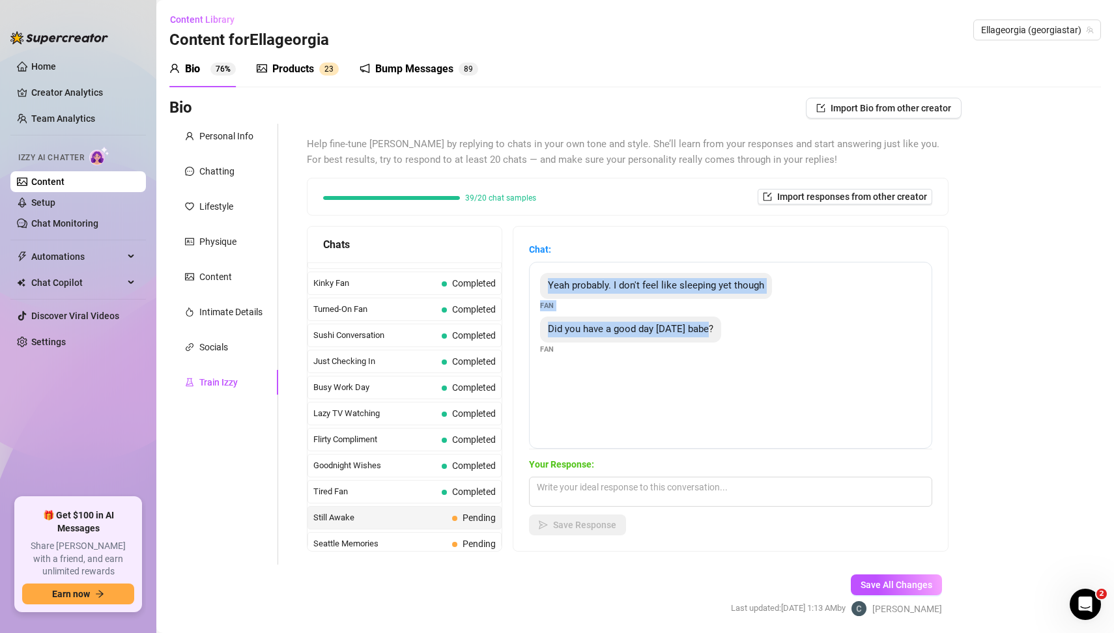
drag, startPoint x: 544, startPoint y: 285, endPoint x: 663, endPoint y: 341, distance: 131.4
click at [663, 341] on div "Yeah probably. I don't feel like sleeping yet though Fan Did you have a good da…" at bounding box center [730, 355] width 403 height 187
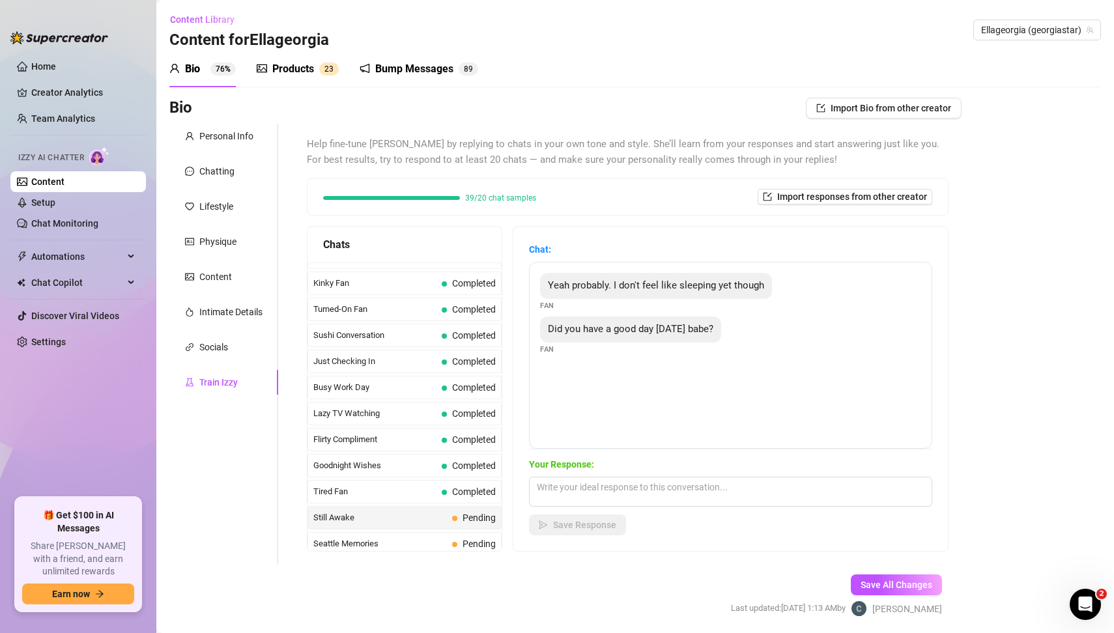
click at [1004, 472] on div "Bio Import Bio from other creator Personal Info Chatting Lifestyle Physique Con…" at bounding box center [635, 369] width 932 height 542
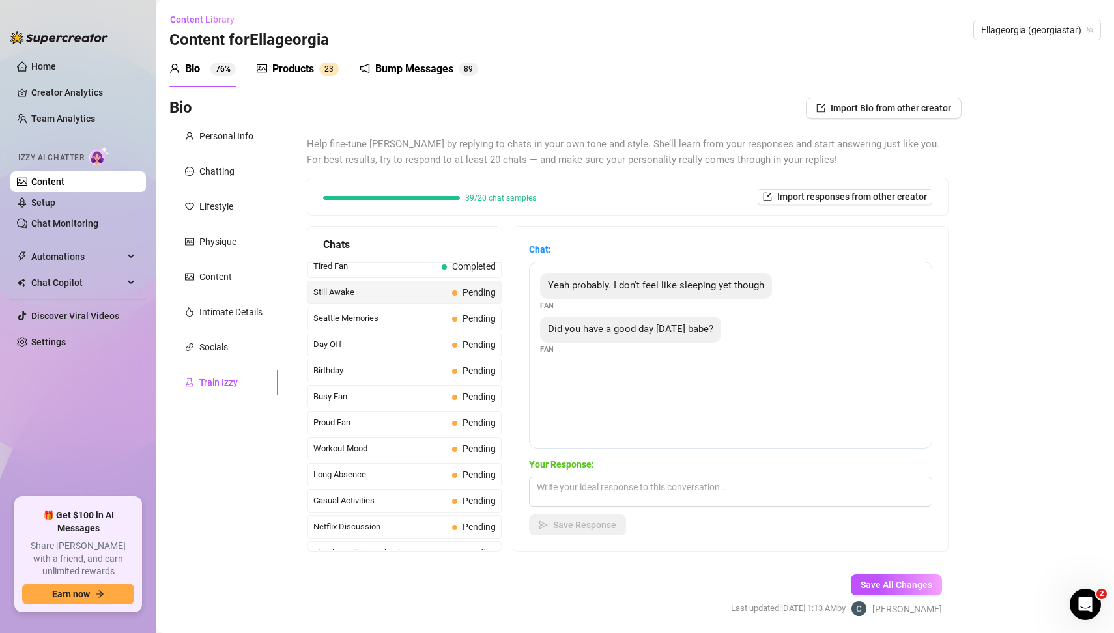
scroll to position [995, 0]
click at [575, 487] on textarea at bounding box center [730, 492] width 403 height 30
paste textarea "Hehe I love that you’re staying up with me, babe 😘 My day was good… but it’s ev…"
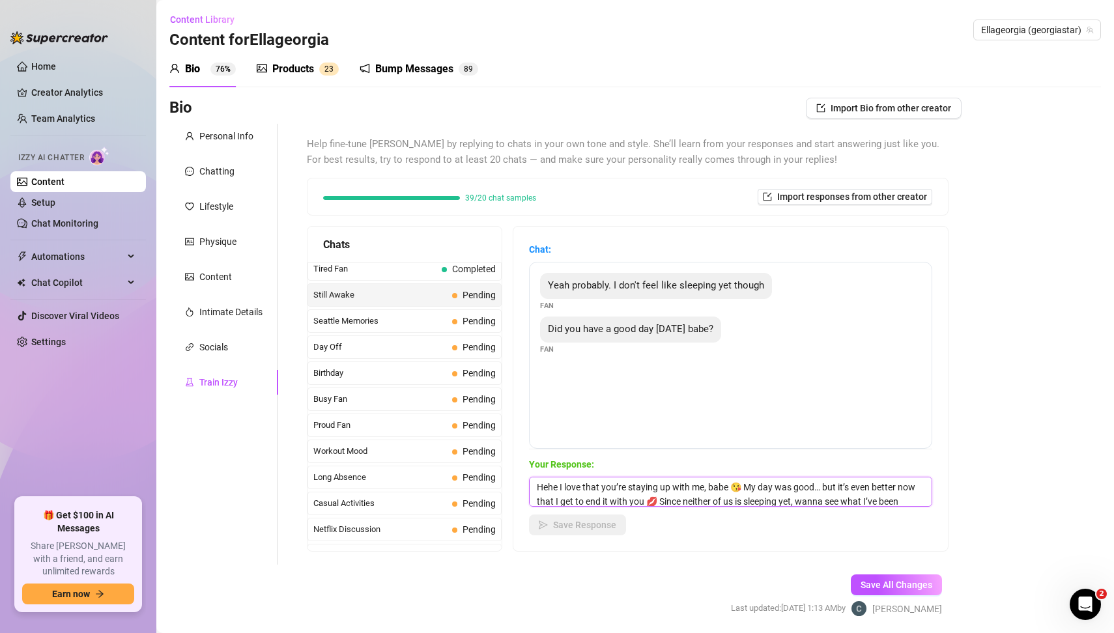
scroll to position [14, 0]
click at [567, 489] on textarea "Hehe I love that you’re staying up with me, babe 😘 My day was good… but it’s ev…" at bounding box center [730, 492] width 403 height 30
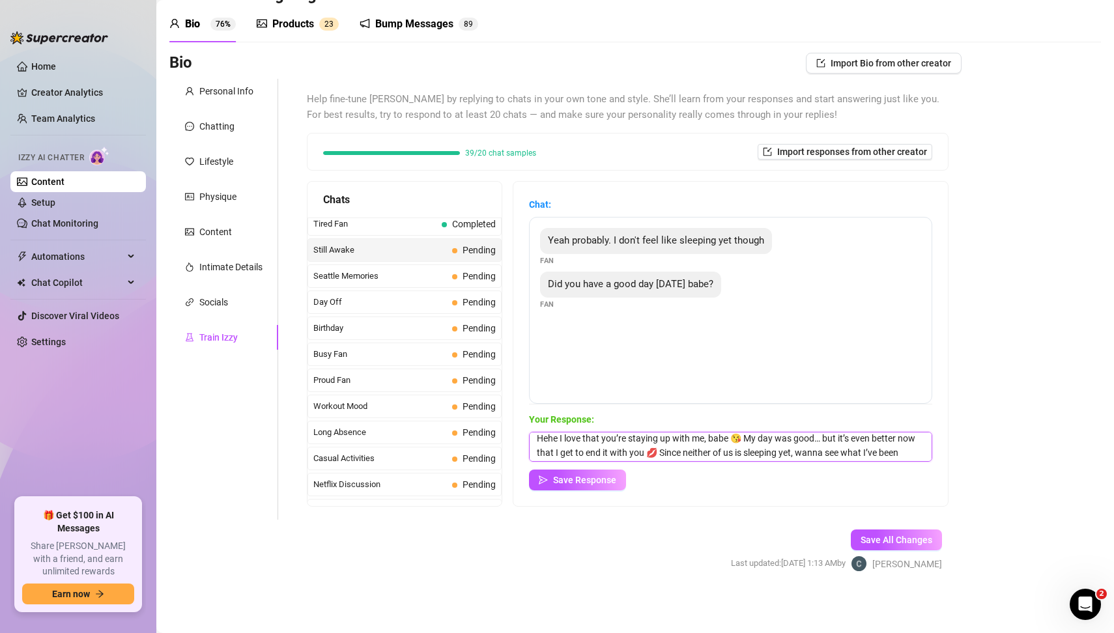
click at [888, 454] on textarea "Hehe I love that you’re staying up with me, babe 😘 My day was good… but it’s ev…" at bounding box center [730, 447] width 403 height 30
type textarea "Hehe I love that you’re staying up with me, babe 😘 My day was good… but it’s ev…"
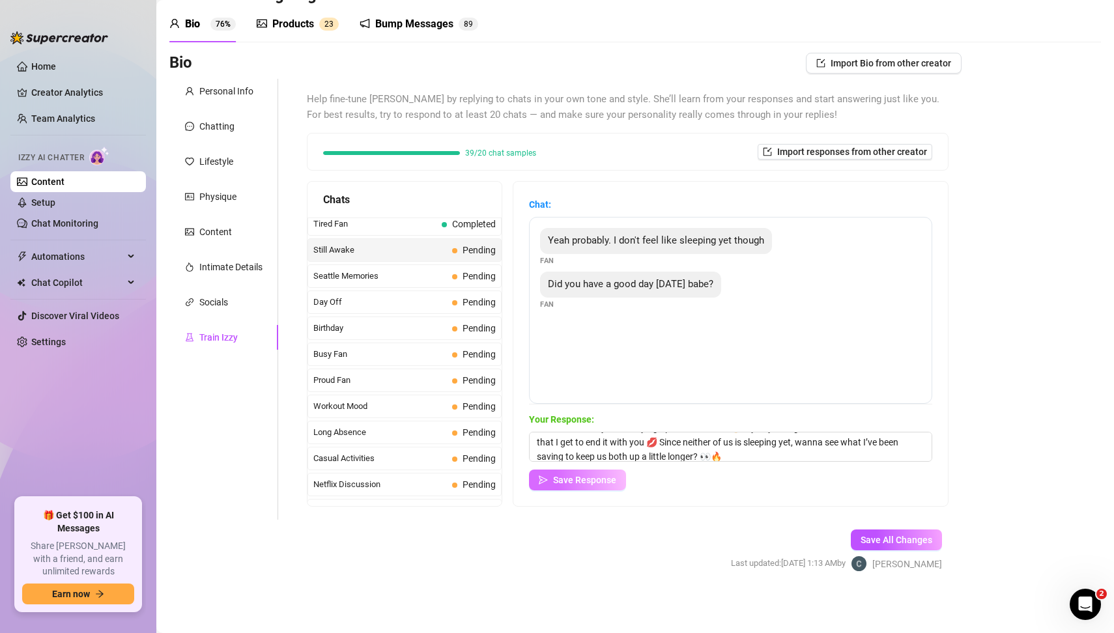
click at [614, 485] on button "Save Response" at bounding box center [577, 480] width 97 height 21
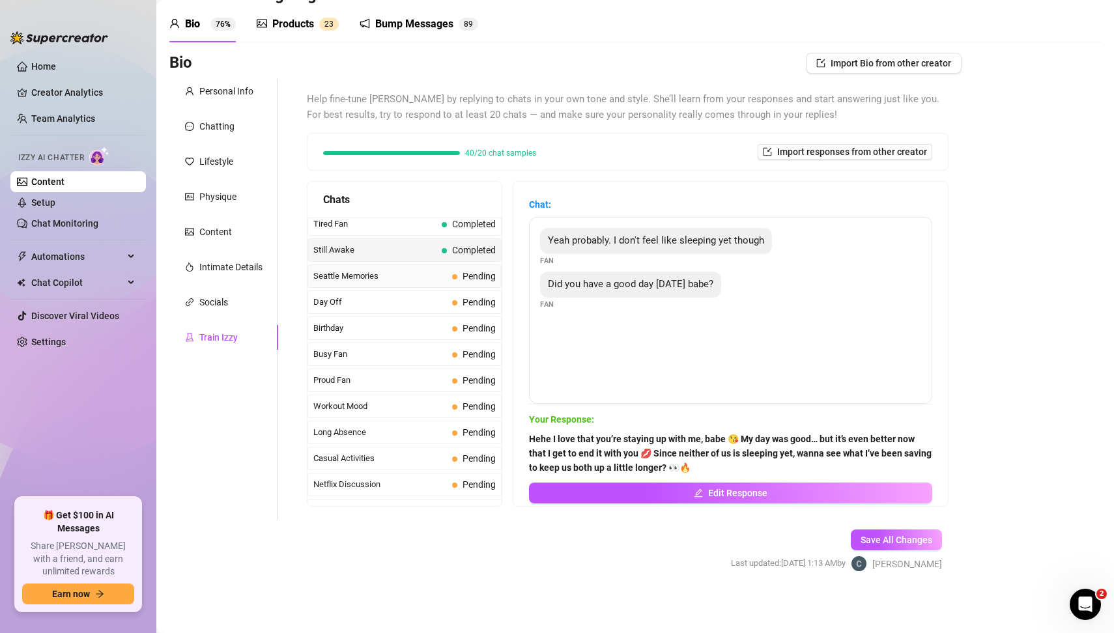
click at [402, 270] on span "Seattle Memories" at bounding box center [380, 276] width 134 height 13
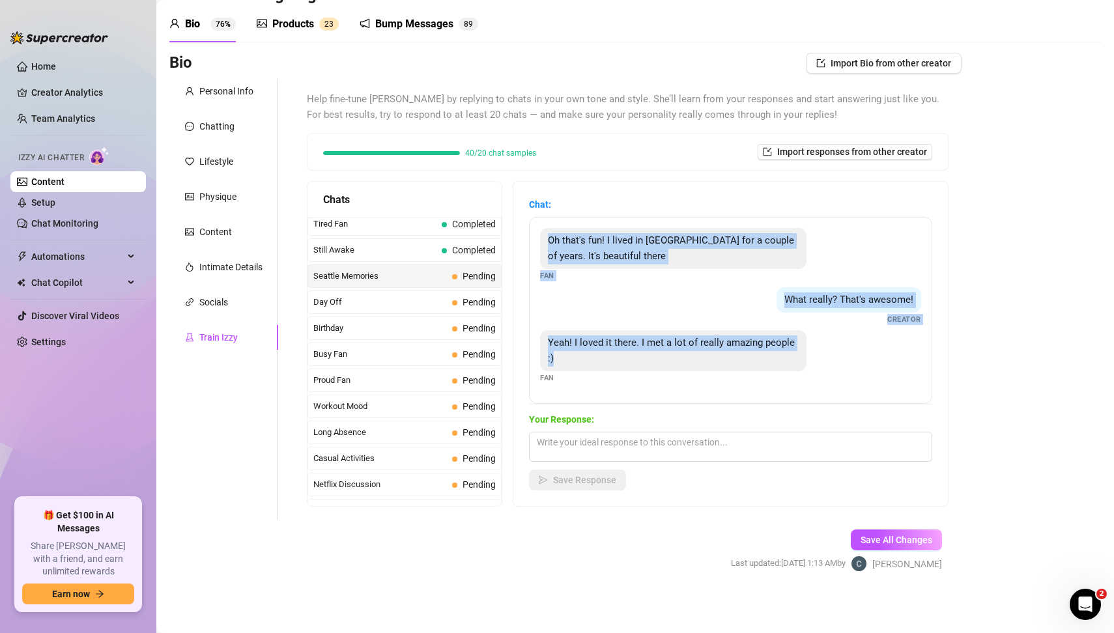
drag, startPoint x: 547, startPoint y: 240, endPoint x: 783, endPoint y: 355, distance: 263.1
click at [783, 355] on div "Oh that's fun! I lived in [GEOGRAPHIC_DATA] for a couple of years. It's beautif…" at bounding box center [730, 310] width 403 height 187
click at [573, 448] on textarea at bounding box center [730, 447] width 403 height 30
paste textarea "Aww that’s so cute 😘 I bet [GEOGRAPHIC_DATA] has nothing on me though 😏💋 I love…"
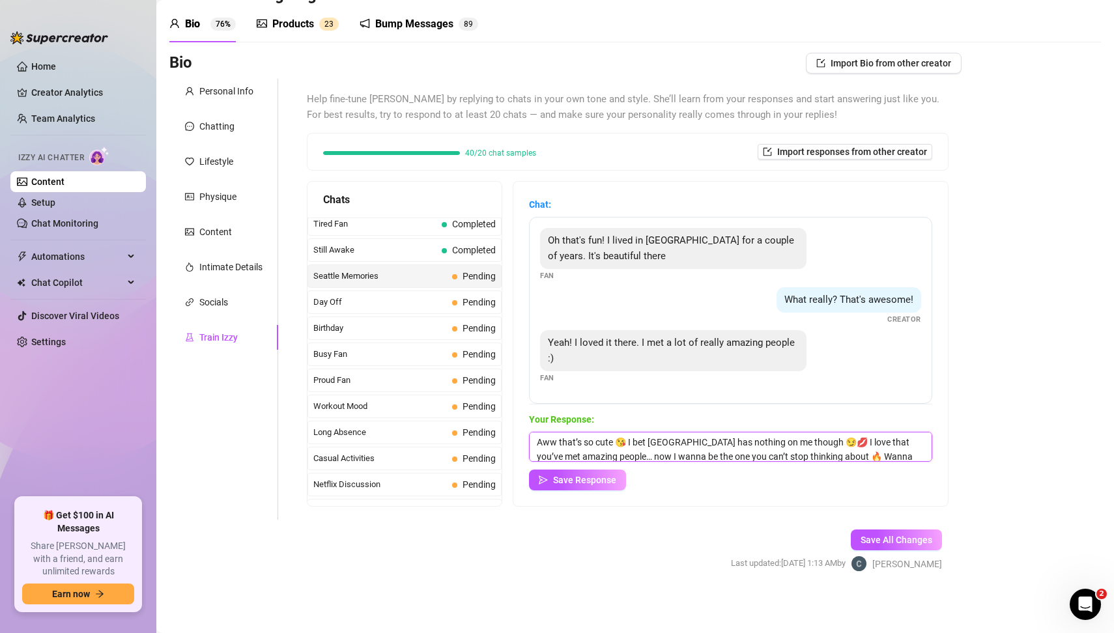
scroll to position [18, 0]
type textarea "Aww that’s so cute 😘 I bet [GEOGRAPHIC_DATA] has nothing on me though 😏💋 I love…"
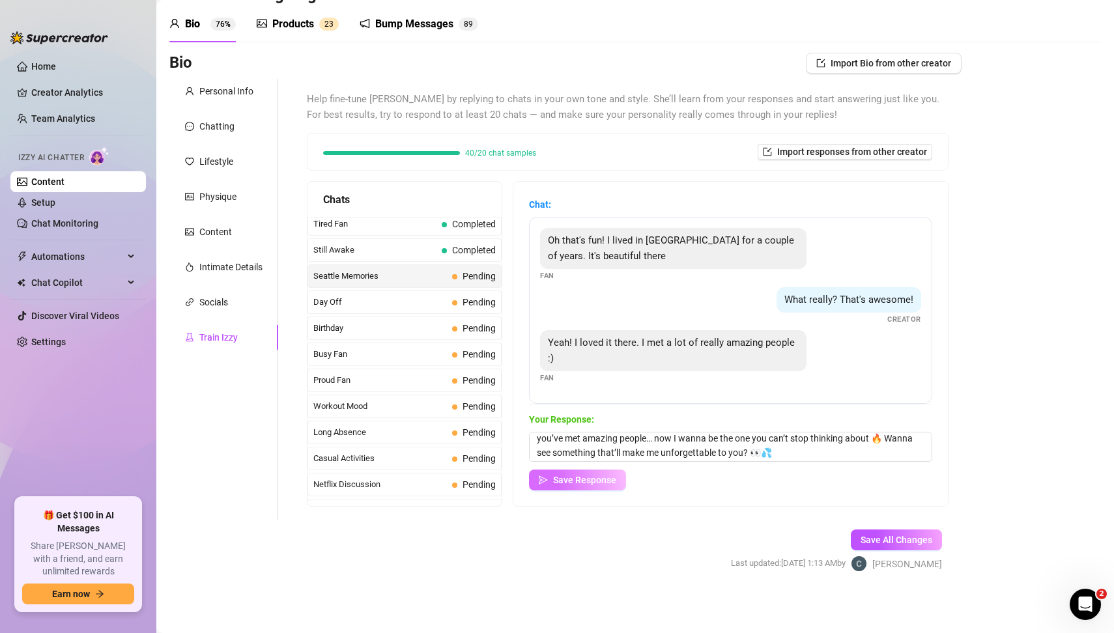
click at [607, 479] on span "Save Response" at bounding box center [584, 480] width 63 height 10
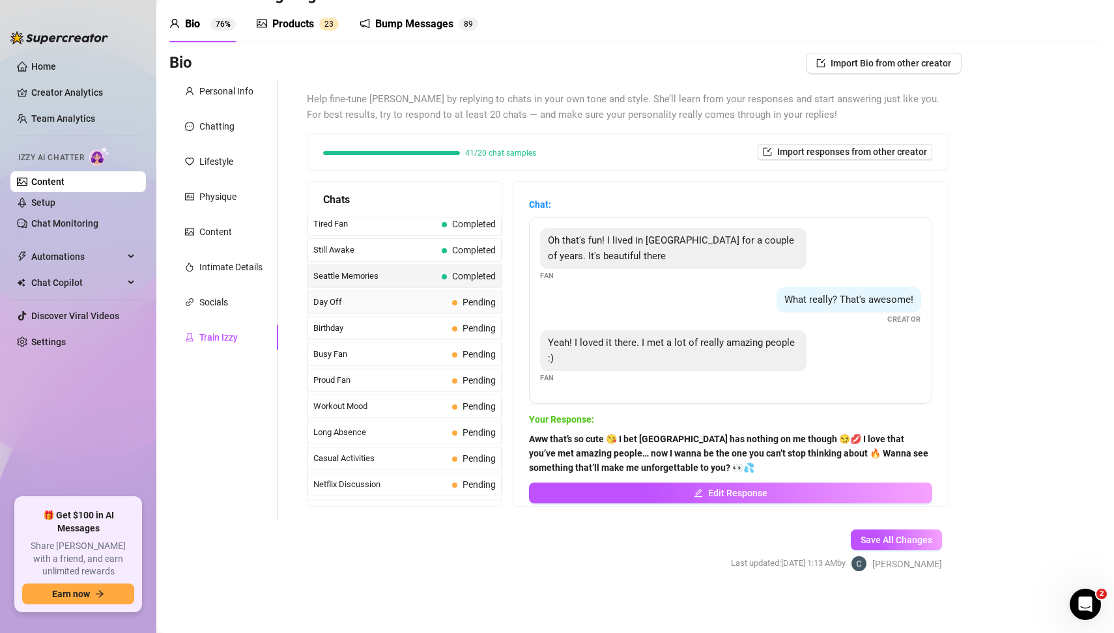
click at [470, 297] on span "Pending" at bounding box center [479, 302] width 33 height 10
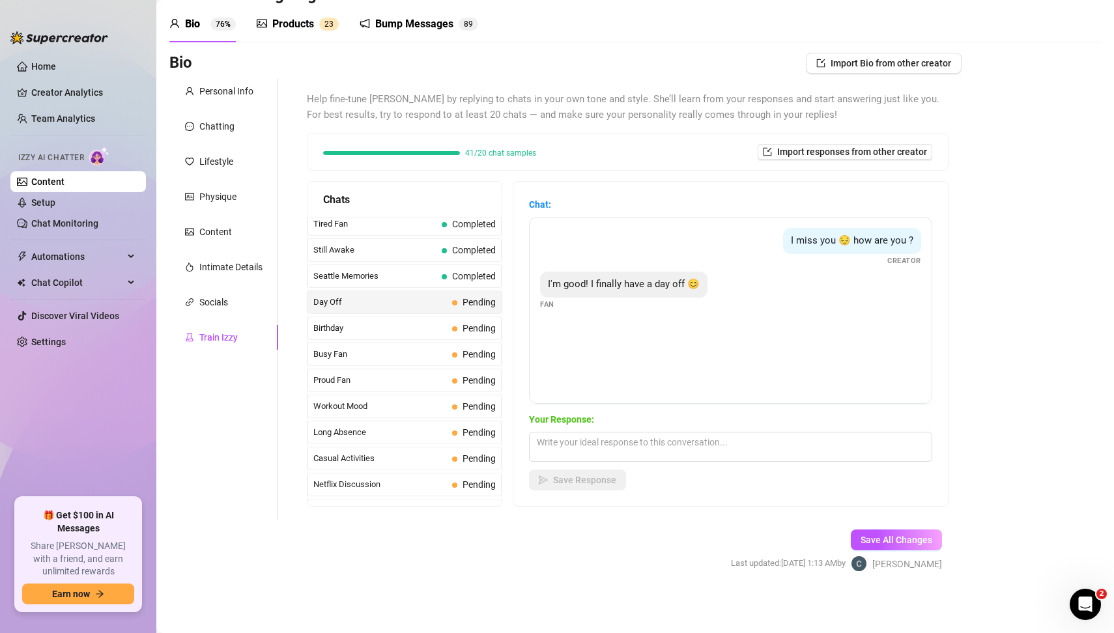
click at [744, 256] on div "I miss you 😔 how are you ? Creator" at bounding box center [730, 247] width 381 height 38
drag, startPoint x: 772, startPoint y: 240, endPoint x: 835, endPoint y: 297, distance: 84.8
click at [835, 297] on div "I miss you 😔 how are you ? Creator I'm good! I finally have a day off 😊 Fan" at bounding box center [730, 310] width 403 height 187
click at [622, 454] on textarea at bounding box center [730, 447] width 403 height 30
click at [610, 450] on textarea at bounding box center [730, 447] width 403 height 30
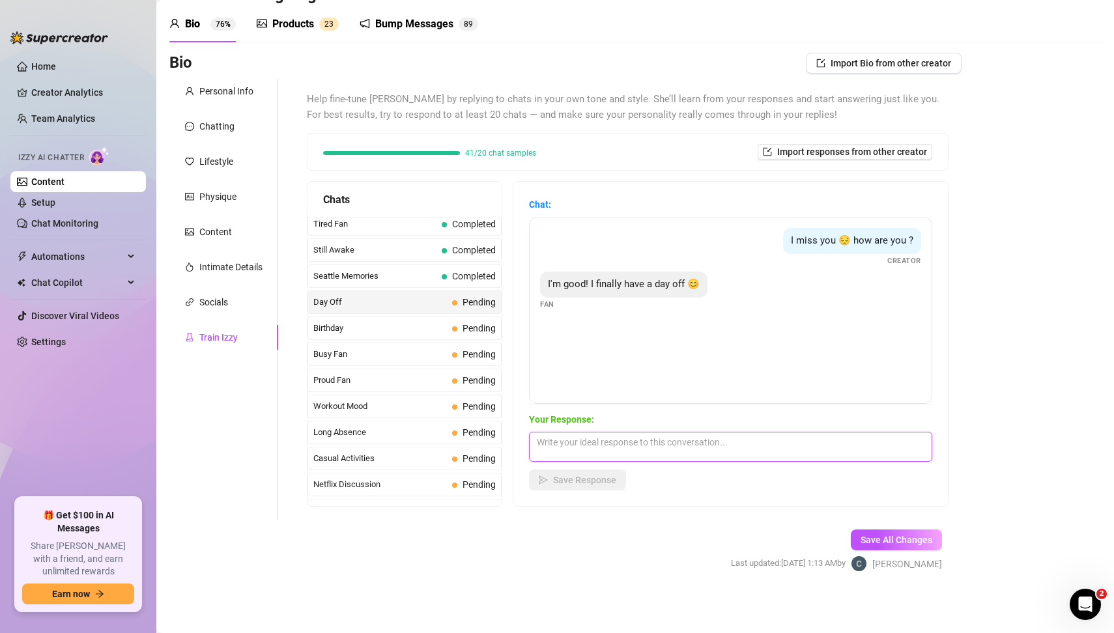
paste textarea "[PERSON_NAME] finally a day off for my baby 😘💋 I missed you too… now you’ve got…"
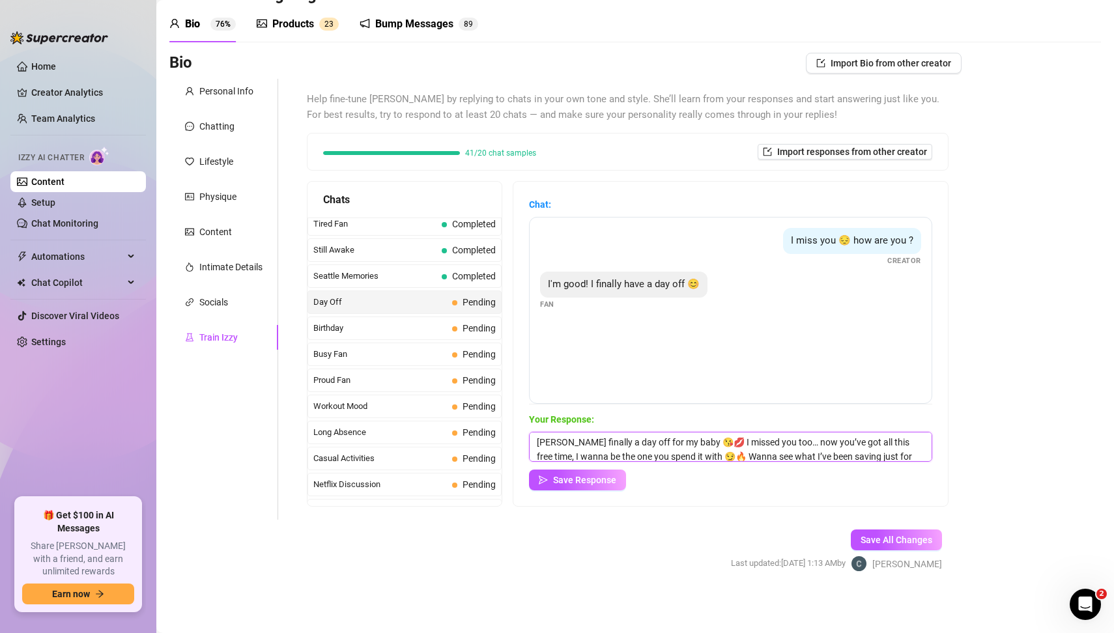
scroll to position [14, 0]
type textarea "[PERSON_NAME] finally a day off for my baby 😘💋 I missed you too… now you’ve got…"
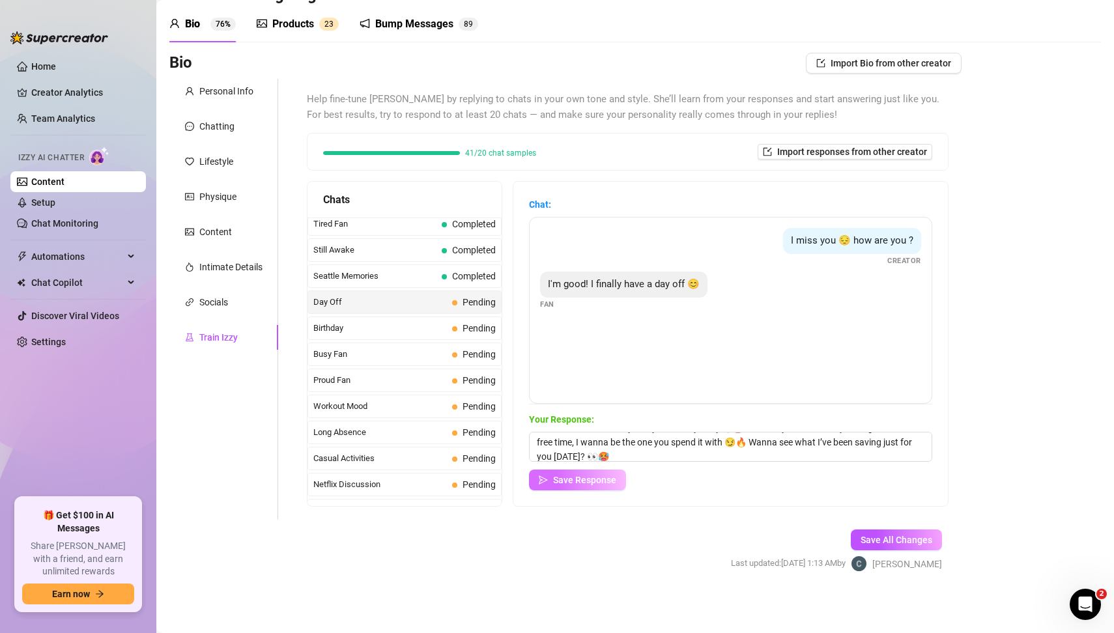
click at [606, 485] on span "Save Response" at bounding box center [584, 480] width 63 height 10
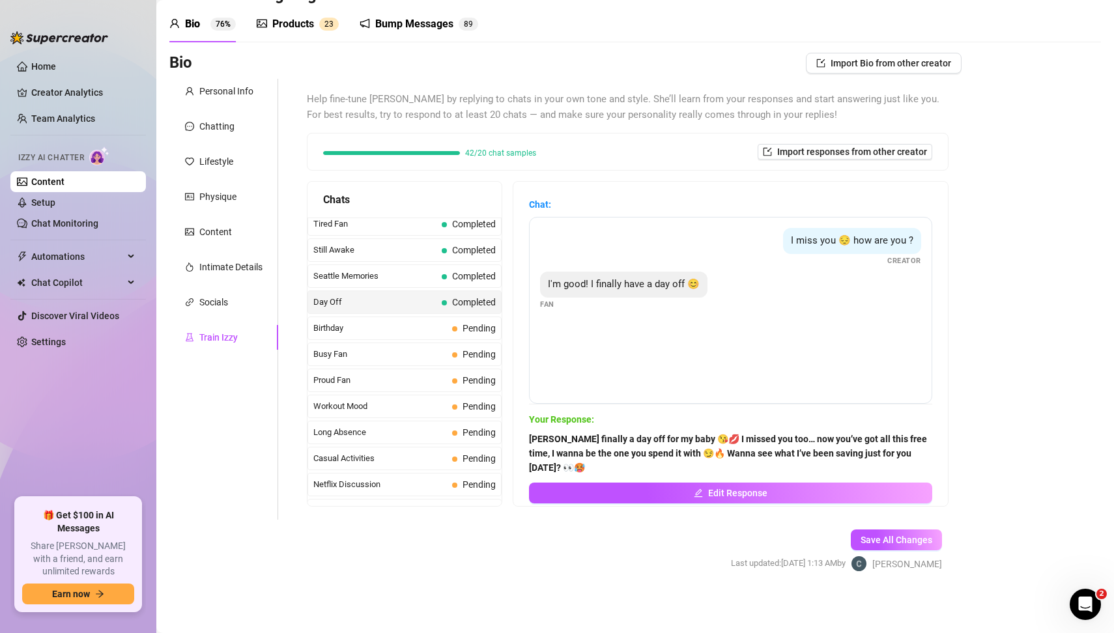
scroll to position [1139, 0]
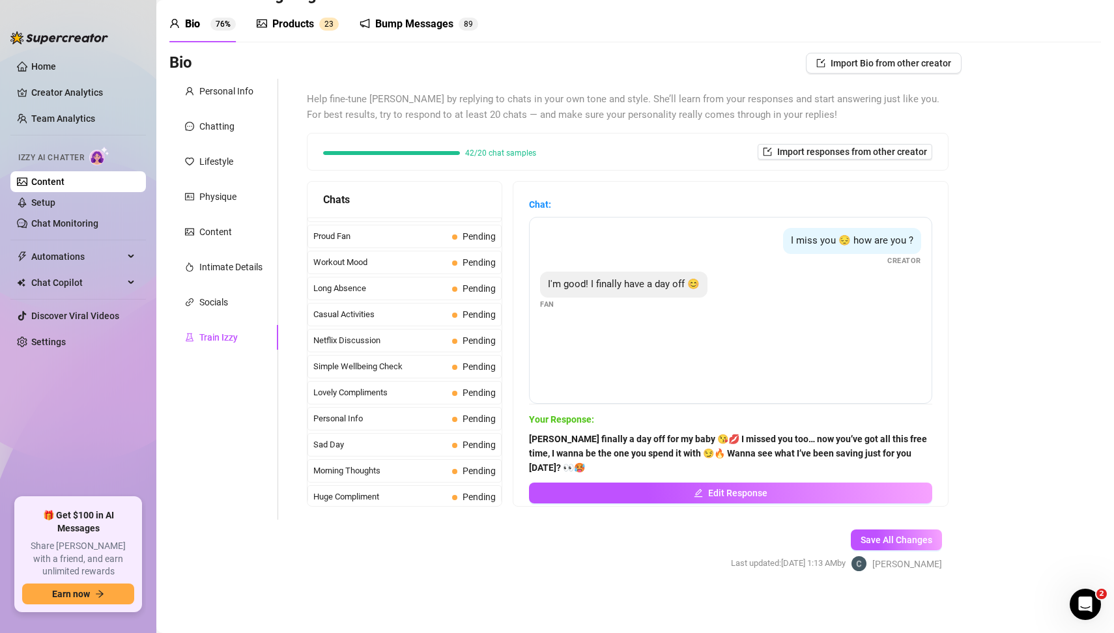
click at [1017, 435] on div "Bio Import Bio from other creator Personal Info Chatting Lifestyle Physique Con…" at bounding box center [635, 324] width 932 height 542
click at [395, 554] on form "Personal Info Chatting Lifestyle Physique Content Intimate Details Socials Trai…" at bounding box center [565, 337] width 792 height 516
click at [420, 334] on span "Birthday" at bounding box center [380, 340] width 134 height 13
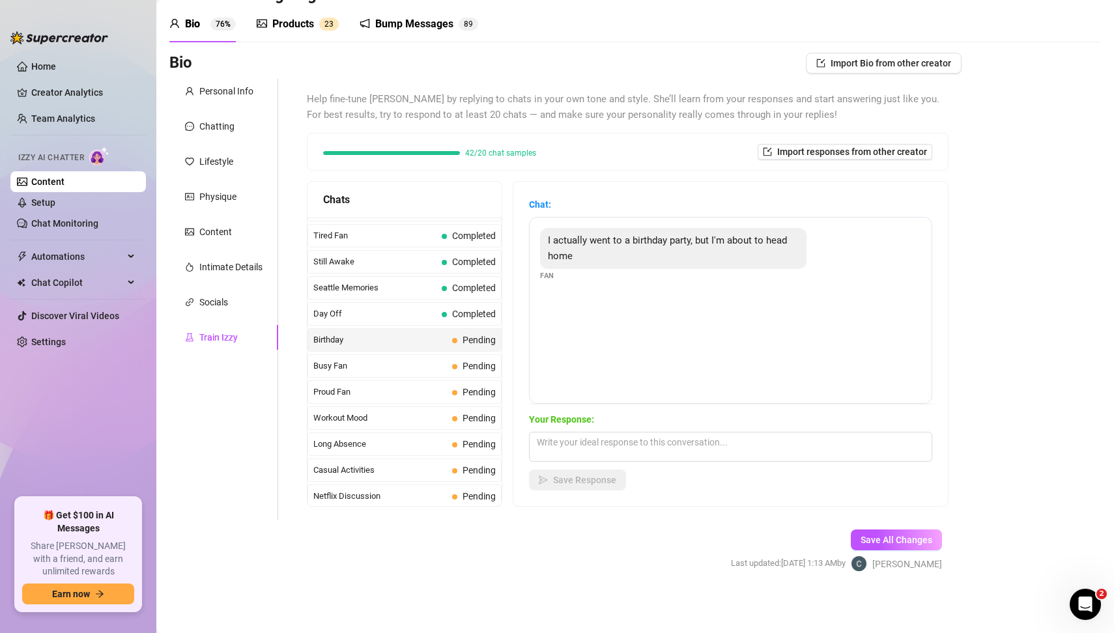
click at [638, 322] on div "I actually went to a birthday party, but I'm about to head home Fan" at bounding box center [730, 310] width 403 height 187
drag, startPoint x: 541, startPoint y: 239, endPoint x: 611, endPoint y: 257, distance: 71.9
click at [611, 257] on div "I actually went to a birthday party, but I'm about to head home" at bounding box center [673, 248] width 266 height 41
click at [588, 448] on textarea at bounding box center [730, 447] width 403 height 30
paste textarea "Ooo birthday party boy 😏🥳 I hope you saved a little energy for me though 😘💋 Cuz…"
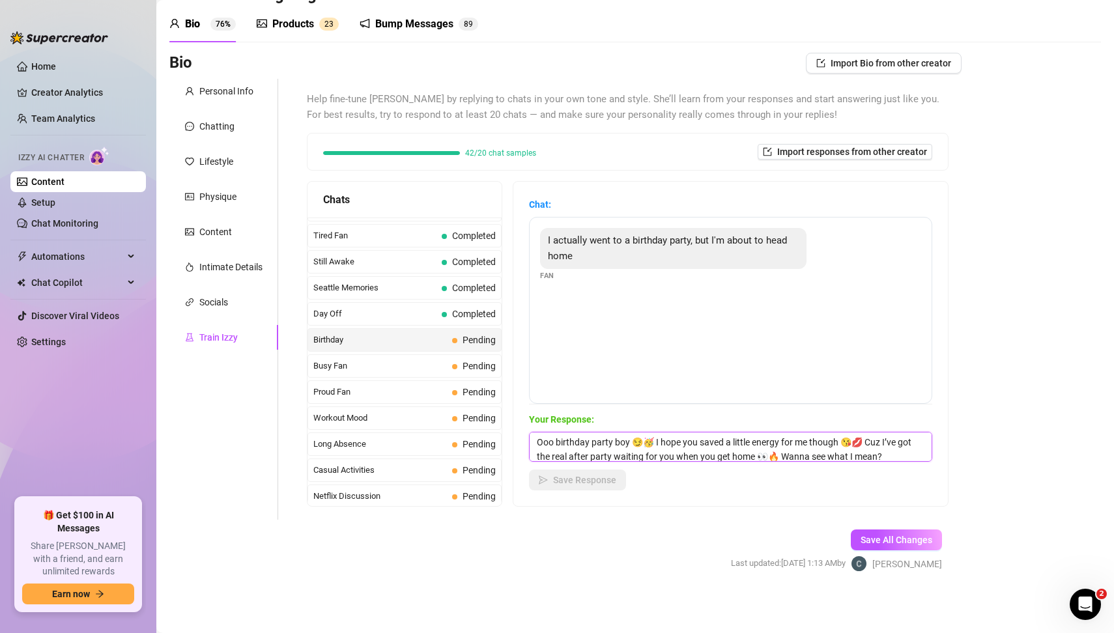
scroll to position [0, 0]
type textarea "Ooo birthday party boy 😏🥳 I hope you saved a little energy for me though 😘💋 Cuz…"
click at [601, 480] on span "Save Response" at bounding box center [584, 480] width 63 height 10
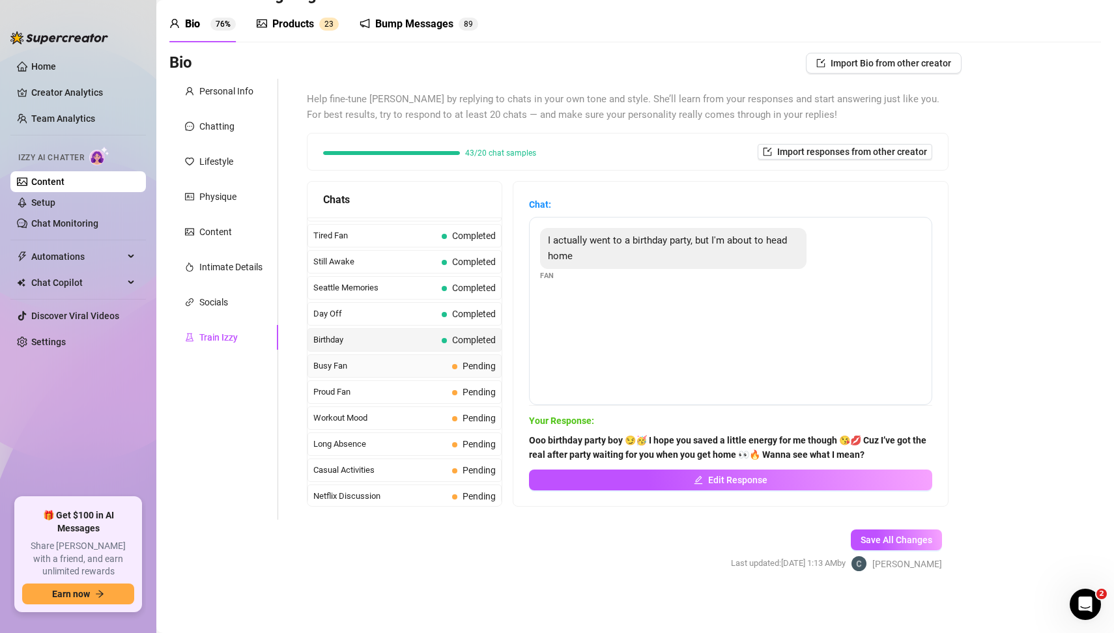
click at [350, 360] on span "Busy Fan" at bounding box center [380, 366] width 134 height 13
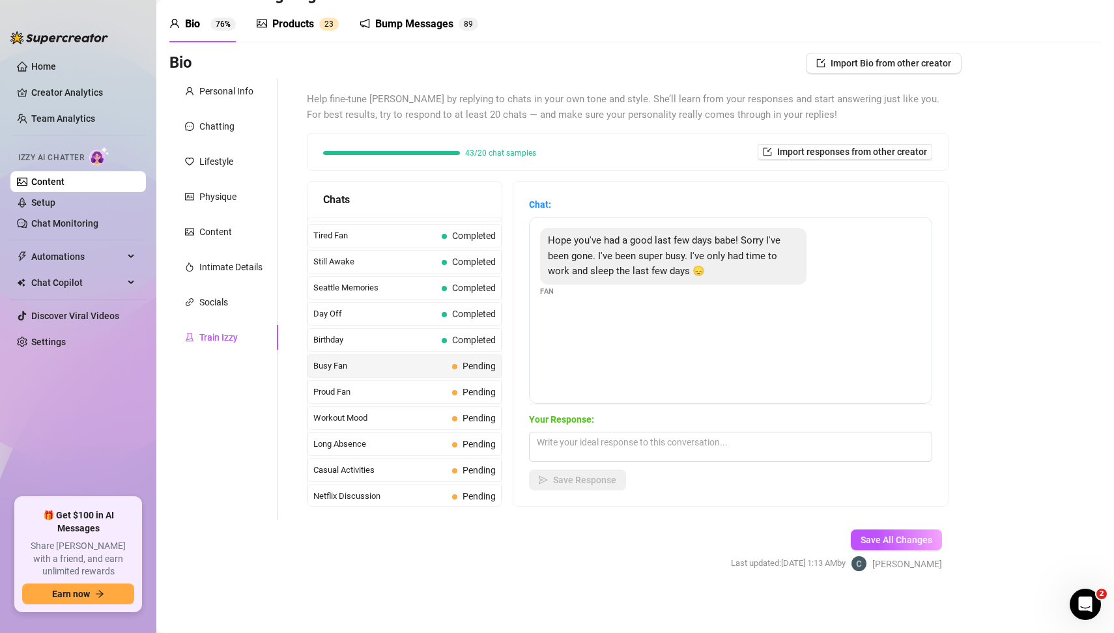
click at [1007, 399] on div "Bio Import Bio from other creator Personal Info Chatting Lifestyle Physique Con…" at bounding box center [635, 324] width 932 height 542
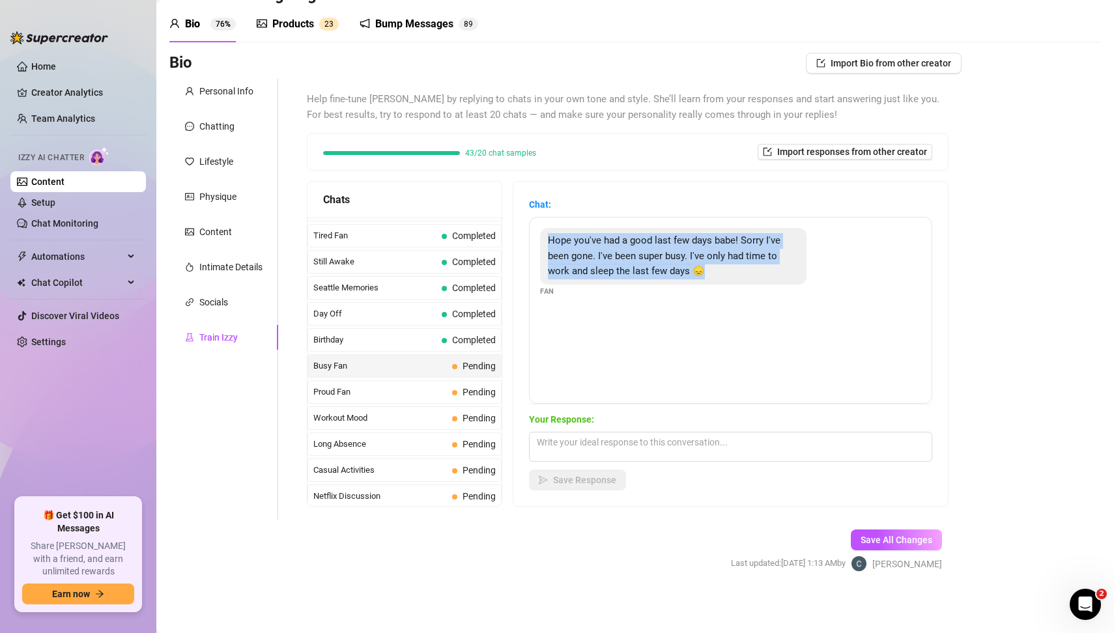
drag, startPoint x: 547, startPoint y: 238, endPoint x: 676, endPoint y: 279, distance: 136.0
click at [676, 279] on div "Hope you've had a good last few days babe! Sorry I've been gone. I've been supe…" at bounding box center [673, 256] width 266 height 57
click at [573, 446] on textarea at bounding box center [730, 447] width 403 height 30
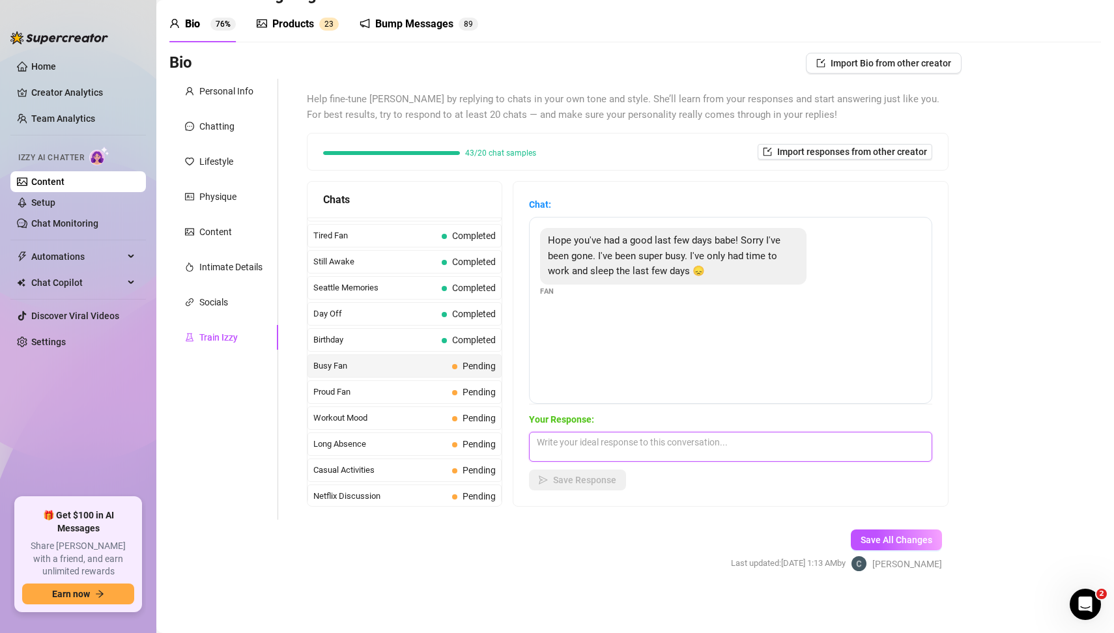
paste textarea "“Aww I missed you, baby 😘 I was wondering where my favorite distraction went 😏💋…"
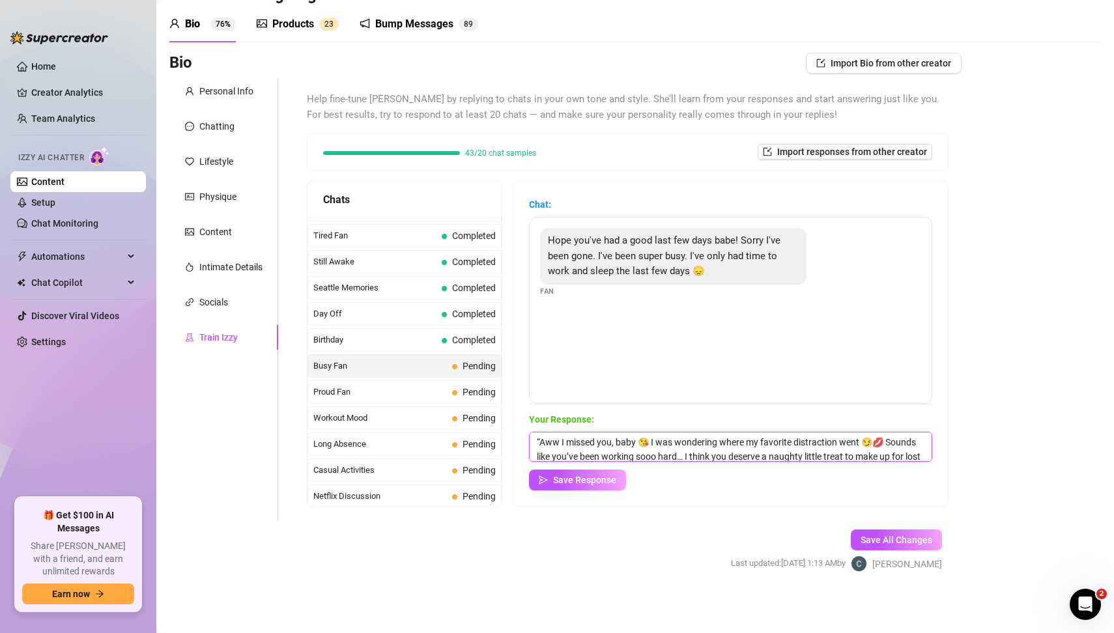
scroll to position [14, 0]
click at [573, 446] on textarea "“Aww I missed you, baby 😘 I was wondering where my favorite distraction went 😏💋…" at bounding box center [730, 447] width 403 height 30
click at [562, 440] on textarea "“Aww I missed you, baby 😘 I was wondering where my favorite distraction went 😏💋…" at bounding box center [730, 447] width 403 height 30
click at [779, 450] on textarea "Aww I missed you, baby 😘 I was wondering where my favorite distraction went 😏💋 …" at bounding box center [730, 447] width 403 height 30
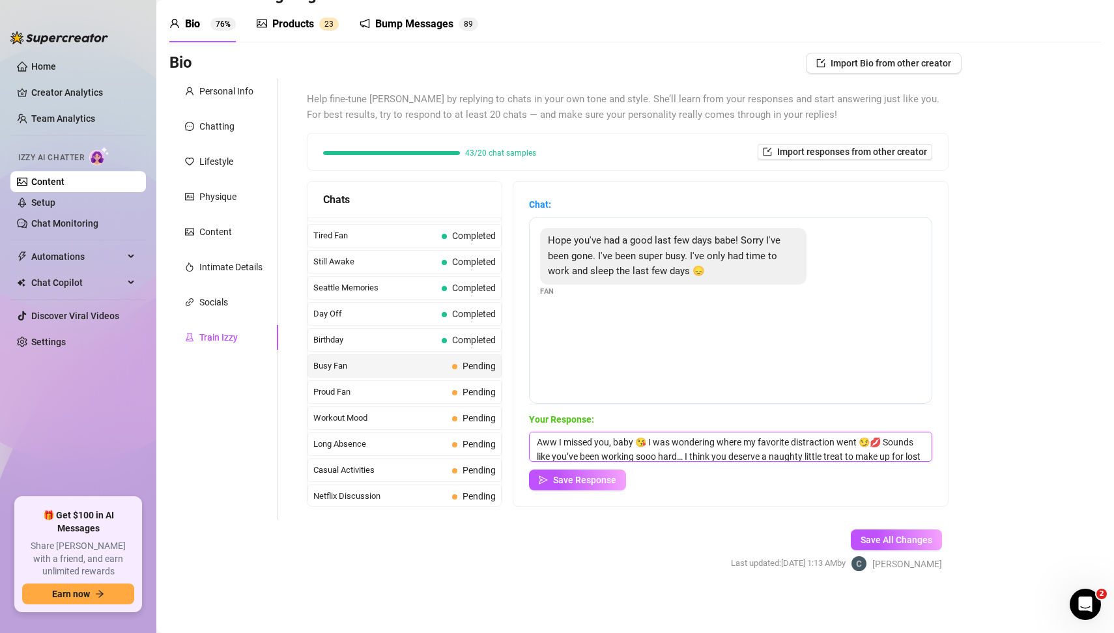
scroll to position [18, 0]
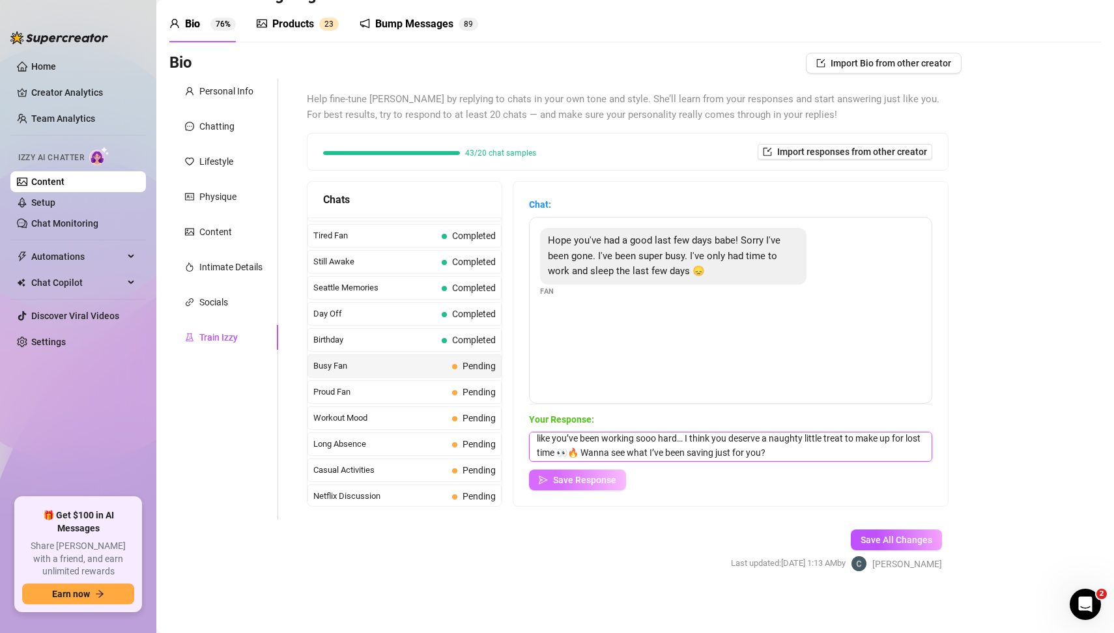
type textarea "Aww I missed you, baby 😘 I was wondering where my favorite distraction went 😏💋 …"
click at [605, 476] on span "Save Response" at bounding box center [584, 480] width 63 height 10
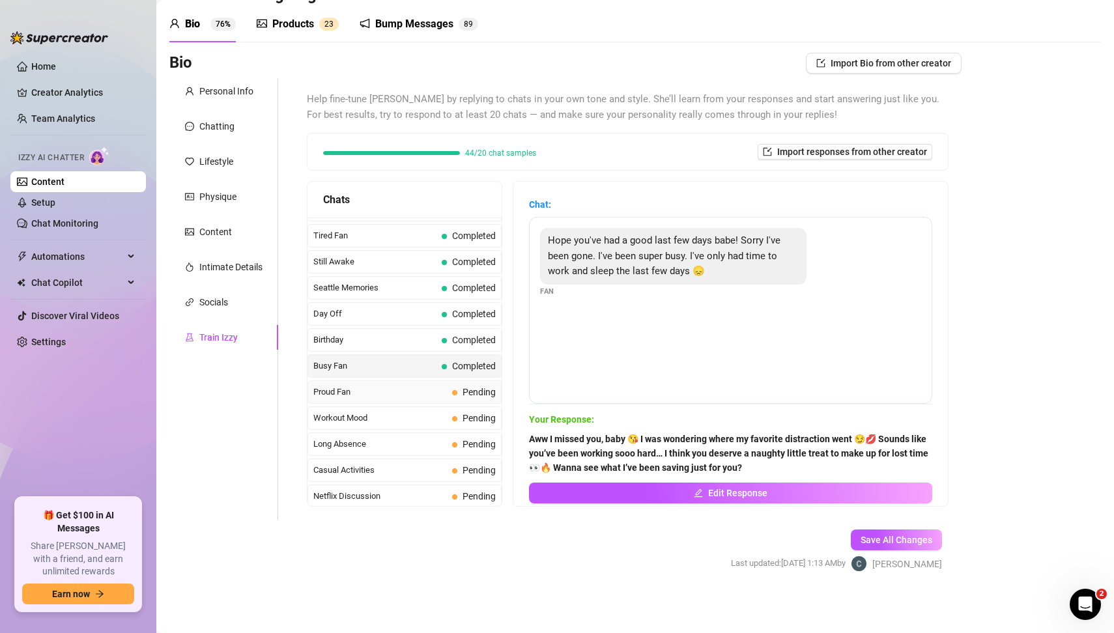
click at [359, 386] on span "Proud Fan" at bounding box center [380, 392] width 134 height 13
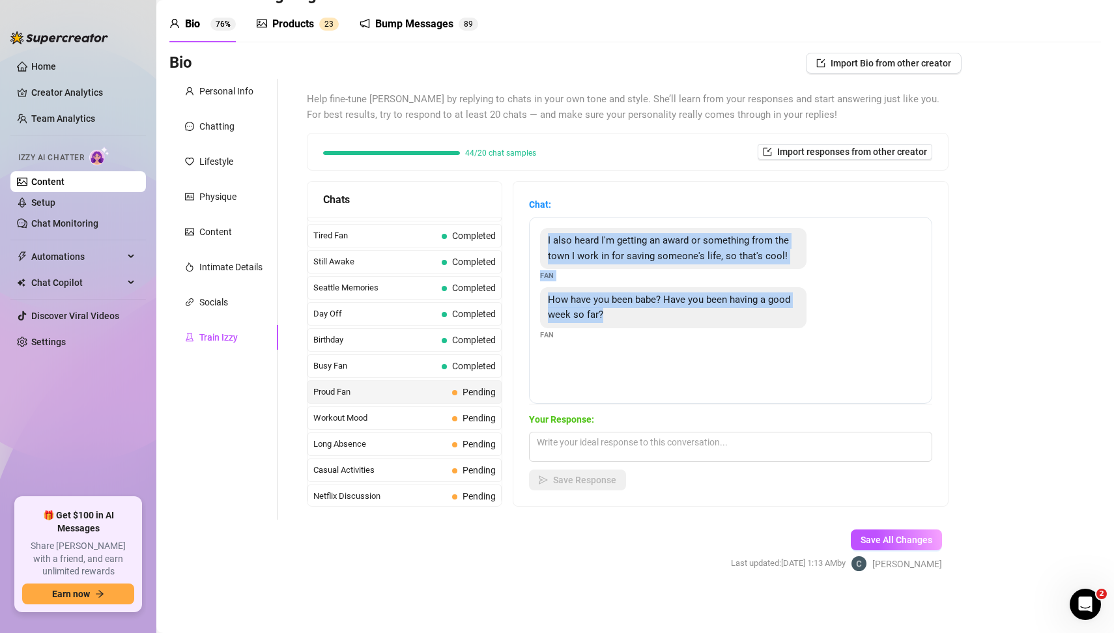
drag, startPoint x: 545, startPoint y: 235, endPoint x: 681, endPoint y: 313, distance: 157.0
click at [681, 313] on div "I also heard I'm getting an award or something from the town I work in for savi…" at bounding box center [730, 310] width 403 height 187
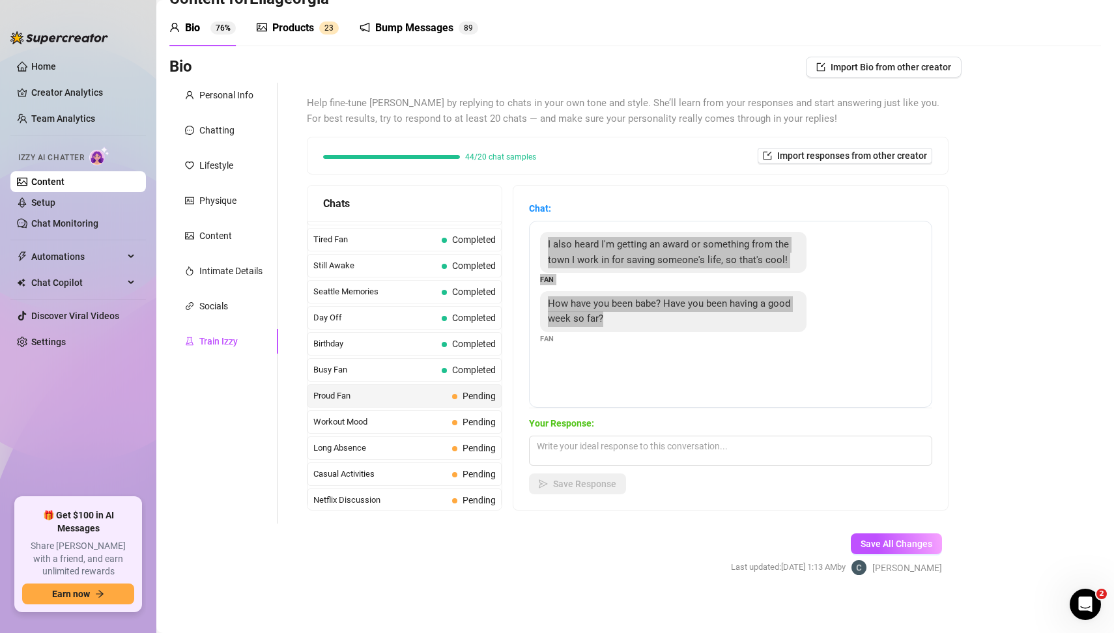
scroll to position [45, 0]
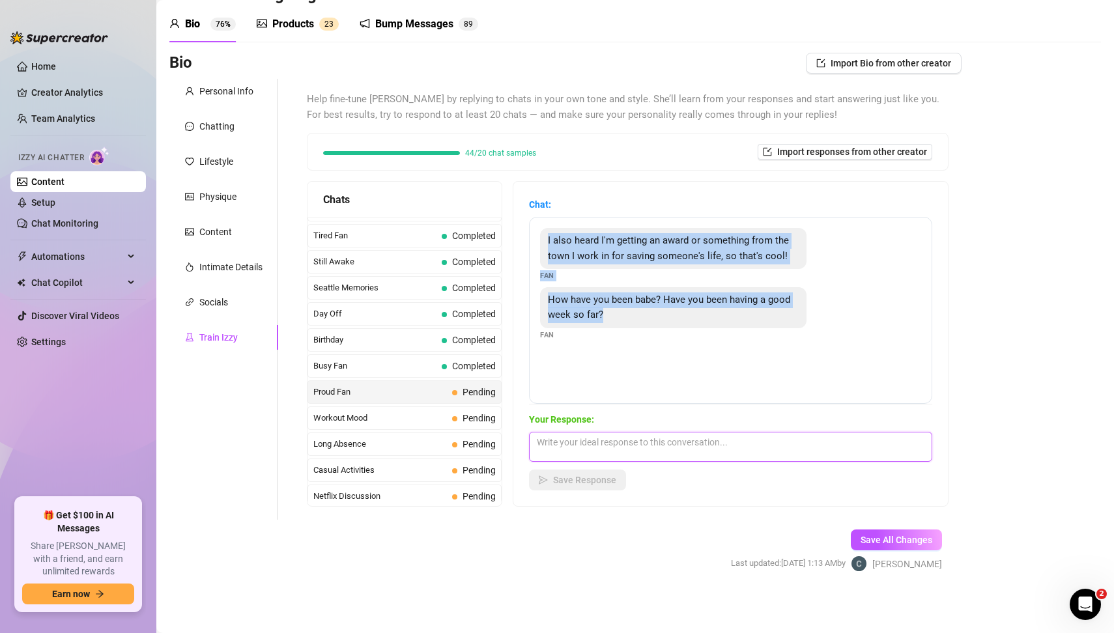
click at [579, 442] on textarea at bounding box center [730, 447] width 403 height 30
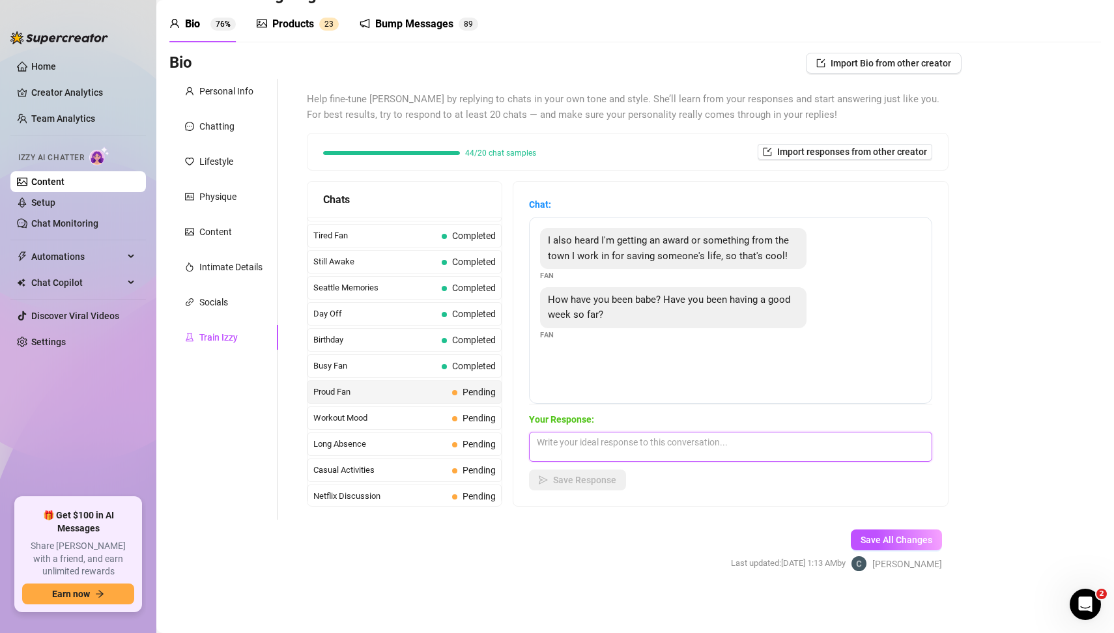
paste textarea "Omg babe that’s amazing 😍🔥 my hero! You totally deserve that award… and maybe a…"
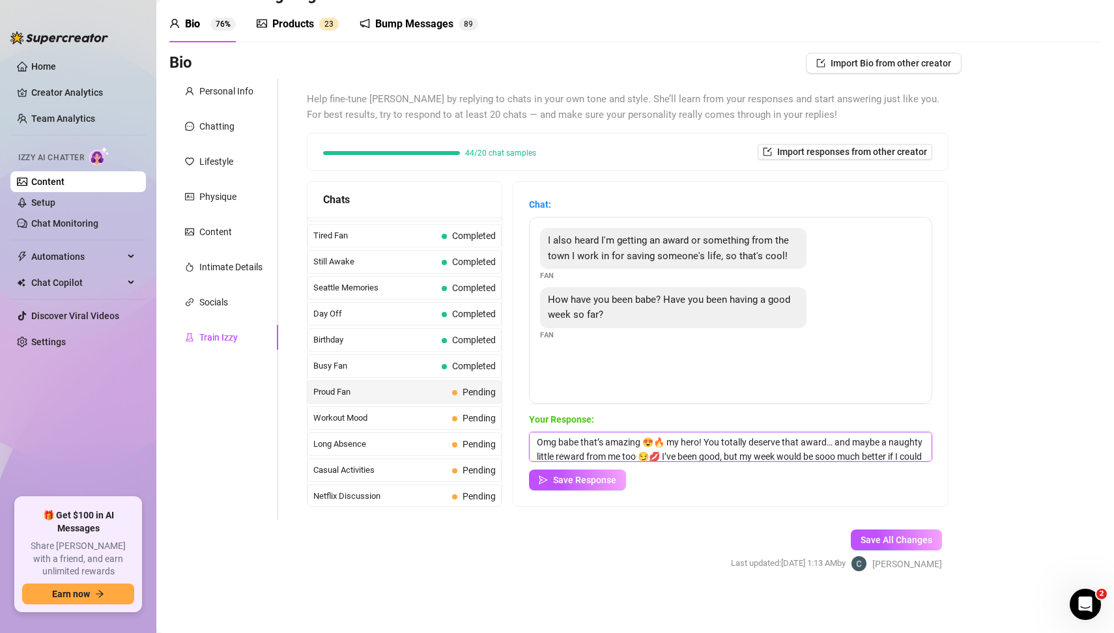
scroll to position [14, 0]
type textarea "Omg babe that’s amazing 😍🔥 my hero! You totally deserve that award… and maybe a…"
click at [606, 481] on span "Save Response" at bounding box center [584, 480] width 63 height 10
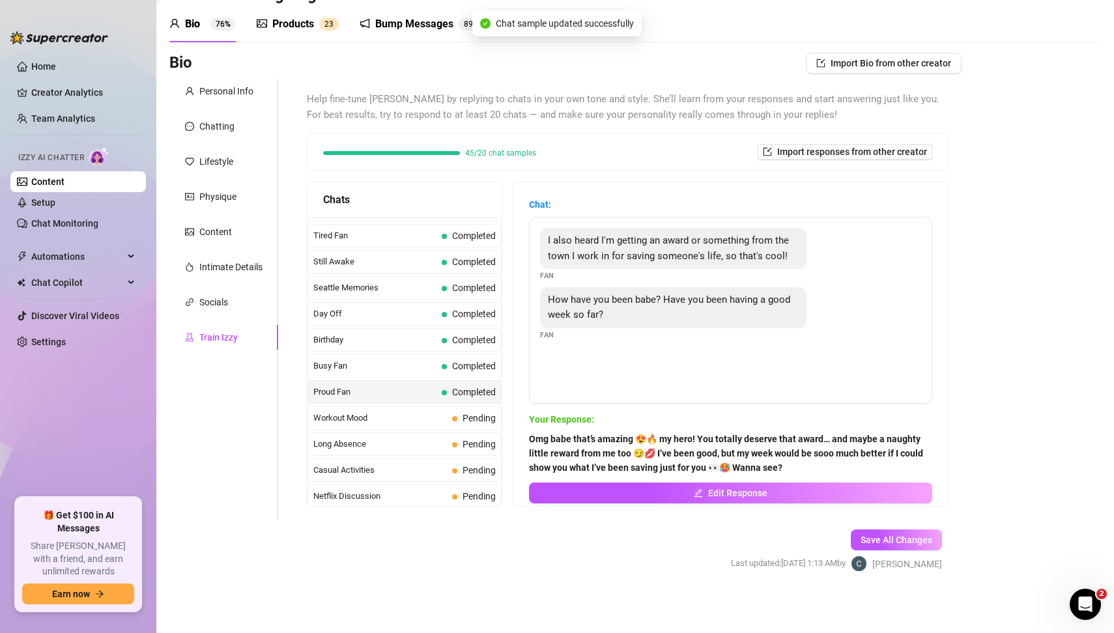
click at [998, 441] on div "Bio Import Bio from other creator Personal Info Chatting Lifestyle Physique Con…" at bounding box center [635, 324] width 932 height 542
click at [392, 412] on span "Workout Mood" at bounding box center [380, 418] width 134 height 13
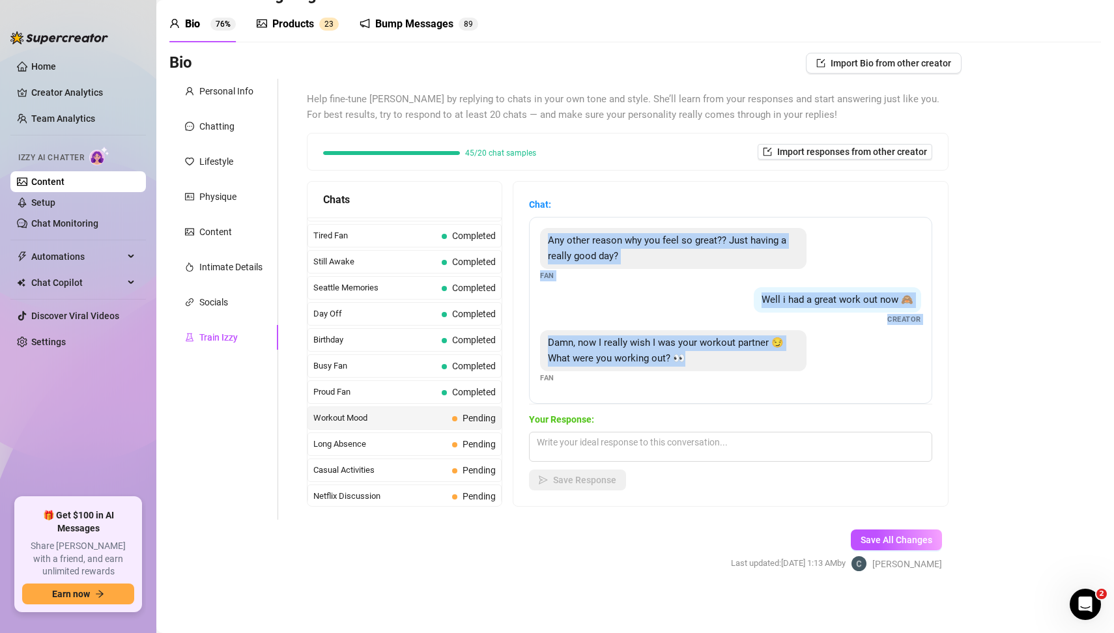
drag, startPoint x: 534, startPoint y: 231, endPoint x: 804, endPoint y: 363, distance: 300.4
click at [804, 363] on div "Any other reason why you feel so great?? Just having a really good day? Fan Wel…" at bounding box center [730, 310] width 403 height 187
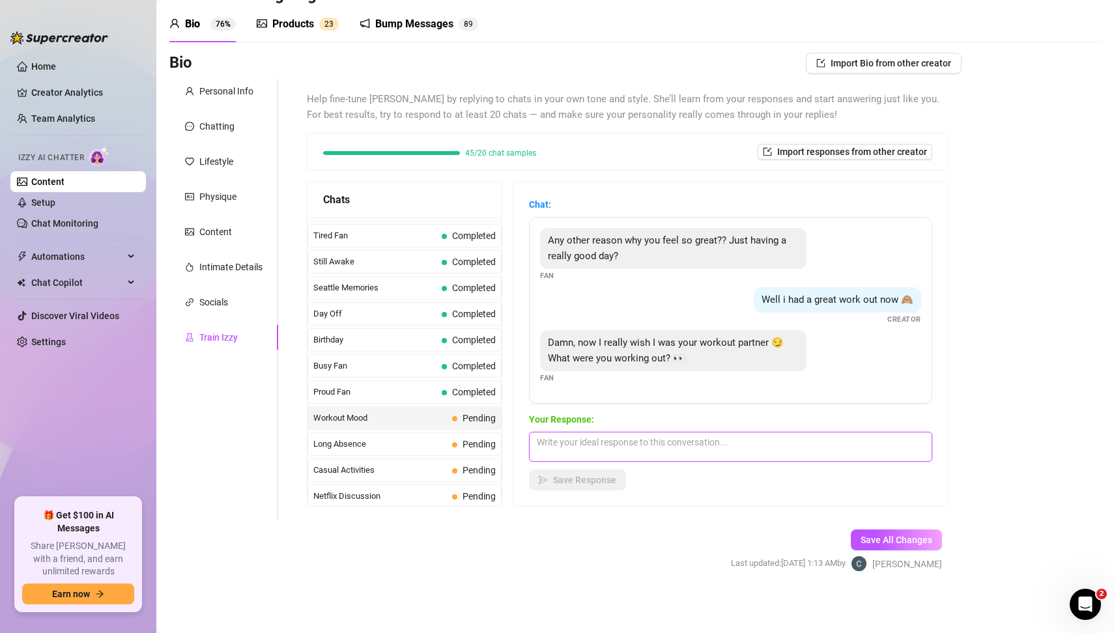
click at [698, 445] on textarea at bounding box center [730, 447] width 403 height 30
paste textarea "Hehe I’d love you as my workout partner, baby 😘💋 I was working these legs and a…"
type textarea "Hehe I’d love you as my workout partner, baby 😘💋 I was working these legs and a…"
click at [610, 480] on span "Save Response" at bounding box center [584, 480] width 63 height 10
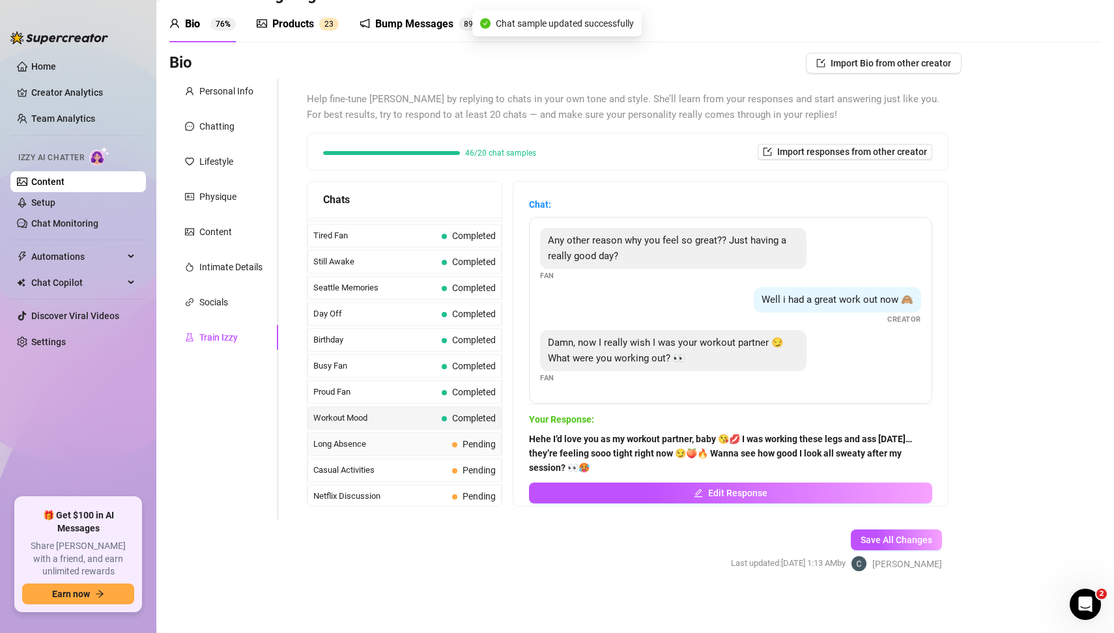
click at [460, 437] on span "Pending" at bounding box center [474, 444] width 44 height 14
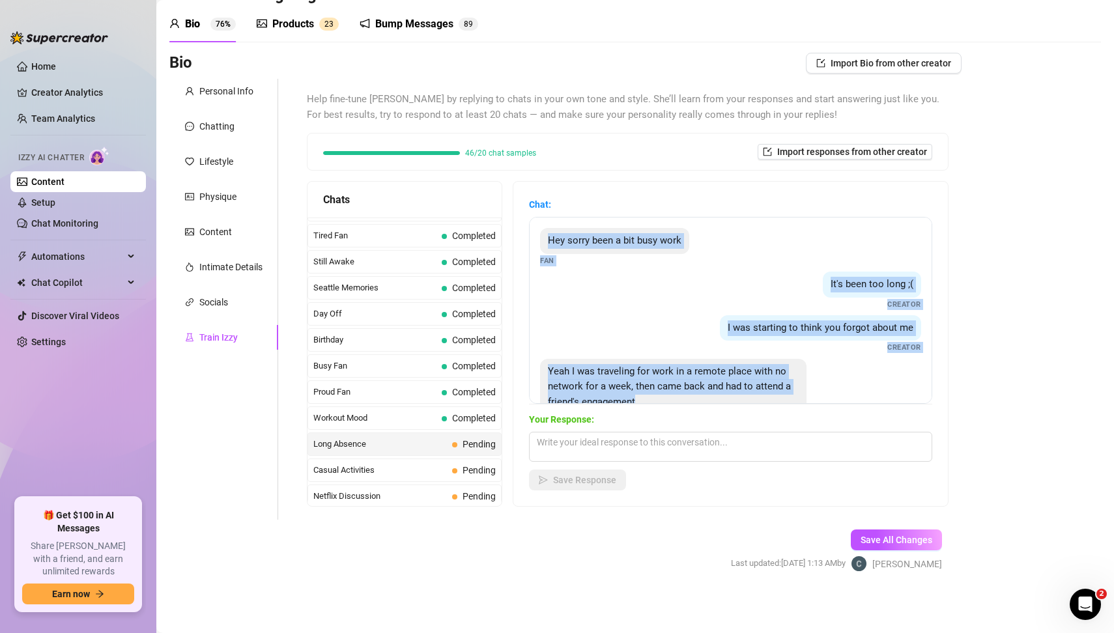
scroll to position [38, 0]
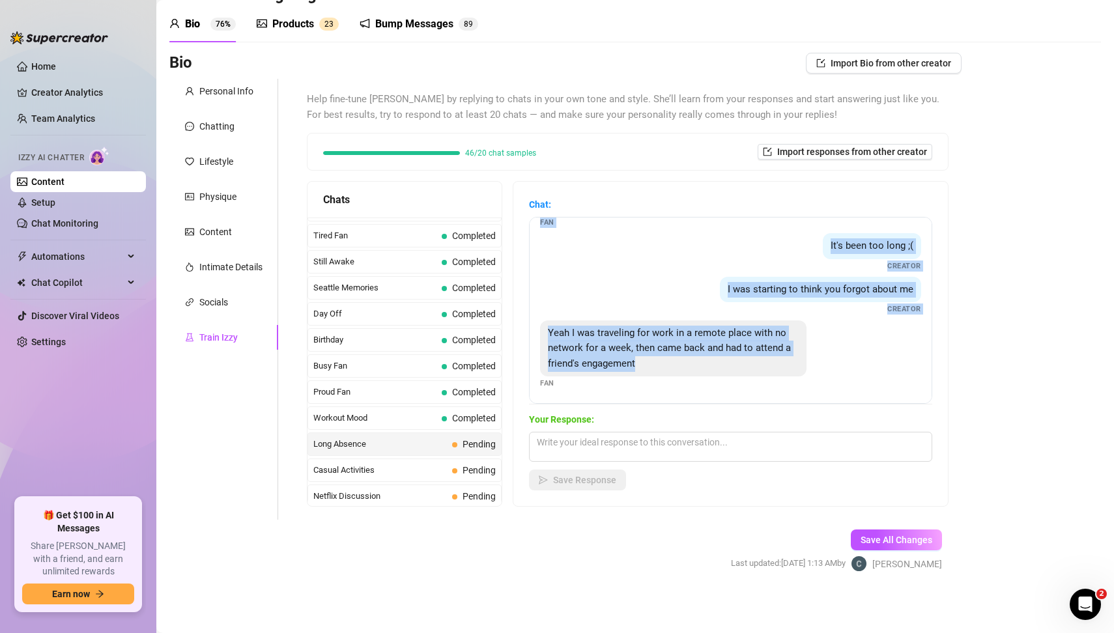
drag, startPoint x: 543, startPoint y: 236, endPoint x: 787, endPoint y: 365, distance: 276.3
click at [787, 365] on div "Hey sorry been a bit busy work Fan It's been too long ;( Creator I was starting…" at bounding box center [730, 310] width 403 height 187
click at [582, 293] on div "I was starting to think you forgot about me Creator" at bounding box center [730, 296] width 381 height 38
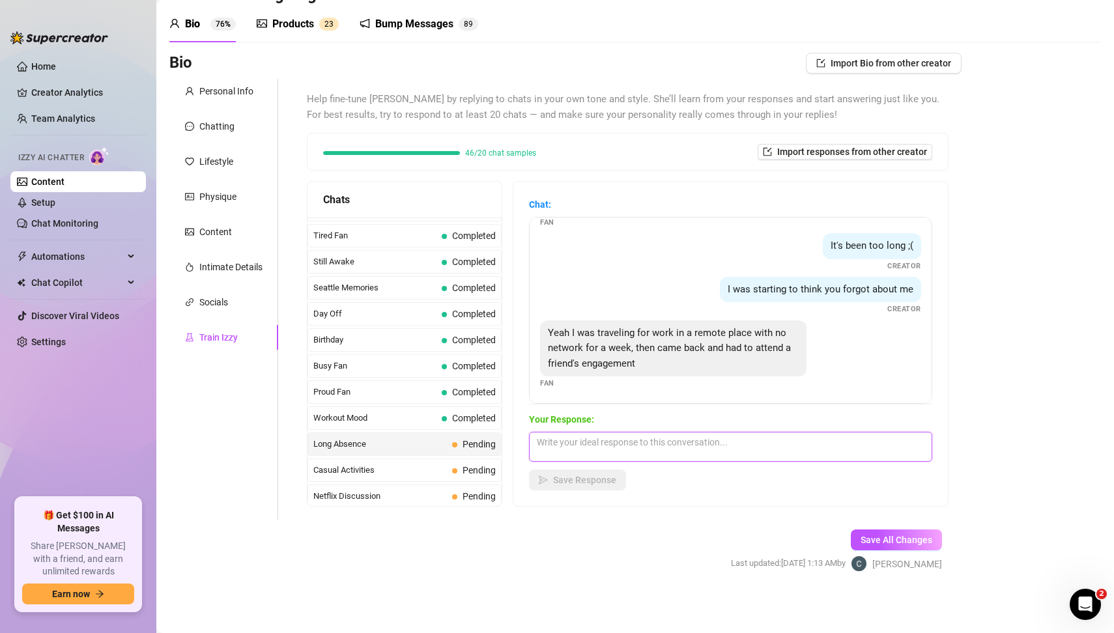
click at [568, 445] on textarea at bounding box center [730, 447] width 403 height 30
paste textarea "Mmm I was really missing you, baby 😘💋 I was starting to think you ran away from…"
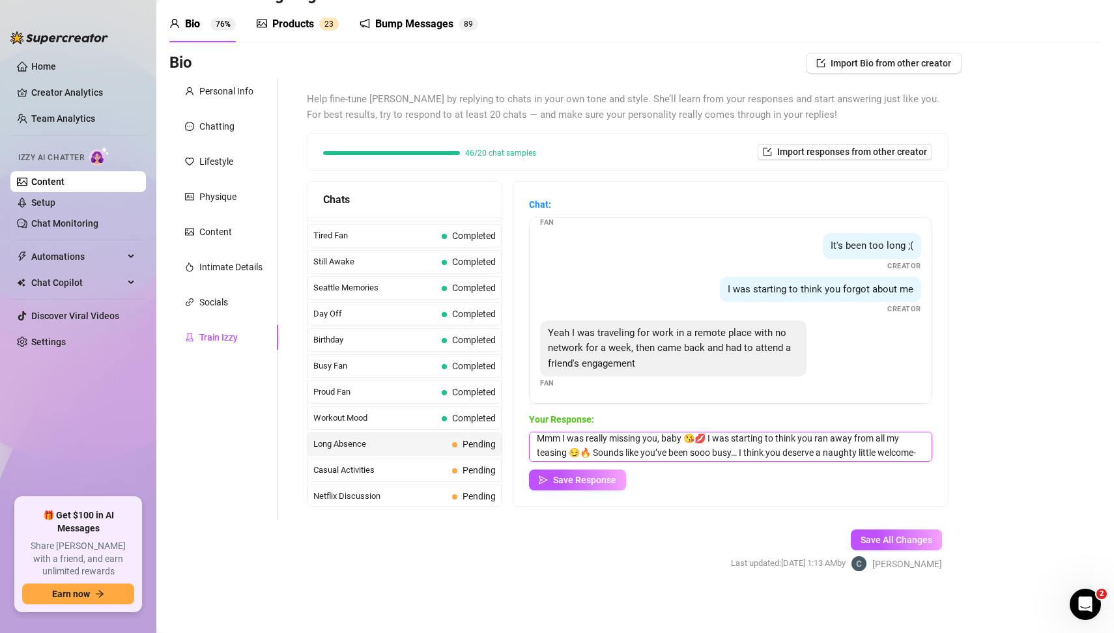
scroll to position [14, 0]
type textarea "Mmm I was really missing you, baby 😘💋 I was starting to think you ran away from…"
click at [541, 564] on form "Personal Info Chatting Lifestyle Physique Content Intimate Details Socials Trai…" at bounding box center [565, 337] width 792 height 516
click at [603, 472] on button "Save Response" at bounding box center [577, 480] width 97 height 21
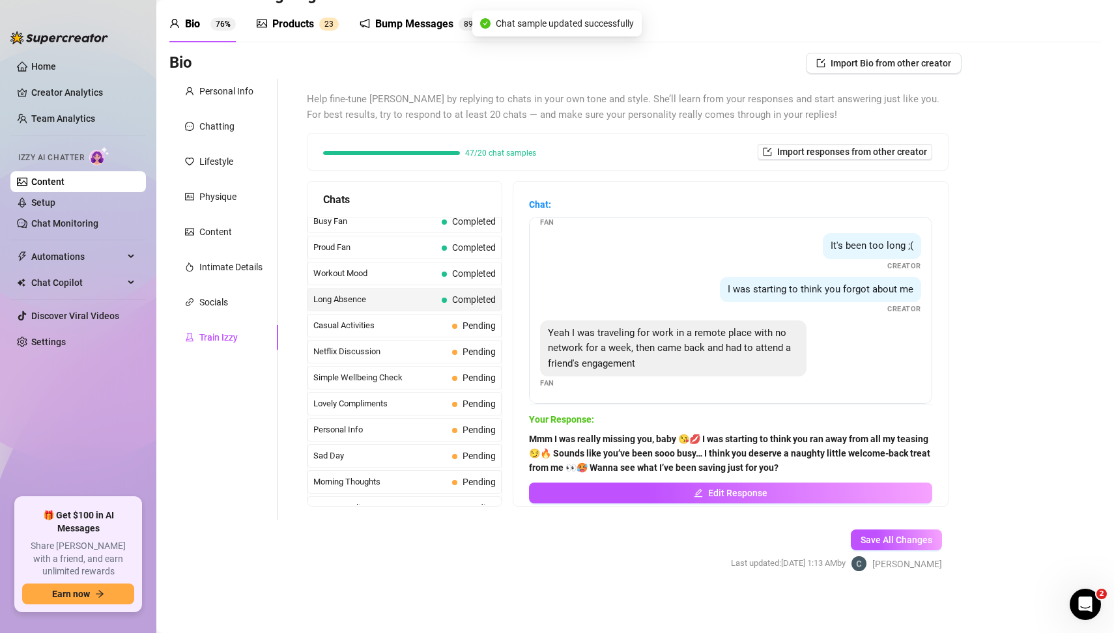
scroll to position [1139, 0]
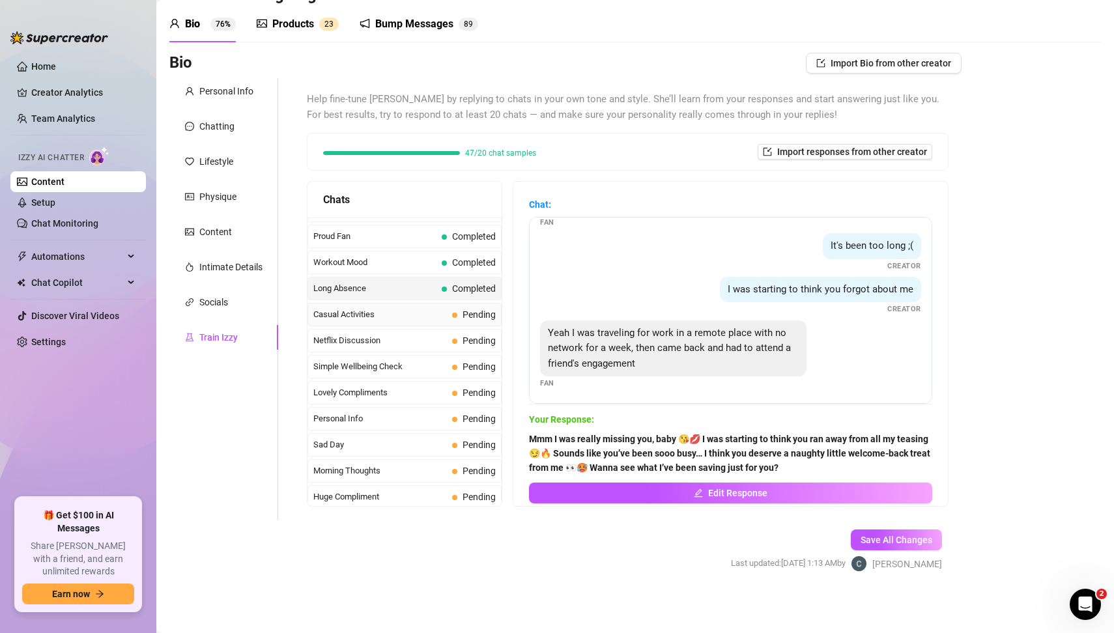
click at [466, 309] on span "Pending" at bounding box center [479, 314] width 33 height 10
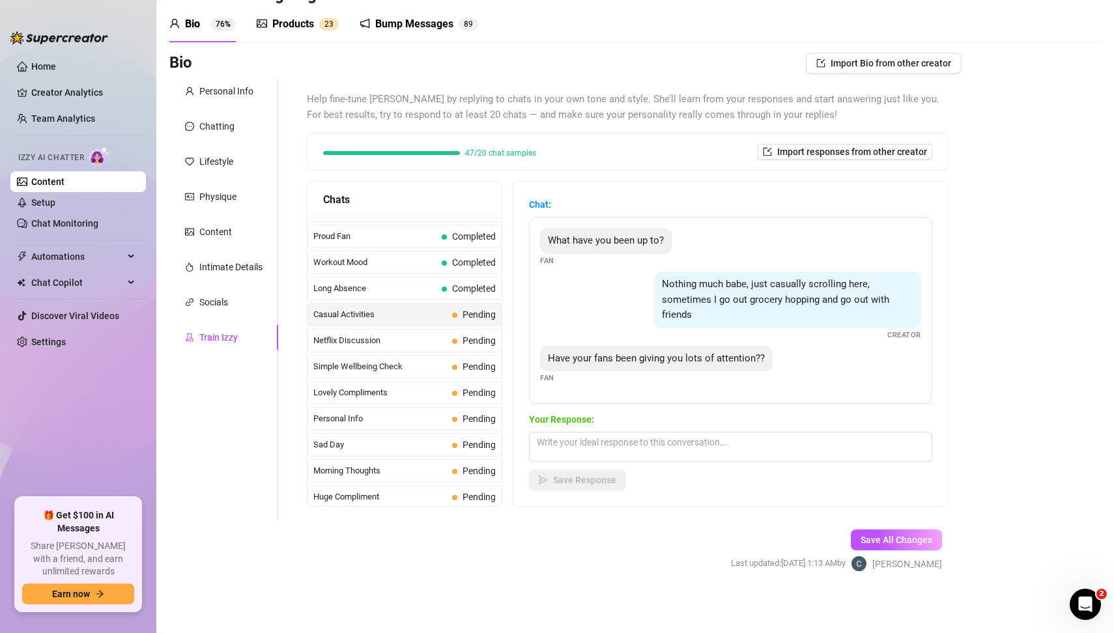
click at [566, 316] on div "Nothing much babe, just casually scrolling here, sometimes I go out grocery hop…" at bounding box center [730, 306] width 381 height 69
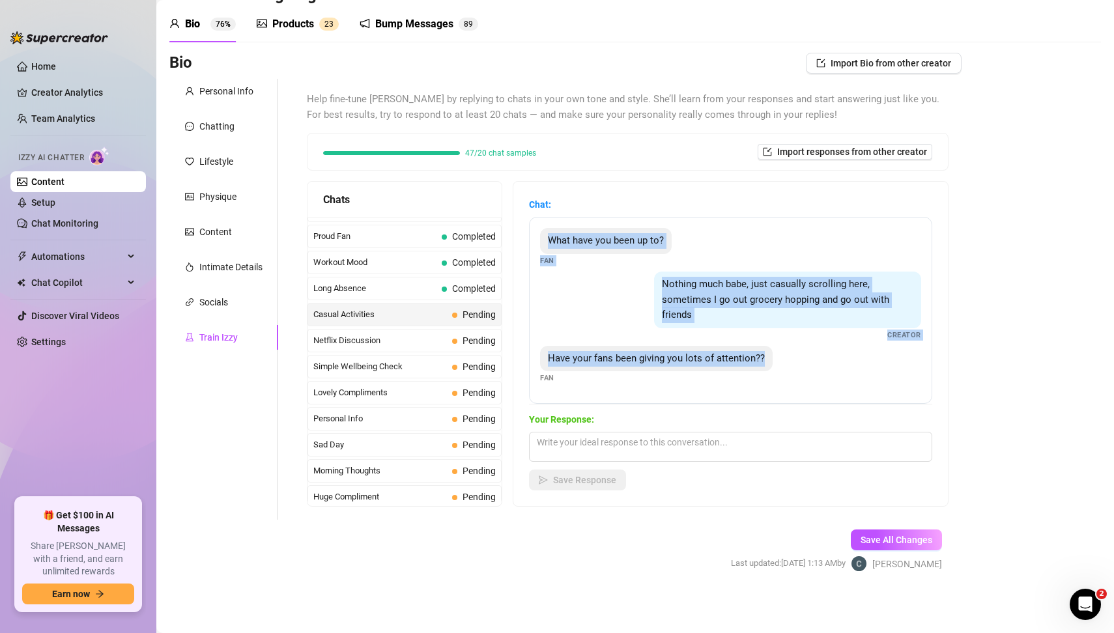
drag, startPoint x: 545, startPoint y: 238, endPoint x: 788, endPoint y: 378, distance: 280.7
click at [788, 378] on div "What have you been up to? Fan Nothing much babe, just casually scrolling here, …" at bounding box center [730, 310] width 403 height 187
click at [601, 440] on textarea at bounding box center [730, 447] width 403 height 30
click at [620, 446] on textarea at bounding box center [730, 447] width 403 height 30
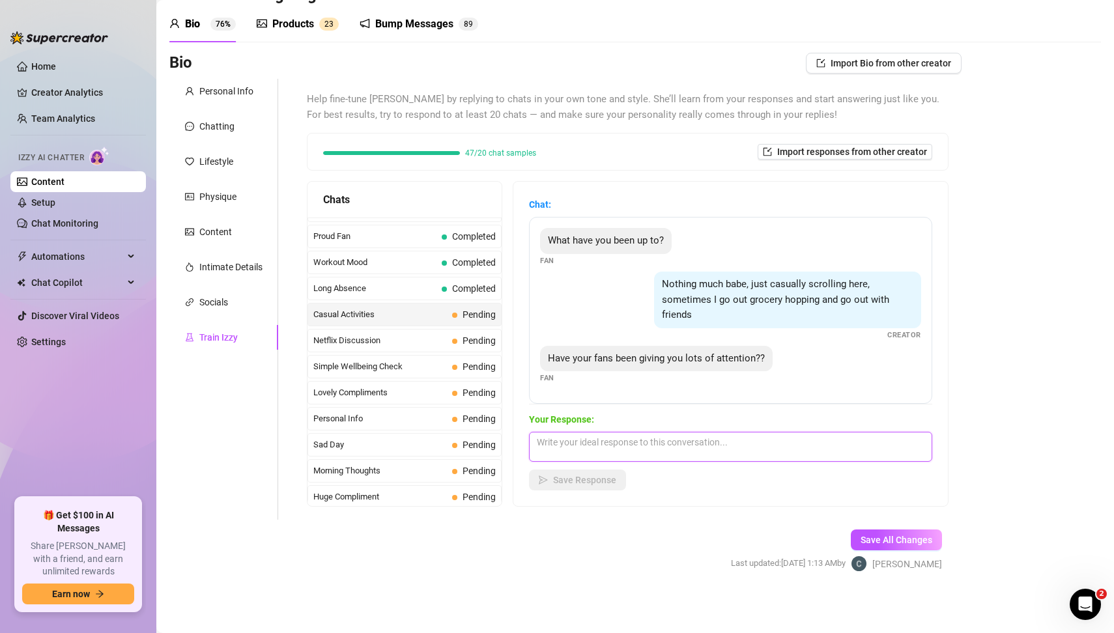
paste textarea "Hehe some of them try, baby 😘💋 but none of their attention makes me smile the w…"
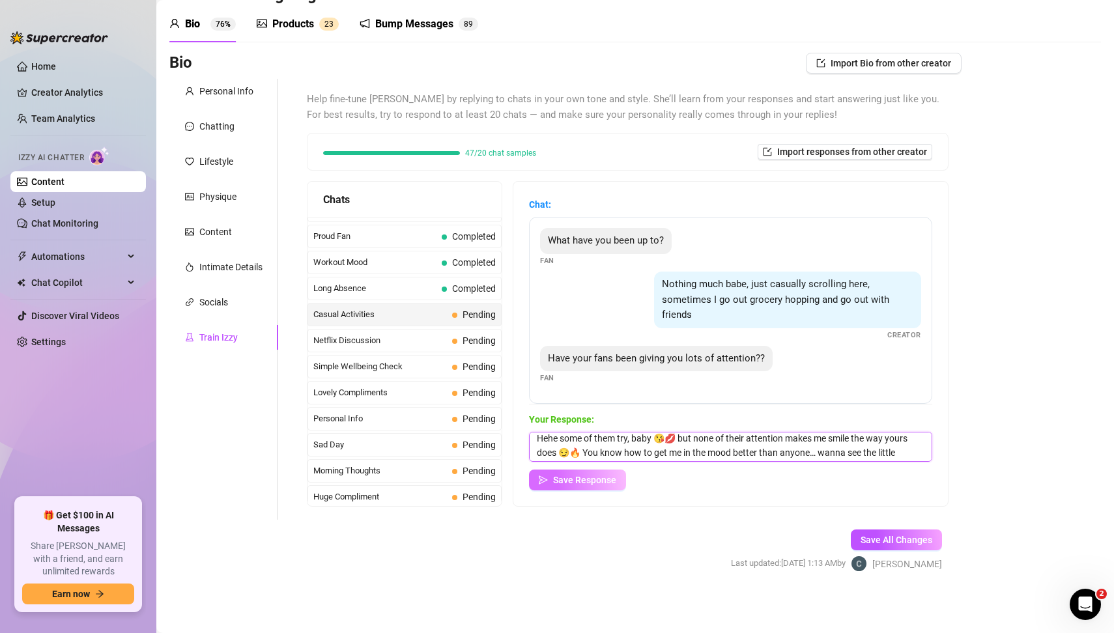
type textarea "Hehe some of them try, baby 😘💋 but none of their attention makes me smile the w…"
click at [588, 478] on span "Save Response" at bounding box center [584, 480] width 63 height 10
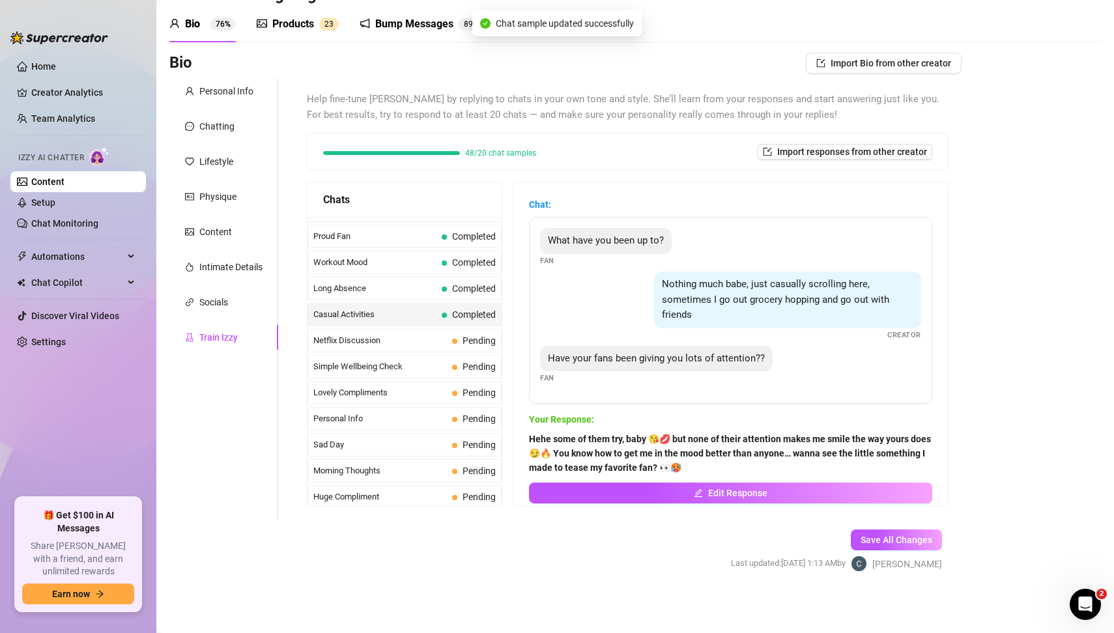
click at [313, 588] on form "Personal Info Chatting Lifestyle Physique Content Intimate Details Socials Trai…" at bounding box center [565, 337] width 792 height 516
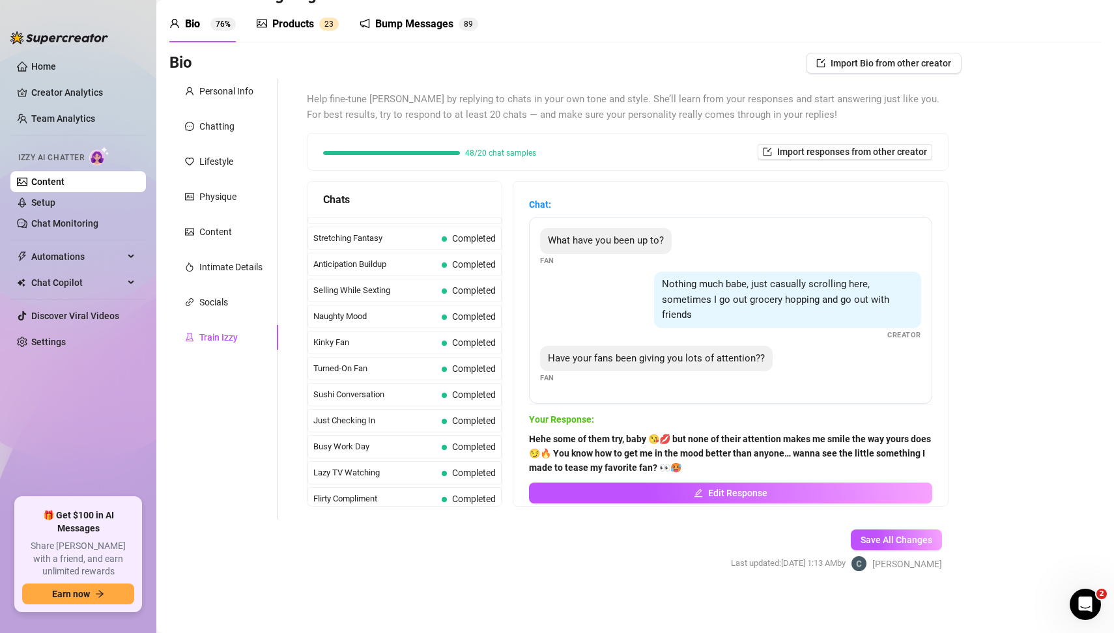
scroll to position [1139, 0]
click at [453, 334] on span "Pending" at bounding box center [474, 341] width 44 height 14
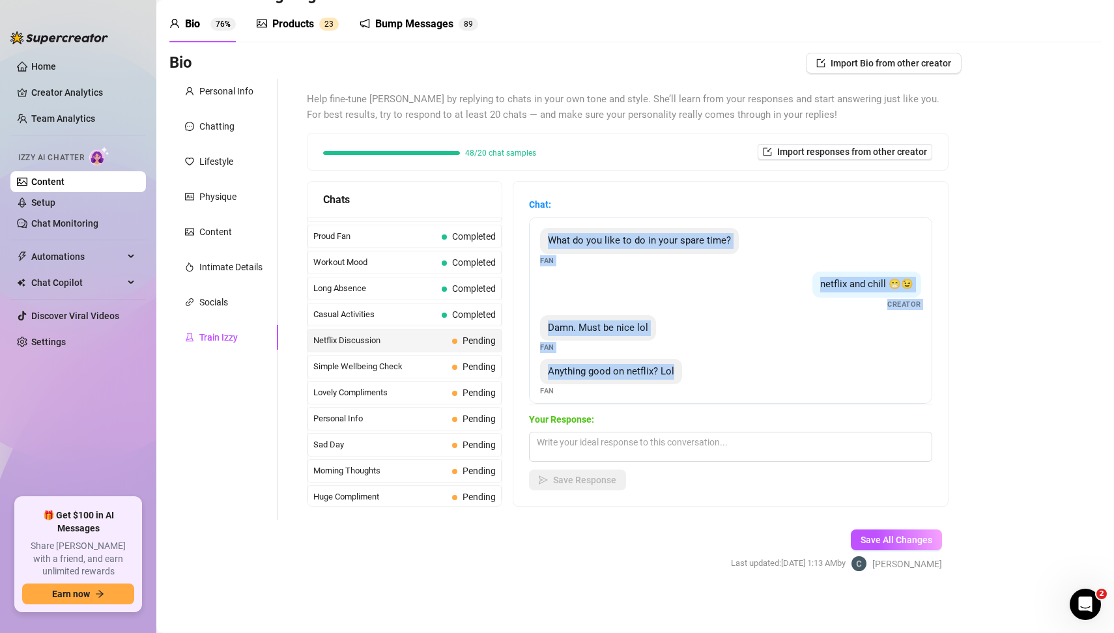
drag, startPoint x: 545, startPoint y: 240, endPoint x: 688, endPoint y: 375, distance: 195.9
click at [688, 375] on div "What do you like to do in your spare time? Fan netflix and chill 😁😉 Creator Dam…" at bounding box center [730, 310] width 403 height 187
click at [597, 443] on textarea at bounding box center [730, 447] width 403 height 30
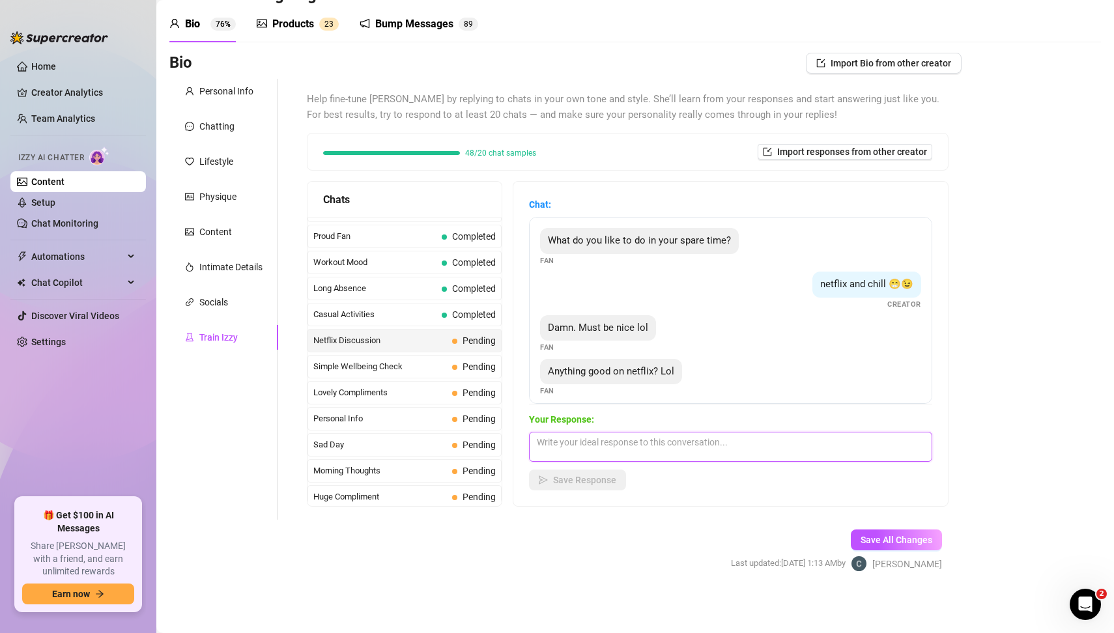
paste textarea "Hehe I always find something good to watch 😏🍿 but honestly… the best part of Ne…"
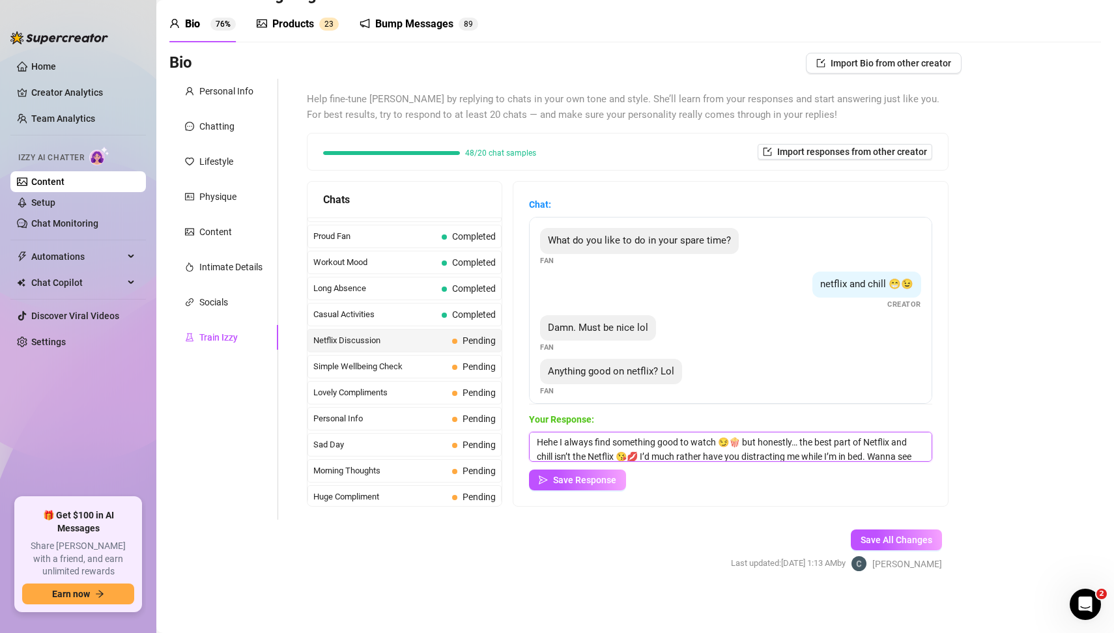
scroll to position [18, 0]
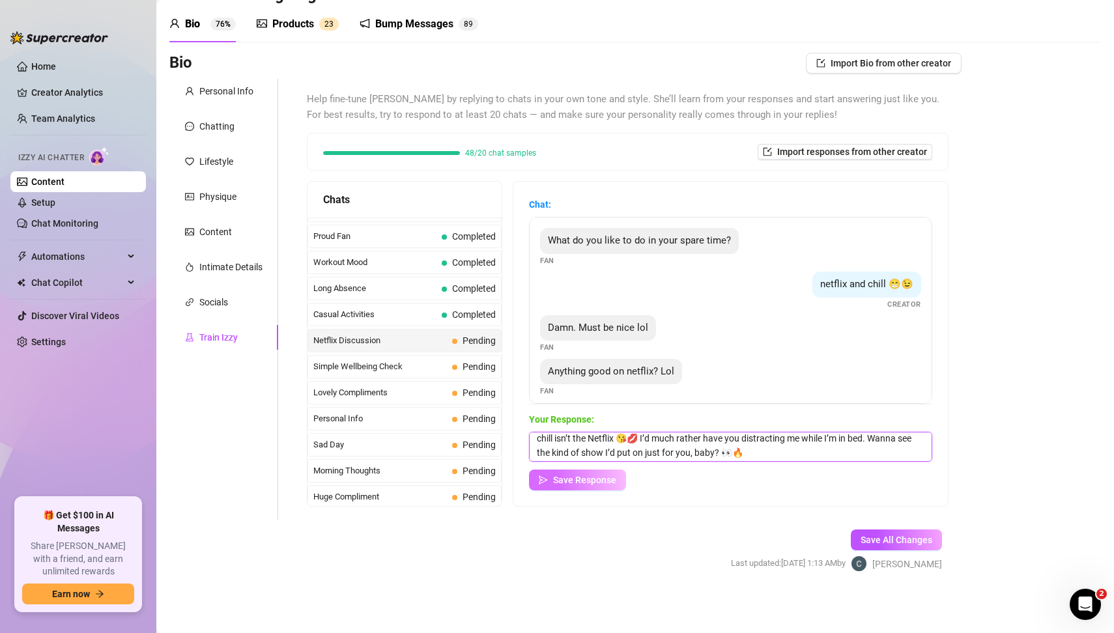
type textarea "Hehe I always find something good to watch 😏🍿 but honestly… the best part of Ne…"
click at [591, 478] on span "Save Response" at bounding box center [584, 480] width 63 height 10
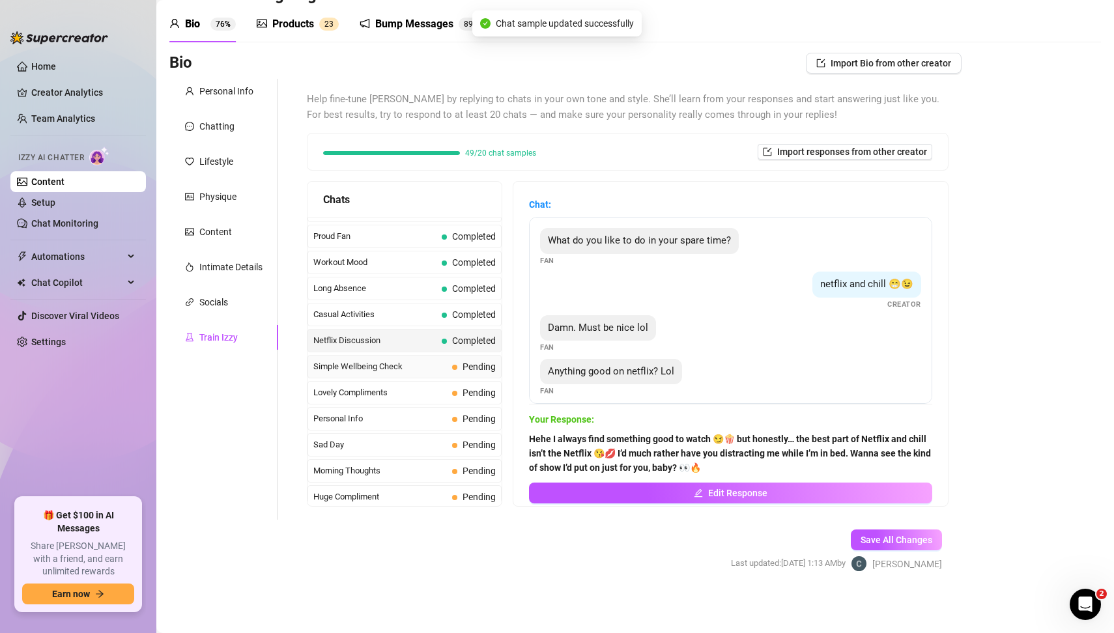
click at [387, 360] on span "Simple Wellbeing Check" at bounding box center [380, 366] width 134 height 13
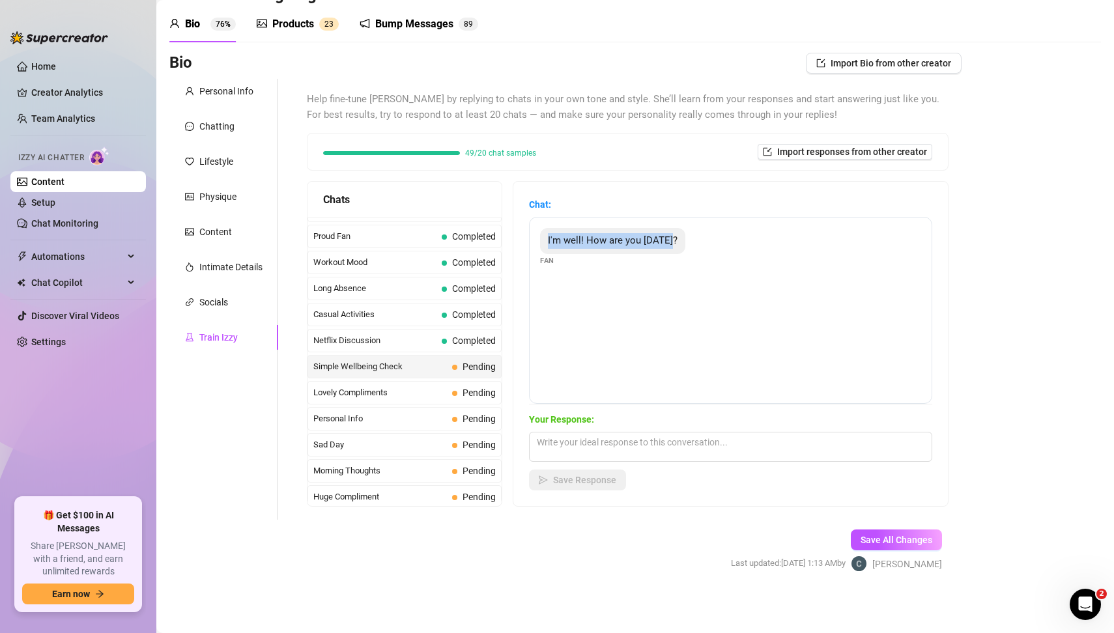
drag, startPoint x: 541, startPoint y: 235, endPoint x: 658, endPoint y: 248, distance: 117.3
click at [658, 248] on div "I'm well! How are you [DATE]?" at bounding box center [612, 241] width 145 height 26
click at [706, 281] on div "I'm well! How are you [DATE]? Fan" at bounding box center [730, 310] width 403 height 187
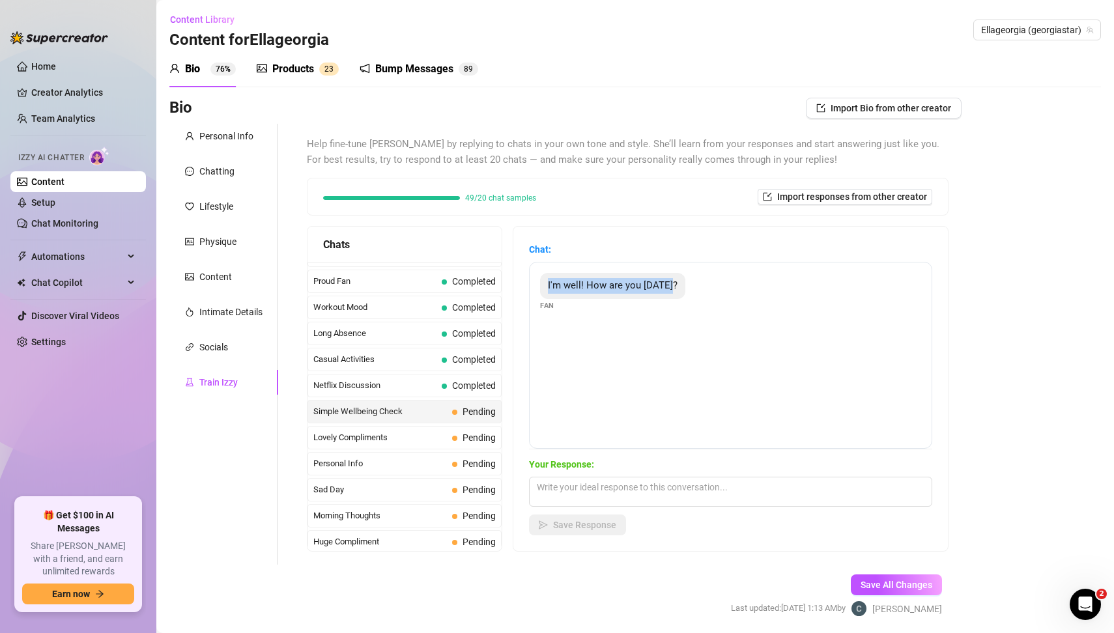
drag, startPoint x: 535, startPoint y: 283, endPoint x: 687, endPoint y: 293, distance: 152.1
click at [687, 293] on div "I'm well! How are you [DATE]? Fan" at bounding box center [730, 355] width 403 height 187
click at [588, 495] on textarea at bounding box center [730, 492] width 403 height 30
paste textarea "’m doing sooo good now that you’re here, baby 😘💋 Been feeling a little naughty …"
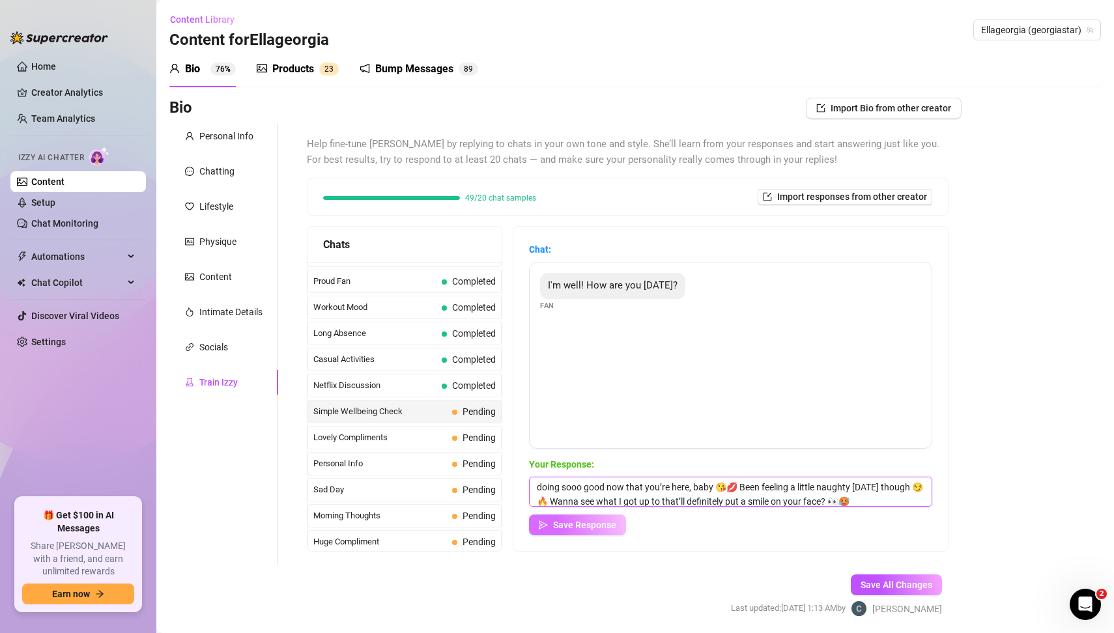
type textarea "doing sooo good now that you’re here, baby 😘💋 Been feeling a little naughty [DA…"
click at [590, 530] on span "Save Response" at bounding box center [584, 525] width 63 height 10
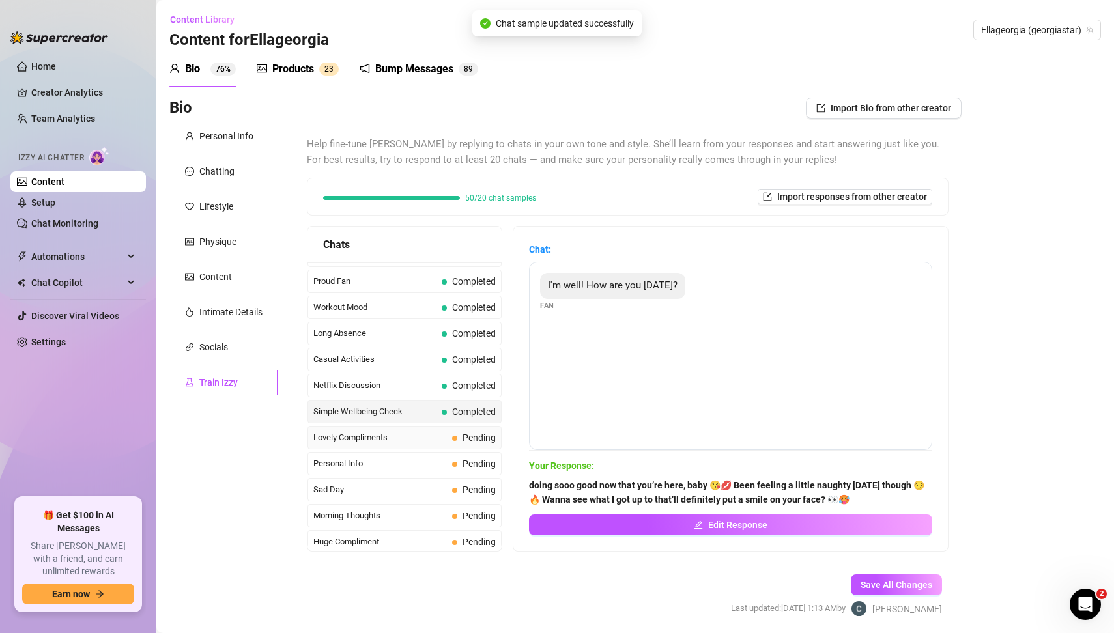
click at [471, 433] on span "Pending" at bounding box center [479, 438] width 33 height 10
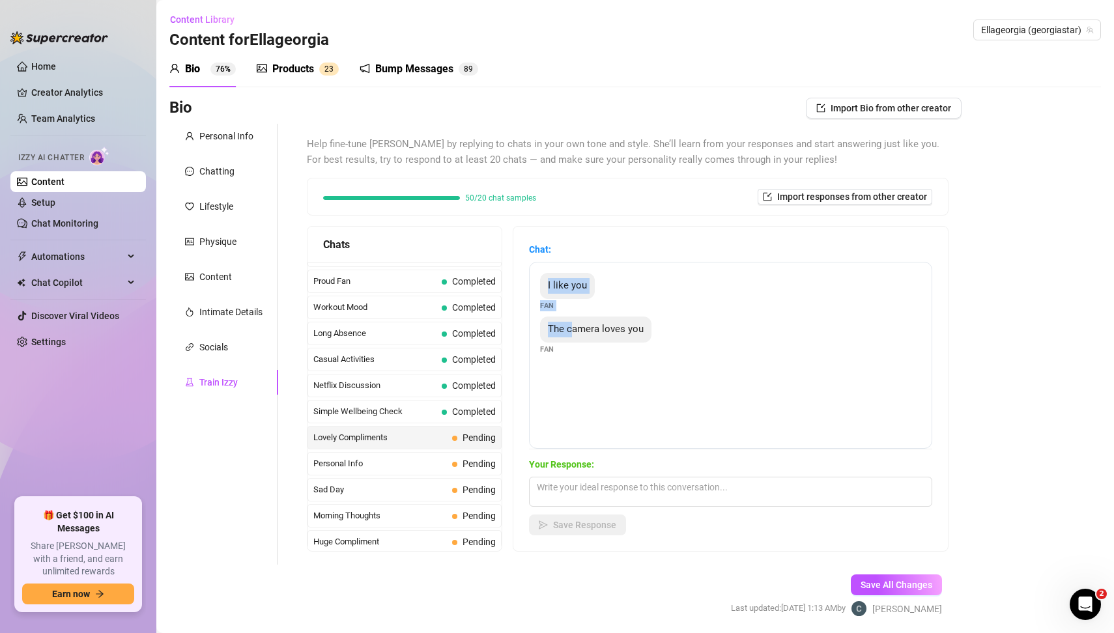
drag, startPoint x: 541, startPoint y: 287, endPoint x: 573, endPoint y: 332, distance: 55.3
click at [573, 332] on div "I like you Fan The camera loves you Fan" at bounding box center [730, 355] width 403 height 187
click at [586, 490] on textarea at bounding box center [730, 492] width 403 height 30
paste textarea "Hehe aww you’re making me blush, baby 😘💋 The camera might love me… but I love k…"
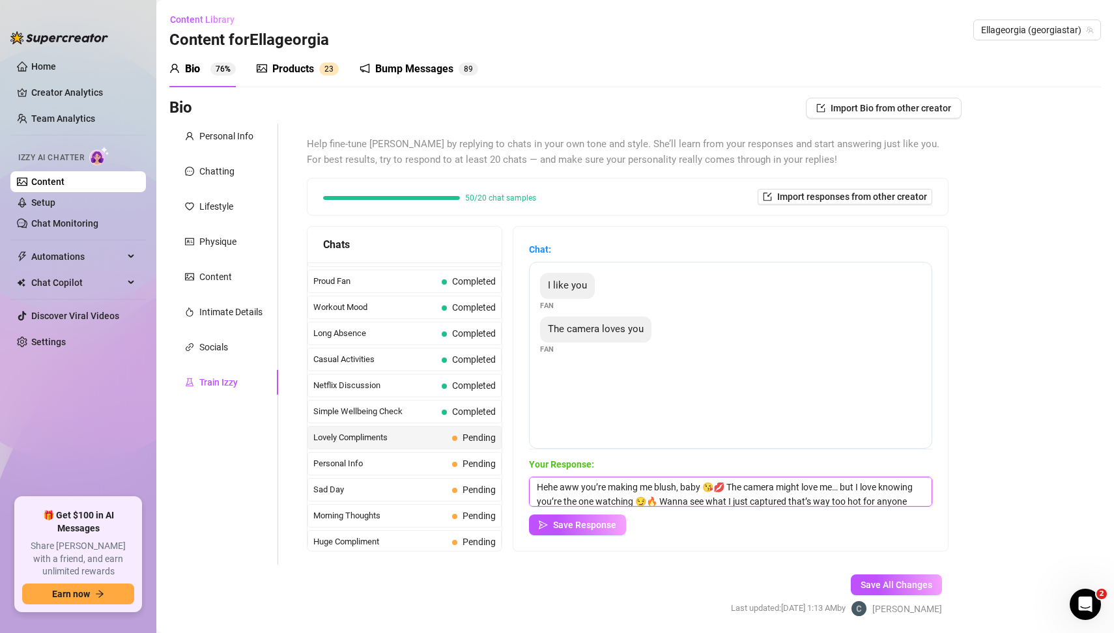
scroll to position [18, 0]
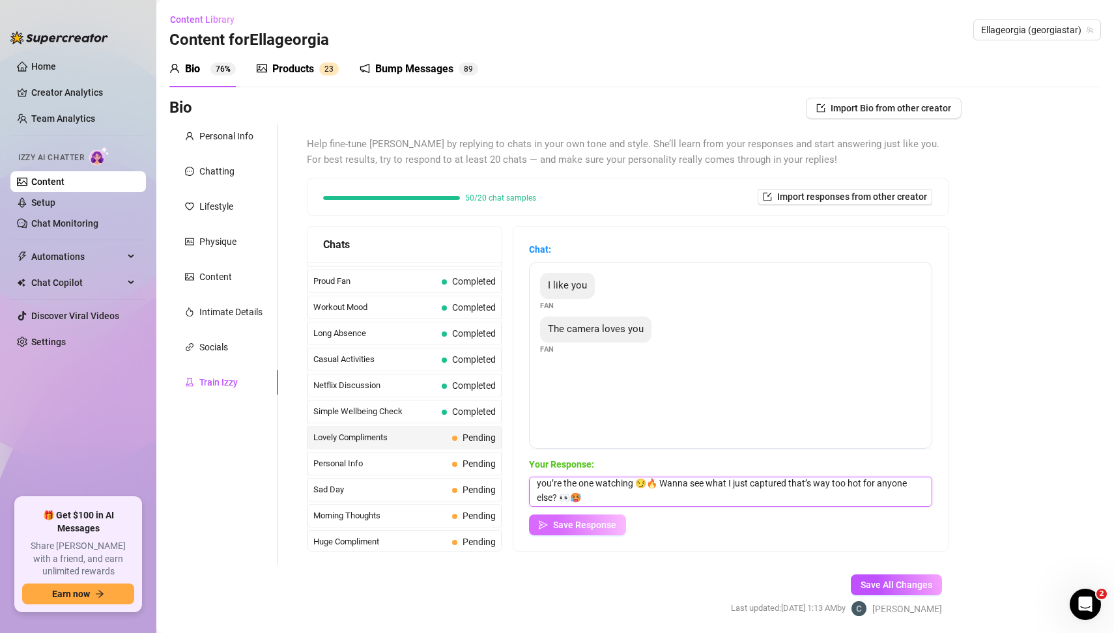
type textarea "Hehe aww you’re making me blush, baby 😘💋 The camera might love me… but I love k…"
click at [601, 529] on span "Save Response" at bounding box center [584, 525] width 63 height 10
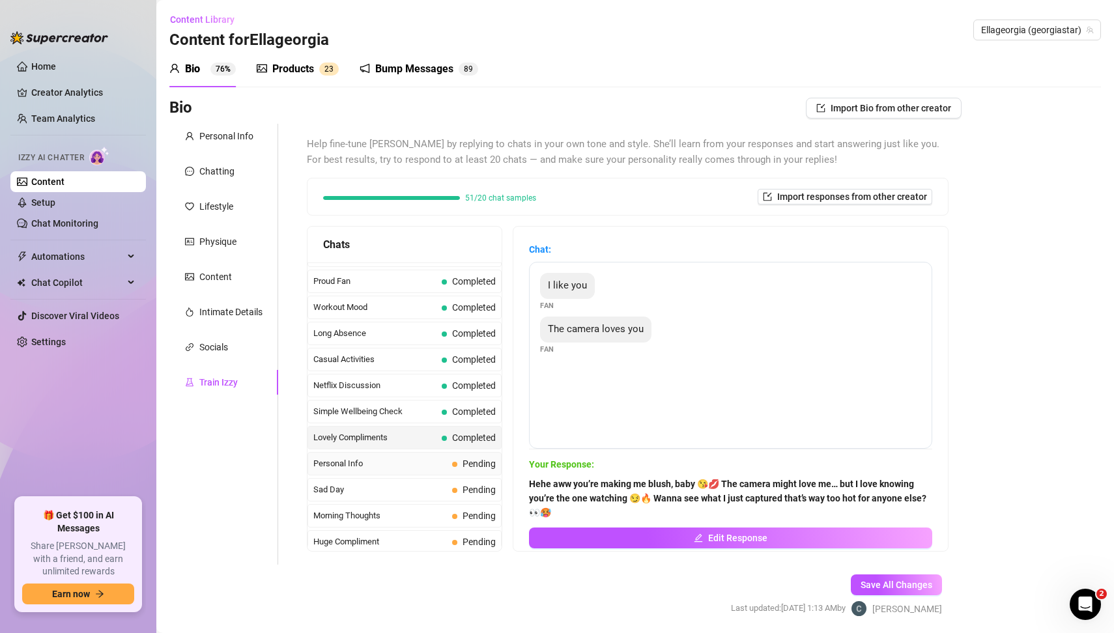
click at [468, 459] on span "Pending" at bounding box center [479, 464] width 33 height 10
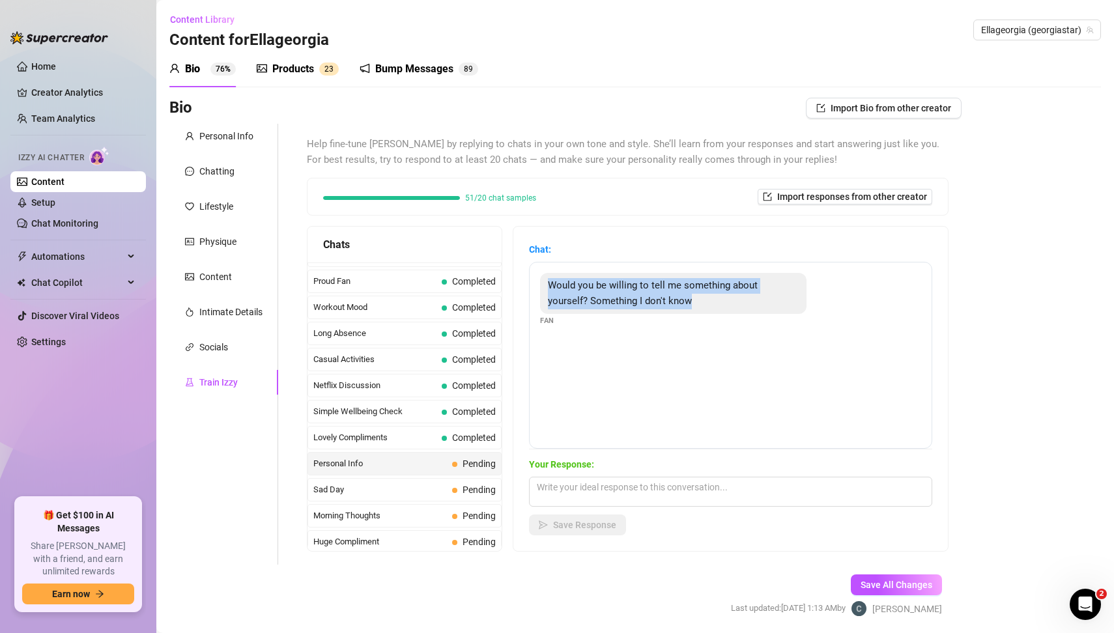
drag, startPoint x: 547, startPoint y: 285, endPoint x: 627, endPoint y: 309, distance: 83.9
click at [627, 309] on div "Would you be willing to tell me something about yourself? Something I don't know" at bounding box center [673, 293] width 266 height 41
click at [595, 493] on textarea at bounding box center [730, 492] width 403 height 30
paste textarea "Here’s a secret… I get [PERSON_NAME] turned on knowing you’re craving me right …"
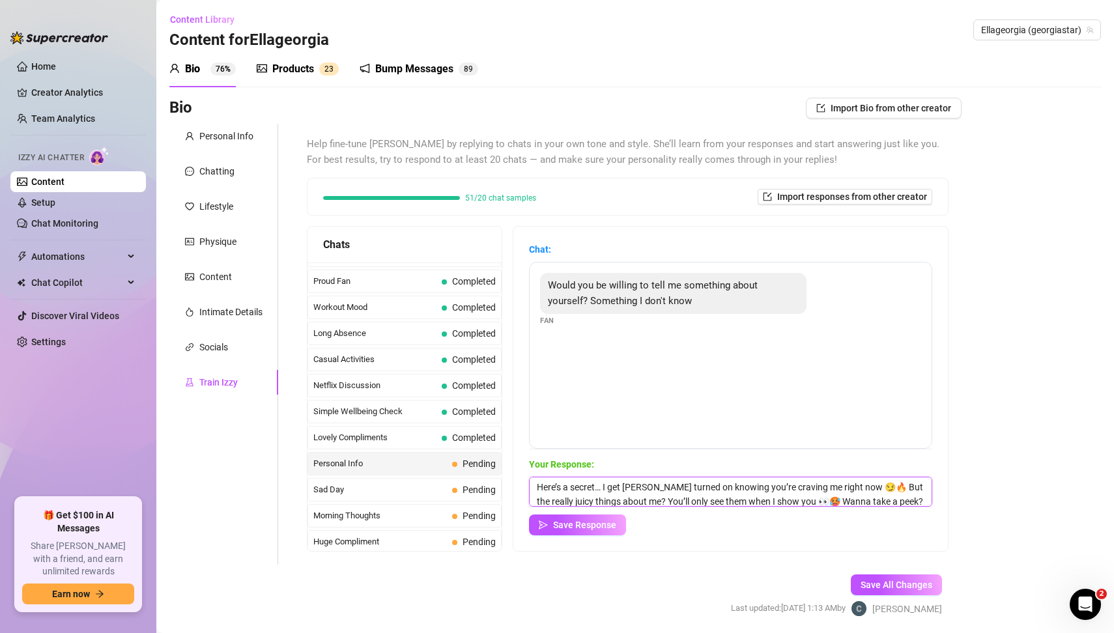
scroll to position [0, 0]
type textarea "Here’s a secret… I get [PERSON_NAME] turned on knowing you’re craving me right …"
click at [597, 522] on span "Save Response" at bounding box center [584, 525] width 63 height 10
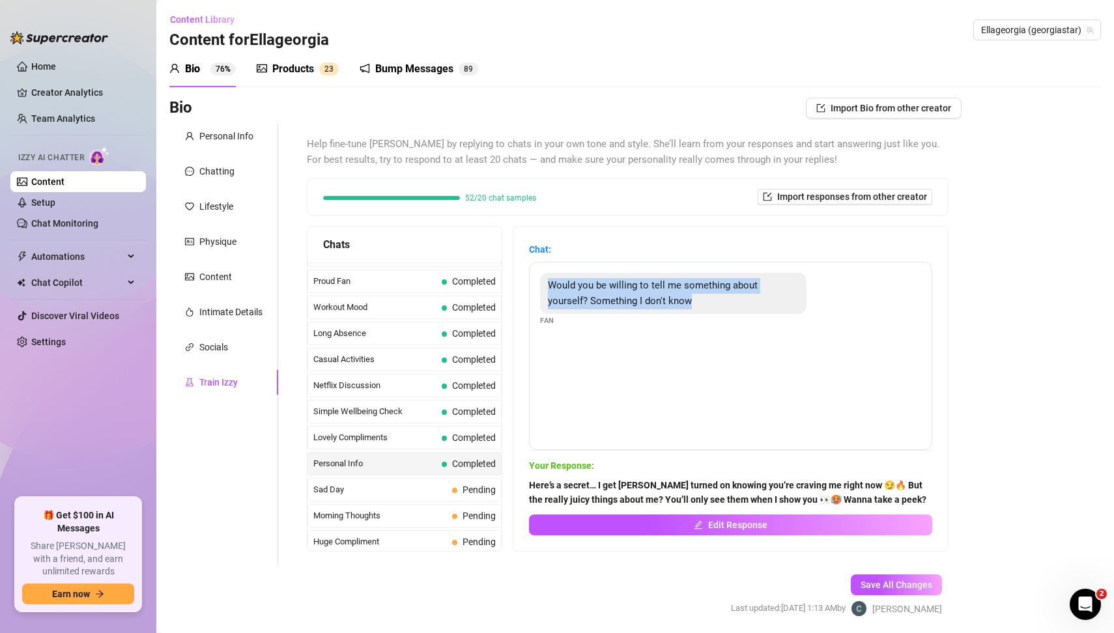
drag, startPoint x: 545, startPoint y: 281, endPoint x: 666, endPoint y: 322, distance: 127.9
click at [666, 322] on div "Would you be willing to tell me something about yourself? Something I don't kno…" at bounding box center [730, 299] width 381 height 53
click at [472, 485] on span "Pending" at bounding box center [479, 490] width 33 height 10
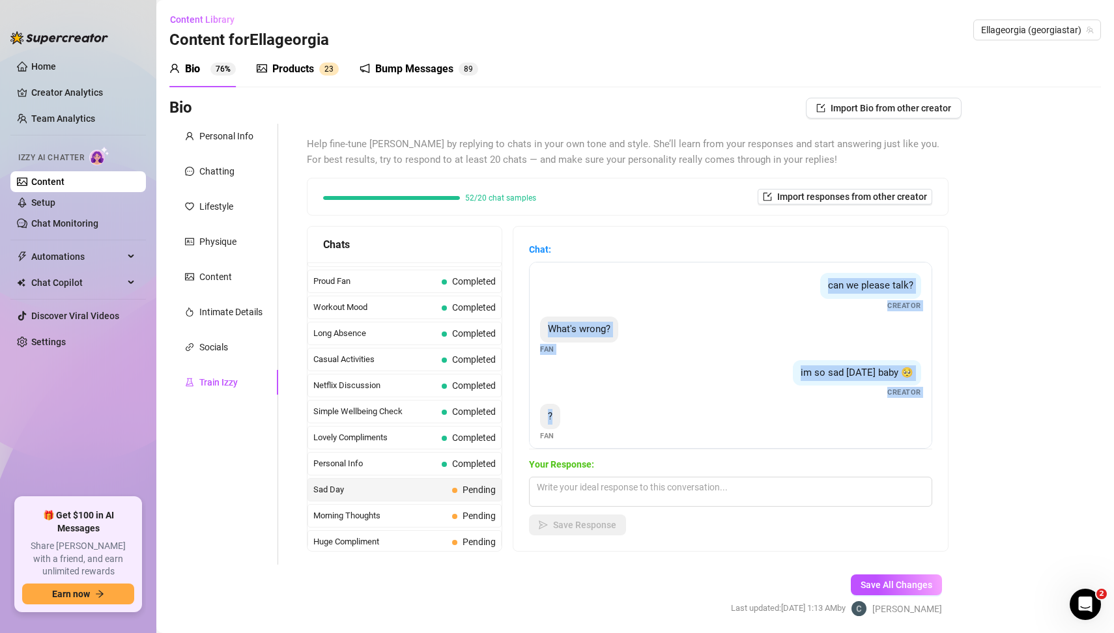
drag, startPoint x: 650, startPoint y: 289, endPoint x: 784, endPoint y: 415, distance: 183.9
click at [784, 415] on div "can we please talk? Creator What's wrong? Fan im so sad [DATE] baby 🥺 Creator ?…" at bounding box center [730, 355] width 403 height 187
click at [571, 494] on textarea at bounding box center [730, 492] width 403 height 30
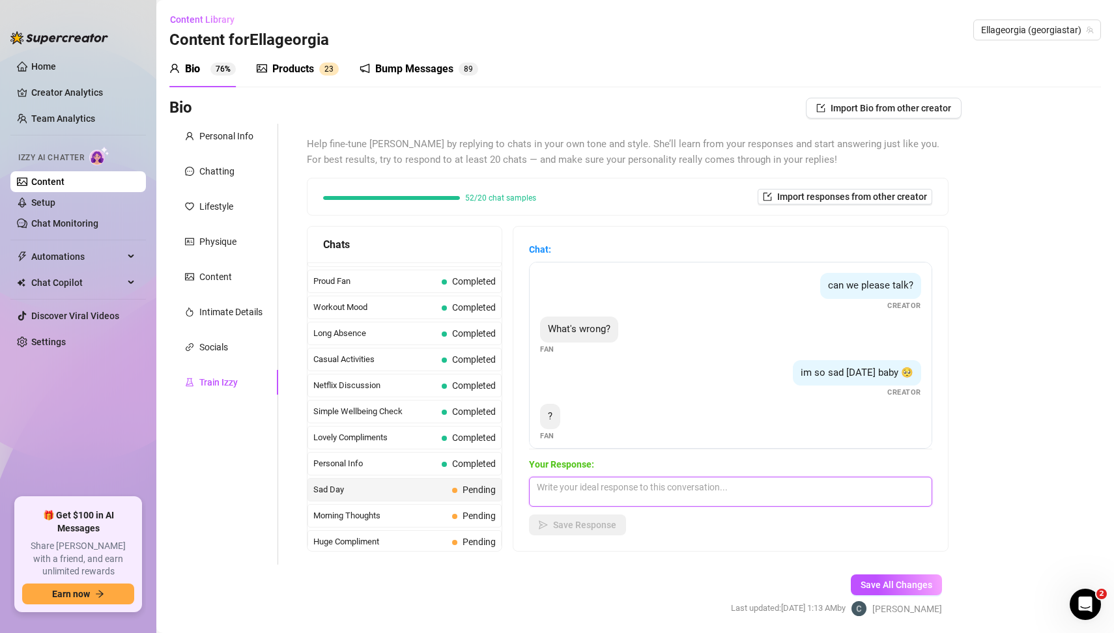
paste textarea "I just hate feeling down, baby 🥺 but talking to you already makes me feel bette…"
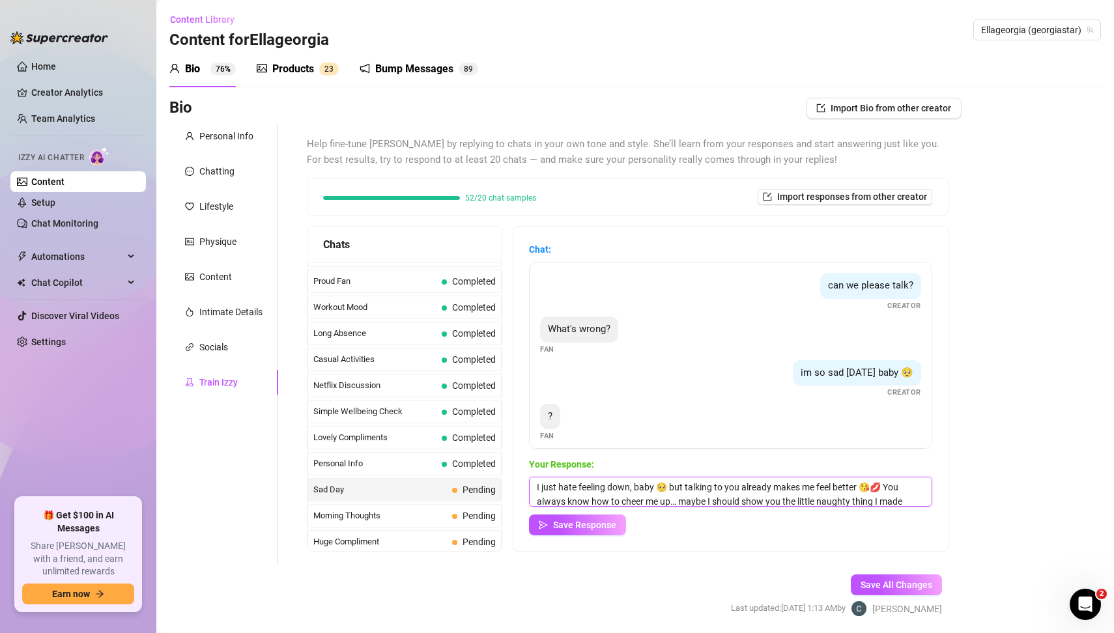
scroll to position [14, 0]
type textarea "I just hate feeling down, baby 🥺 but talking to you already makes me feel bette…"
click at [587, 529] on span "Save Response" at bounding box center [584, 525] width 63 height 10
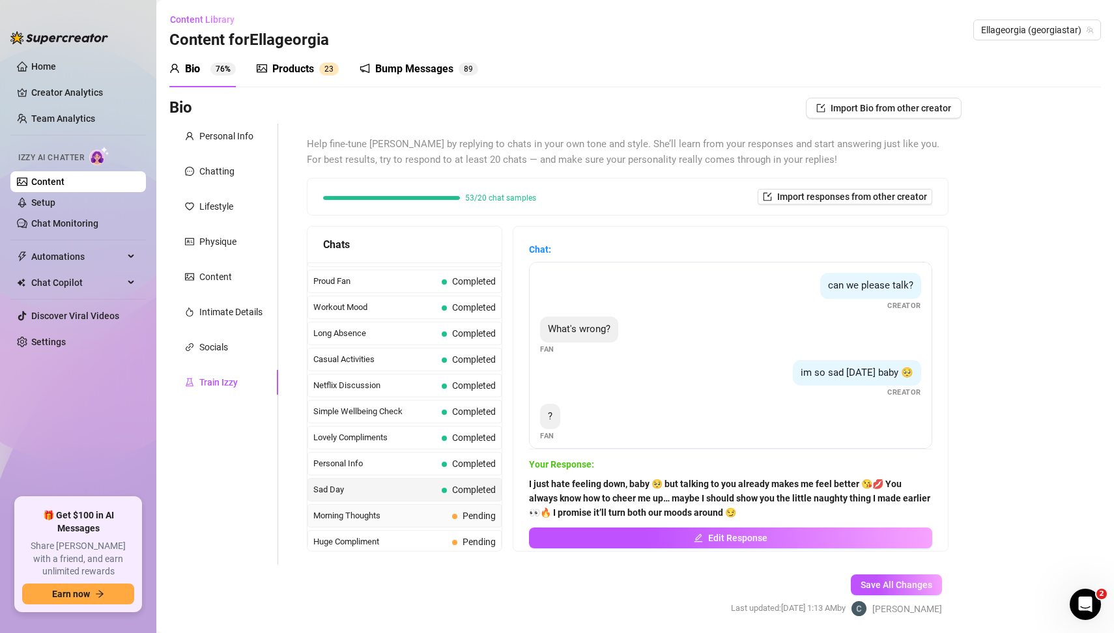
click at [470, 511] on span "Pending" at bounding box center [479, 516] width 33 height 10
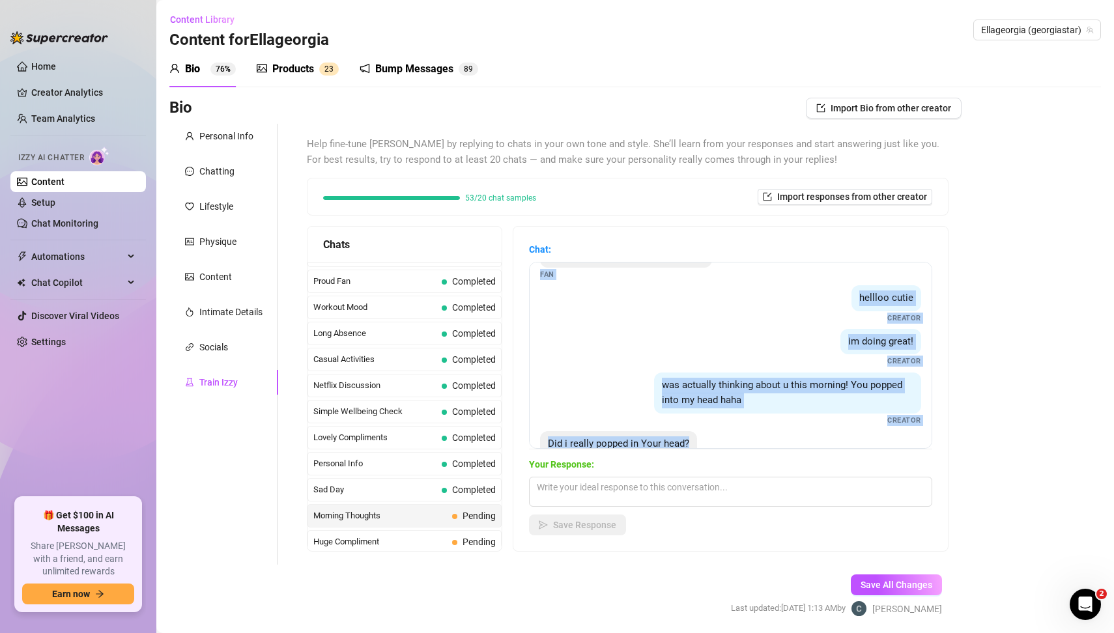
scroll to position [102, 0]
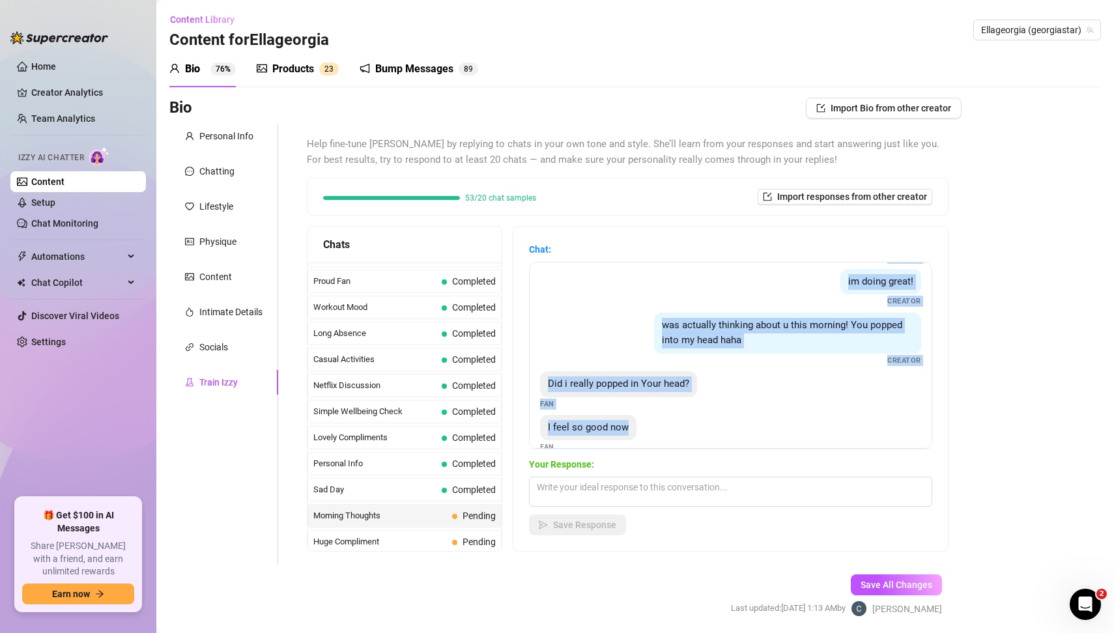
drag, startPoint x: 545, startPoint y: 279, endPoint x: 904, endPoint y: 445, distance: 395.5
click at [904, 445] on div "Hey my sexy goddess, how are you? Fan hellloo cutie Creator im doing great! Cre…" at bounding box center [730, 355] width 403 height 187
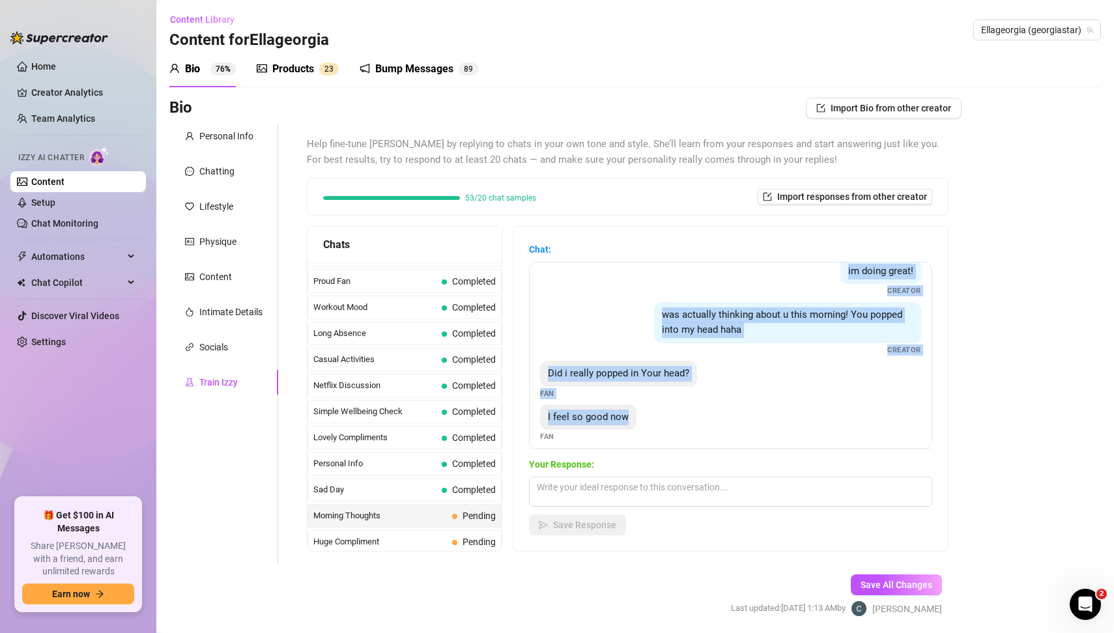
scroll to position [110, 0]
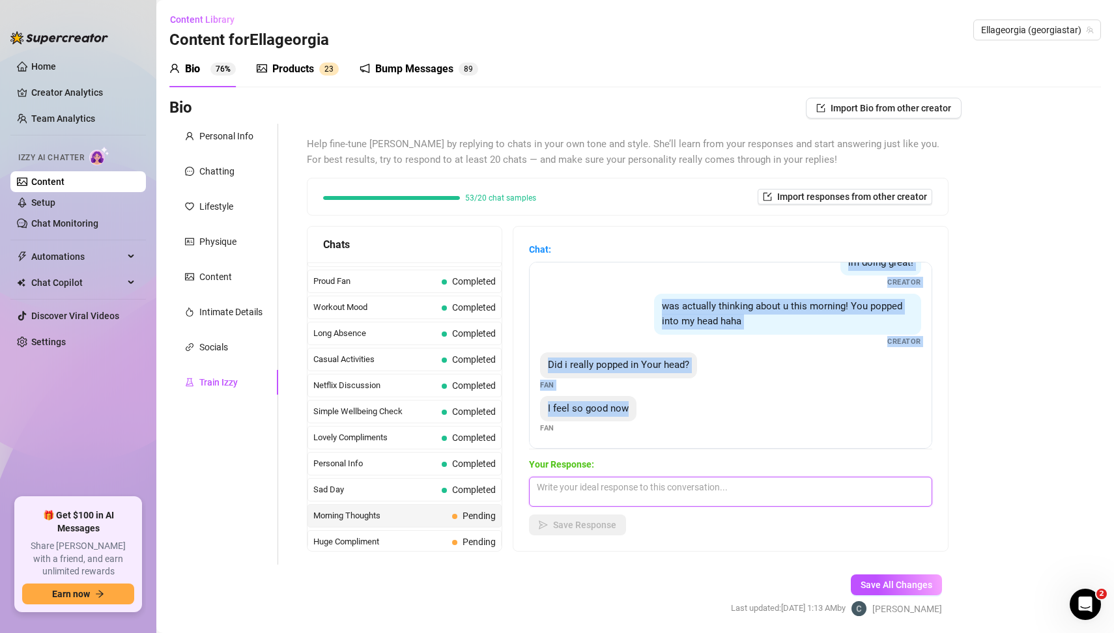
click at [612, 486] on textarea at bounding box center [730, 492] width 403 height 30
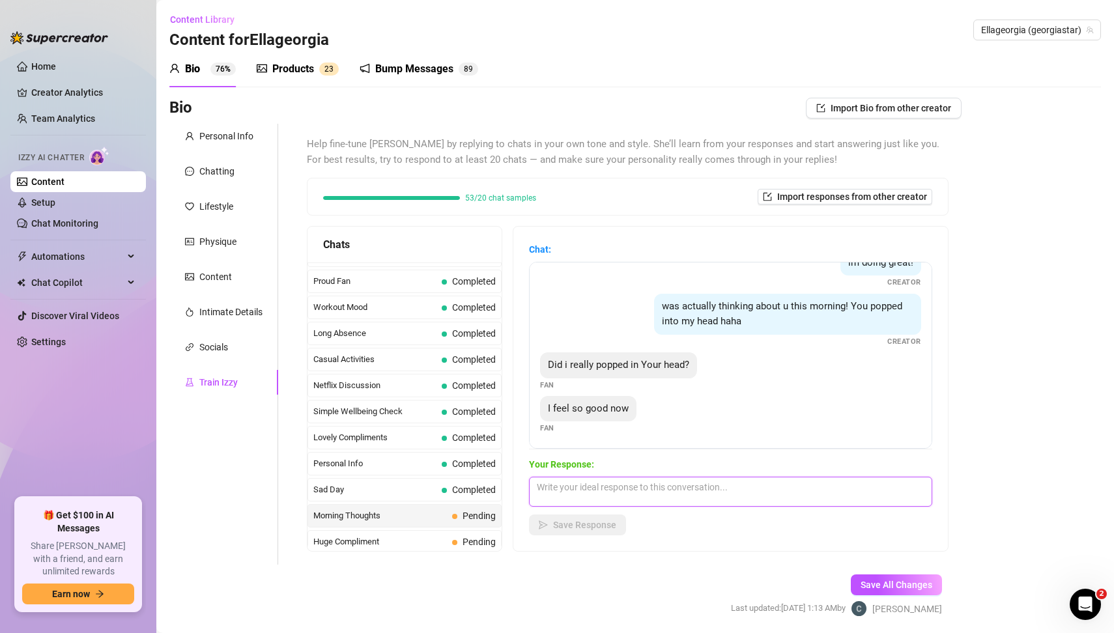
paste textarea "Hehe you really did, baby 😘💋 I was lying there thinking about you this morning …"
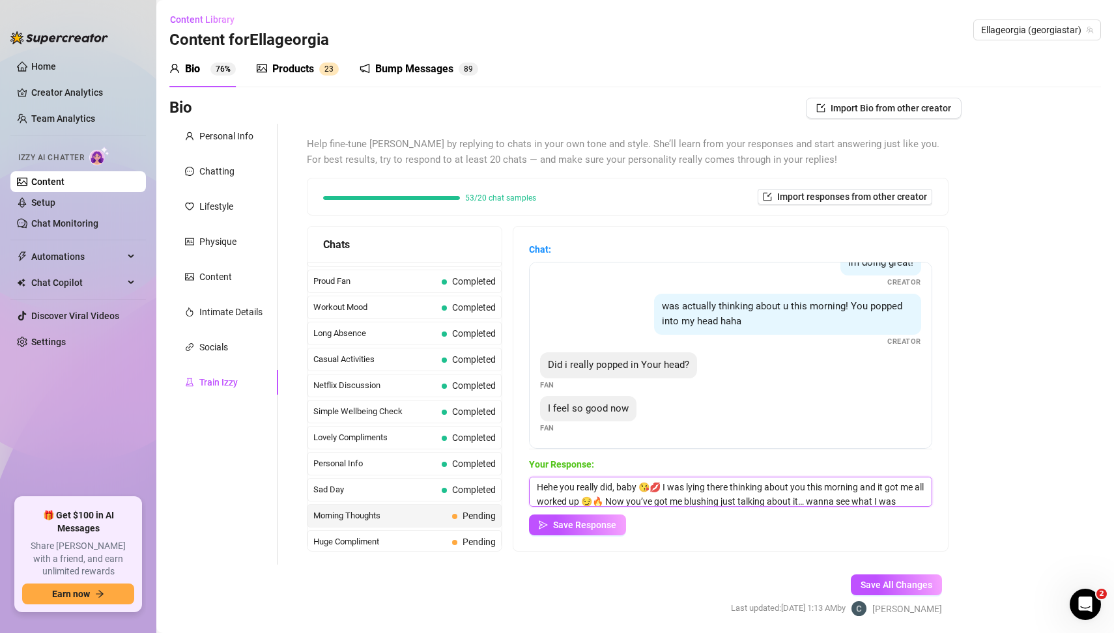
scroll to position [14, 0]
click at [671, 495] on textarea "Hehe you really did, baby 😘💋 I was lying there thinking about you this morning …" at bounding box center [730, 492] width 403 height 30
type textarea "Hehe you really did, baby 😘💋 I was lying there thinking about you this morning …"
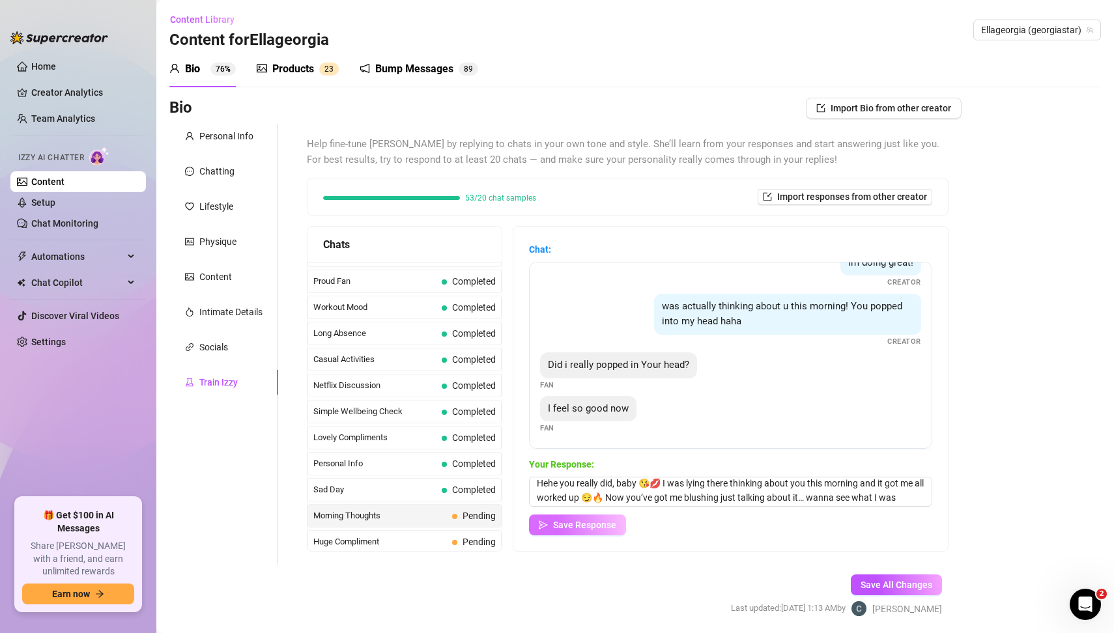
click at [608, 522] on span "Save Response" at bounding box center [584, 525] width 63 height 10
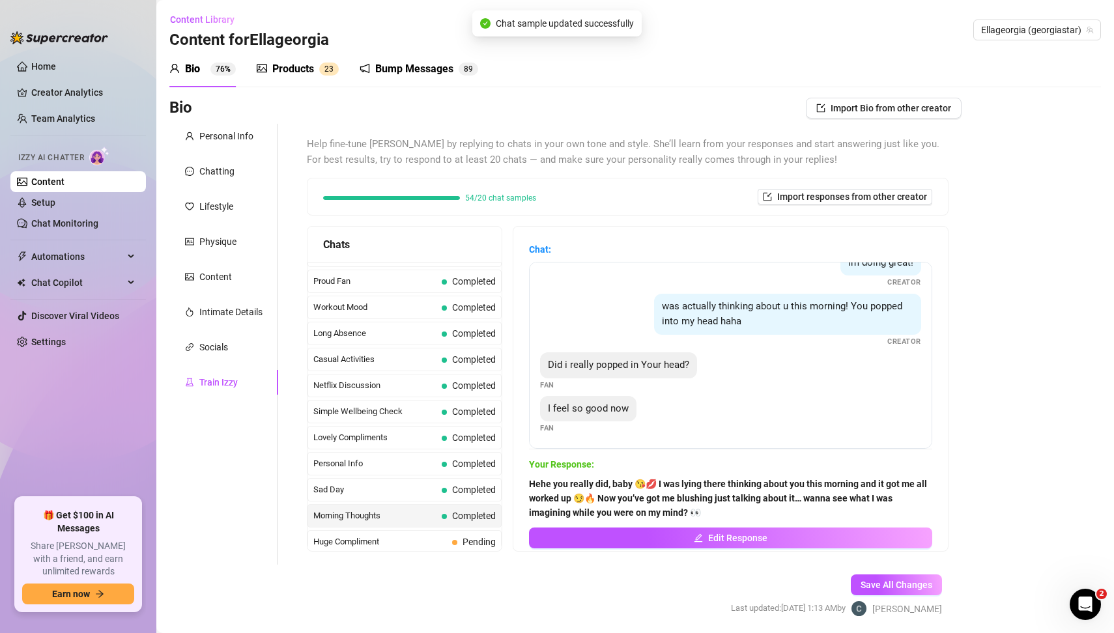
click at [989, 449] on div "Bio Import Bio from other creator Personal Info Chatting Lifestyle Physique Con…" at bounding box center [635, 369] width 932 height 542
click at [393, 536] on span "Huge Compliment" at bounding box center [380, 542] width 134 height 13
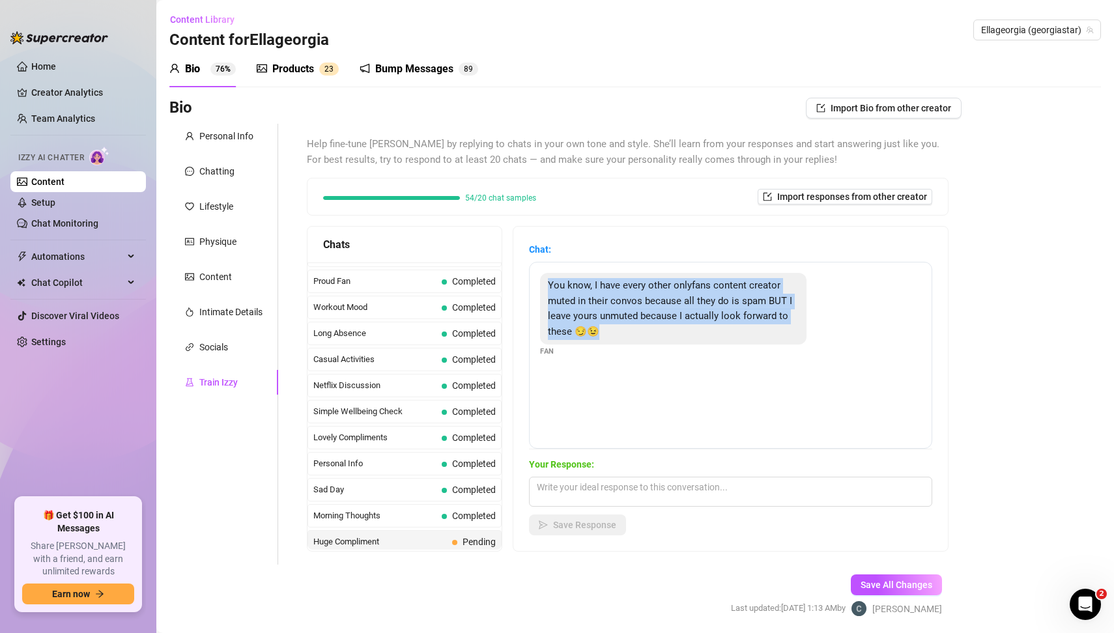
drag, startPoint x: 653, startPoint y: 313, endPoint x: 750, endPoint y: 377, distance: 116.2
click at [750, 377] on div "You know, I have every other onlyfans content creator muted in their convos bec…" at bounding box center [730, 355] width 403 height 187
click at [575, 497] on textarea at bounding box center [730, 492] width 403 height 30
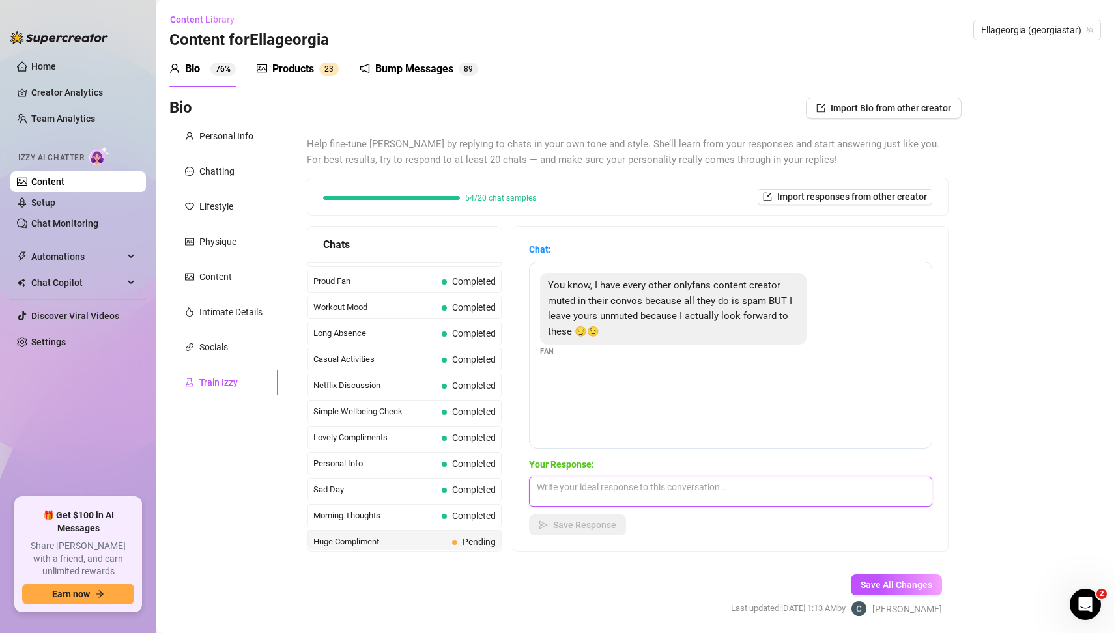
paste textarea "Mmm that makes me sooo happy to hear, baby 😘💋 I love knowing you actually look …"
type textarea "Mmm that makes me sooo happy to hear, baby 😘💋 I love knowing you actually look …"
click at [610, 528] on span "Save Response" at bounding box center [584, 525] width 63 height 10
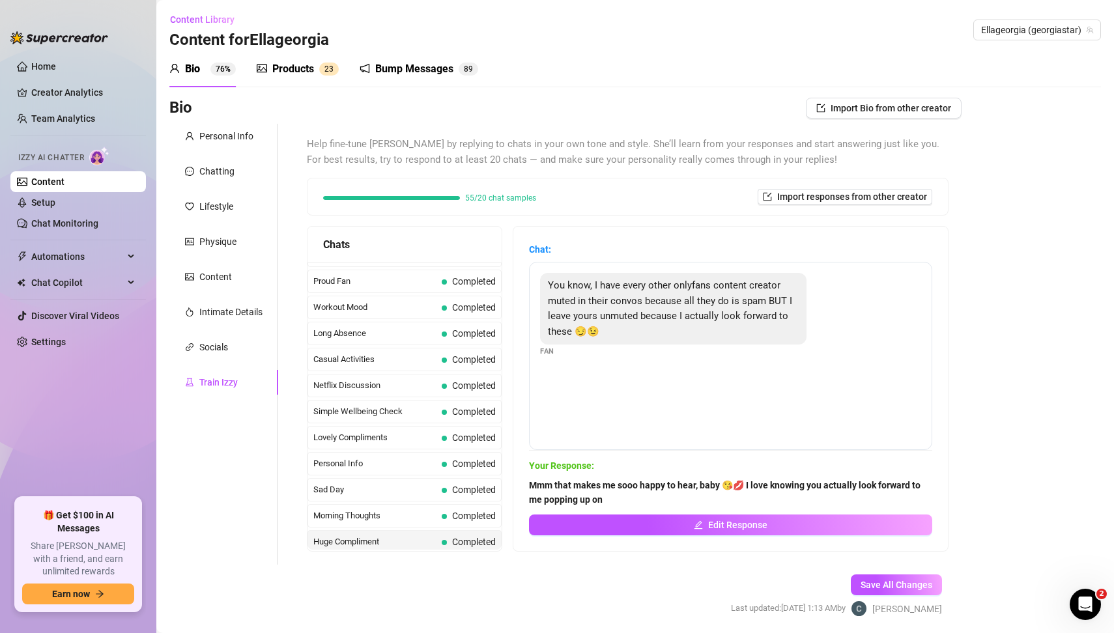
click at [466, 563] on span "Pending" at bounding box center [479, 568] width 33 height 10
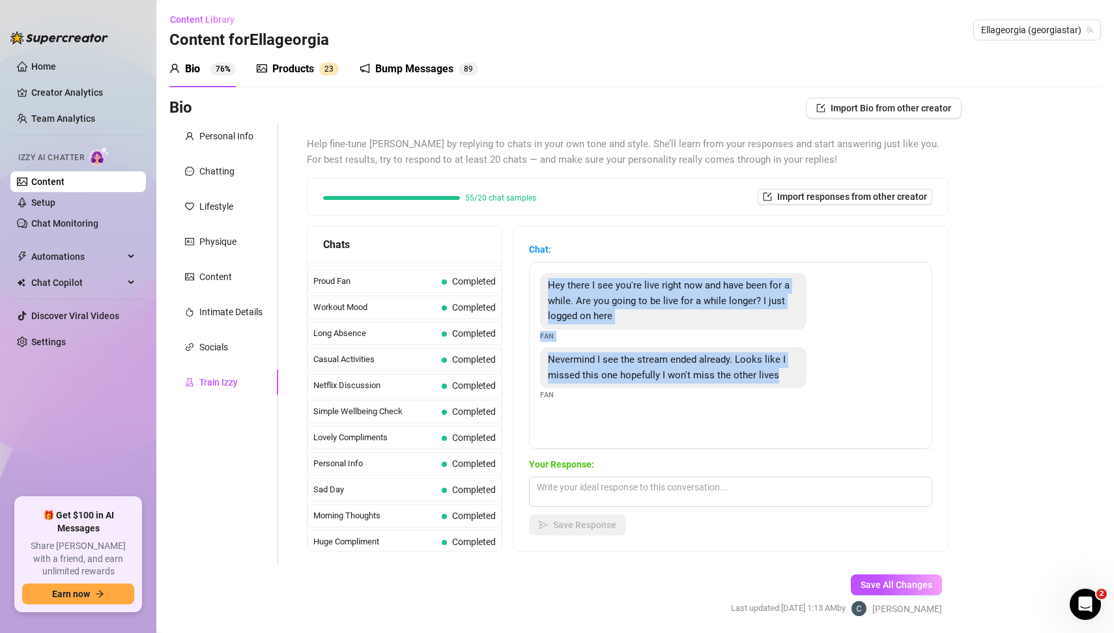
drag, startPoint x: 545, startPoint y: 278, endPoint x: 790, endPoint y: 388, distance: 269.2
click at [790, 388] on div "Hey there I see you're live right now and have been for a while. Are you going …" at bounding box center [730, 355] width 403 height 187
click at [587, 490] on textarea at bounding box center [730, 492] width 403 height 30
paste textarea "ww you just missed me, baby 😘💋 I was getting [PERSON_NAME] worked up on that li…"
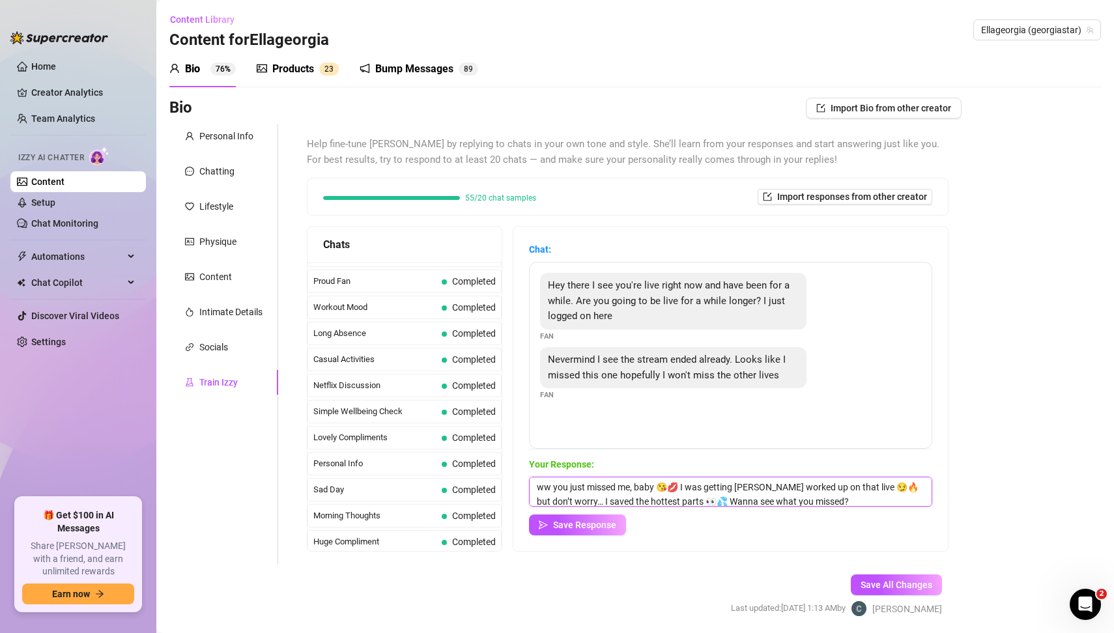
click at [587, 490] on textarea "ww you just missed me, baby 😘💋 I was getting [PERSON_NAME] worked up on that li…" at bounding box center [730, 492] width 403 height 30
type textarea "Aww you just missed me, baby 😘💋 I was getting [PERSON_NAME] worked up on that l…"
click at [597, 528] on span "Save Response" at bounding box center [584, 525] width 63 height 10
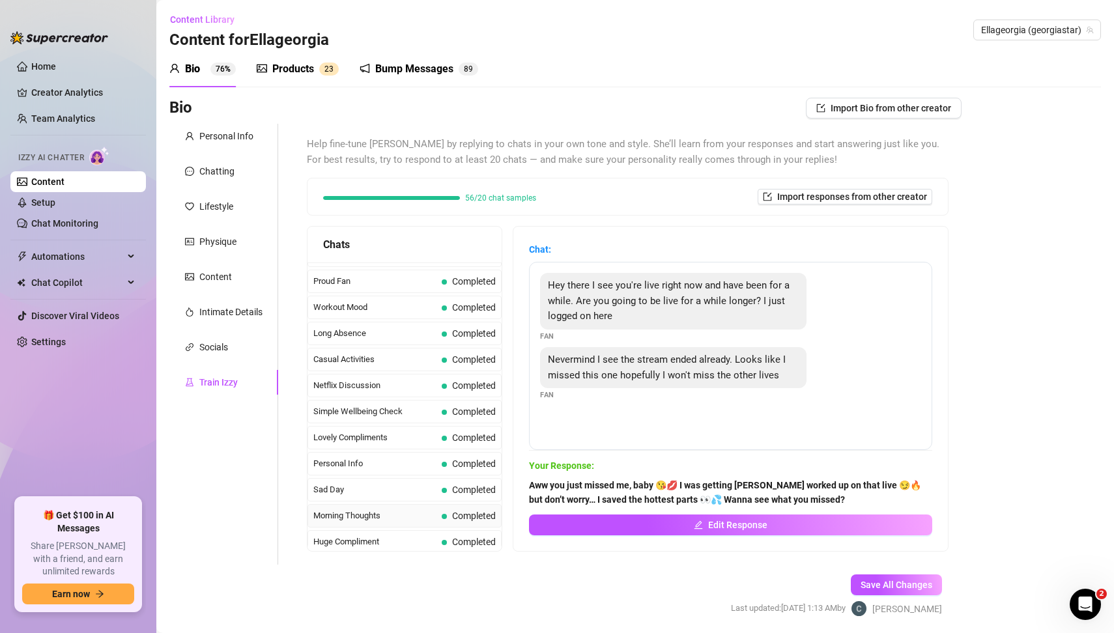
scroll to position [45, 0]
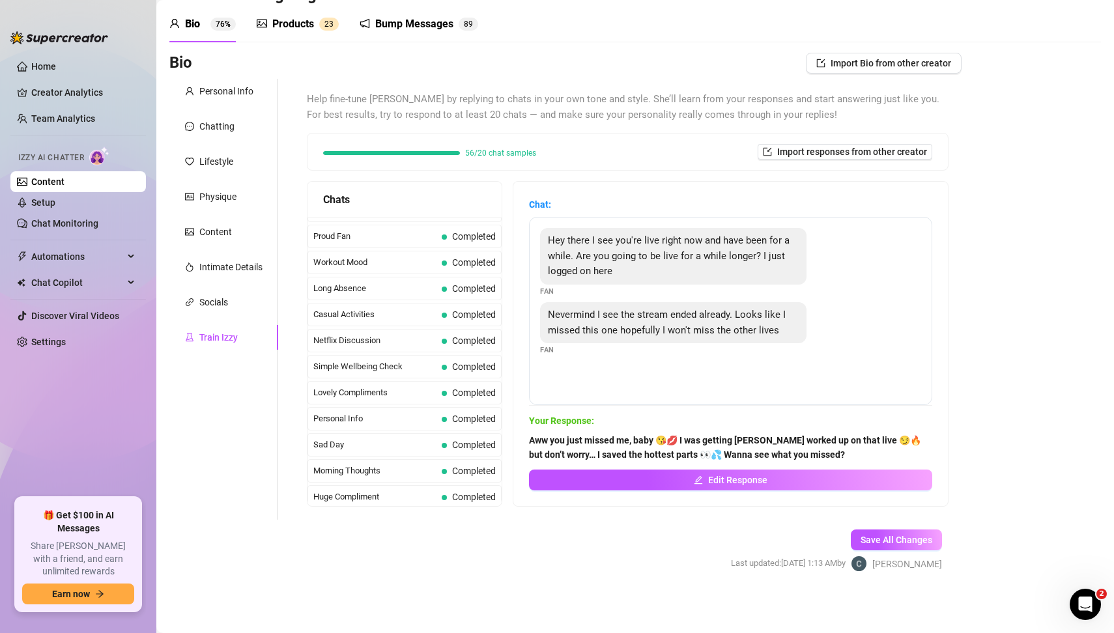
click at [432, 567] on form "Personal Info Chatting Lifestyle Physique Content Intimate Details Socials Trai…" at bounding box center [565, 337] width 792 height 516
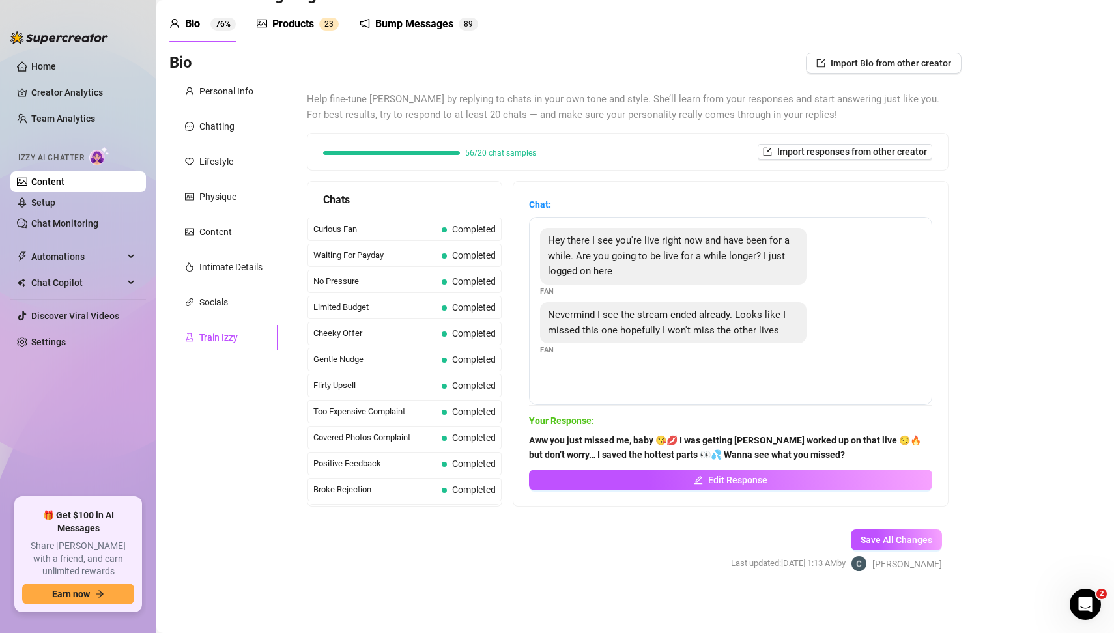
click at [1009, 346] on div "Bio Import Bio from other creator Personal Info Chatting Lifestyle Physique Con…" at bounding box center [635, 324] width 932 height 542
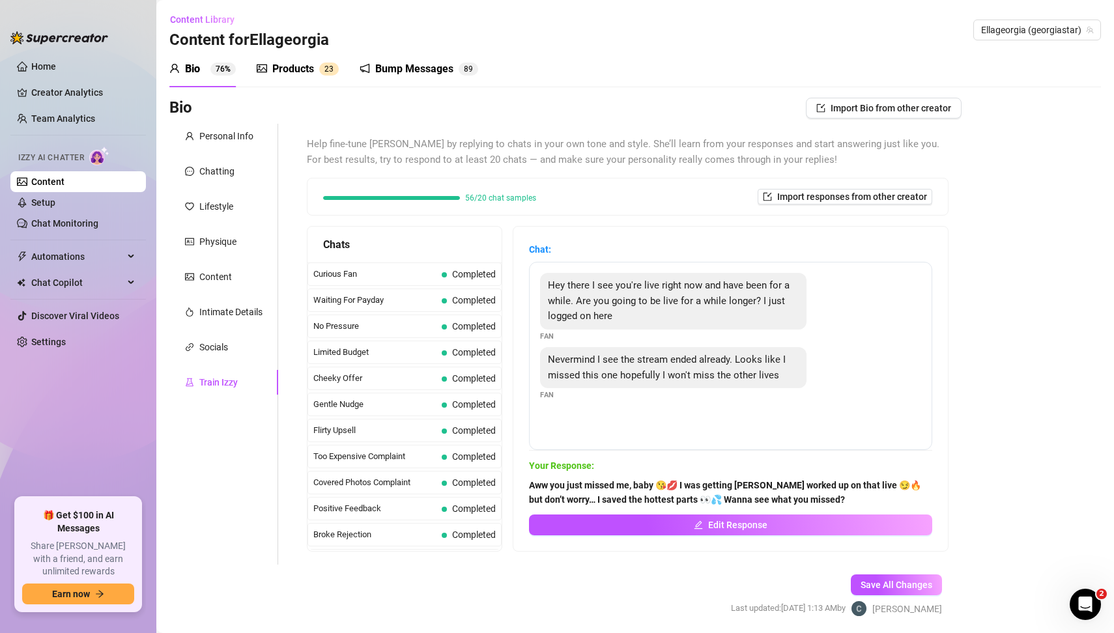
click at [1003, 390] on div "Bio Import Bio from other creator Personal Info Chatting Lifestyle Physique Con…" at bounding box center [635, 369] width 932 height 542
